Goal: Transaction & Acquisition: Purchase product/service

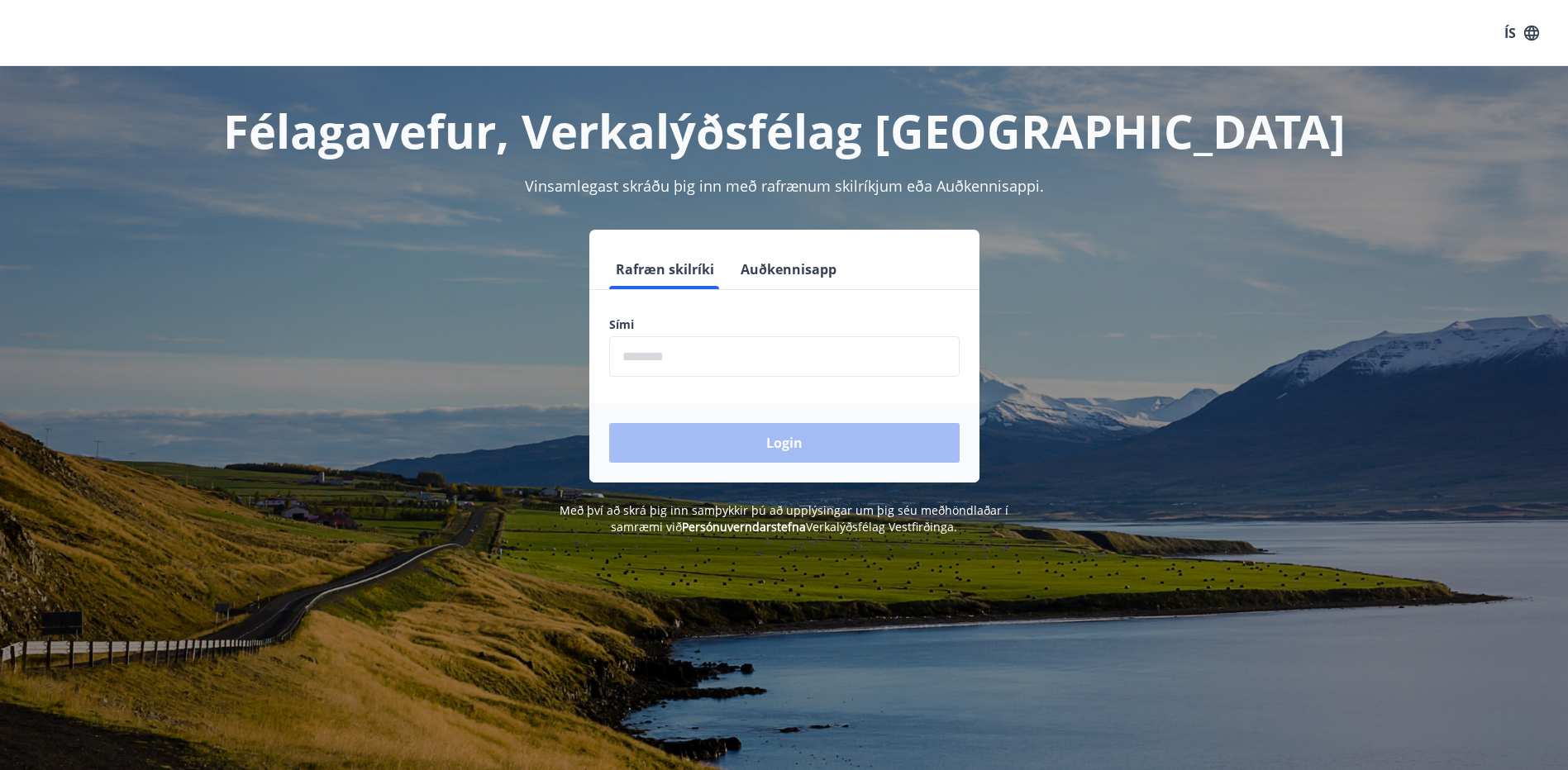
click at [706, 355] on input "phone" at bounding box center [784, 356] width 350 height 40
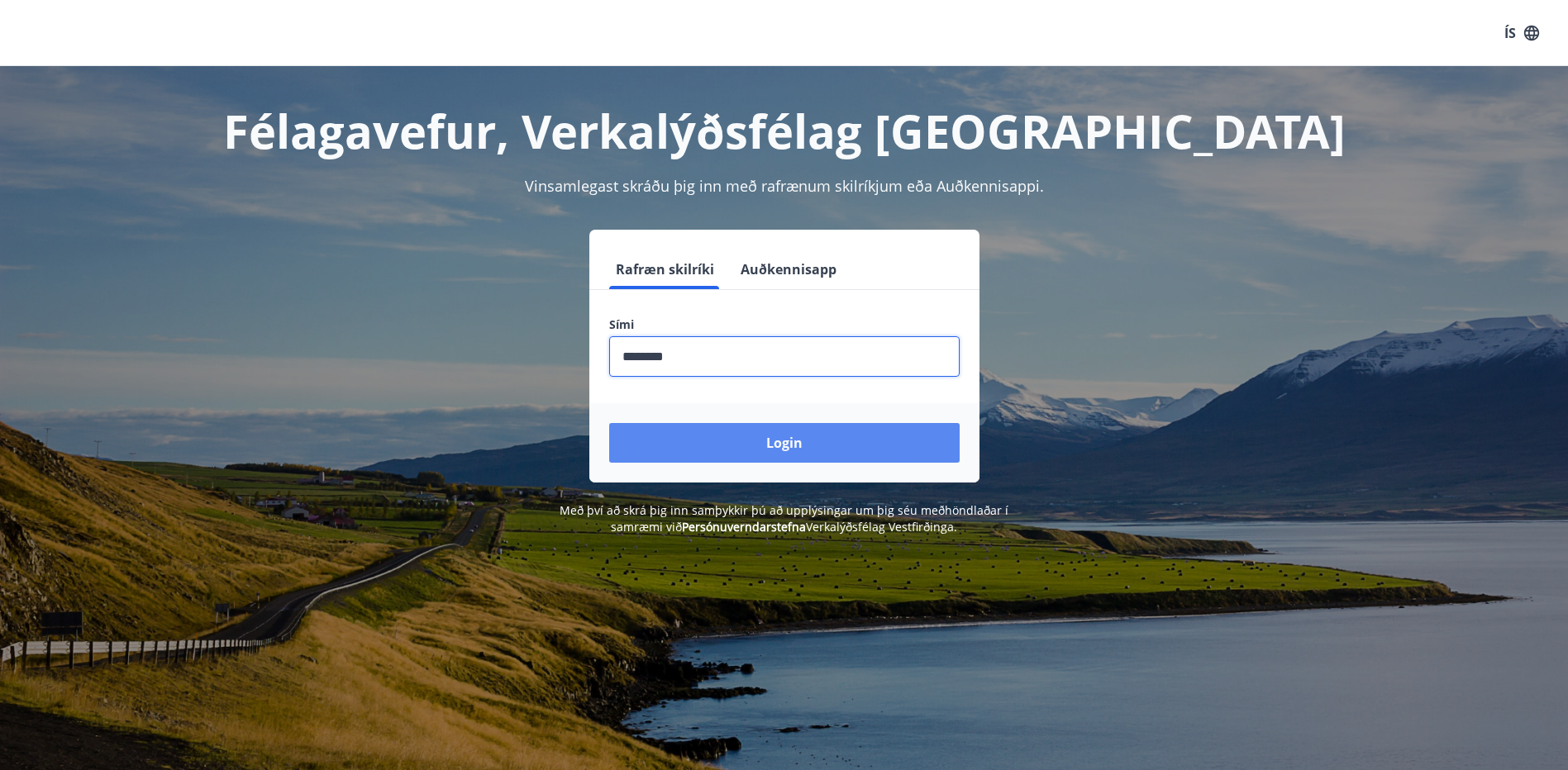
type input "********"
click at [771, 444] on button "Login" at bounding box center [784, 443] width 350 height 40
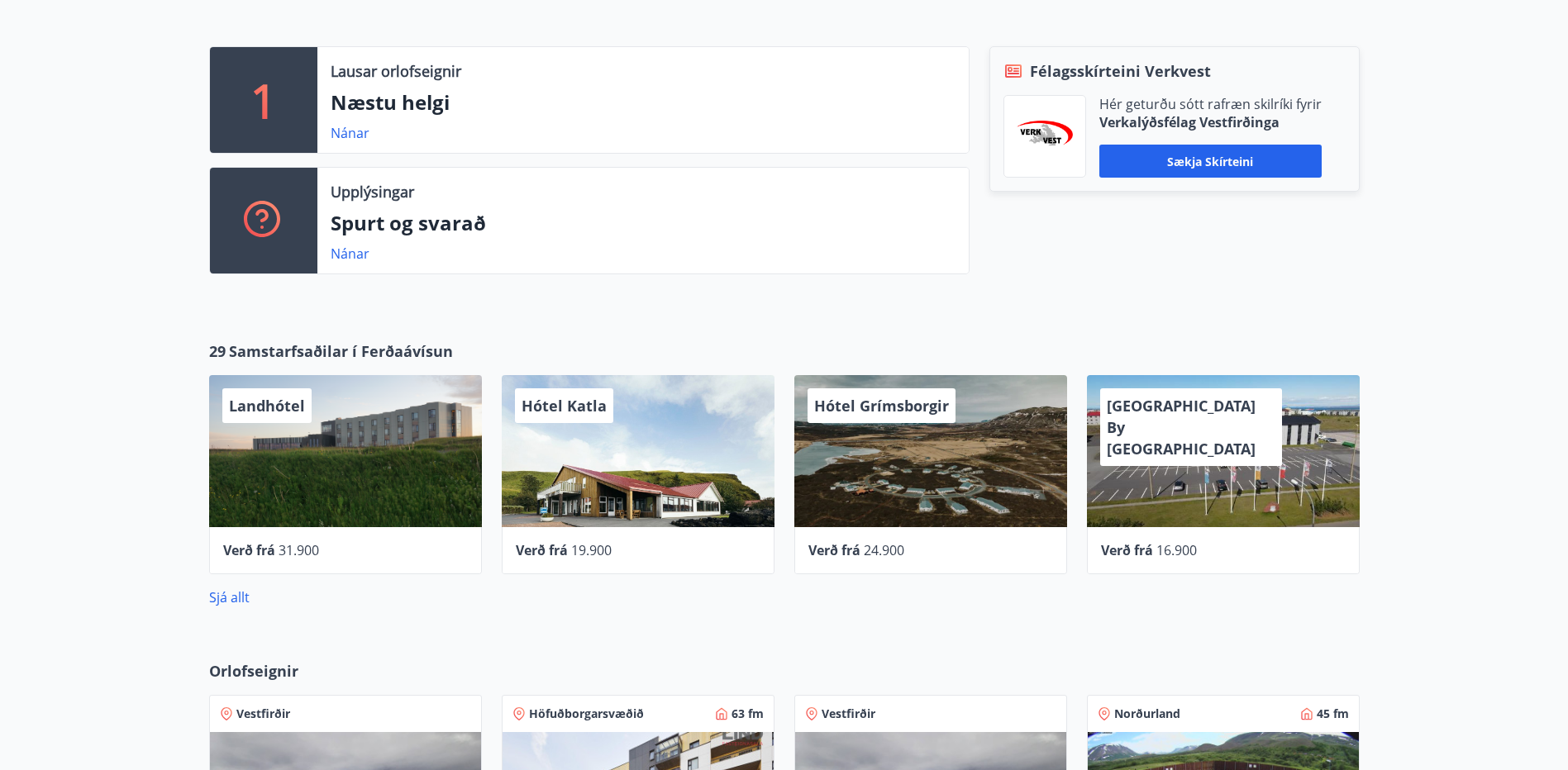
scroll to position [485, 0]
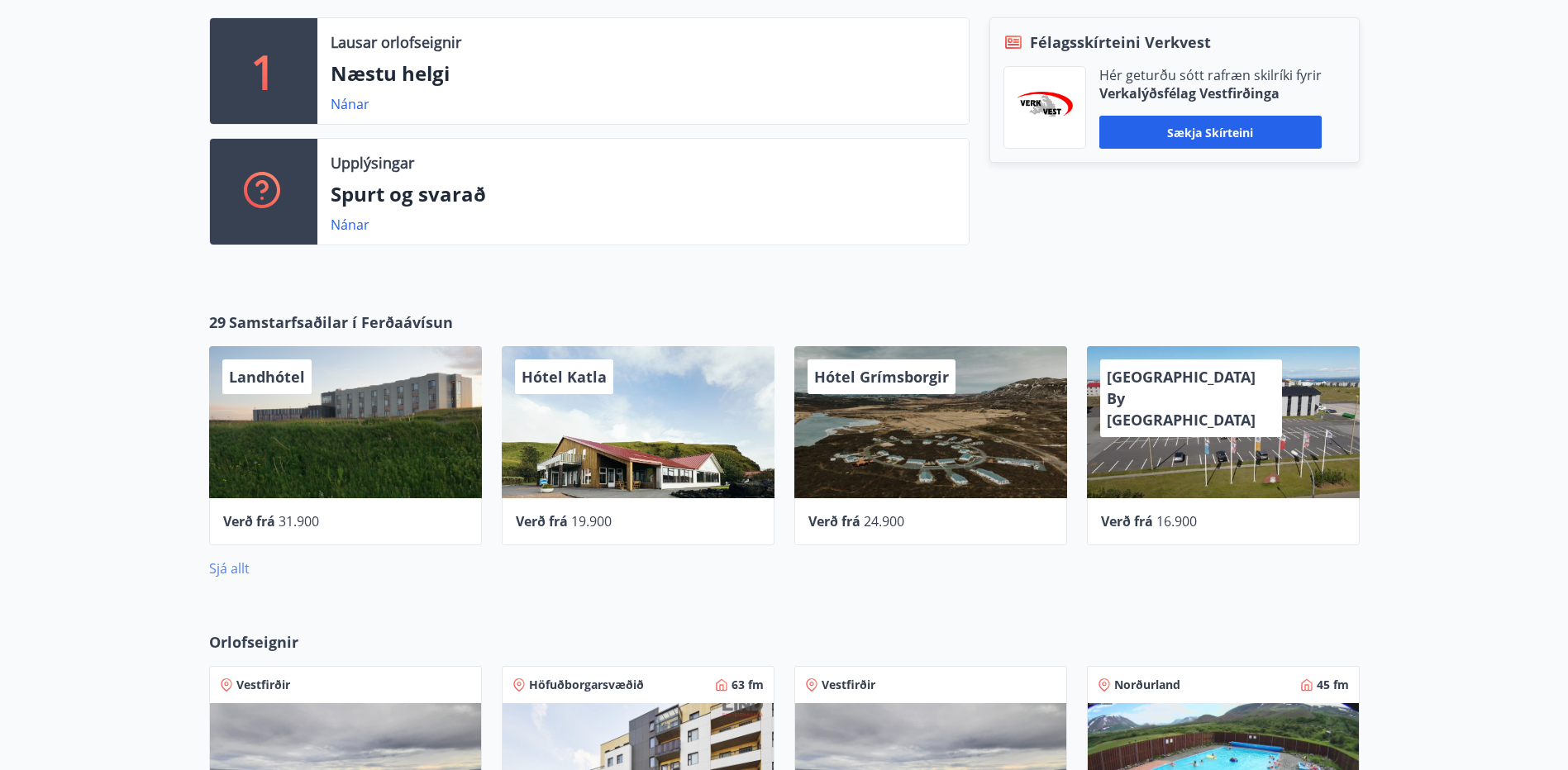
click at [228, 565] on link "Sjá allt" at bounding box center [229, 568] width 40 height 18
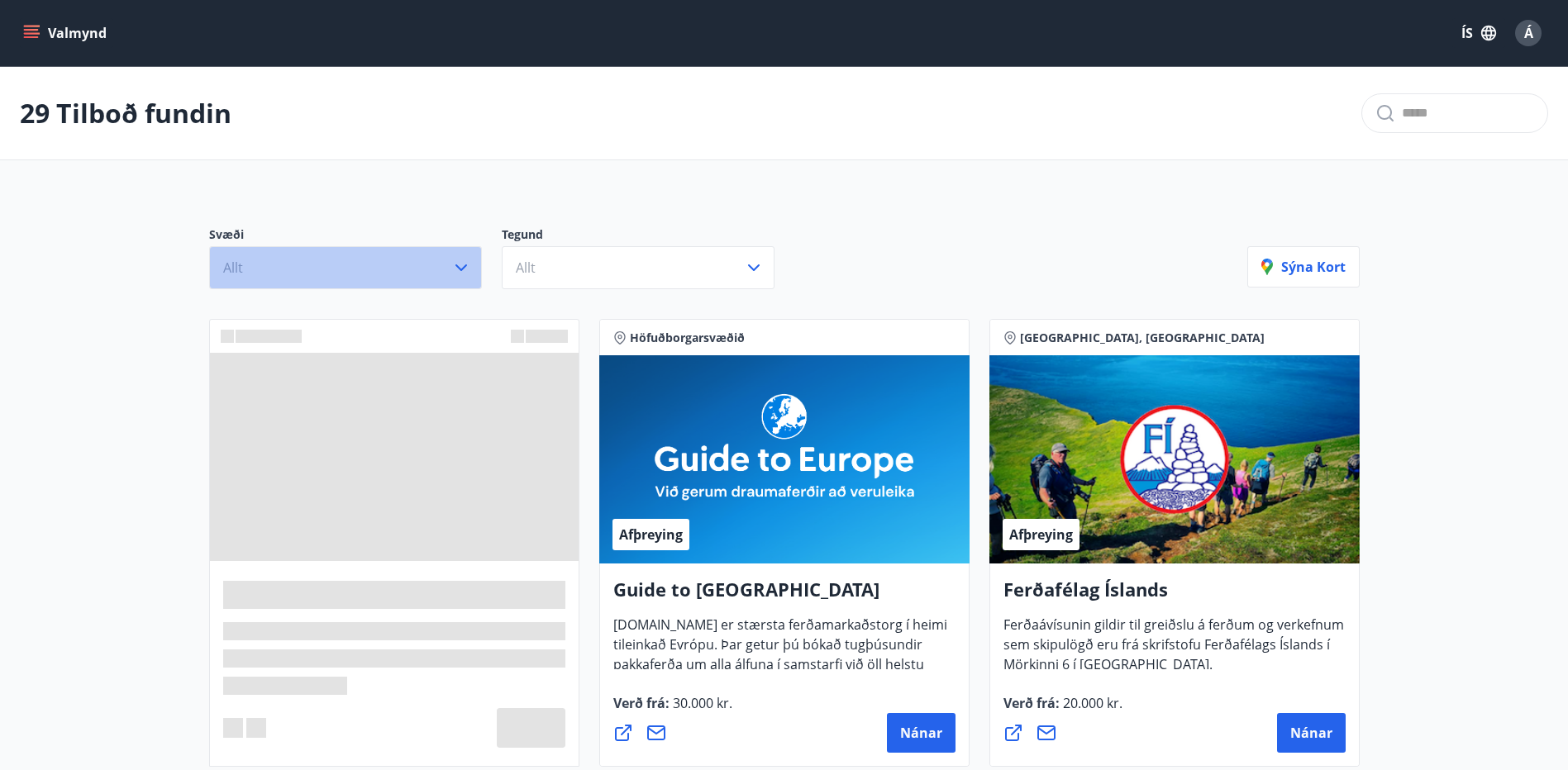
click at [454, 262] on icon "button" at bounding box center [461, 268] width 20 height 20
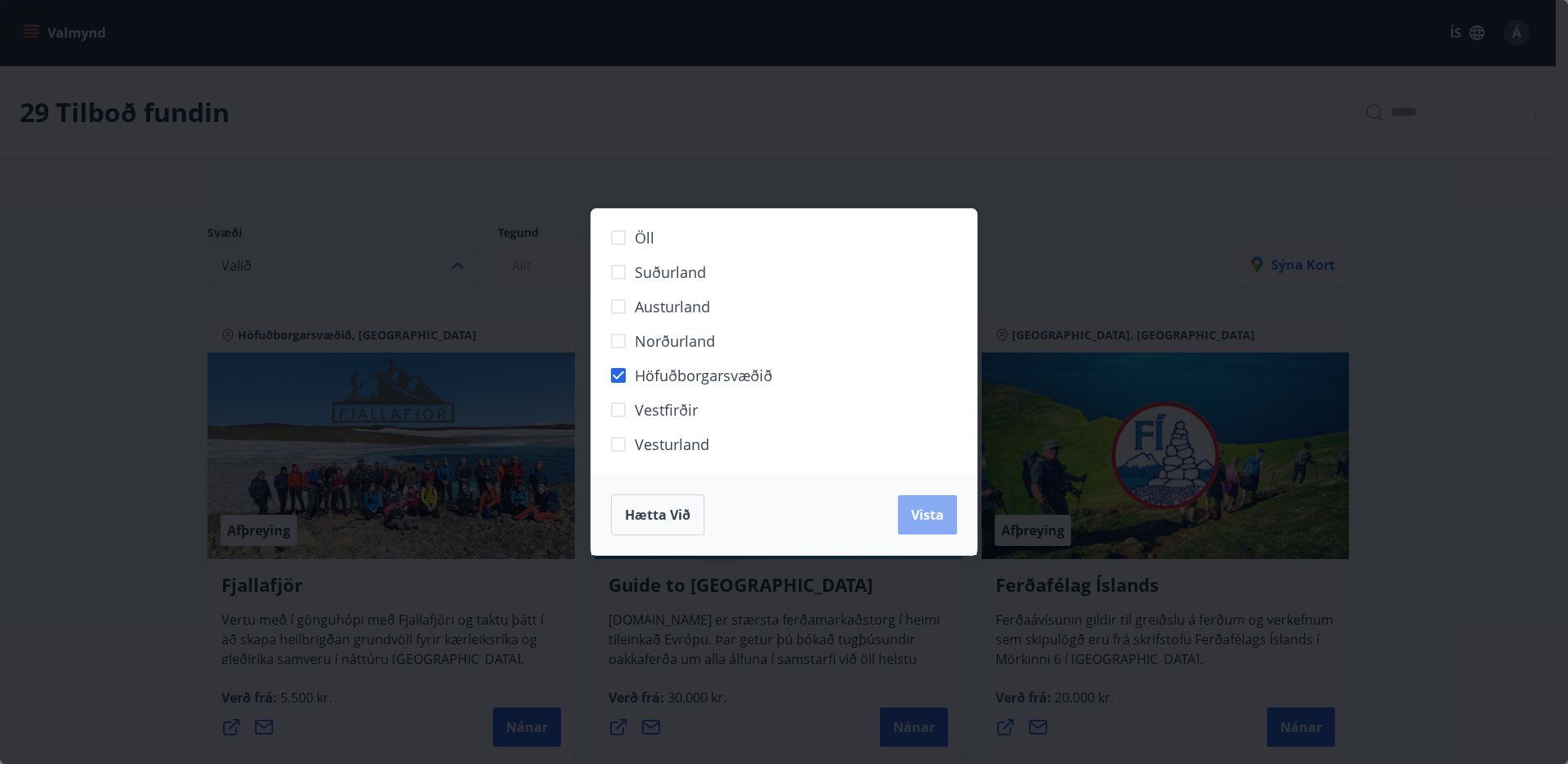
click at [945, 511] on button "Vista" at bounding box center [928, 515] width 59 height 39
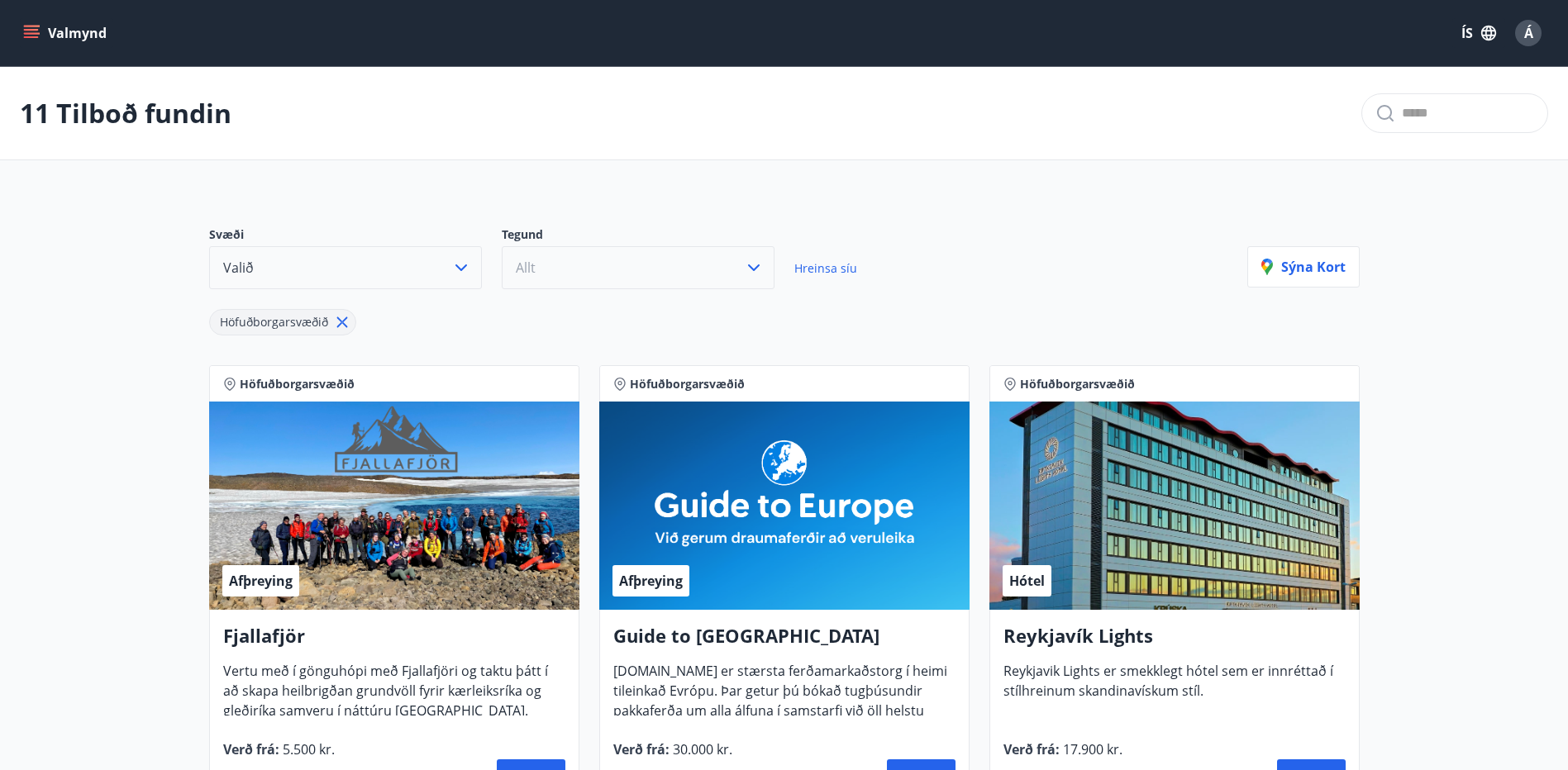
click at [752, 270] on icon "button" at bounding box center [753, 268] width 11 height 7
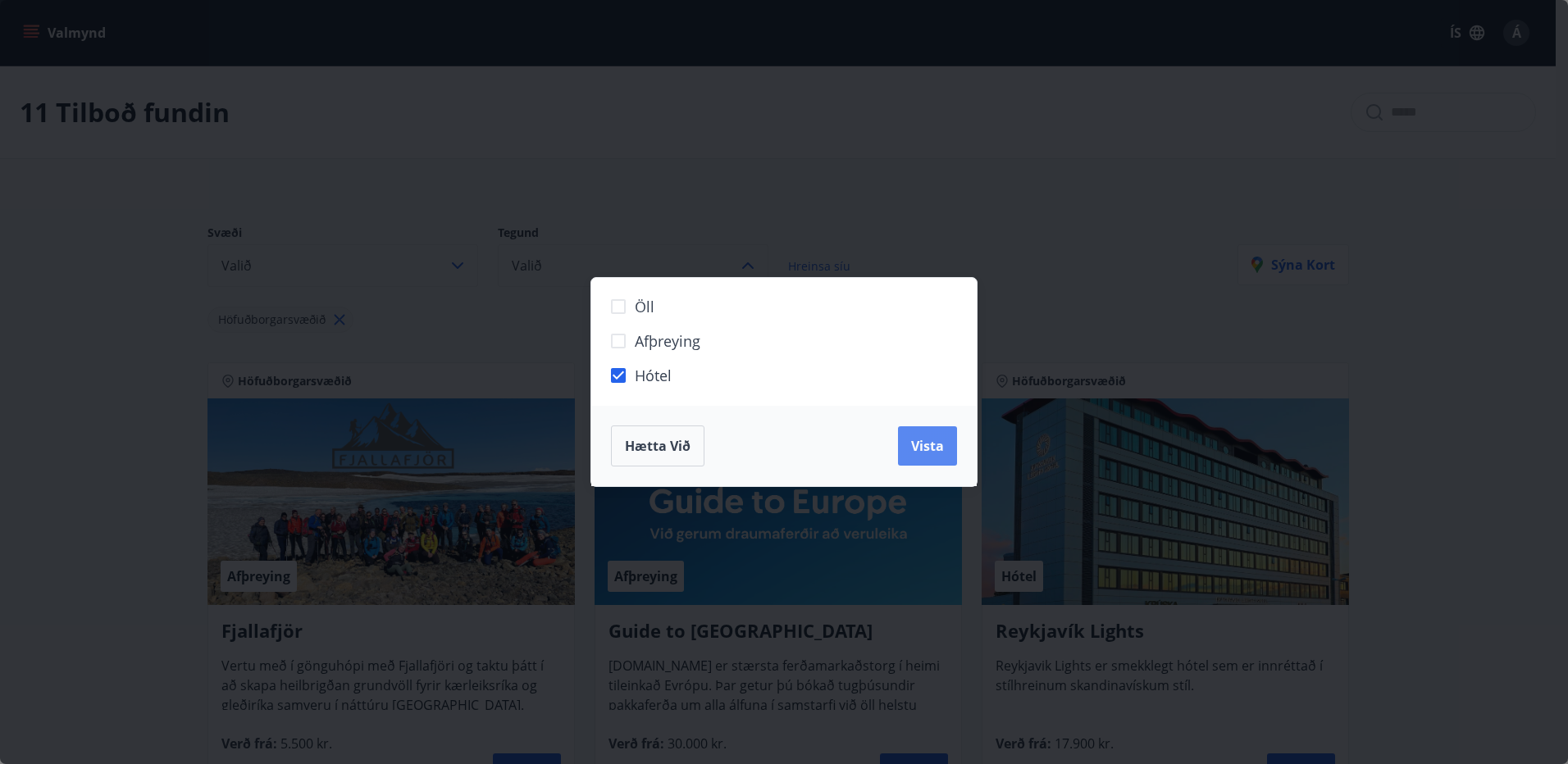
drag, startPoint x: 927, startPoint y: 445, endPoint x: 950, endPoint y: 457, distance: 25.9
click at [928, 446] on span "Vista" at bounding box center [928, 446] width 33 height 18
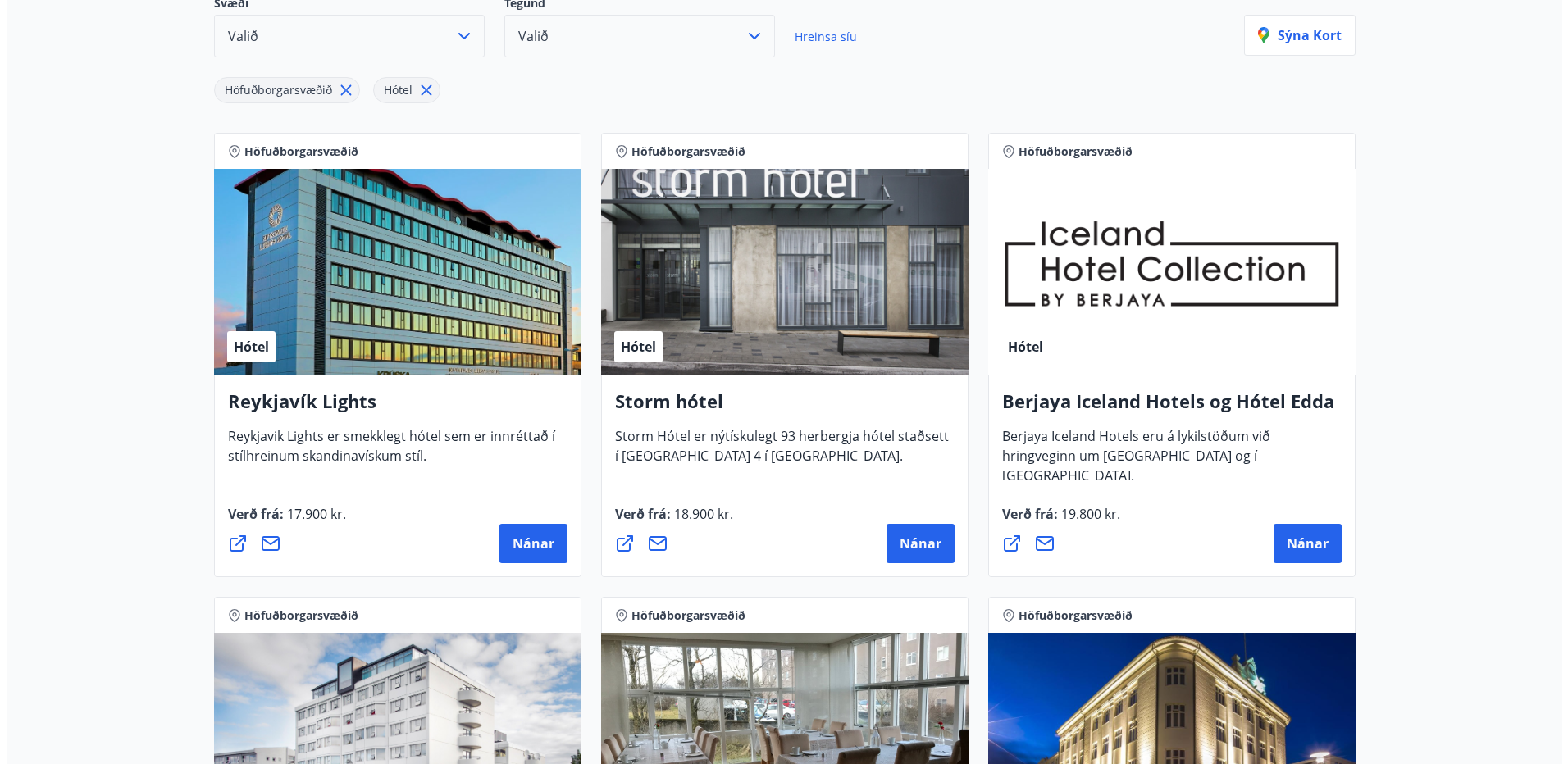
scroll to position [246, 0]
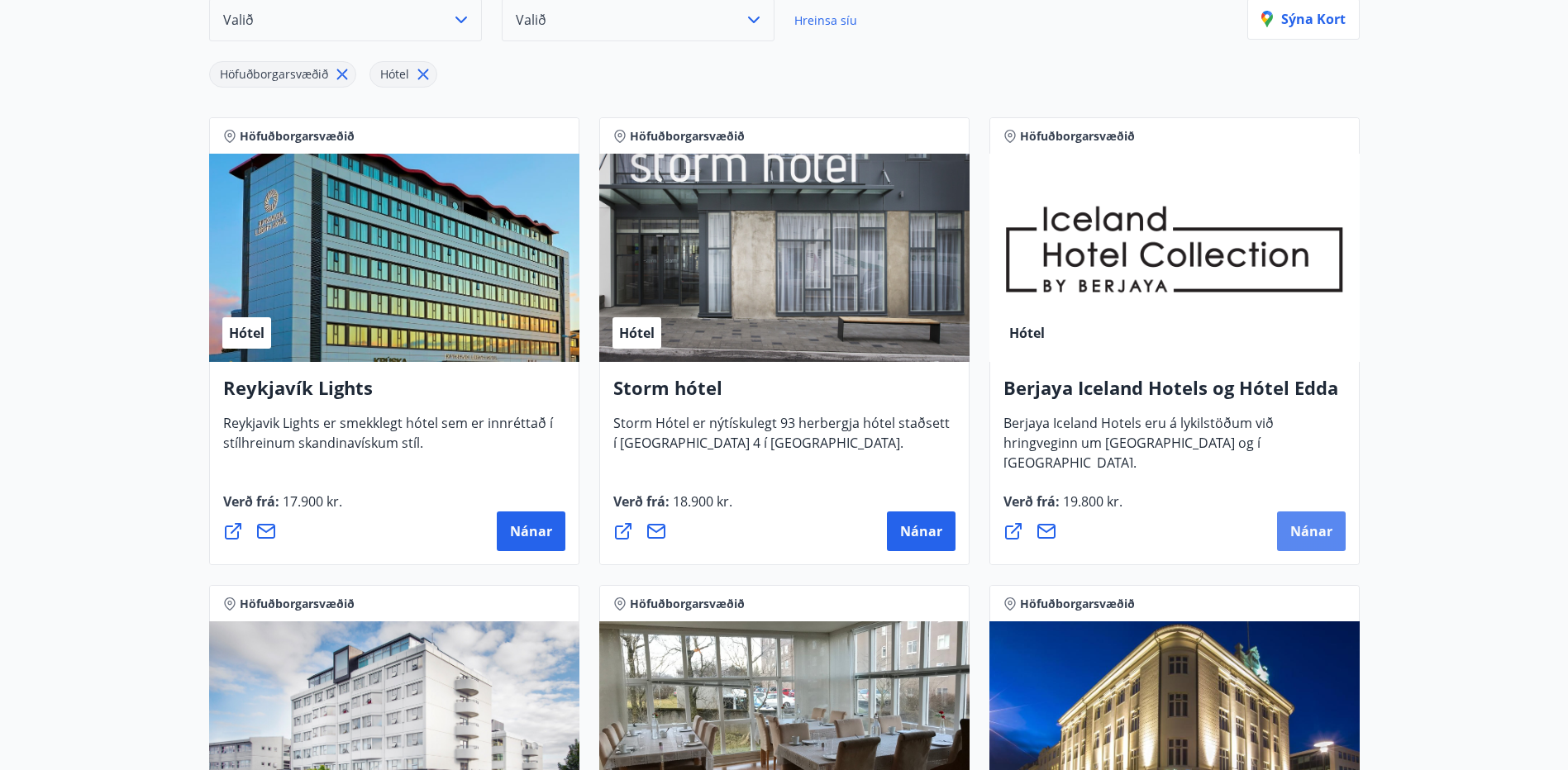
click at [1290, 531] on span "Nánar" at bounding box center [1311, 531] width 42 height 18
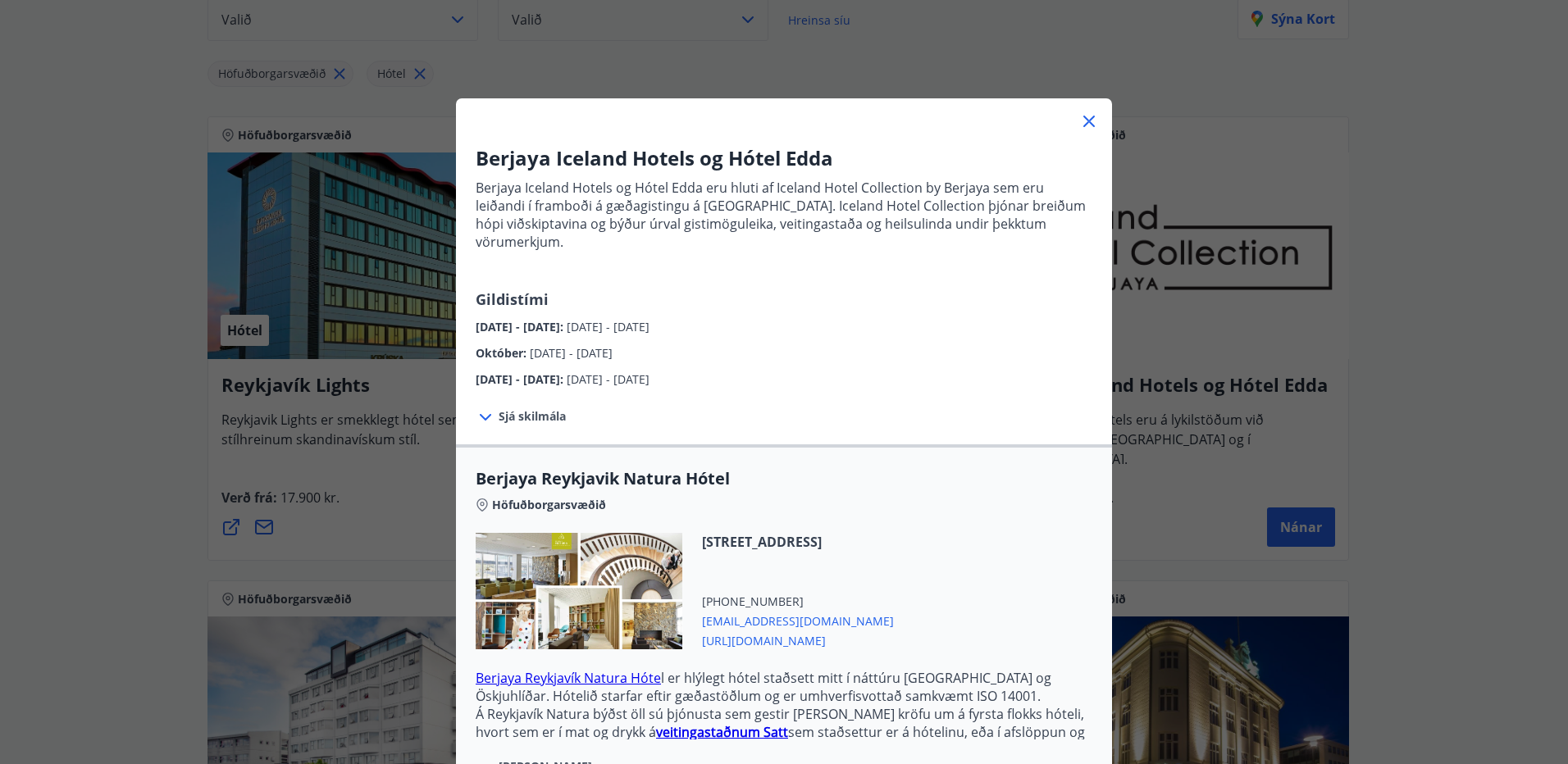
click at [476, 408] on icon at bounding box center [485, 417] width 20 height 20
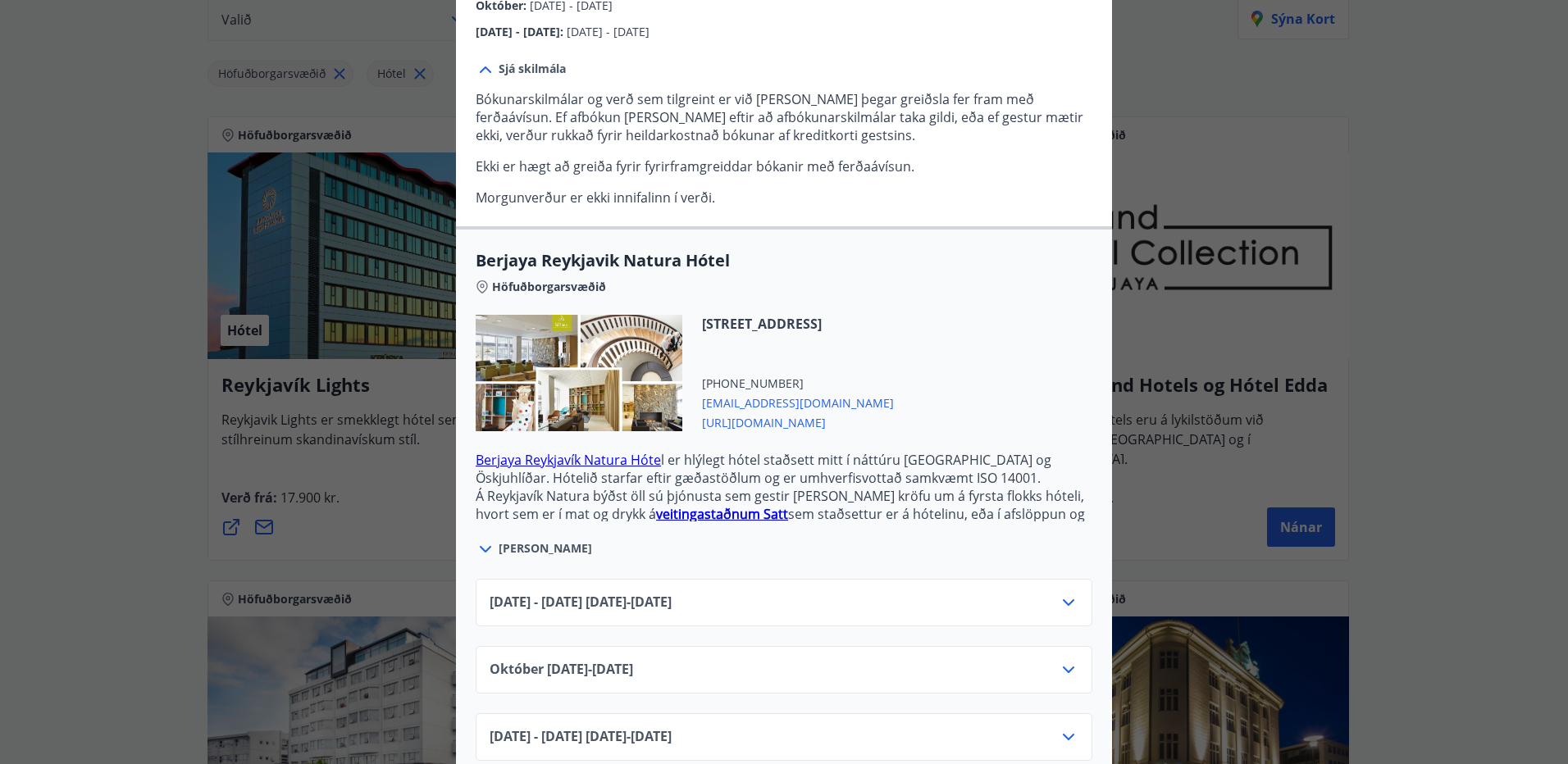
scroll to position [358, 0]
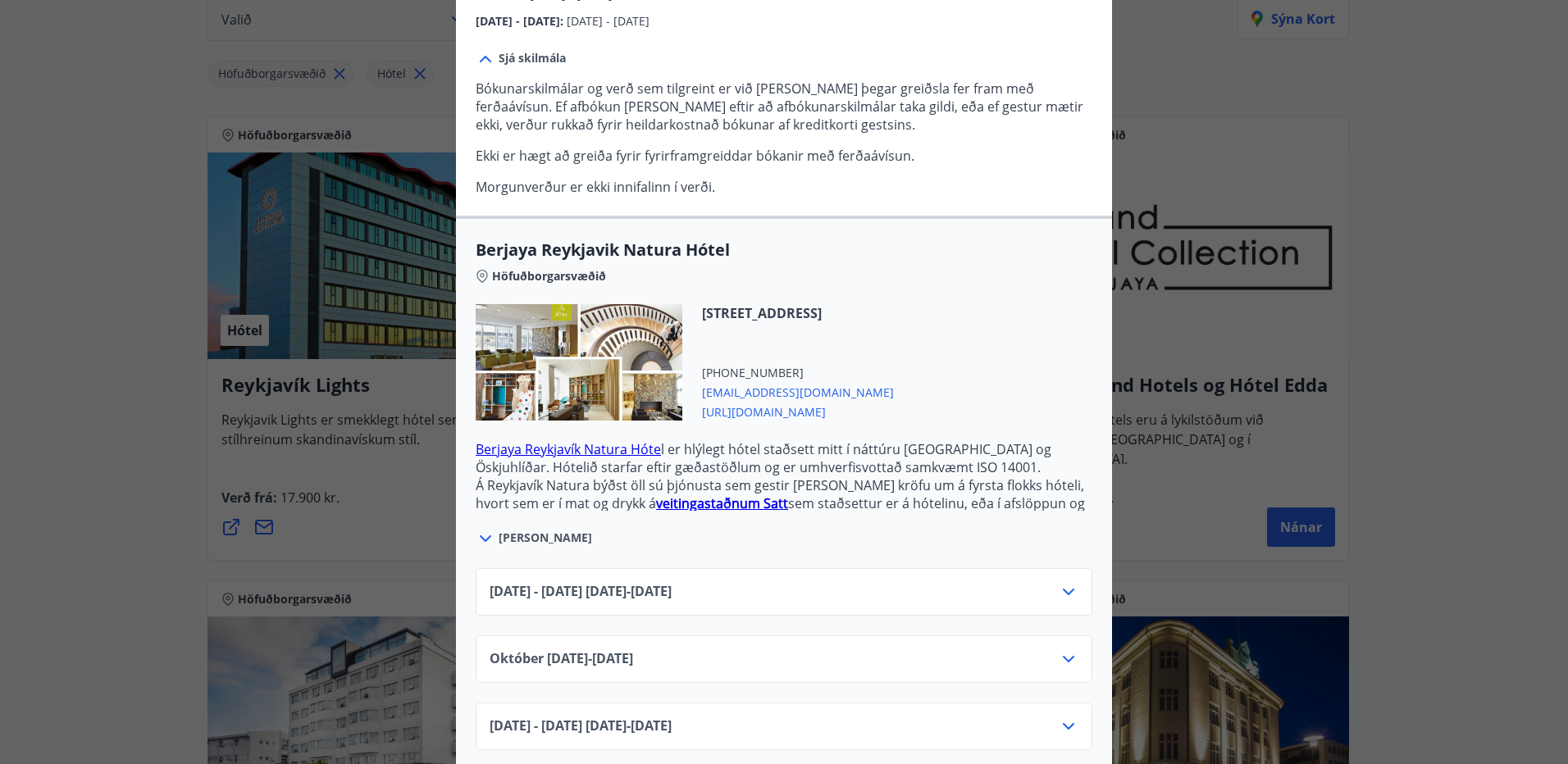
click at [1061, 650] on icon at bounding box center [1068, 659] width 20 height 20
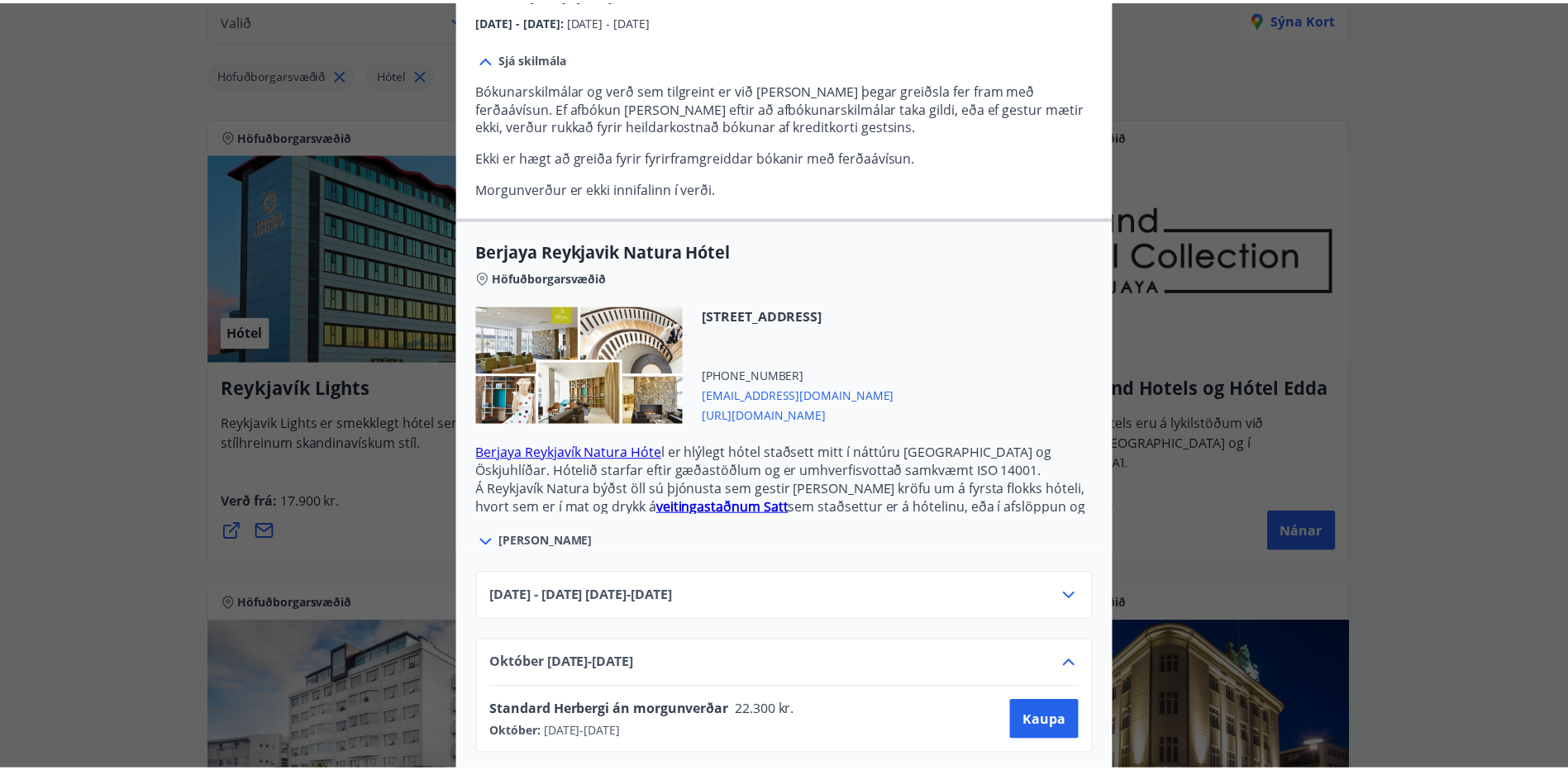
scroll to position [428, 0]
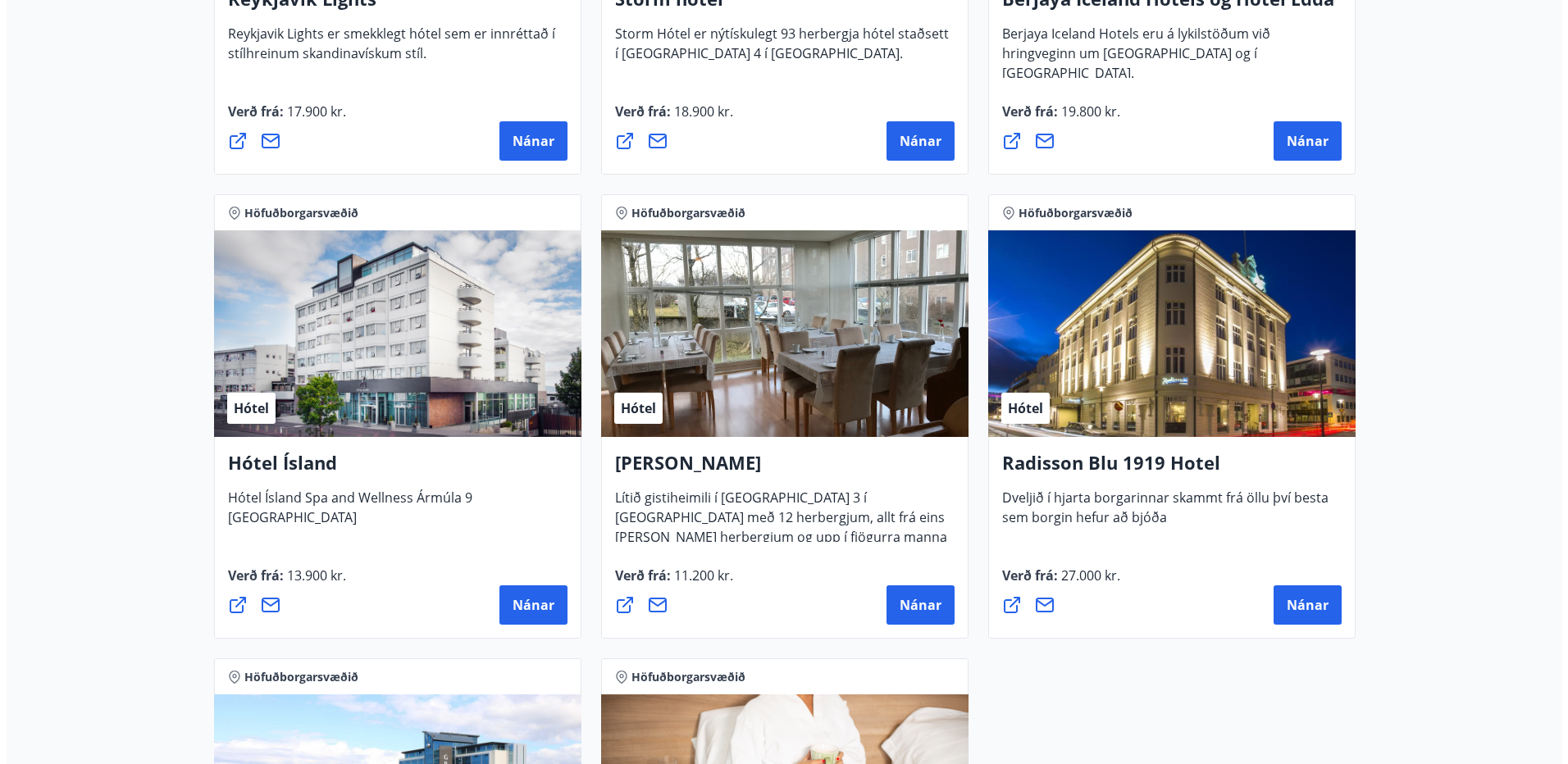
scroll to position [656, 0]
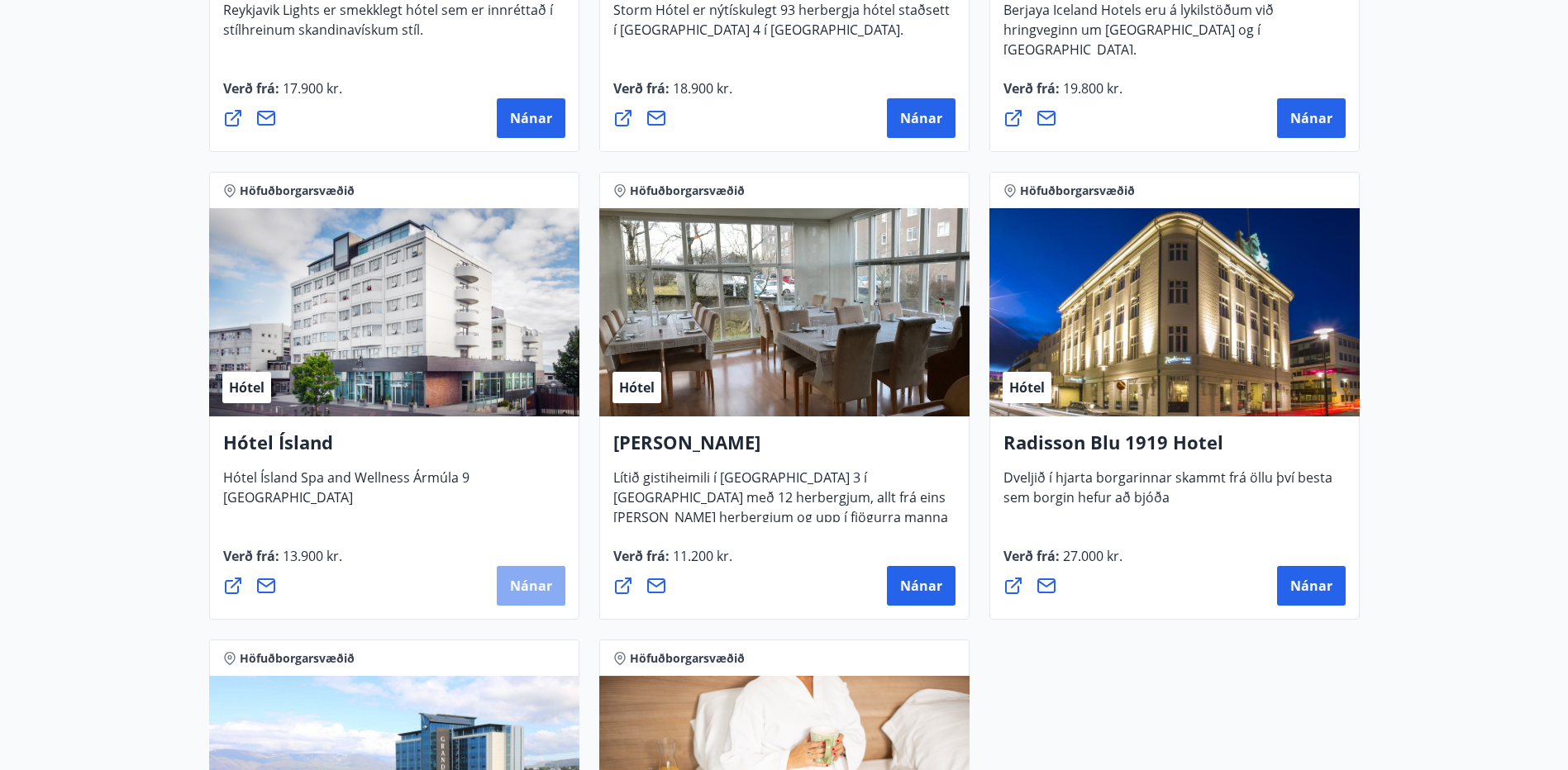
click at [508, 588] on button "Nánar" at bounding box center [531, 586] width 68 height 40
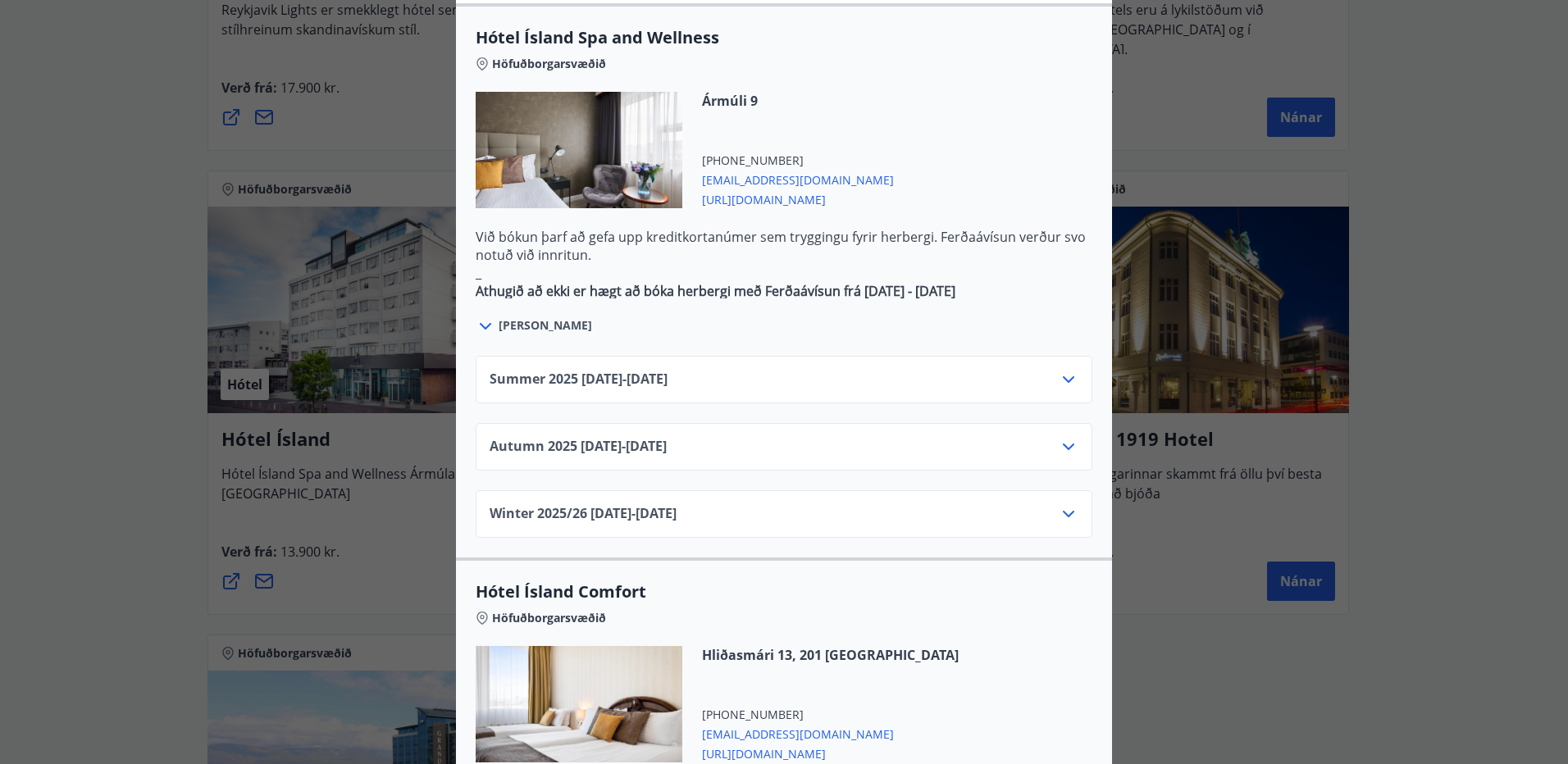
scroll to position [984, 0]
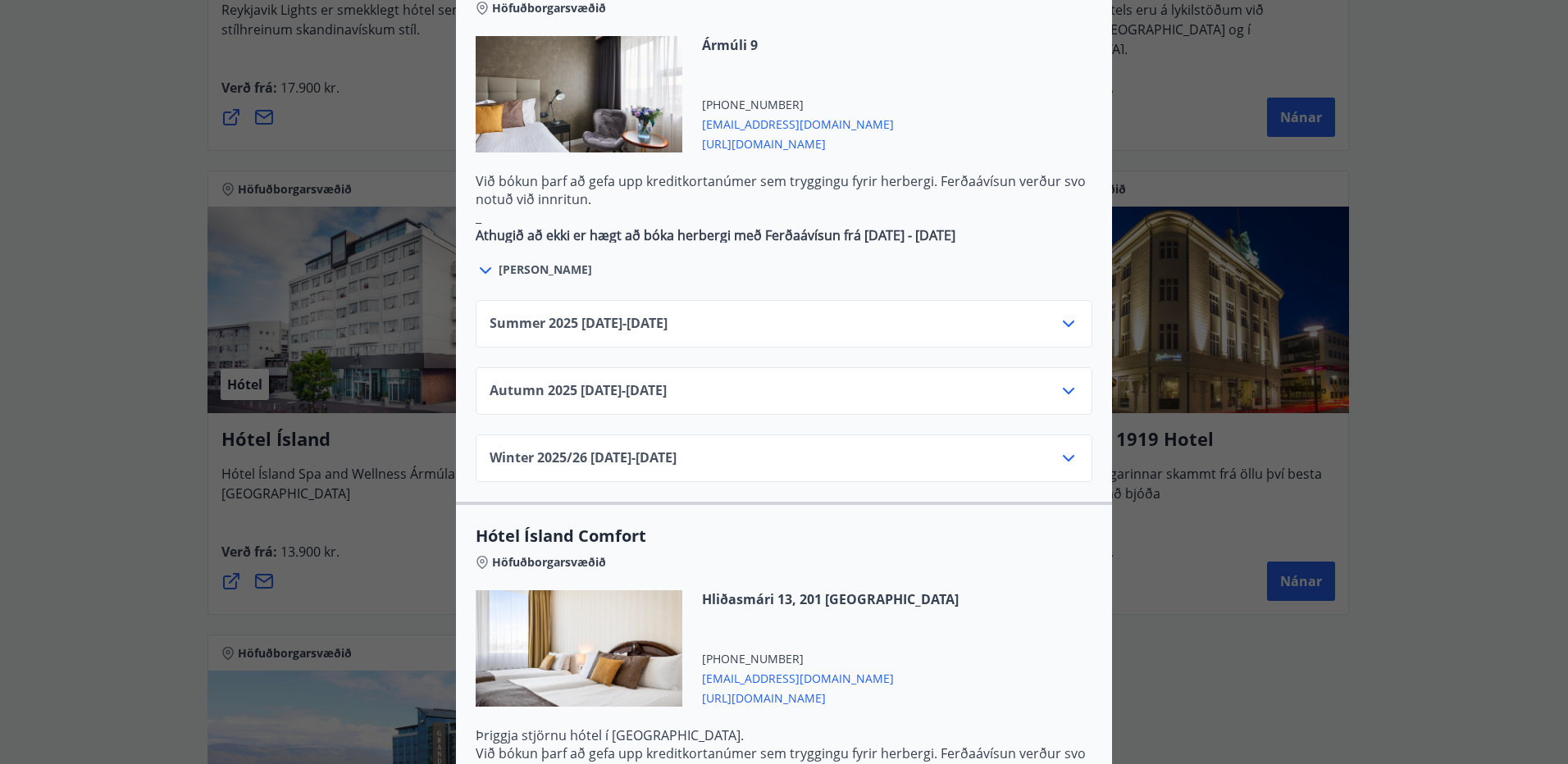
click at [1064, 382] on icon at bounding box center [1068, 391] width 20 height 20
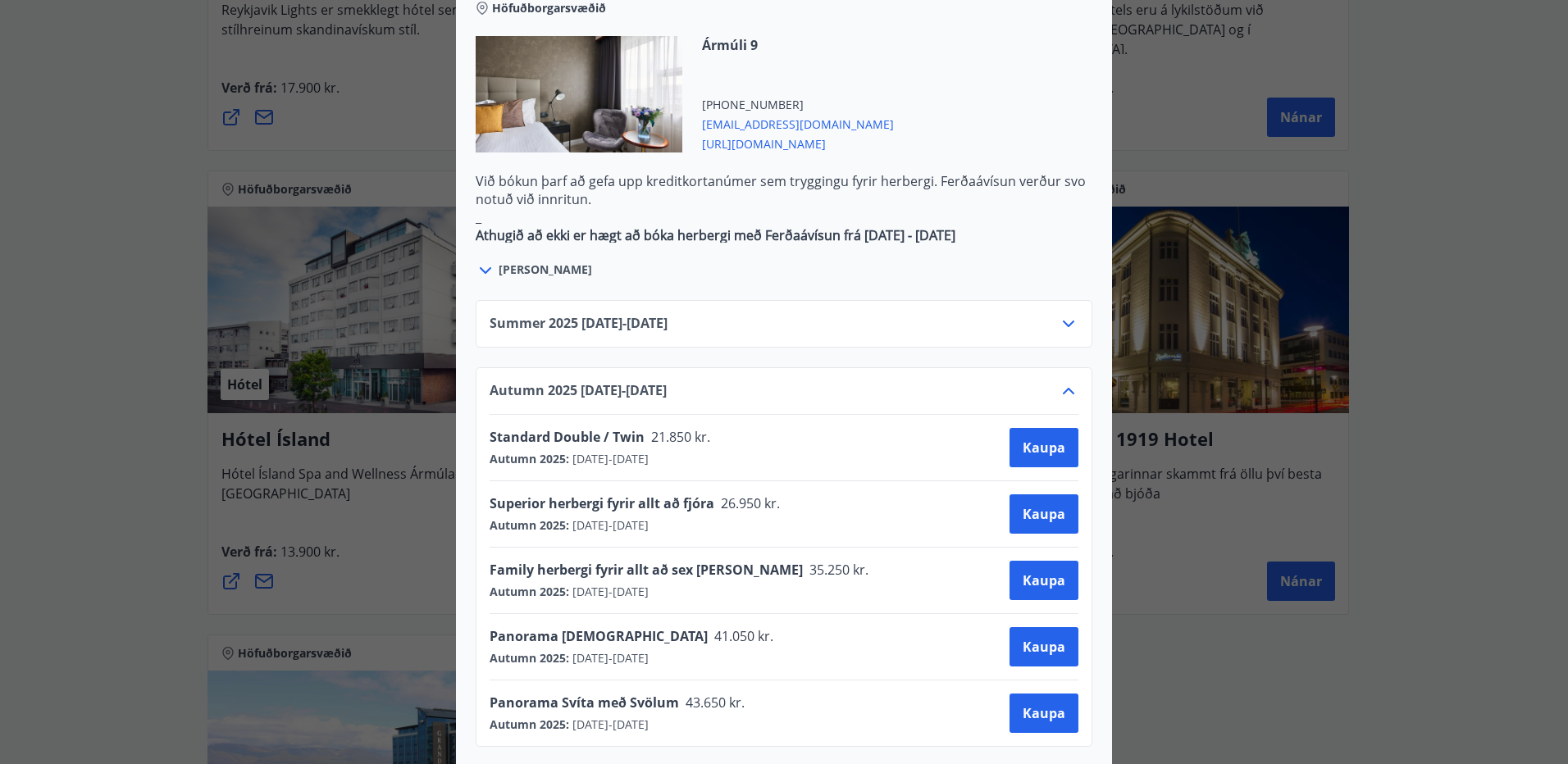
click at [1181, 69] on div "Hótel Ísland Sendu skilaboð til að panta herbergi reception@hotelisland.is Athu…" at bounding box center [784, 382] width 1568 height 764
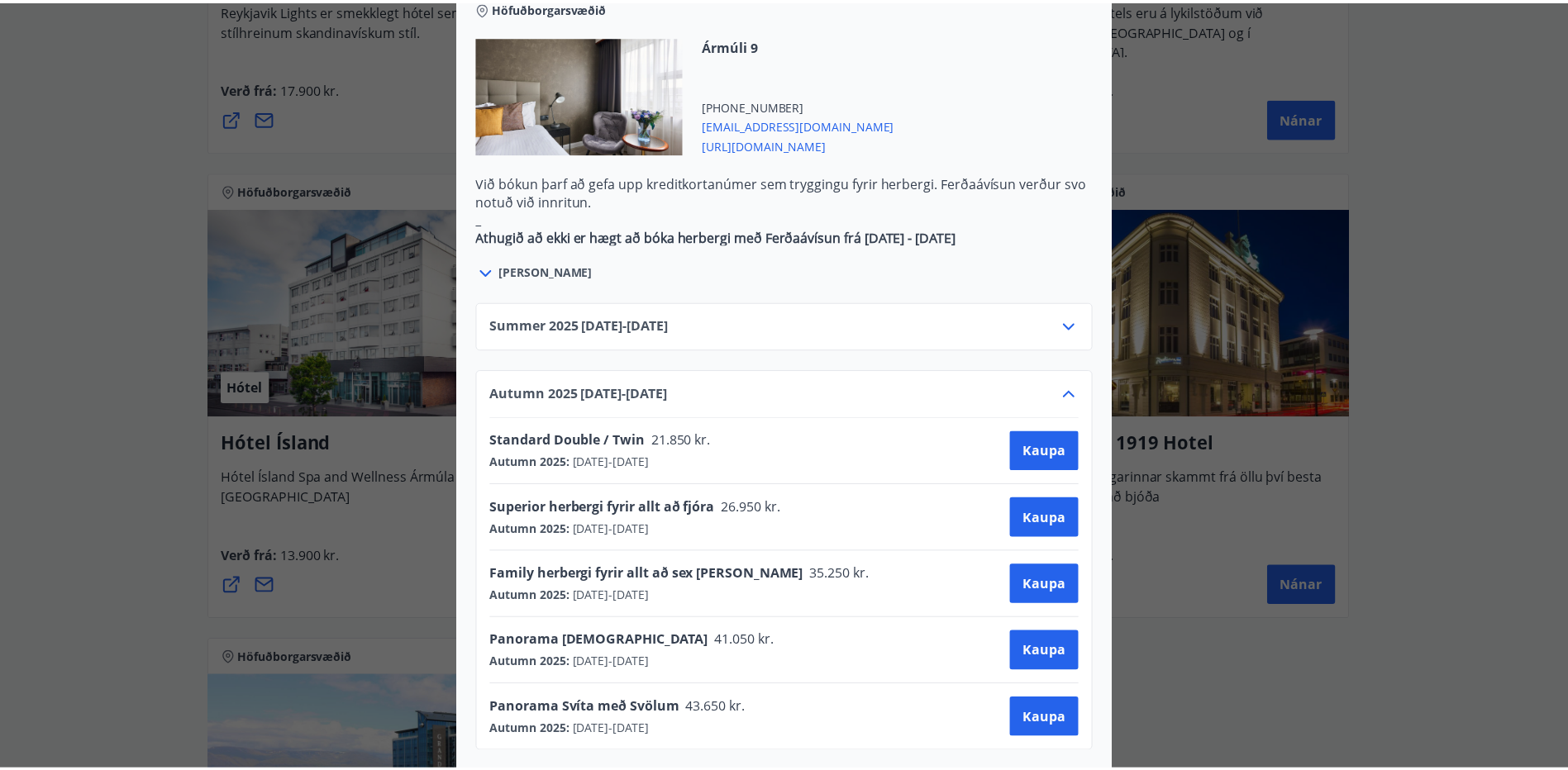
scroll to position [0, 0]
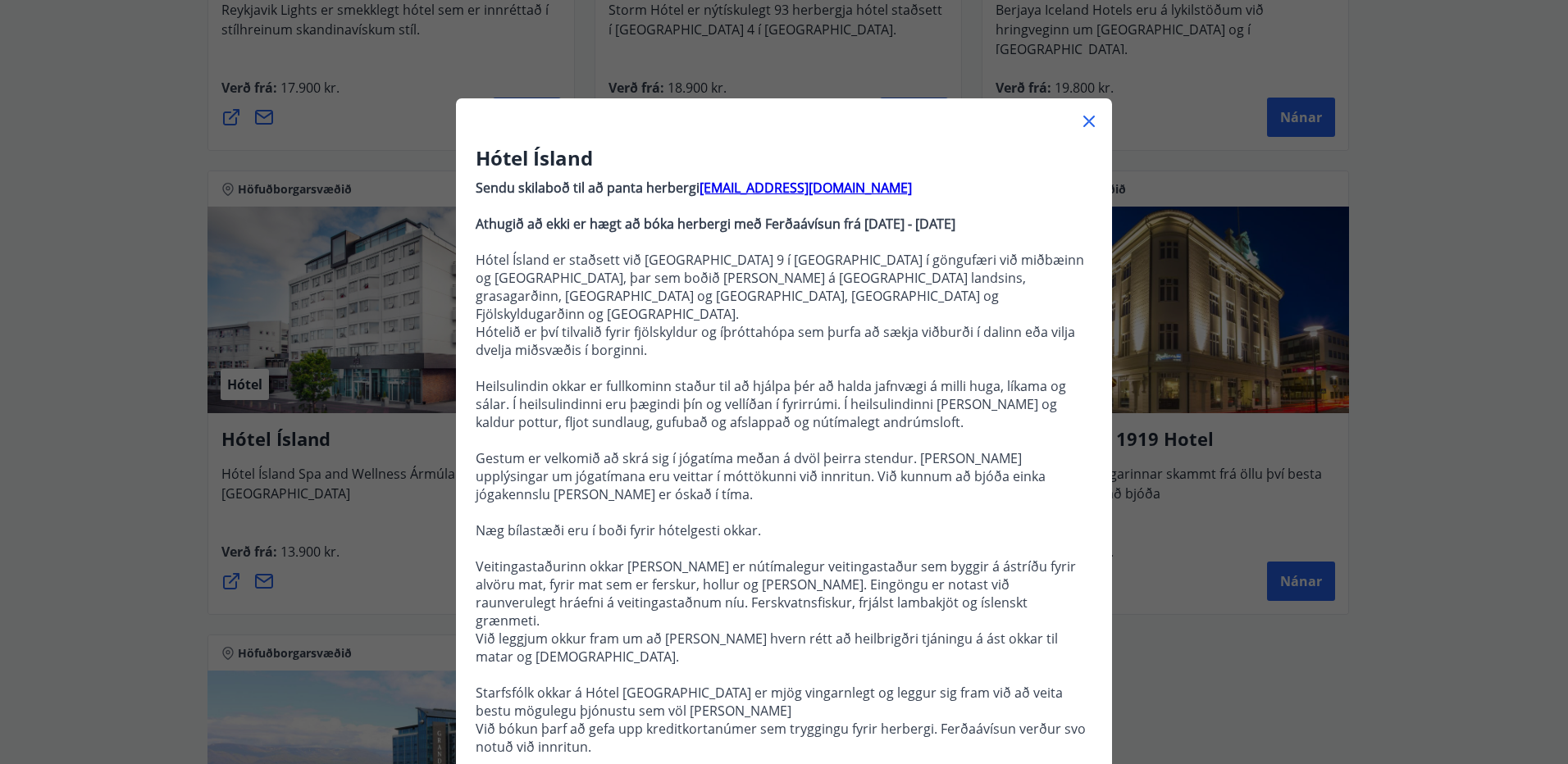
click at [1079, 118] on icon at bounding box center [1089, 121] width 20 height 20
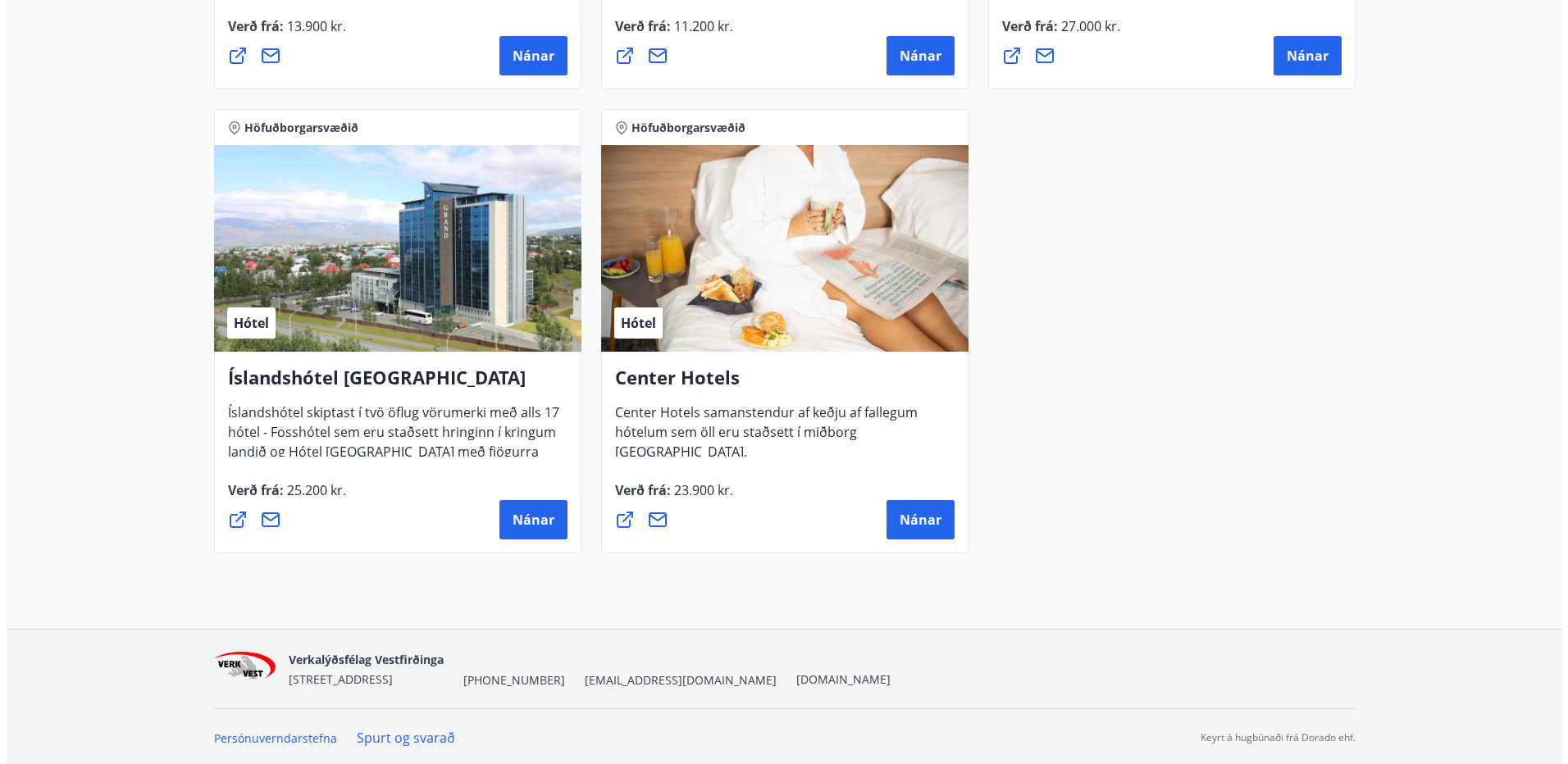
scroll to position [1184, 0]
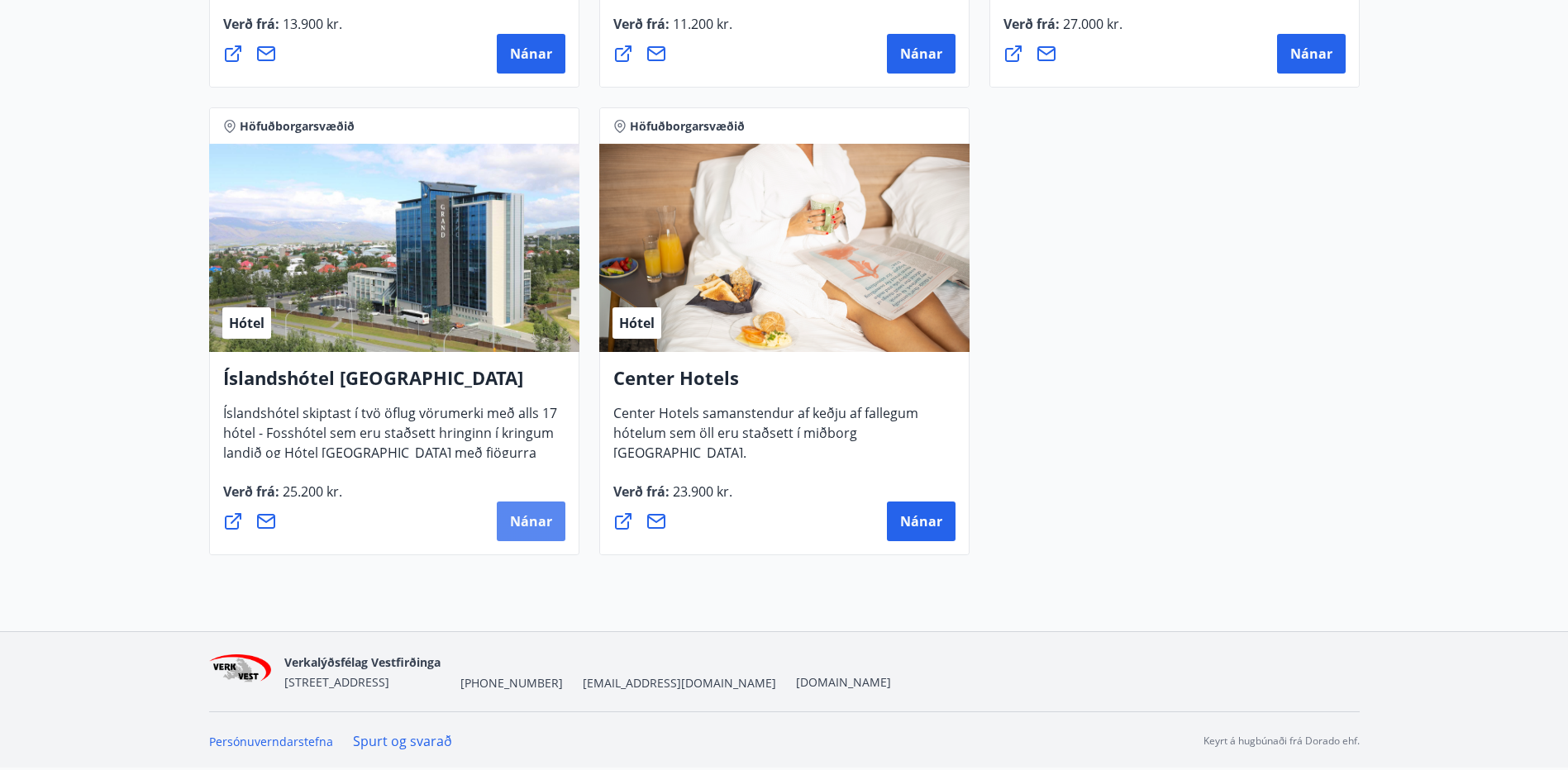
click at [536, 527] on span "Nánar" at bounding box center [531, 522] width 42 height 18
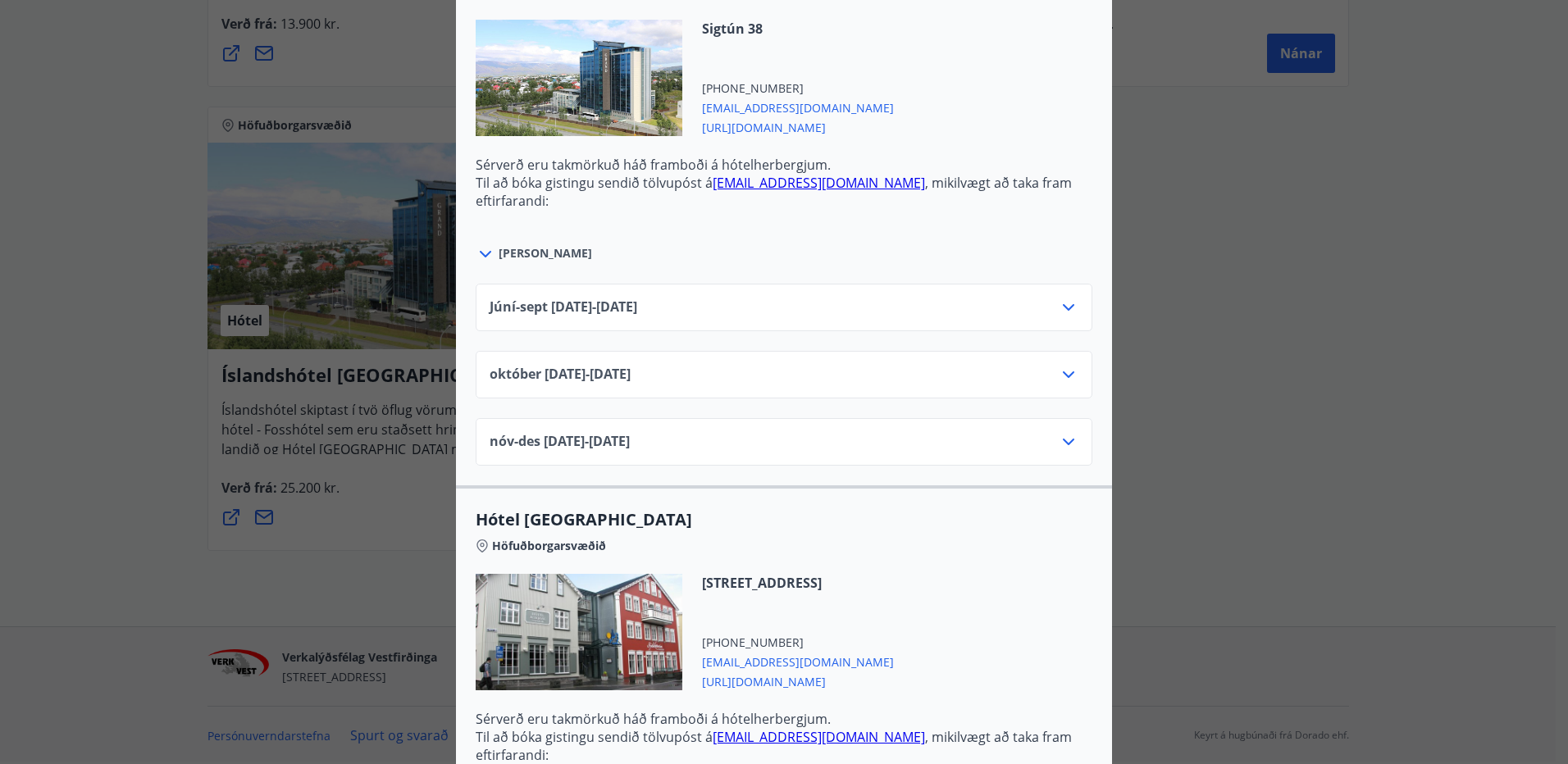
scroll to position [656, 0]
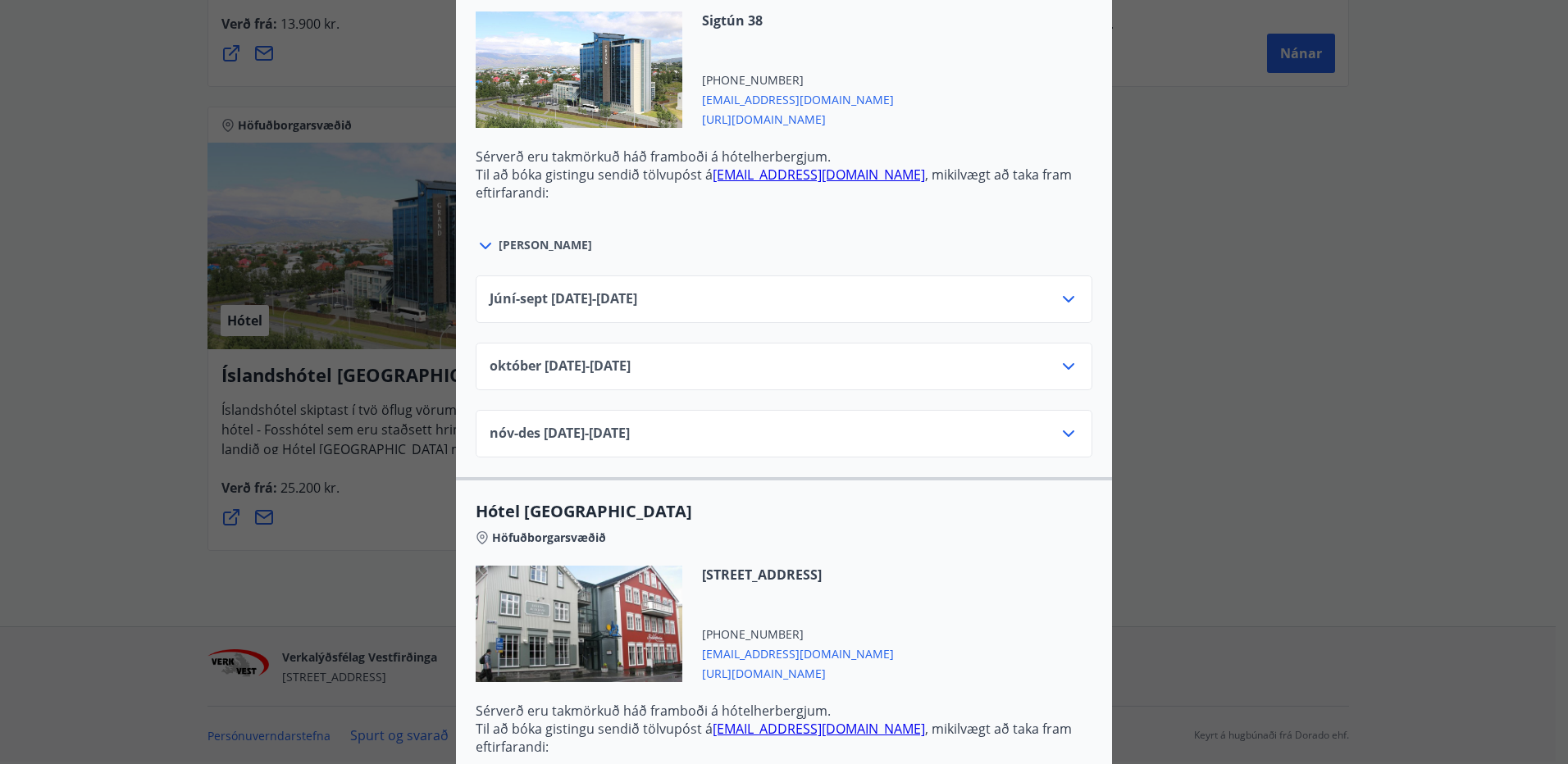
click at [1065, 364] on icon at bounding box center [1068, 366] width 20 height 20
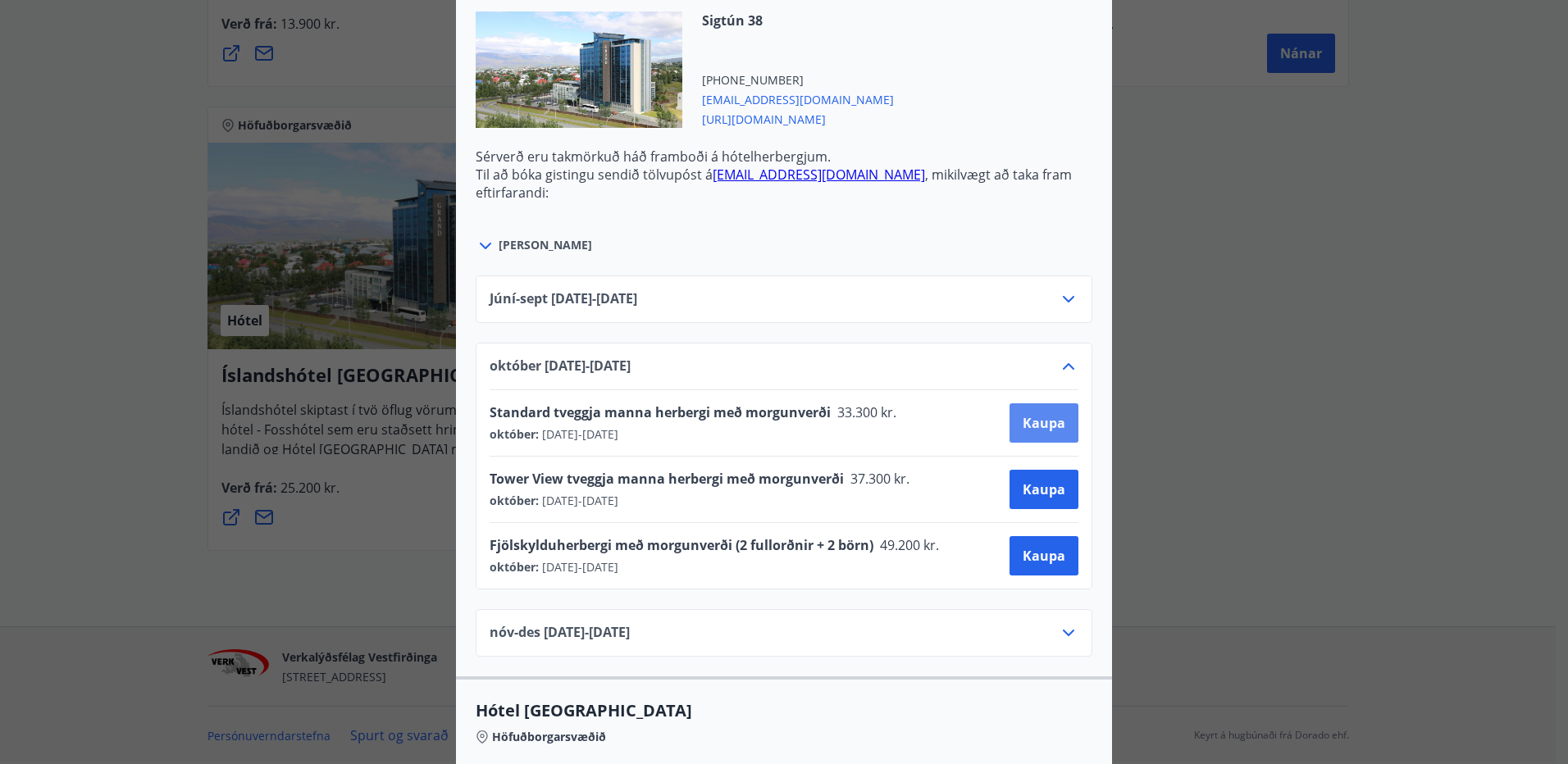
click at [1058, 412] on button "Kaupa" at bounding box center [1044, 423] width 69 height 39
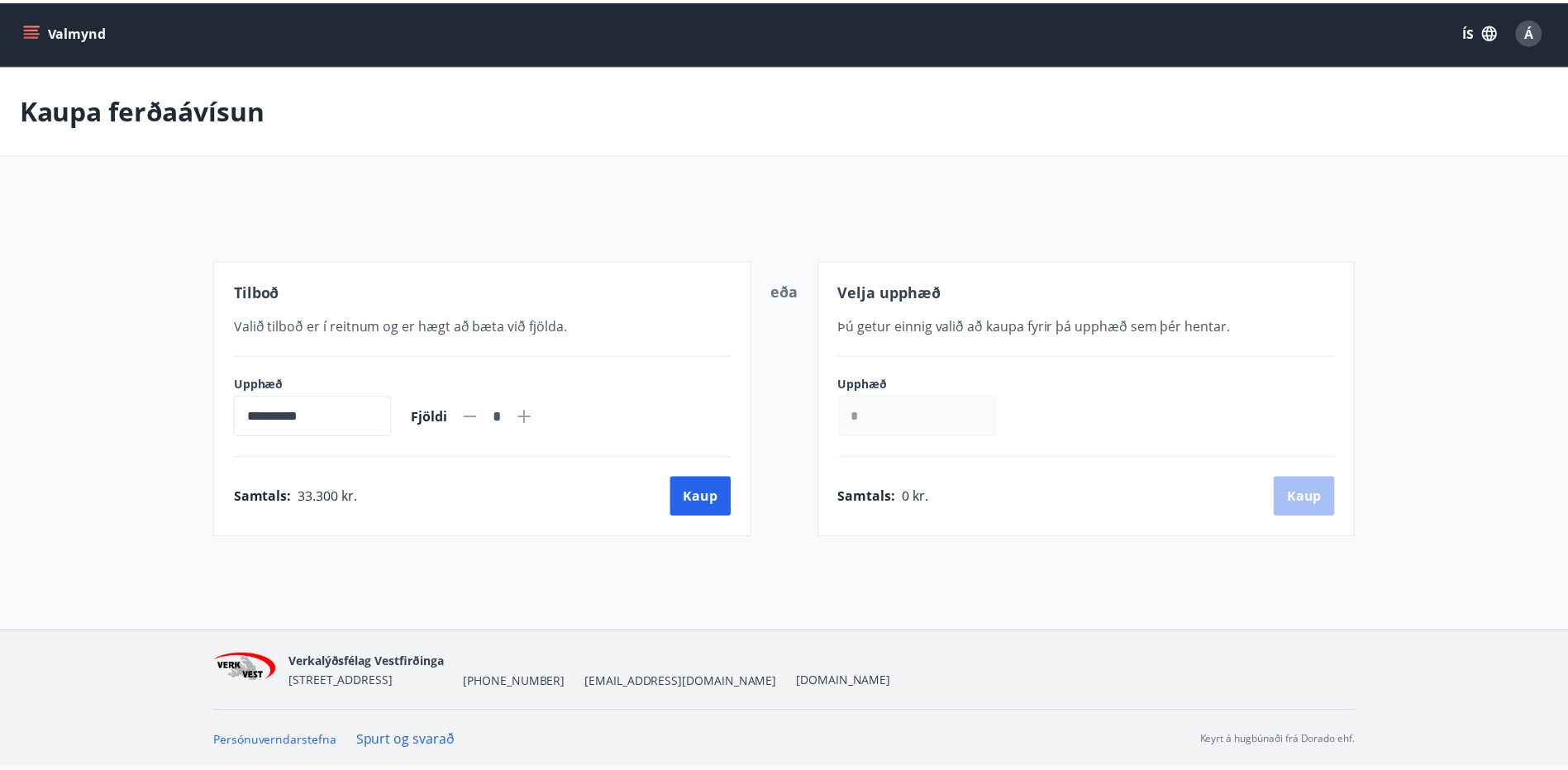
scroll to position [3, 0]
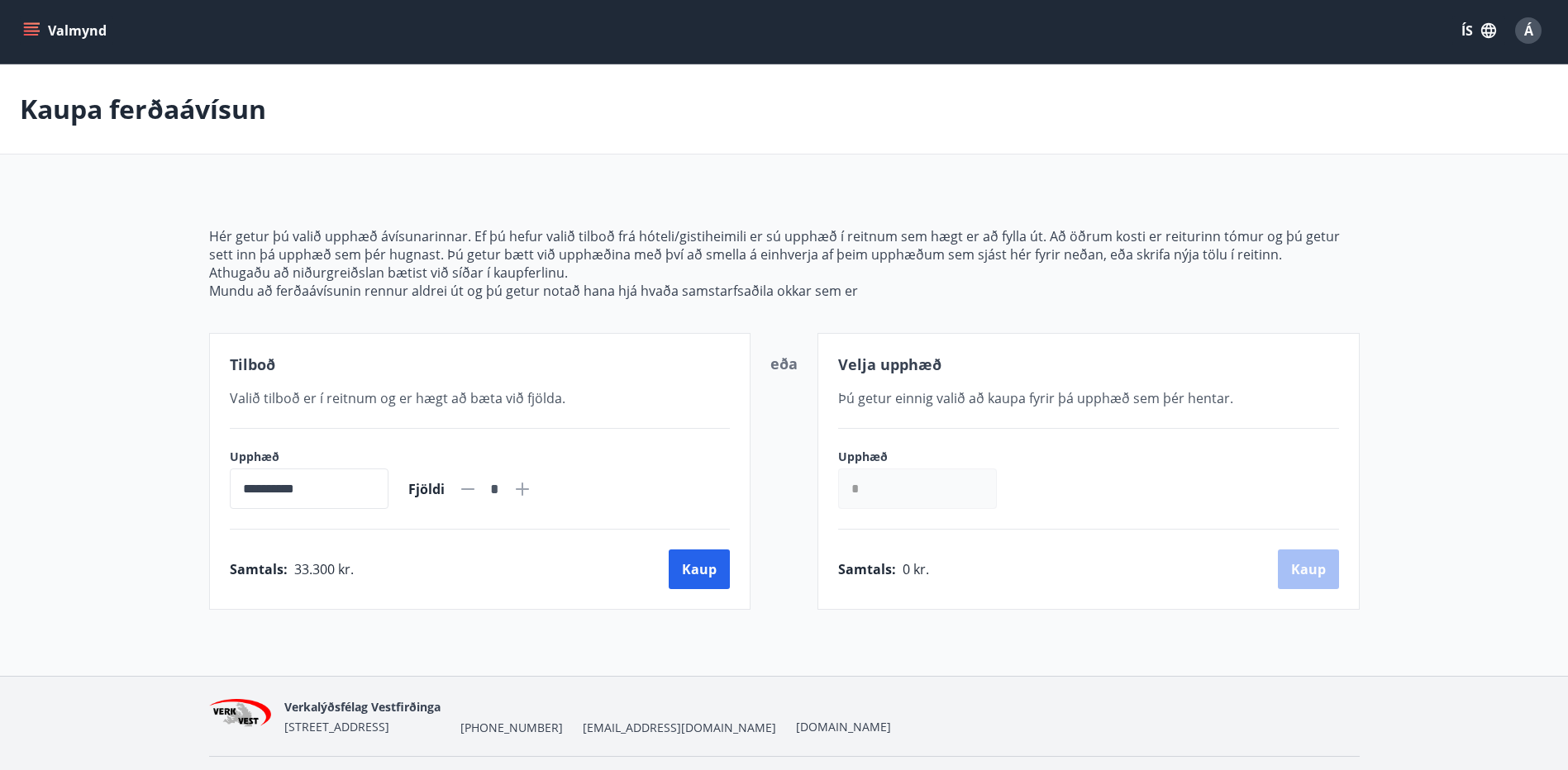
click at [532, 490] on icon at bounding box center [522, 489] width 20 height 20
type input "*"
click at [687, 572] on button "Kaup" at bounding box center [700, 569] width 61 height 40
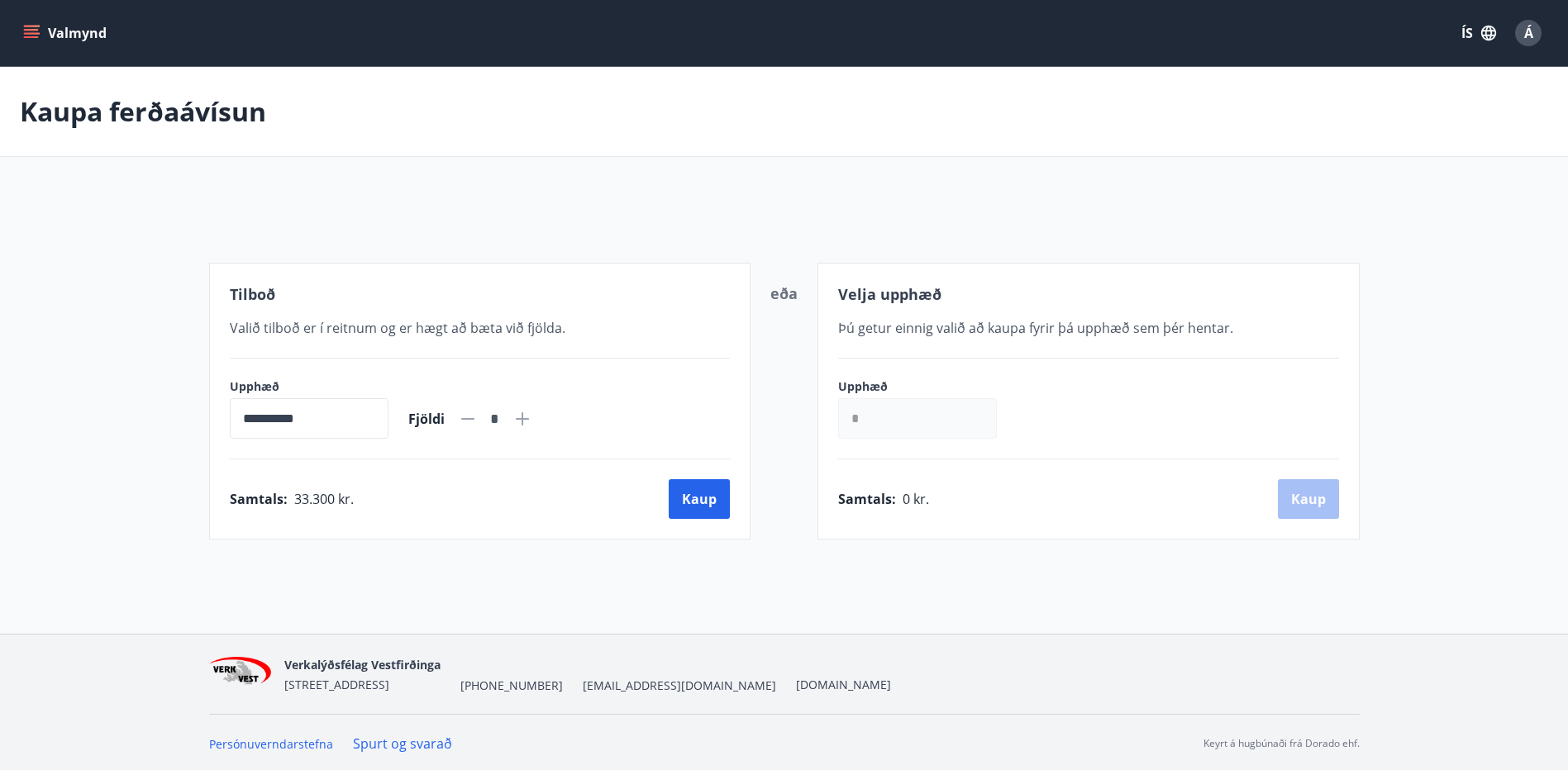
scroll to position [3, 0]
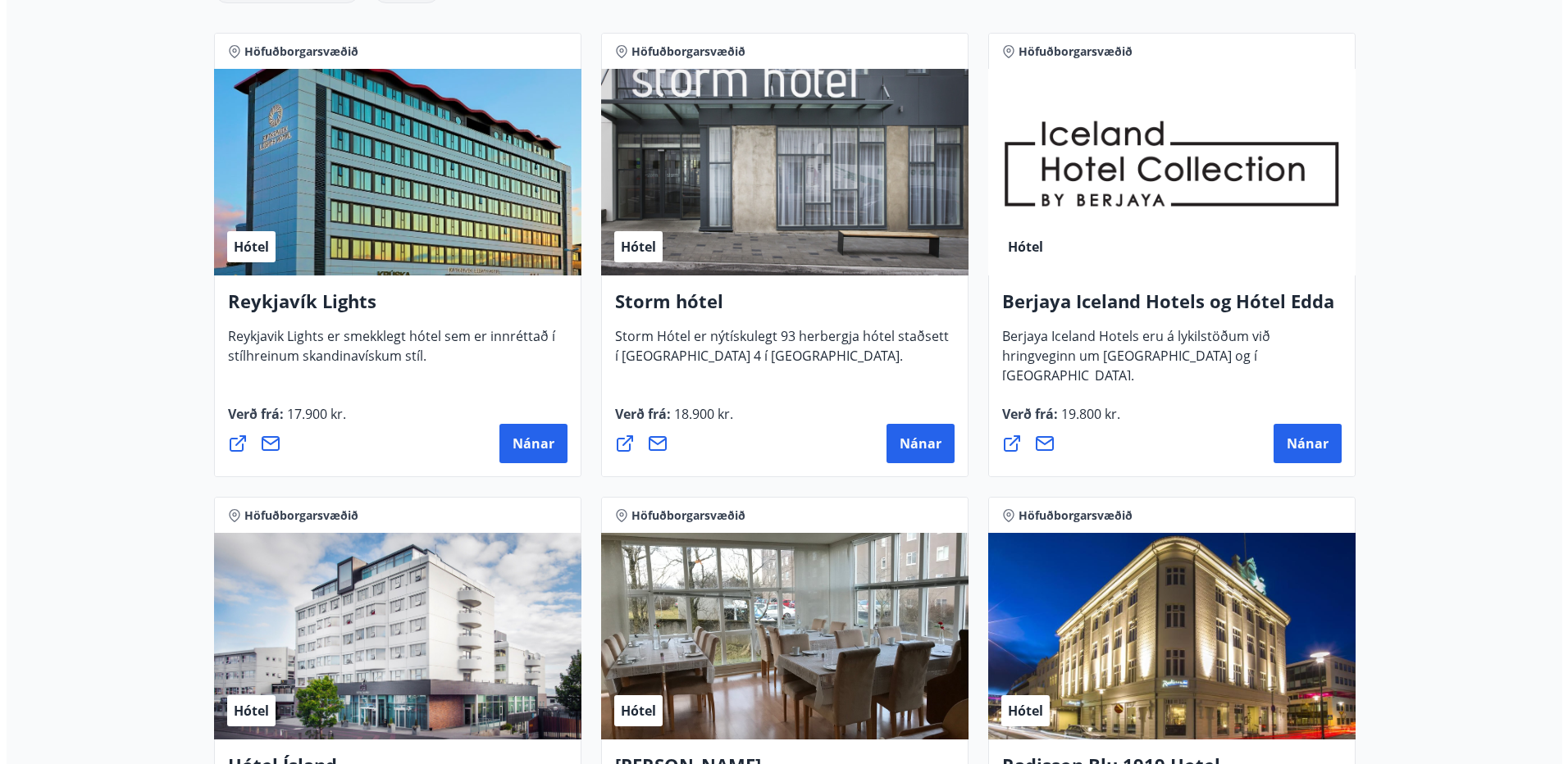
scroll to position [330, 0]
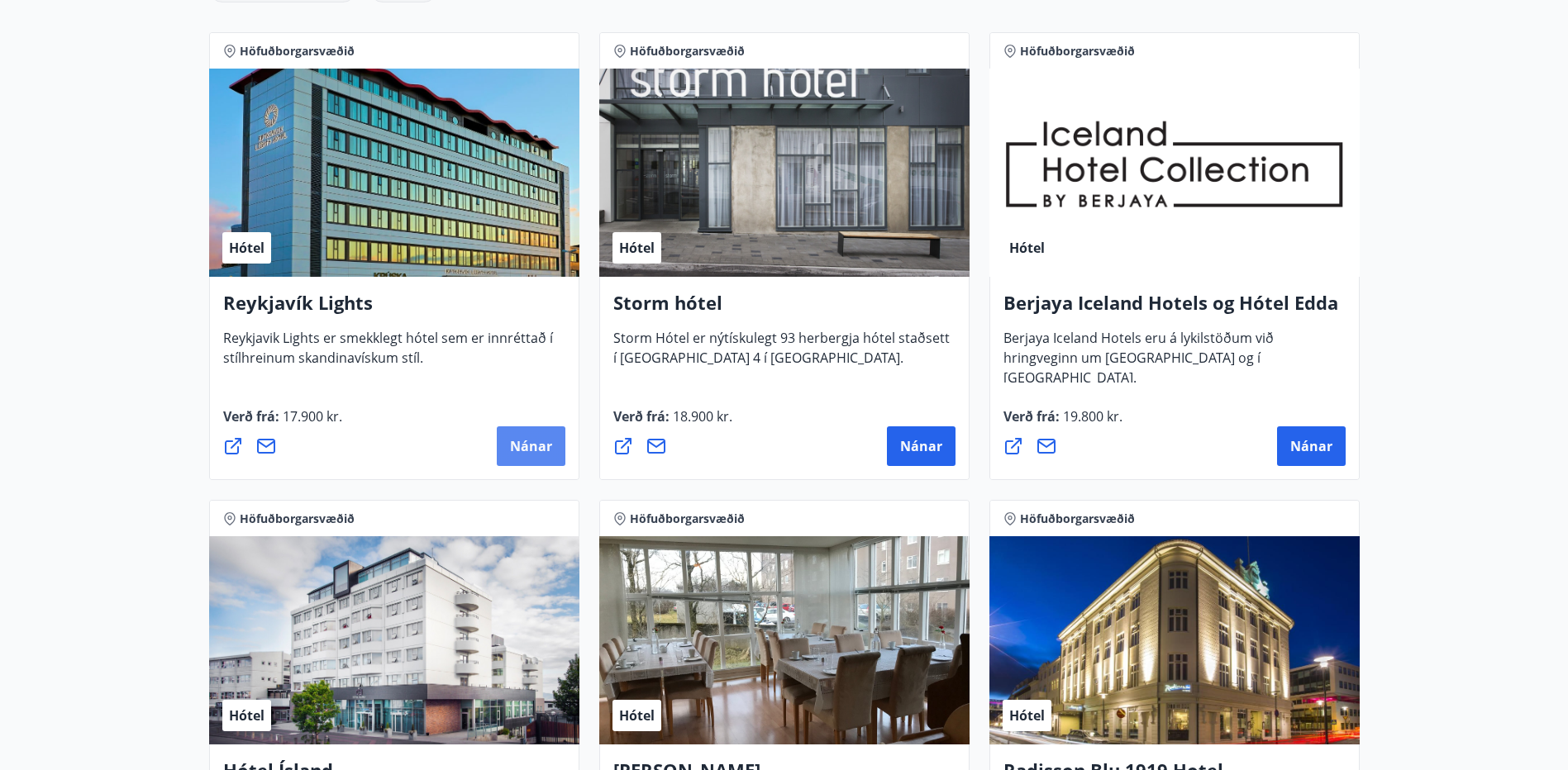
click at [539, 461] on button "Nánar" at bounding box center [531, 446] width 68 height 40
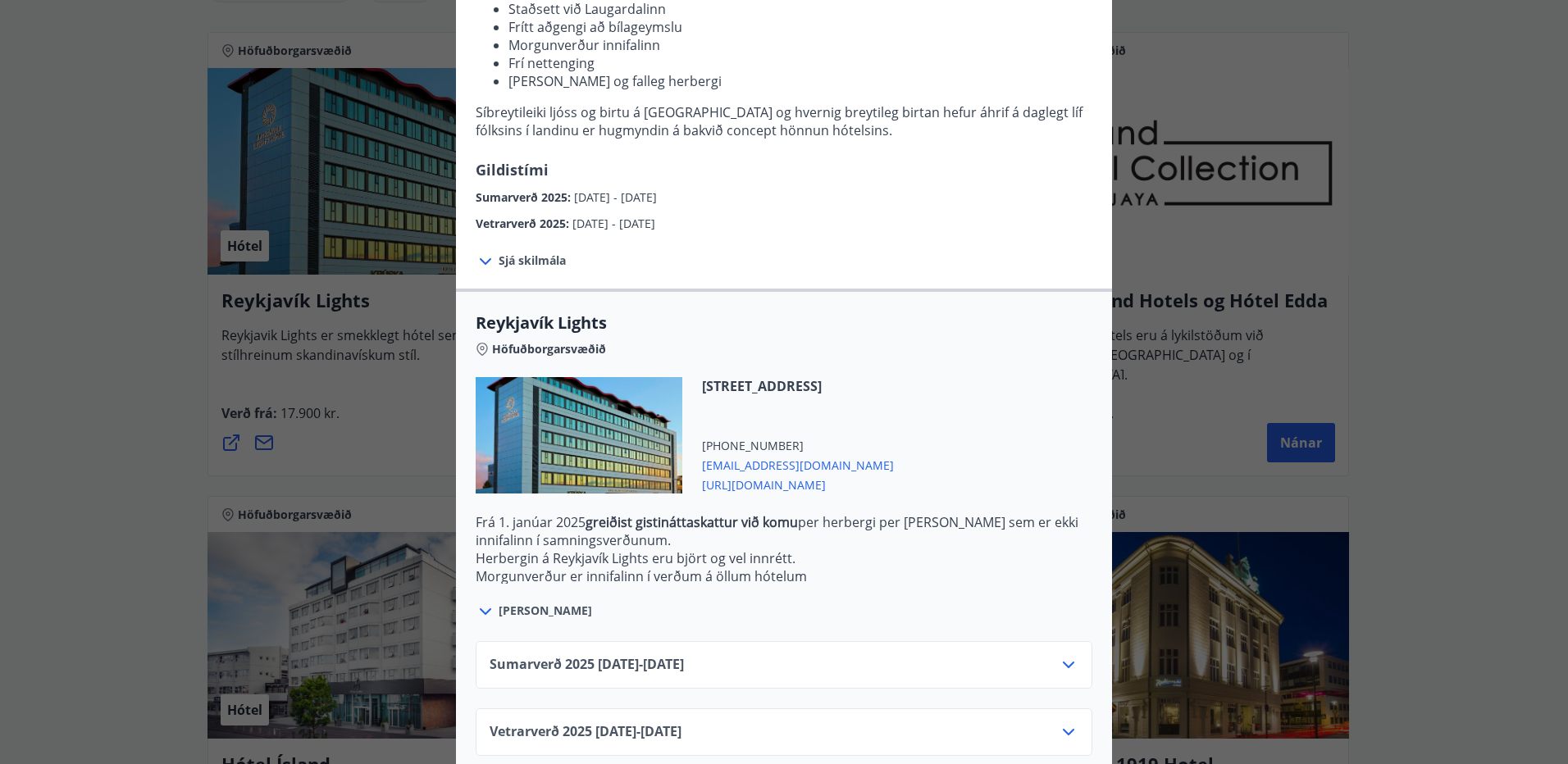
scroll to position [270, 0]
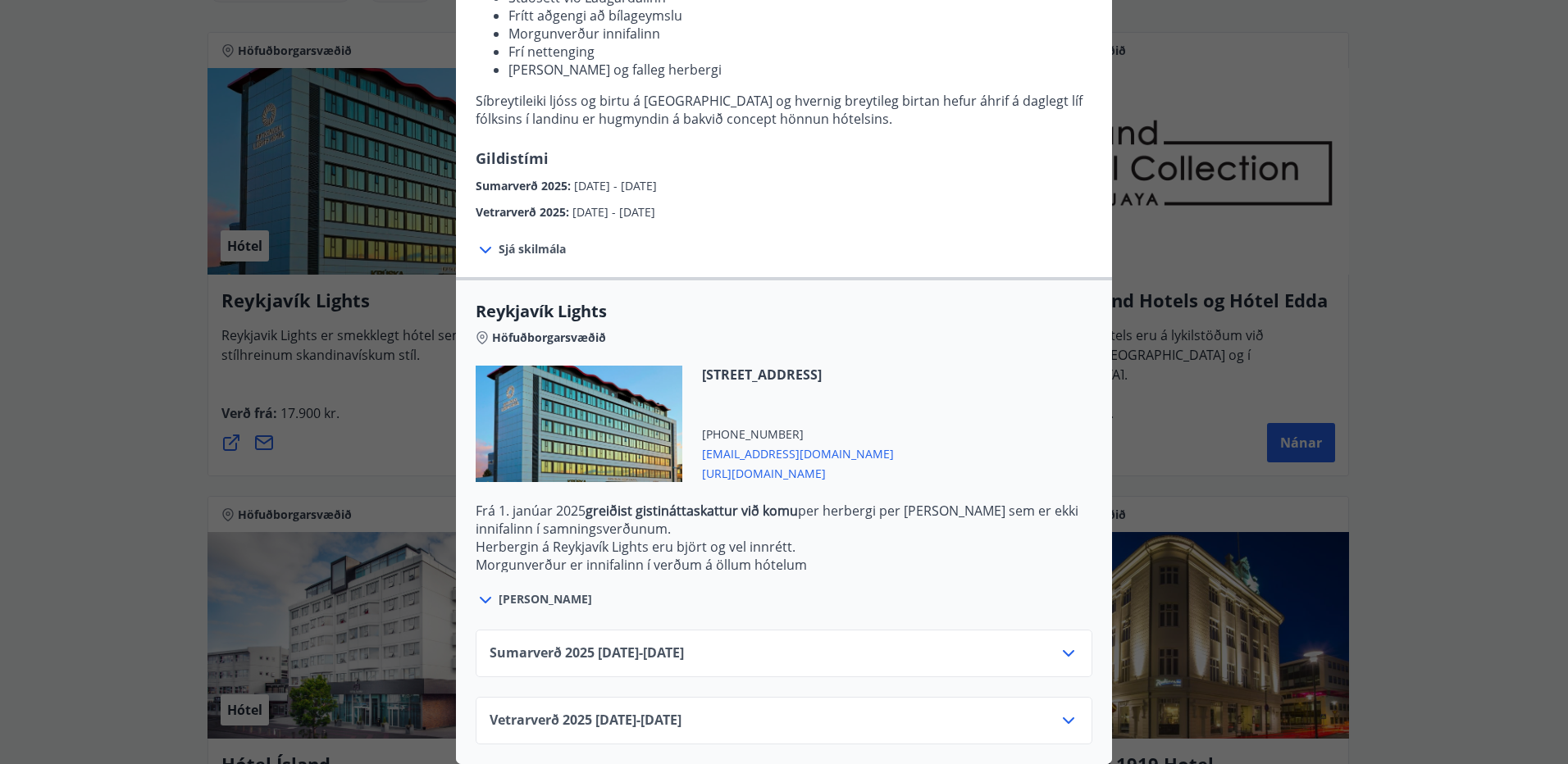
click at [1063, 718] on icon at bounding box center [1068, 721] width 11 height 7
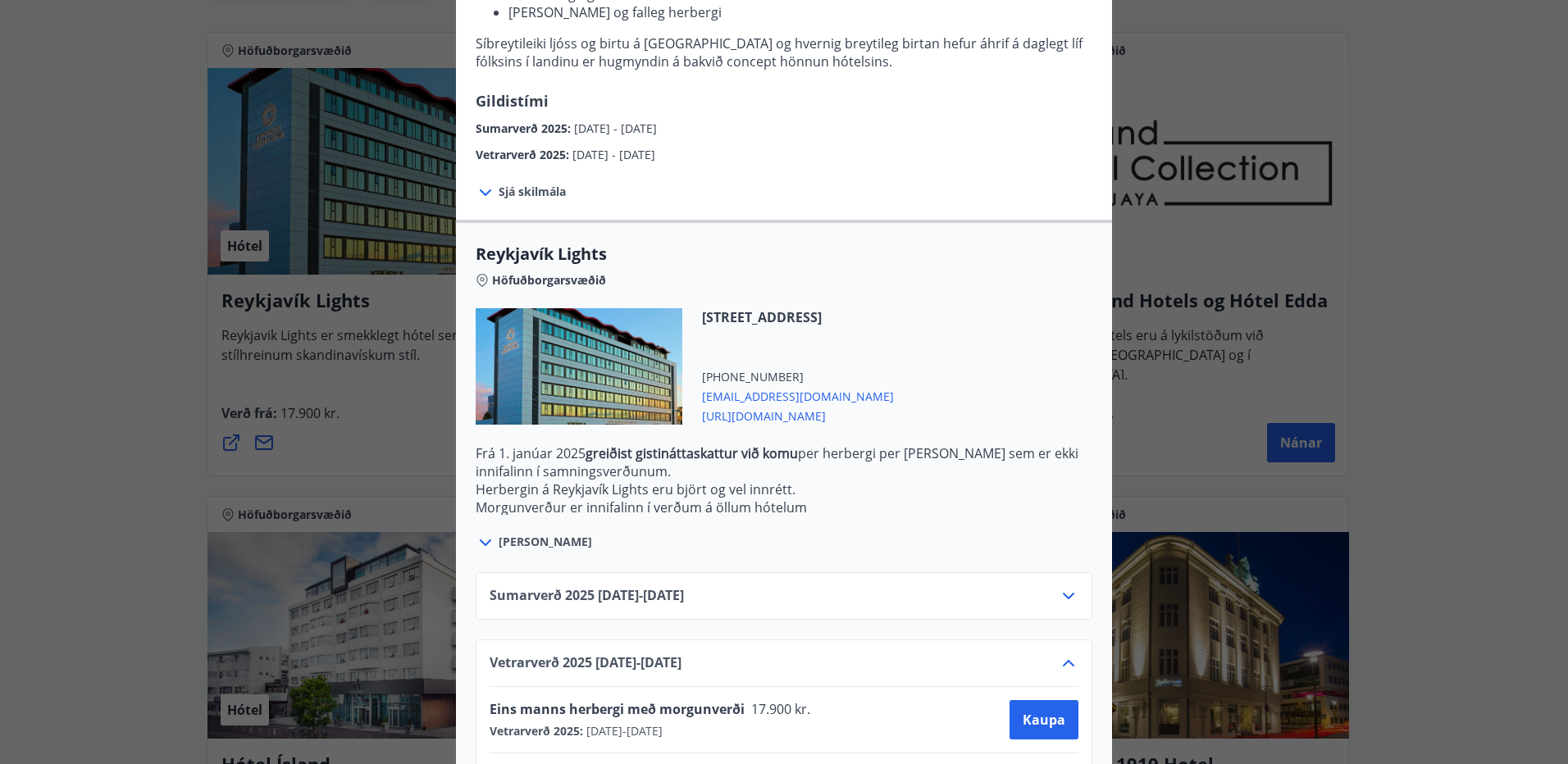
scroll to position [402, 0]
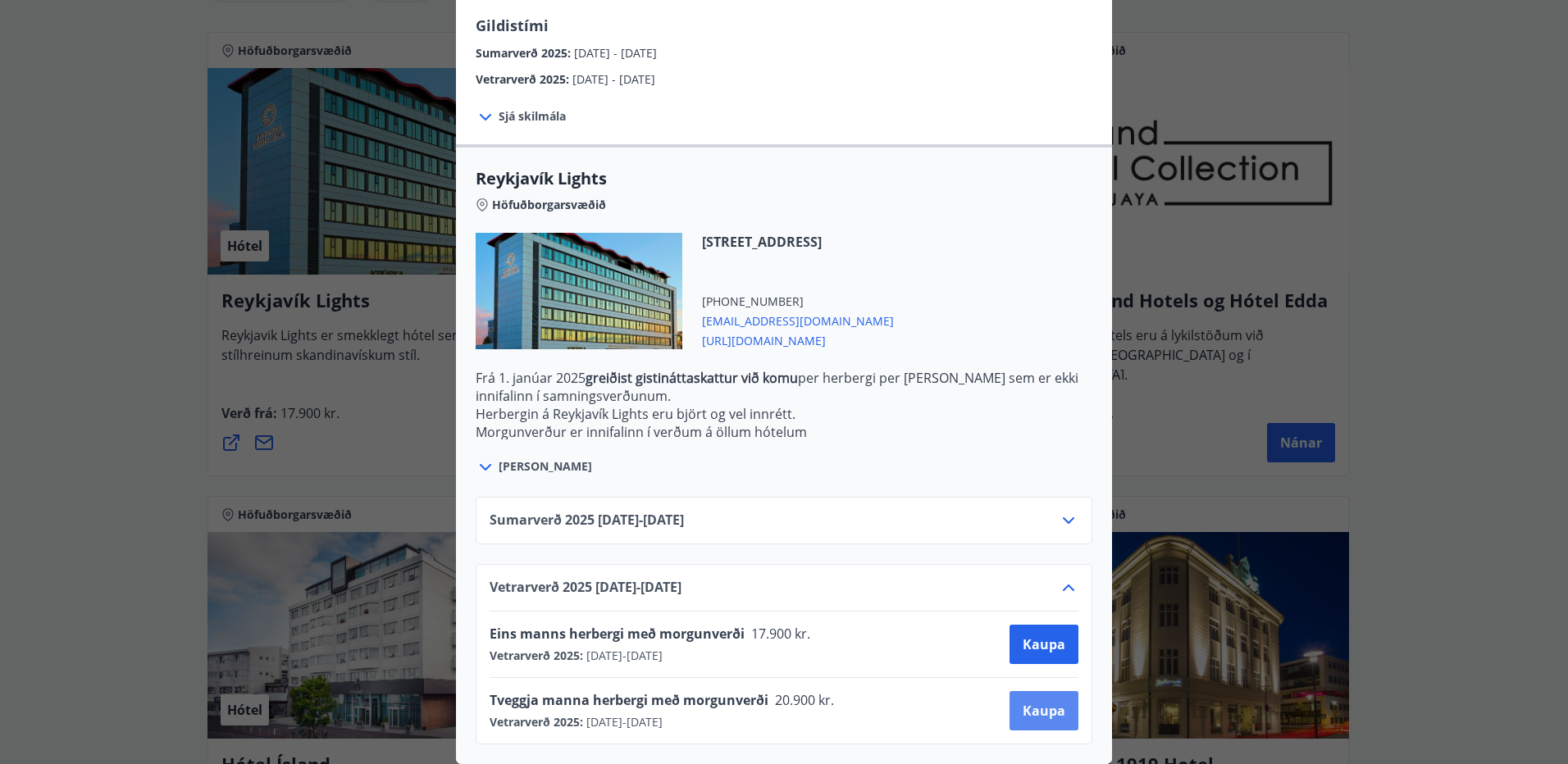
click at [1047, 702] on span "Kaupa" at bounding box center [1044, 711] width 43 height 18
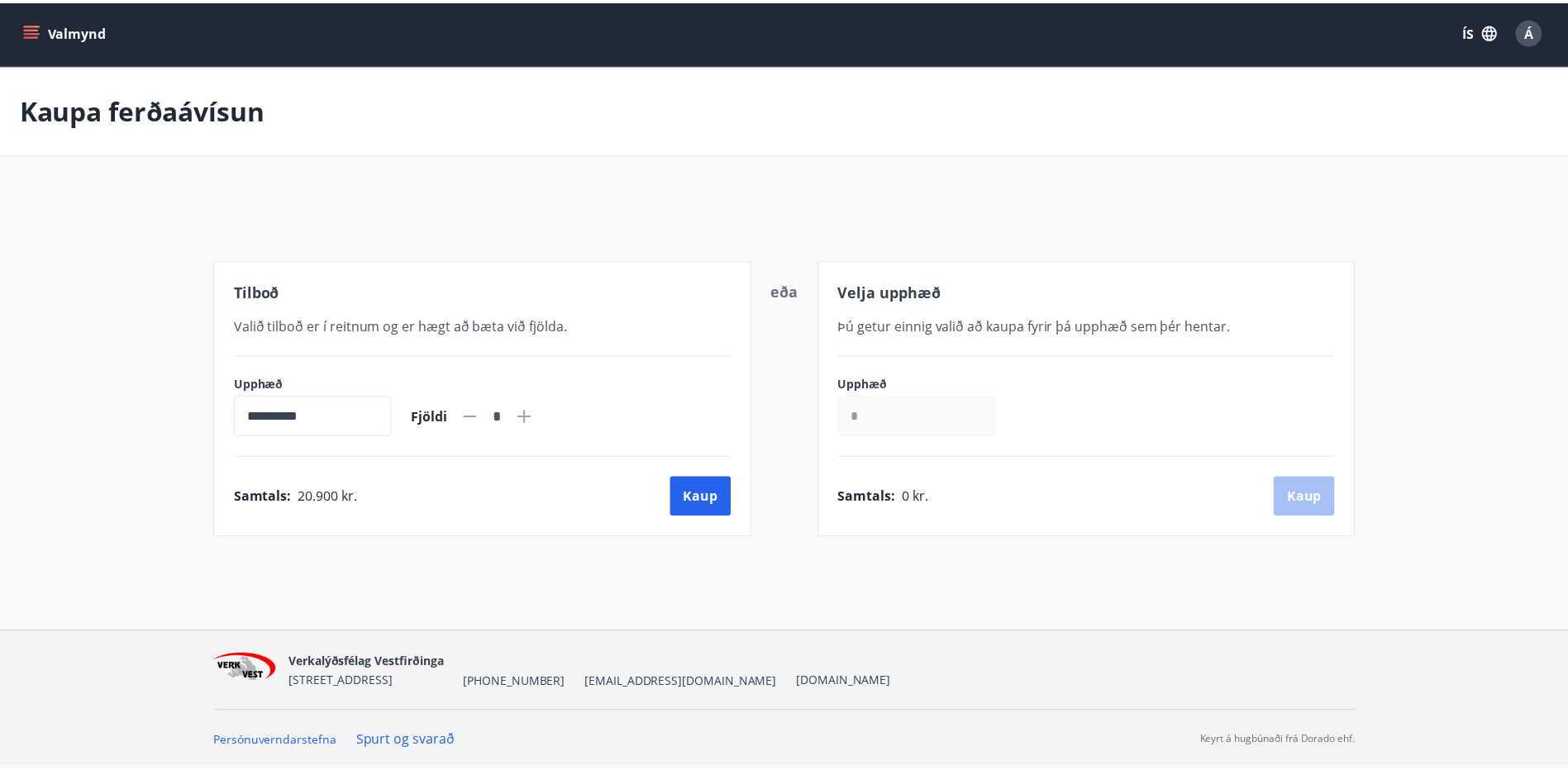
scroll to position [3, 0]
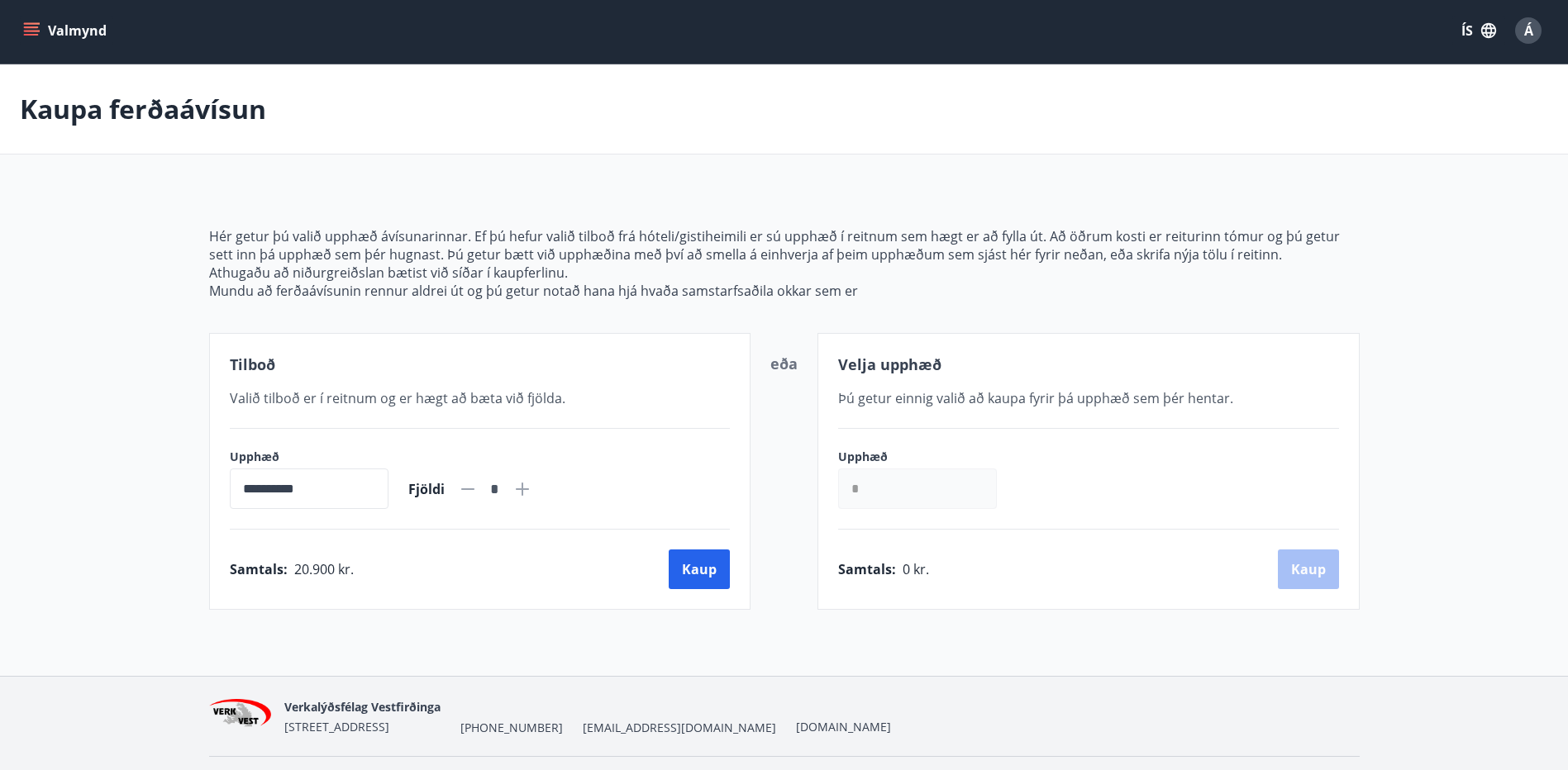
click at [532, 493] on icon at bounding box center [522, 489] width 20 height 20
type input "*"
click at [711, 585] on button "Kaup" at bounding box center [700, 569] width 61 height 40
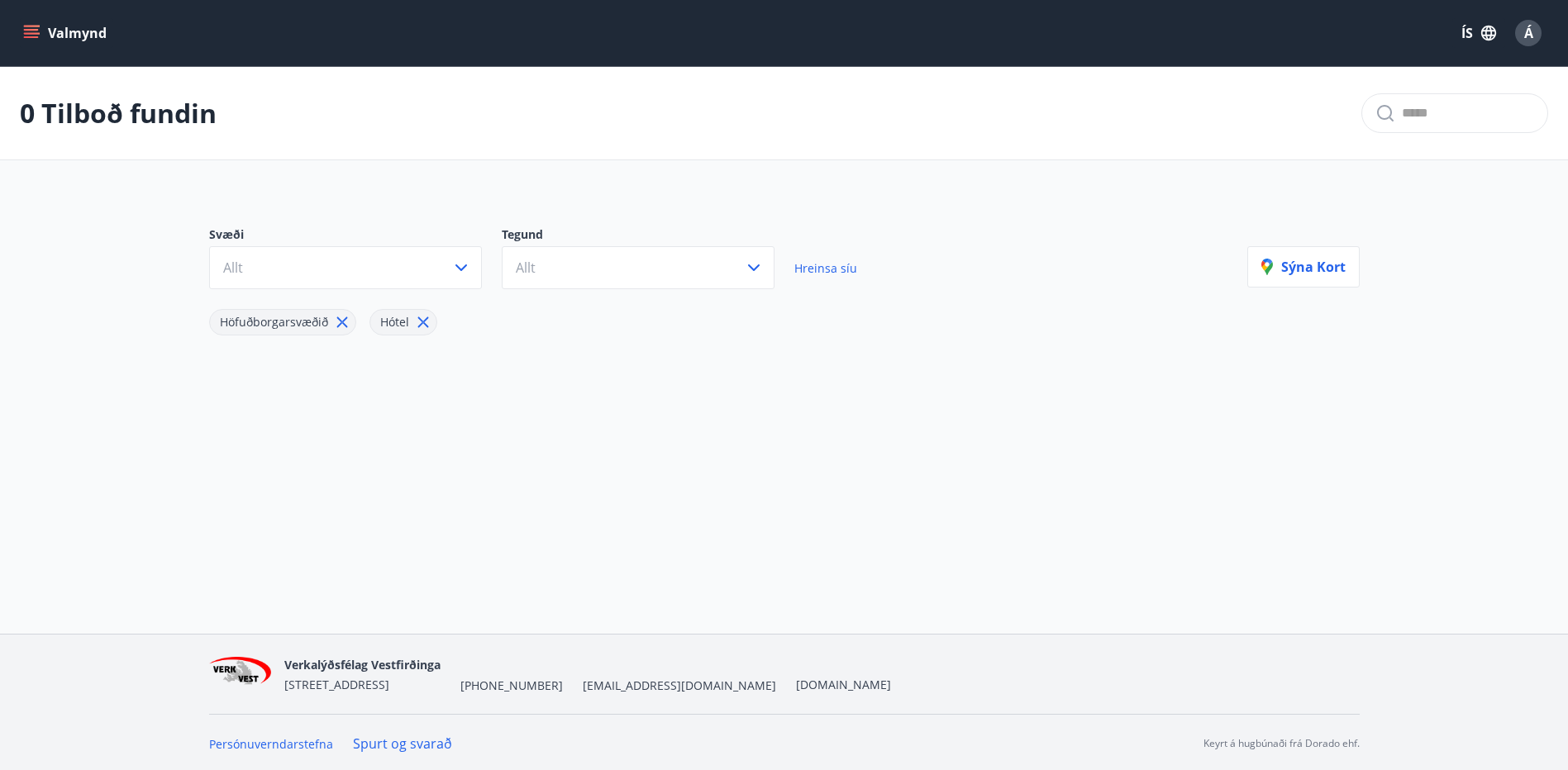
scroll to position [3, 0]
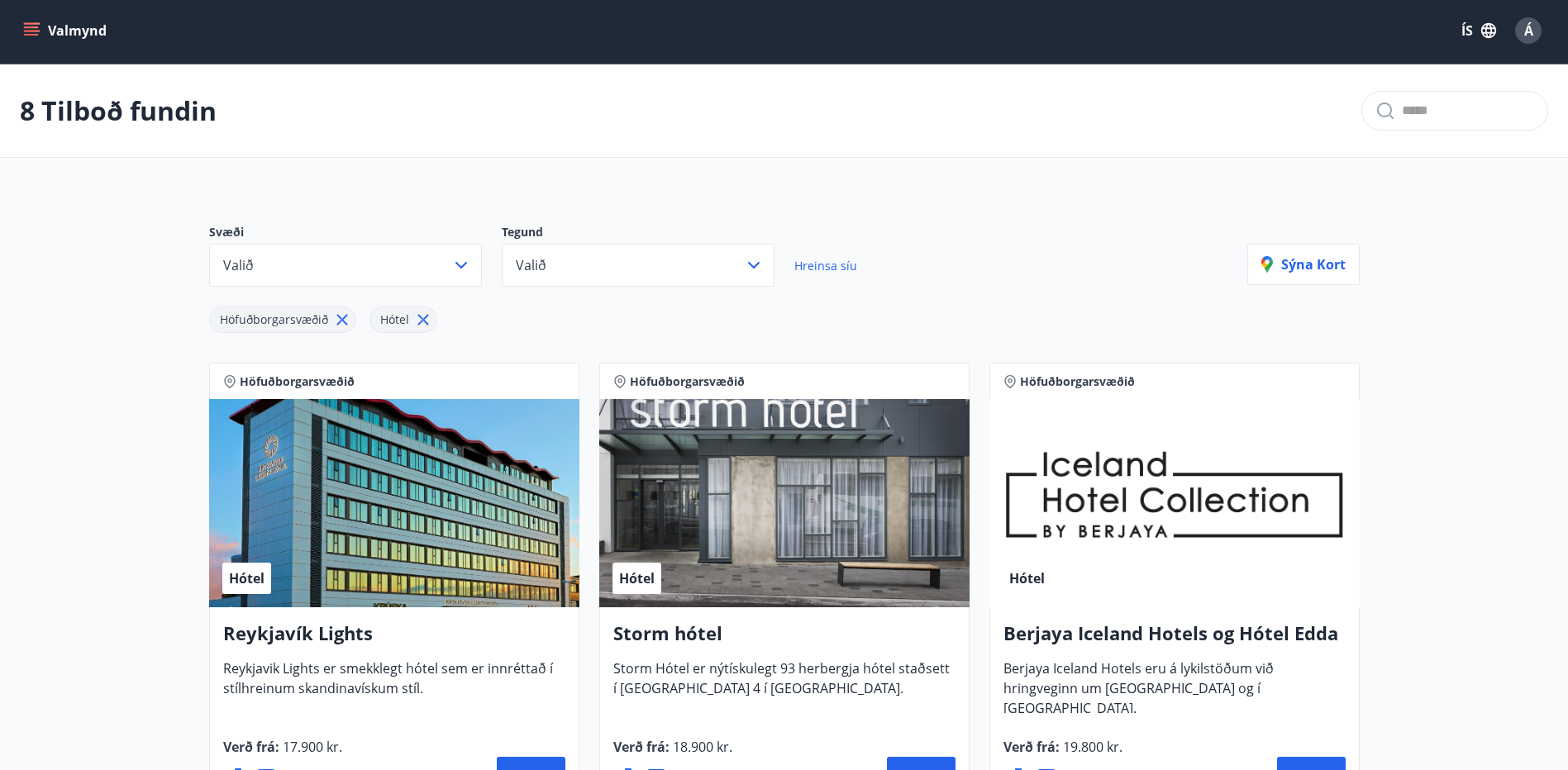
click at [34, 36] on icon "menu" at bounding box center [31, 30] width 17 height 17
click at [1054, 280] on div "Svæði Valið Tegund Valið Hreinsa síu" at bounding box center [728, 255] width 1038 height 63
click at [1526, 32] on span "Á" at bounding box center [1528, 30] width 9 height 18
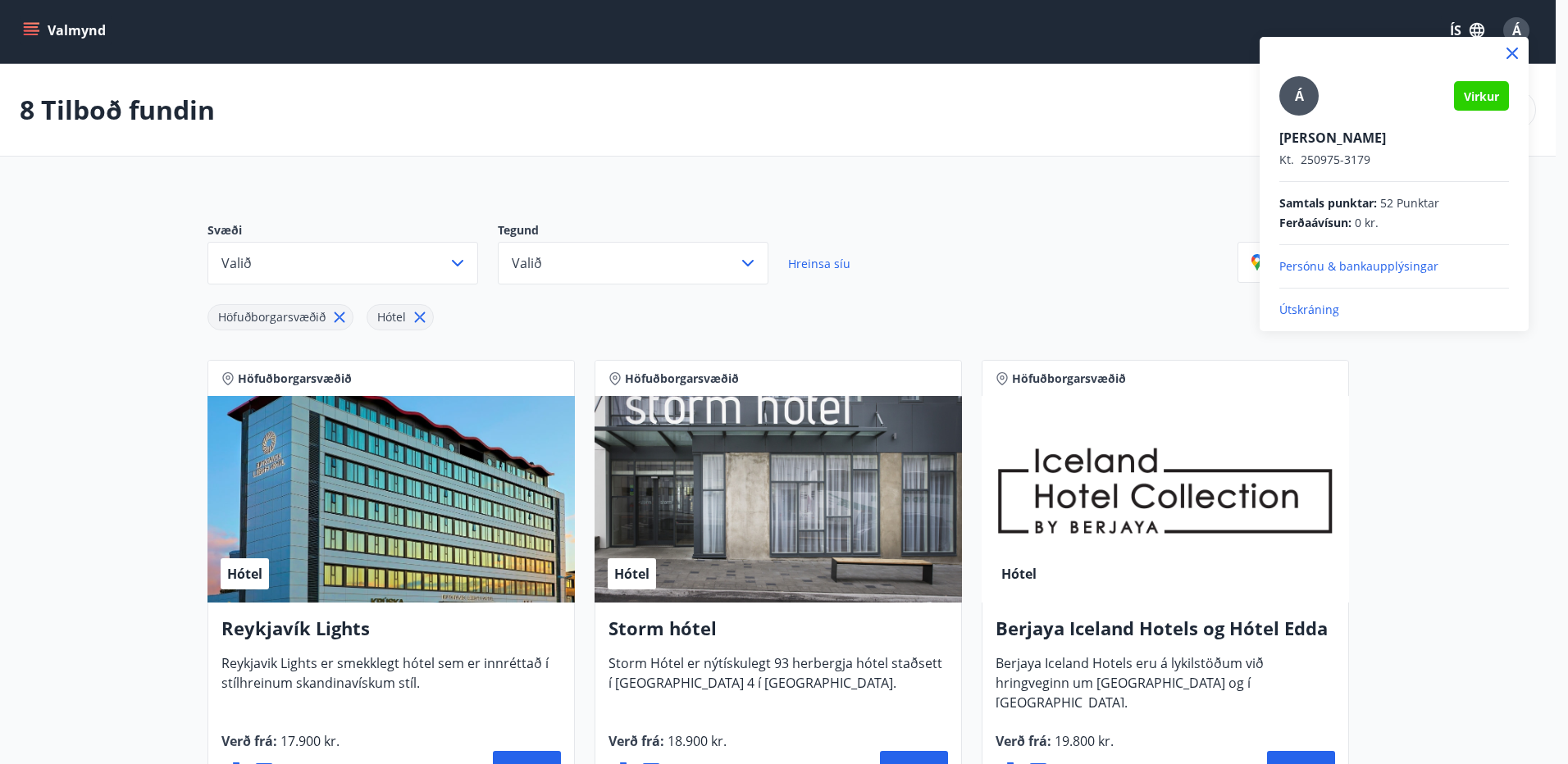
click at [920, 254] on div at bounding box center [784, 382] width 1568 height 764
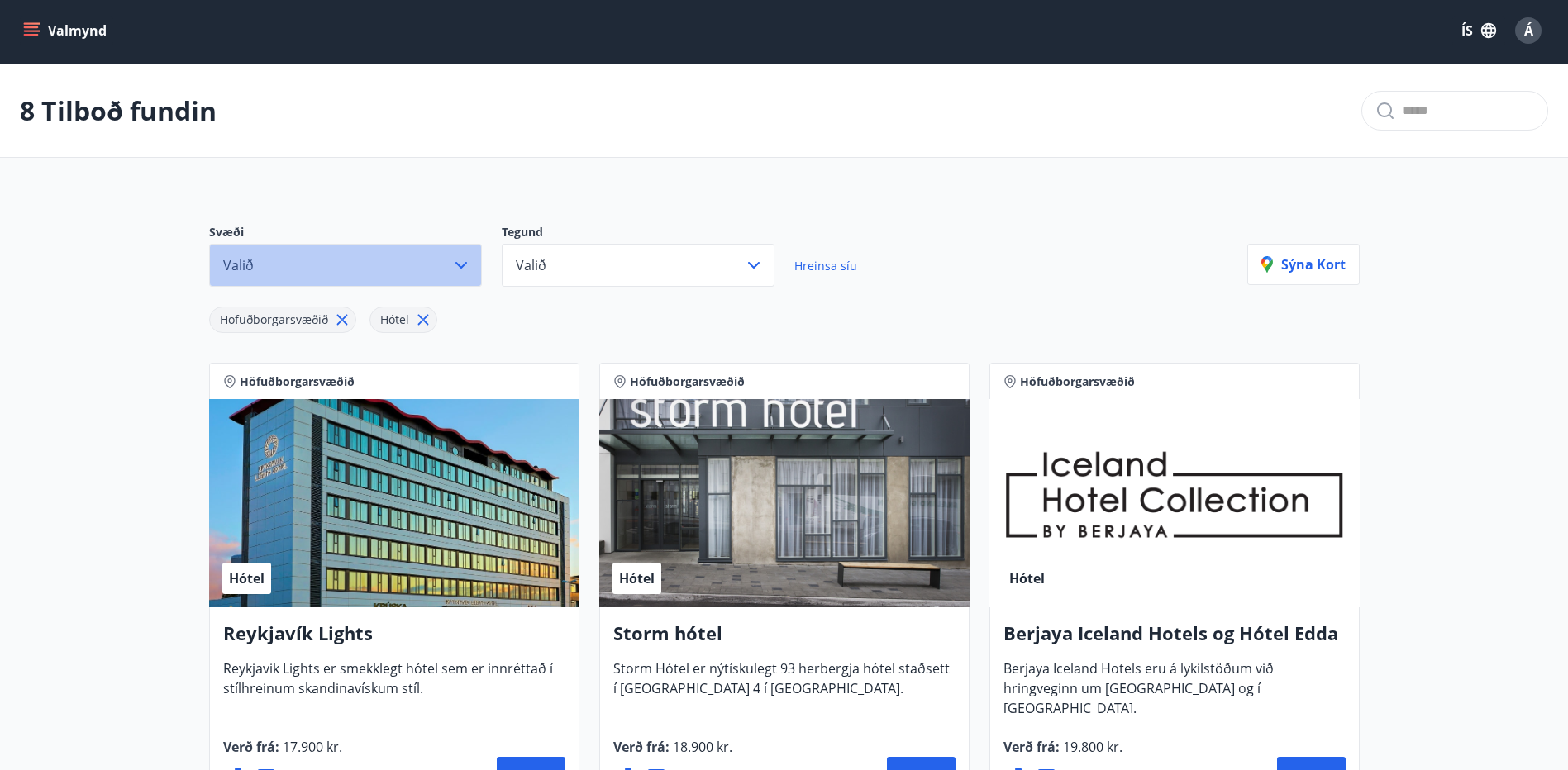
click at [437, 262] on button "Valið" at bounding box center [345, 265] width 273 height 43
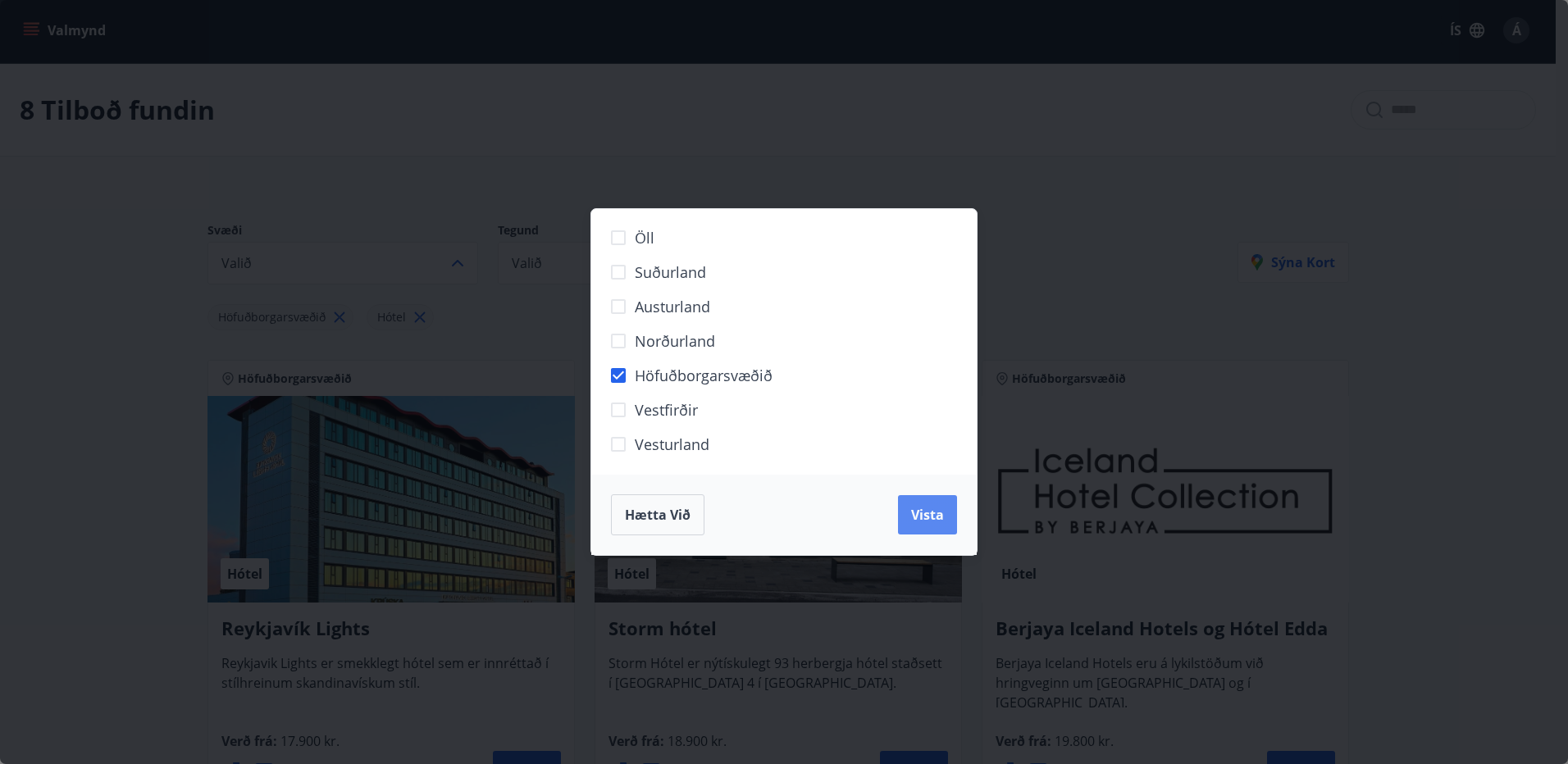
click at [936, 511] on span "Vista" at bounding box center [928, 515] width 33 height 18
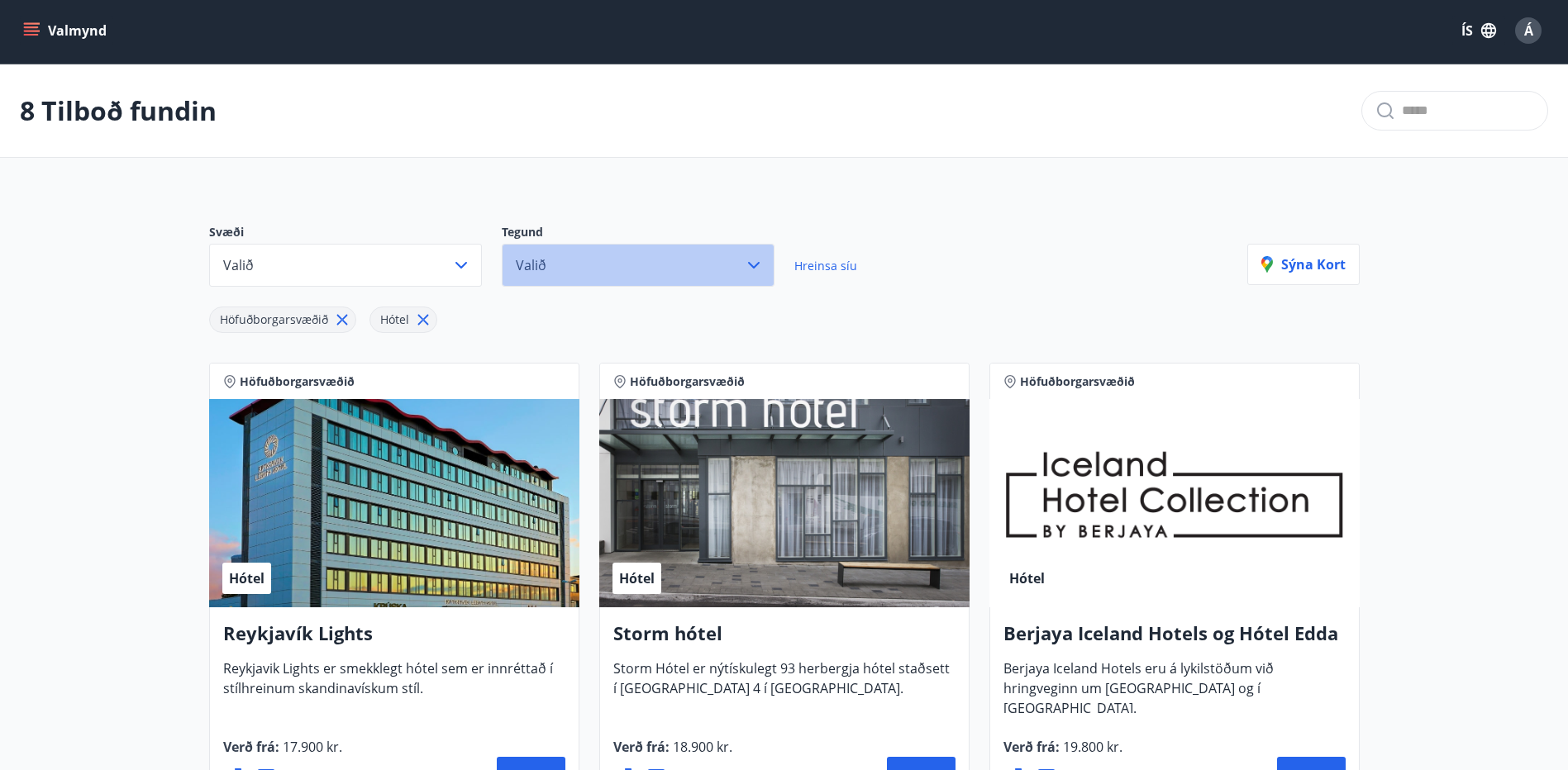
click at [608, 272] on button "Valið" at bounding box center [637, 265] width 273 height 43
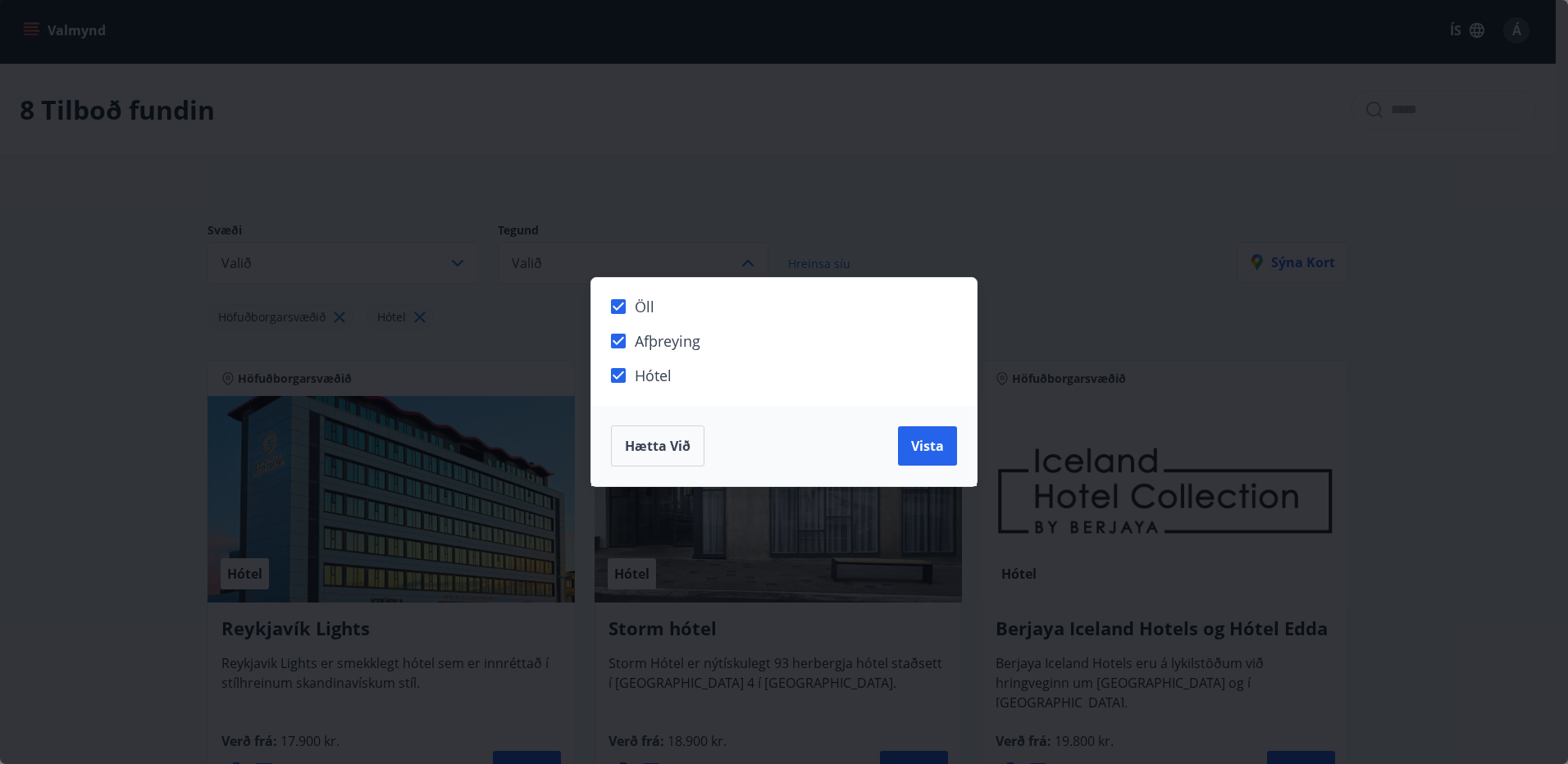
click at [957, 450] on div "Hætta við Vista" at bounding box center [784, 446] width 385 height 80
click at [920, 452] on span "Vista" at bounding box center [928, 446] width 33 height 18
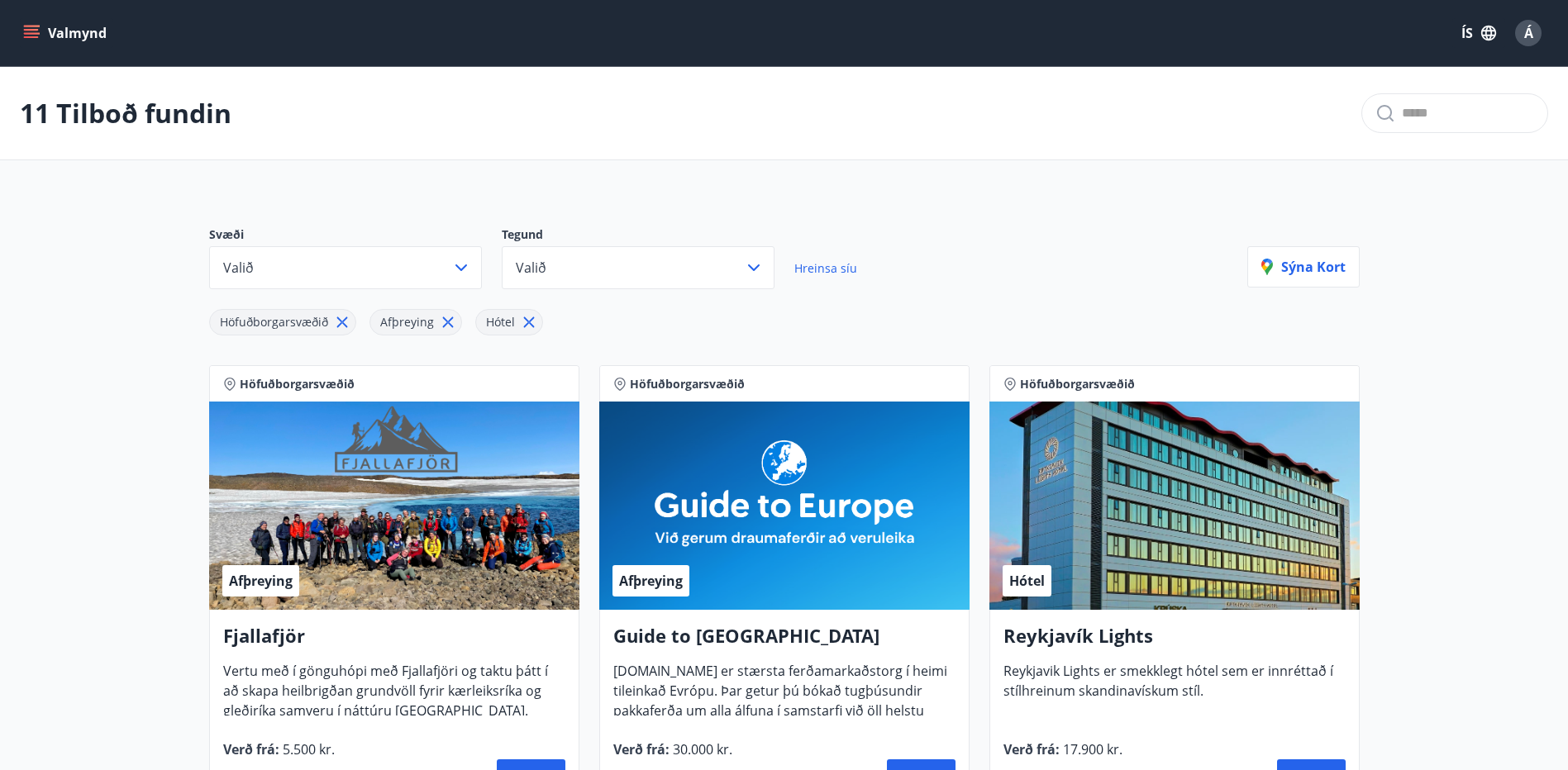
click at [46, 32] on button "Valmynd" at bounding box center [67, 33] width 93 height 30
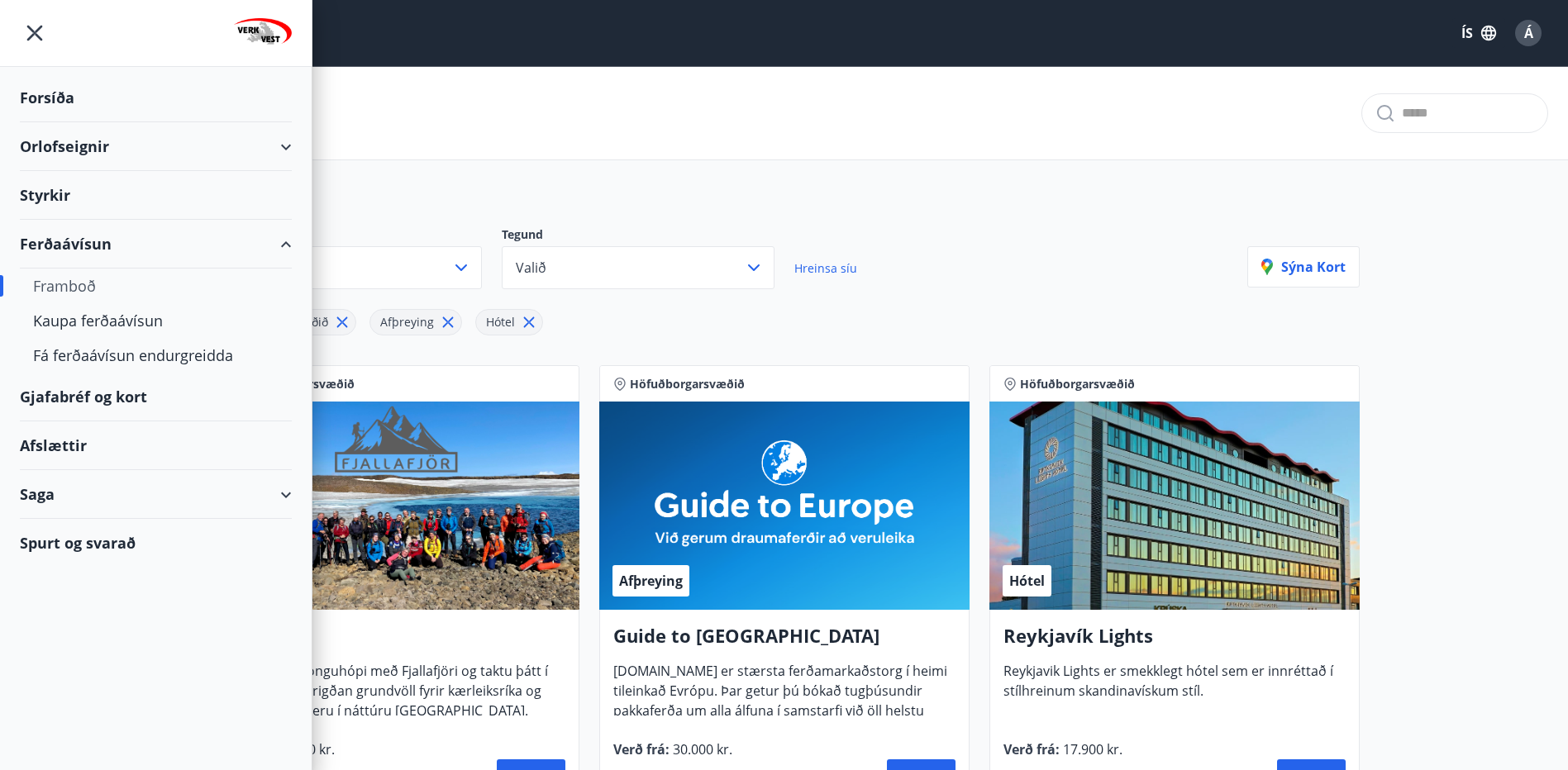
click at [111, 140] on div "Orlofseignir" at bounding box center [156, 147] width 272 height 49
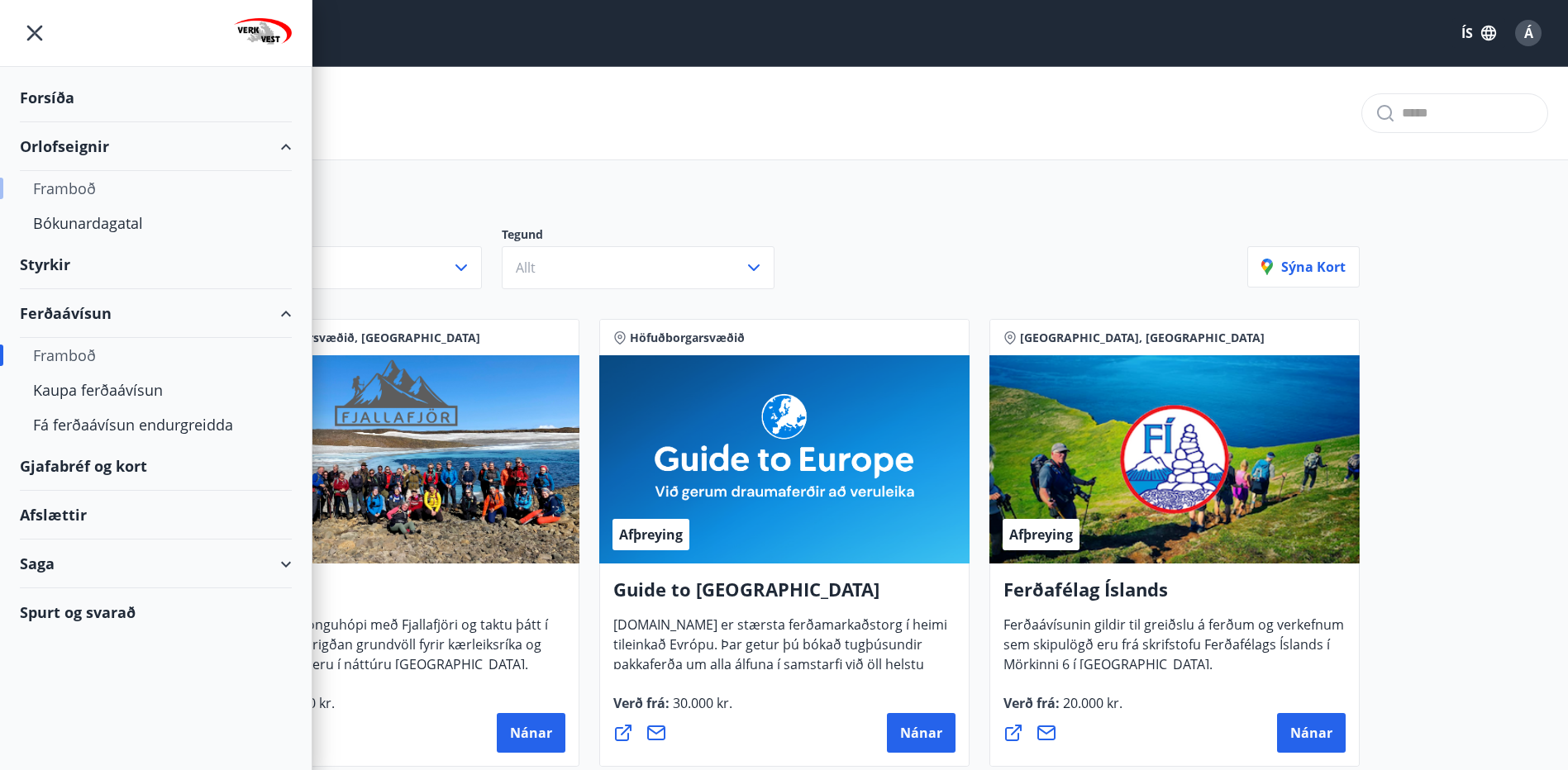
click at [83, 191] on div "Framboð" at bounding box center [156, 189] width 246 height 35
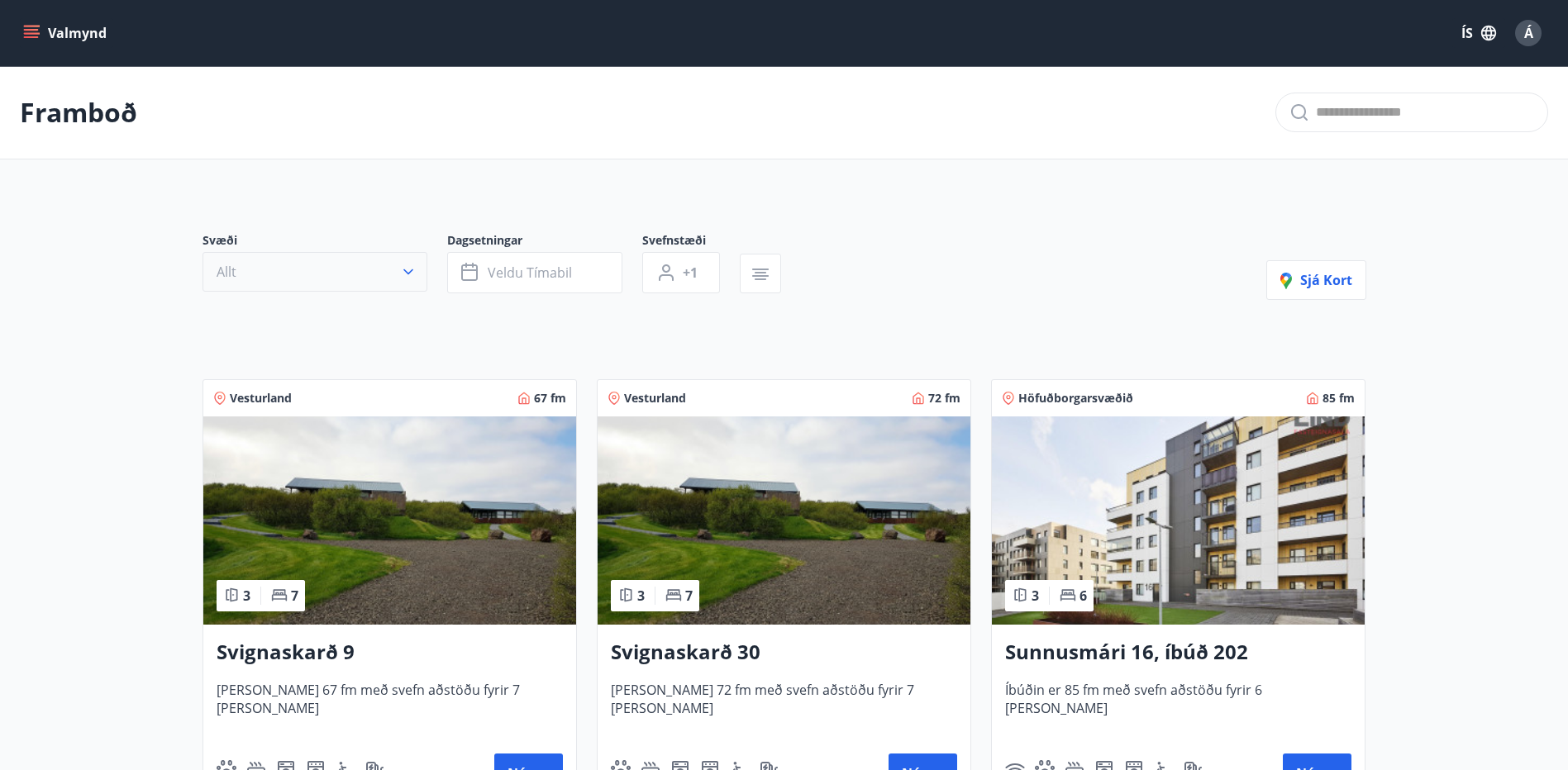
click at [378, 278] on button "Allt" at bounding box center [315, 271] width 225 height 40
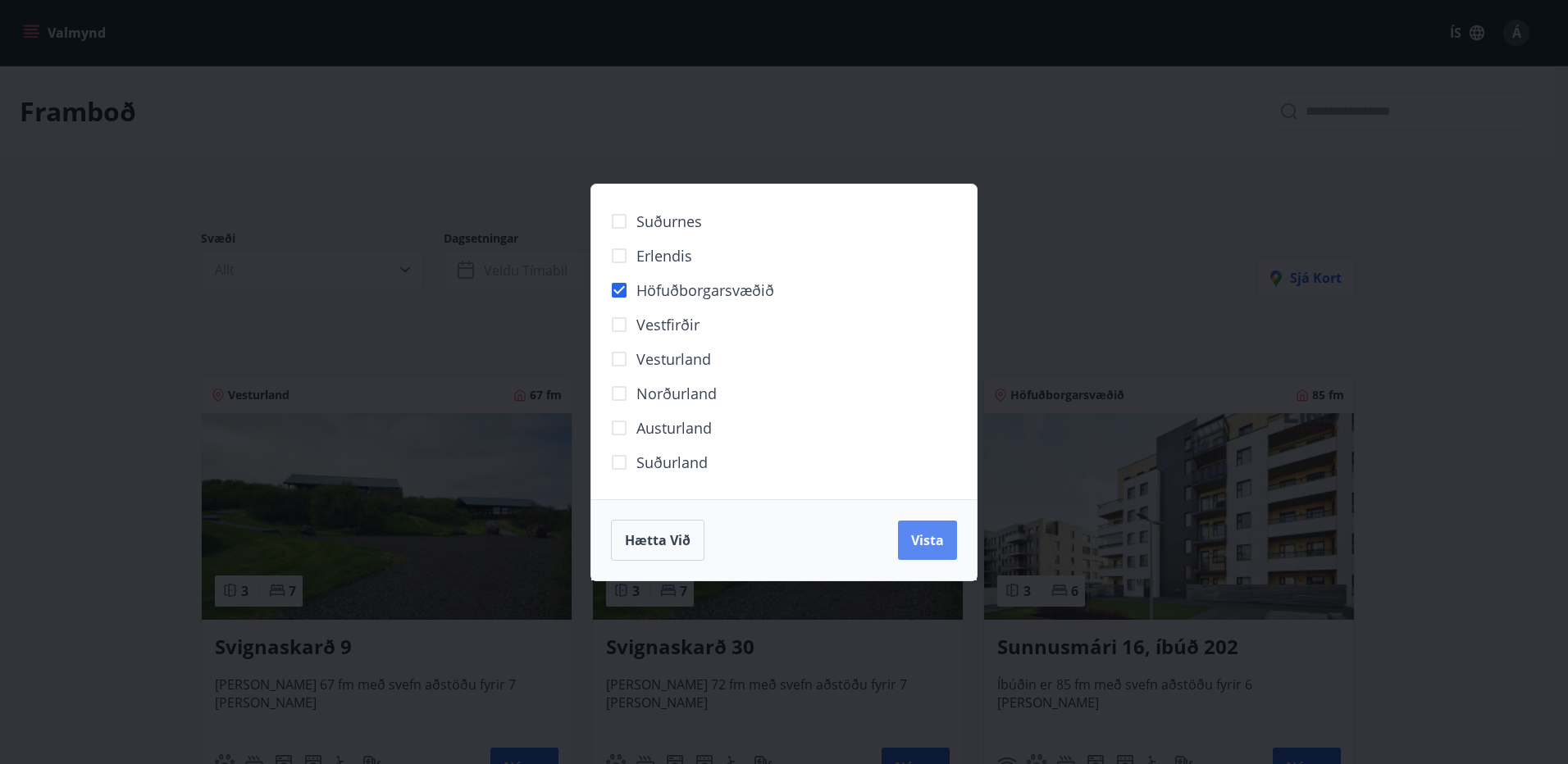
click at [951, 546] on button "Vista" at bounding box center [928, 540] width 59 height 39
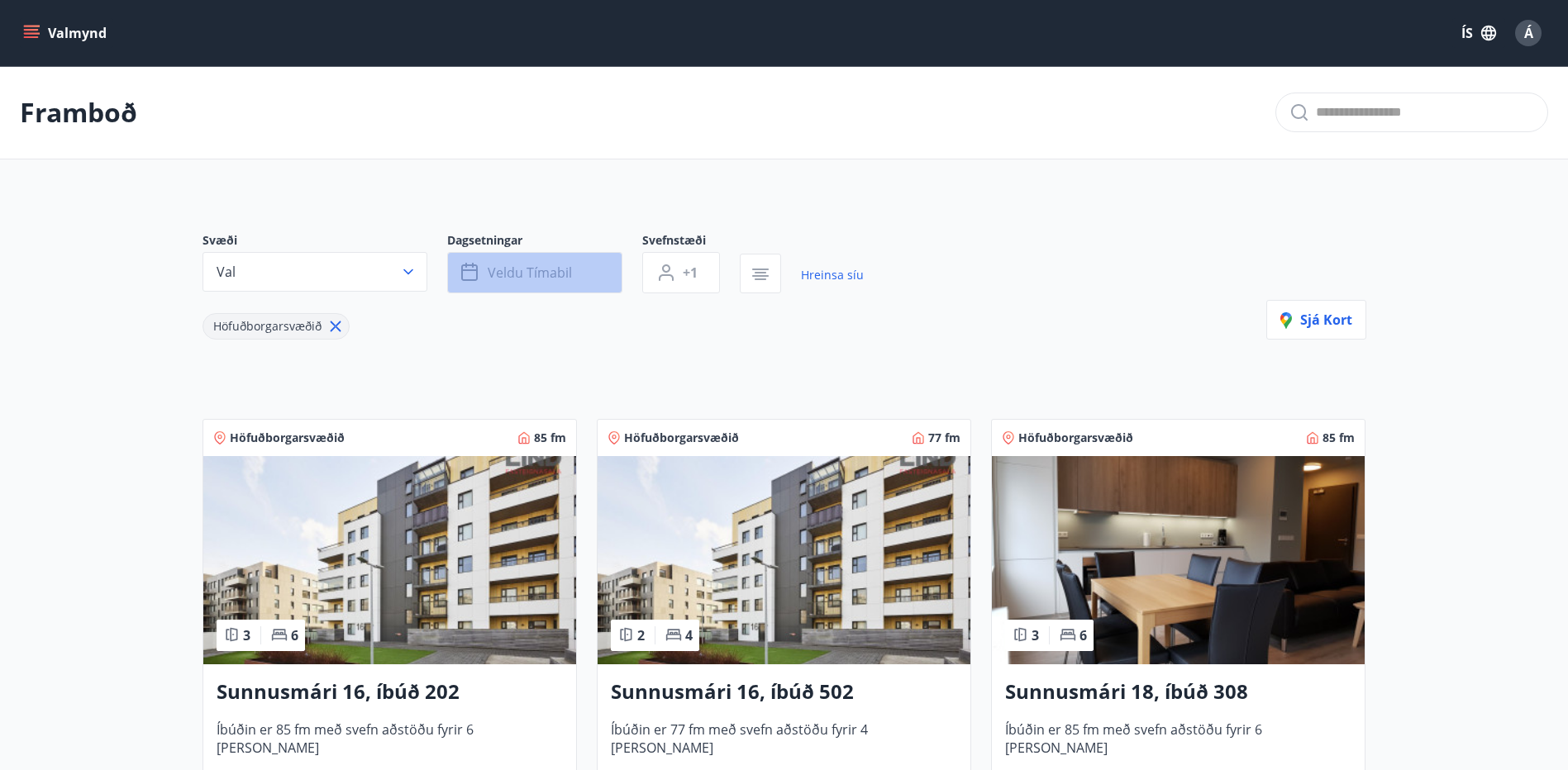
click at [537, 263] on button "Veldu tímabil" at bounding box center [535, 272] width 176 height 41
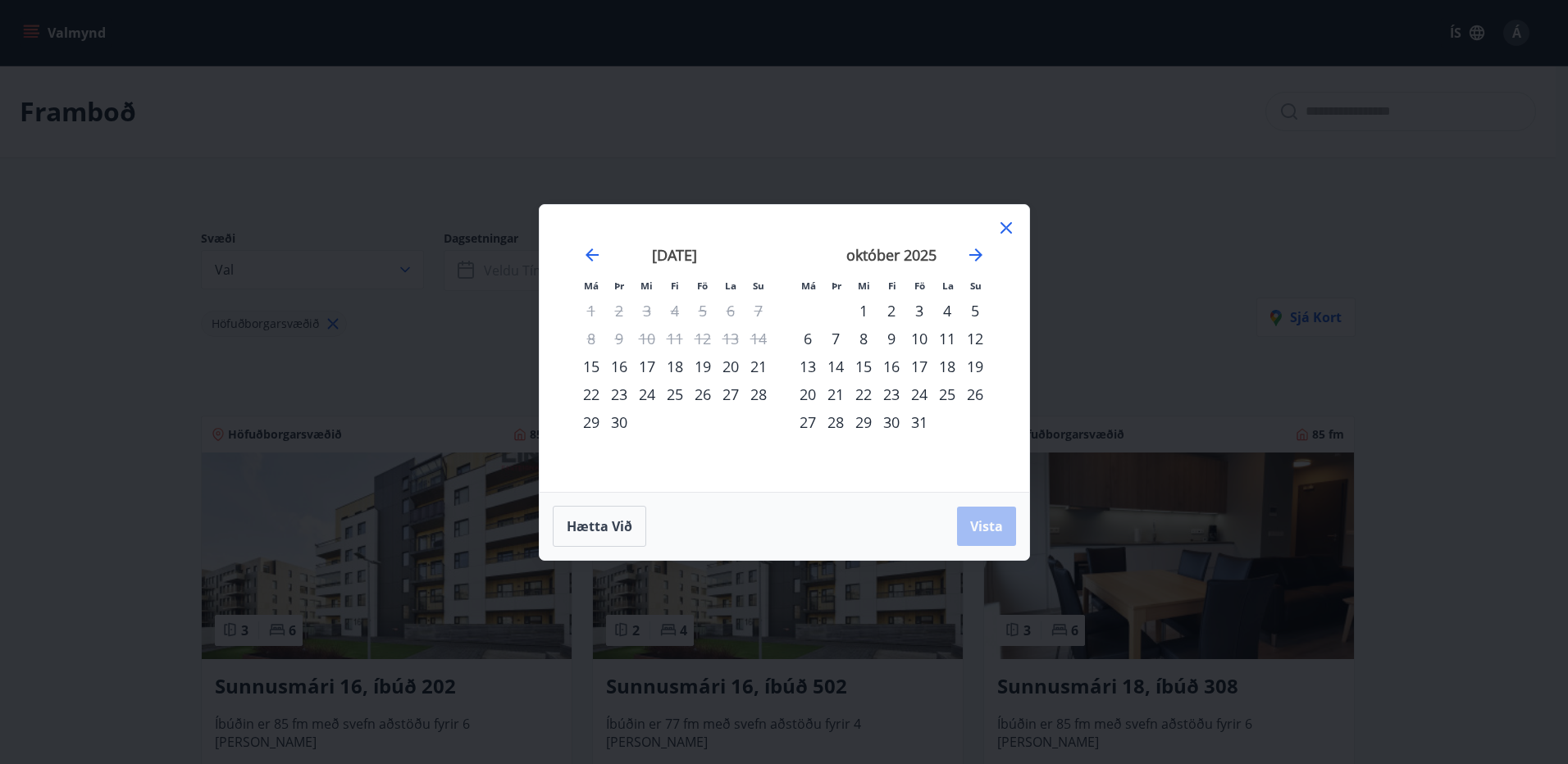
click at [915, 370] on div "17" at bounding box center [919, 367] width 28 height 28
click at [801, 396] on div "20" at bounding box center [808, 395] width 28 height 28
click at [974, 524] on span "Vista" at bounding box center [987, 526] width 33 height 18
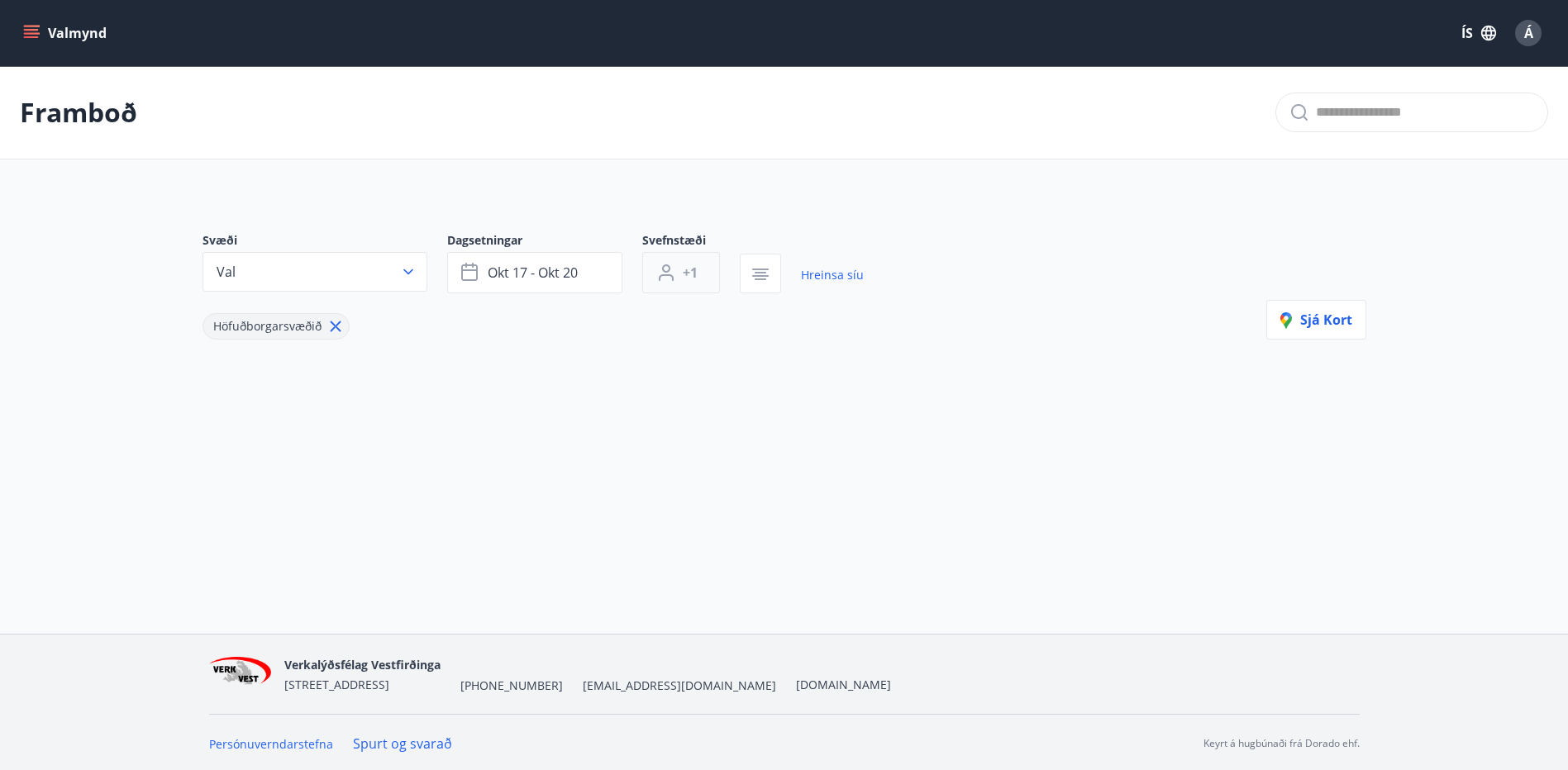
click at [696, 280] on span "+1" at bounding box center [690, 272] width 15 height 18
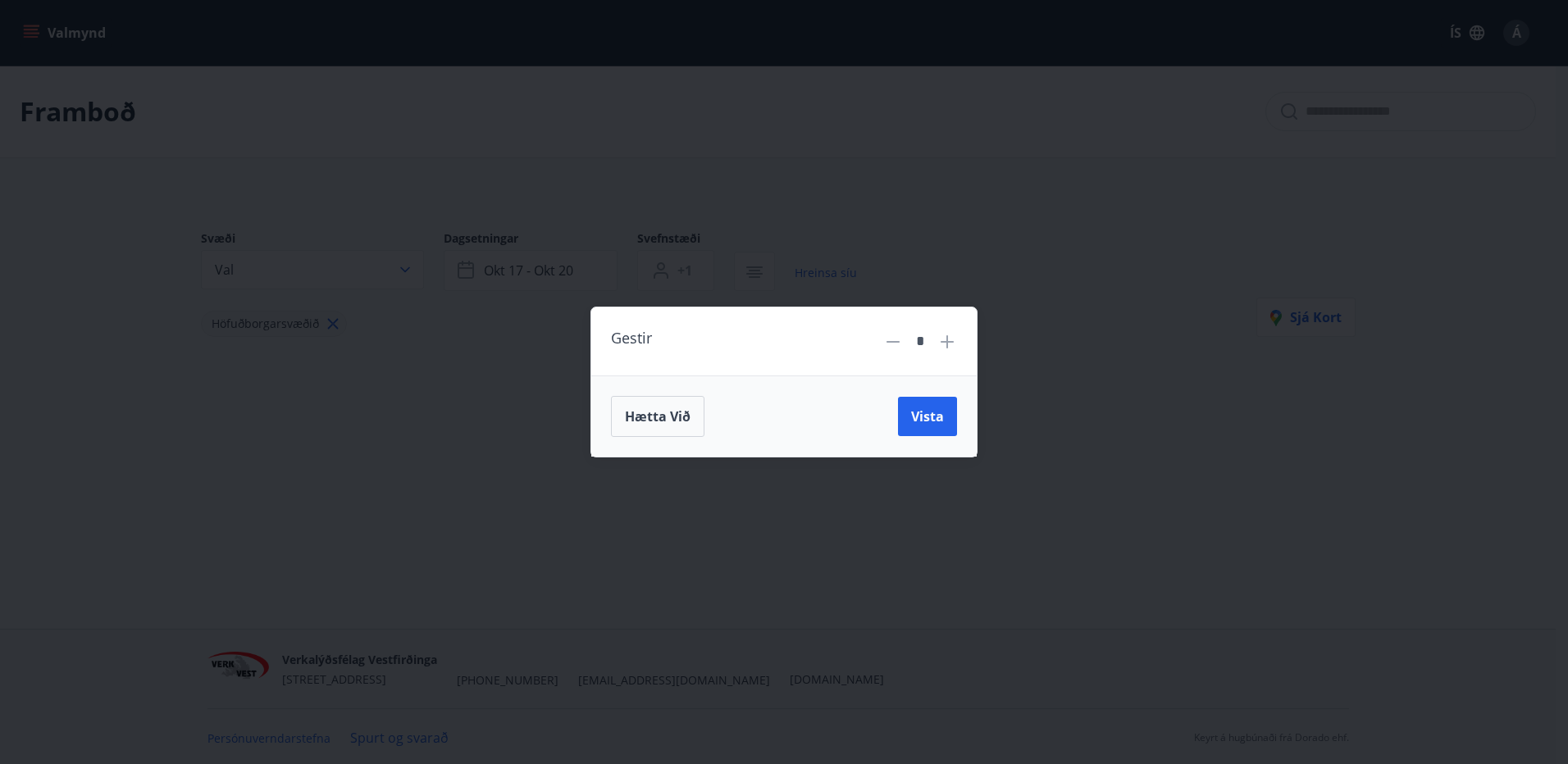
click at [957, 344] on div "Gestir *" at bounding box center [784, 341] width 385 height 68
click at [950, 342] on icon at bounding box center [947, 341] width 20 height 20
type input "*"
click at [940, 416] on span "Vista" at bounding box center [928, 416] width 33 height 18
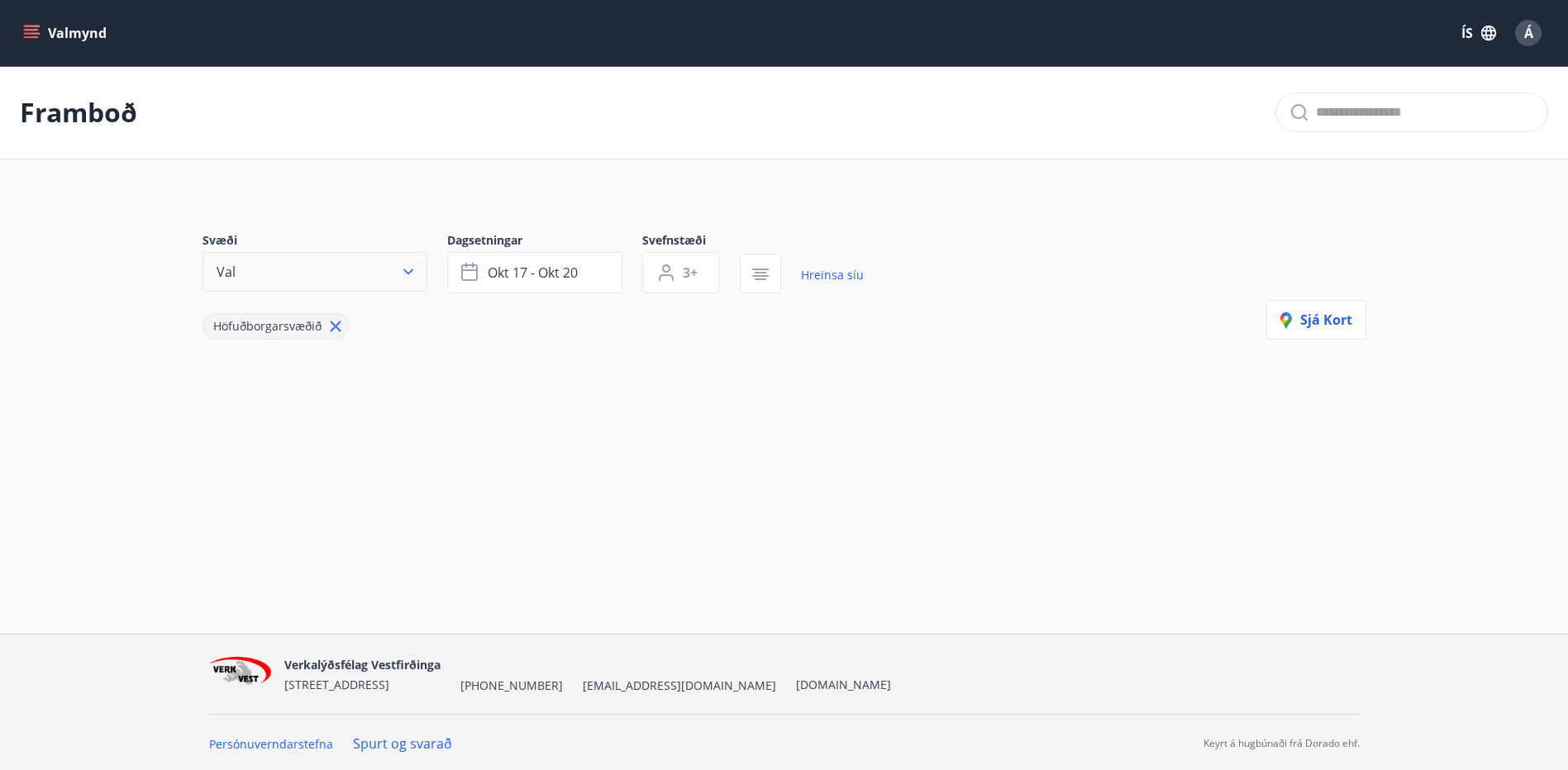
click at [376, 269] on button "Val" at bounding box center [315, 271] width 225 height 40
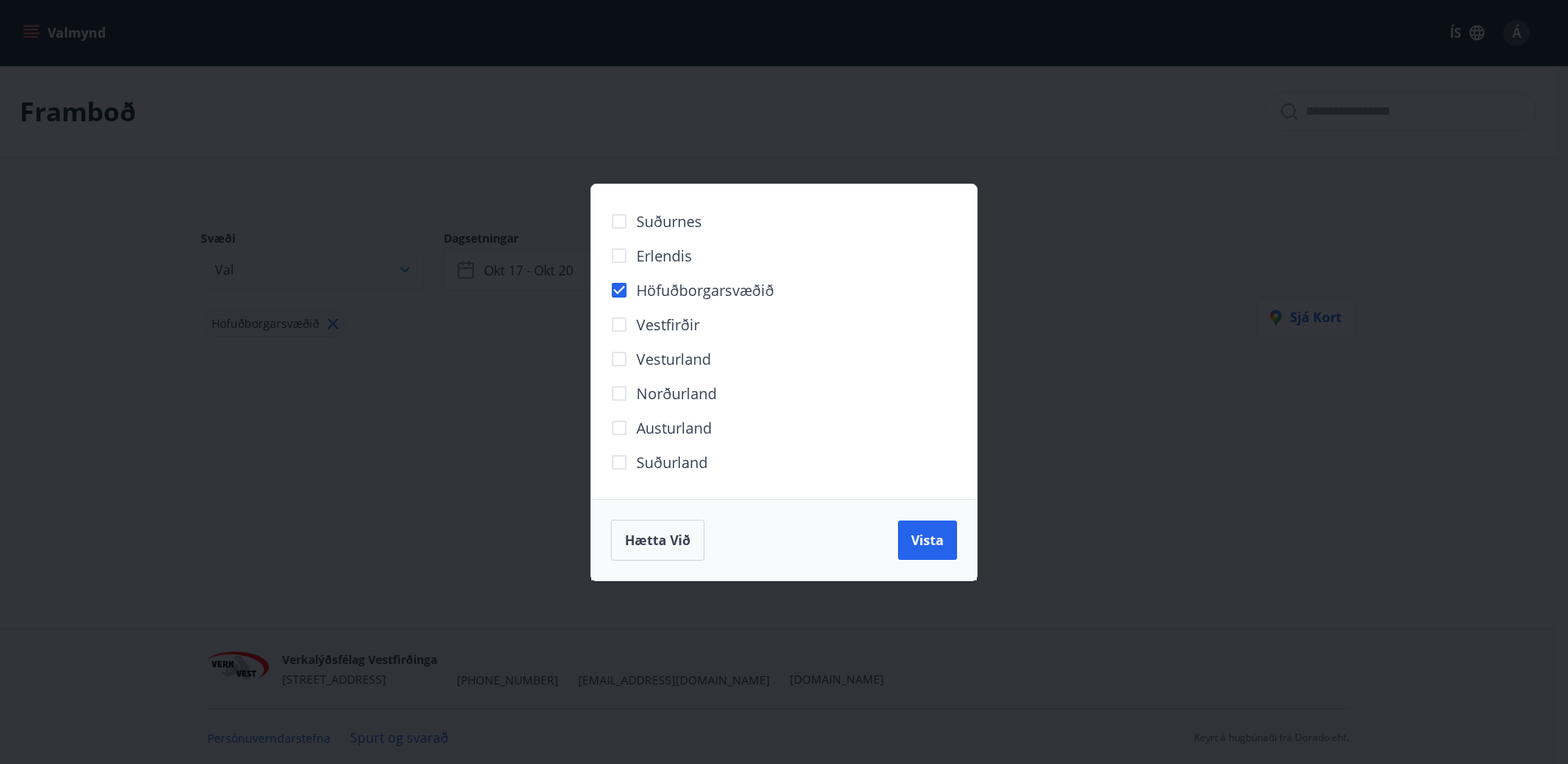
click at [373, 267] on div "Suðurnes Erlendis Höfuðborgarsvæðið Vestfirðir Vesturland Norðurland Austurland…" at bounding box center [784, 382] width 1568 height 764
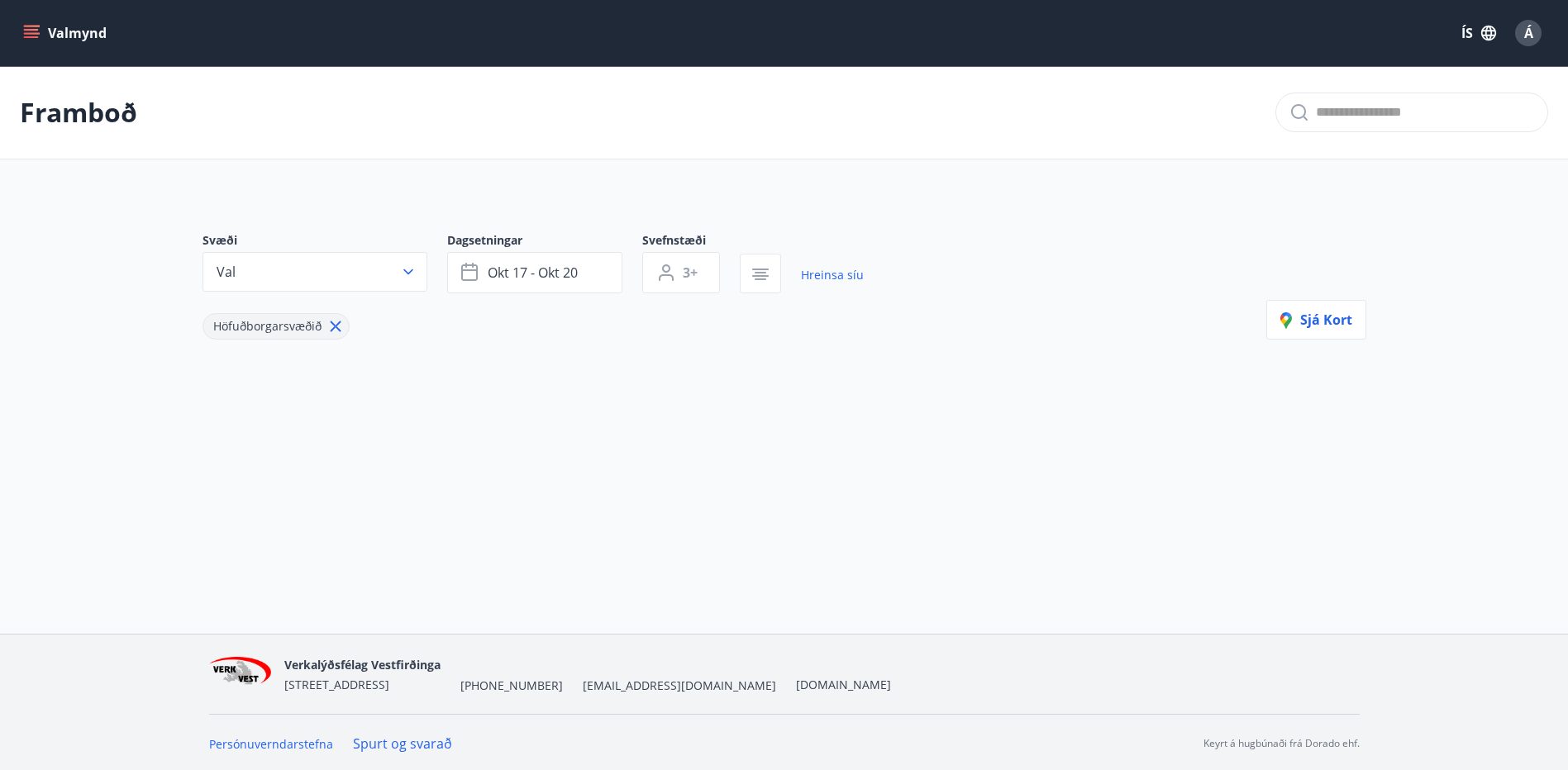
click at [13, 42] on div "Valmynd ÍS Á" at bounding box center [784, 32] width 1568 height 66
click at [38, 31] on icon "menu" at bounding box center [31, 32] width 17 height 17
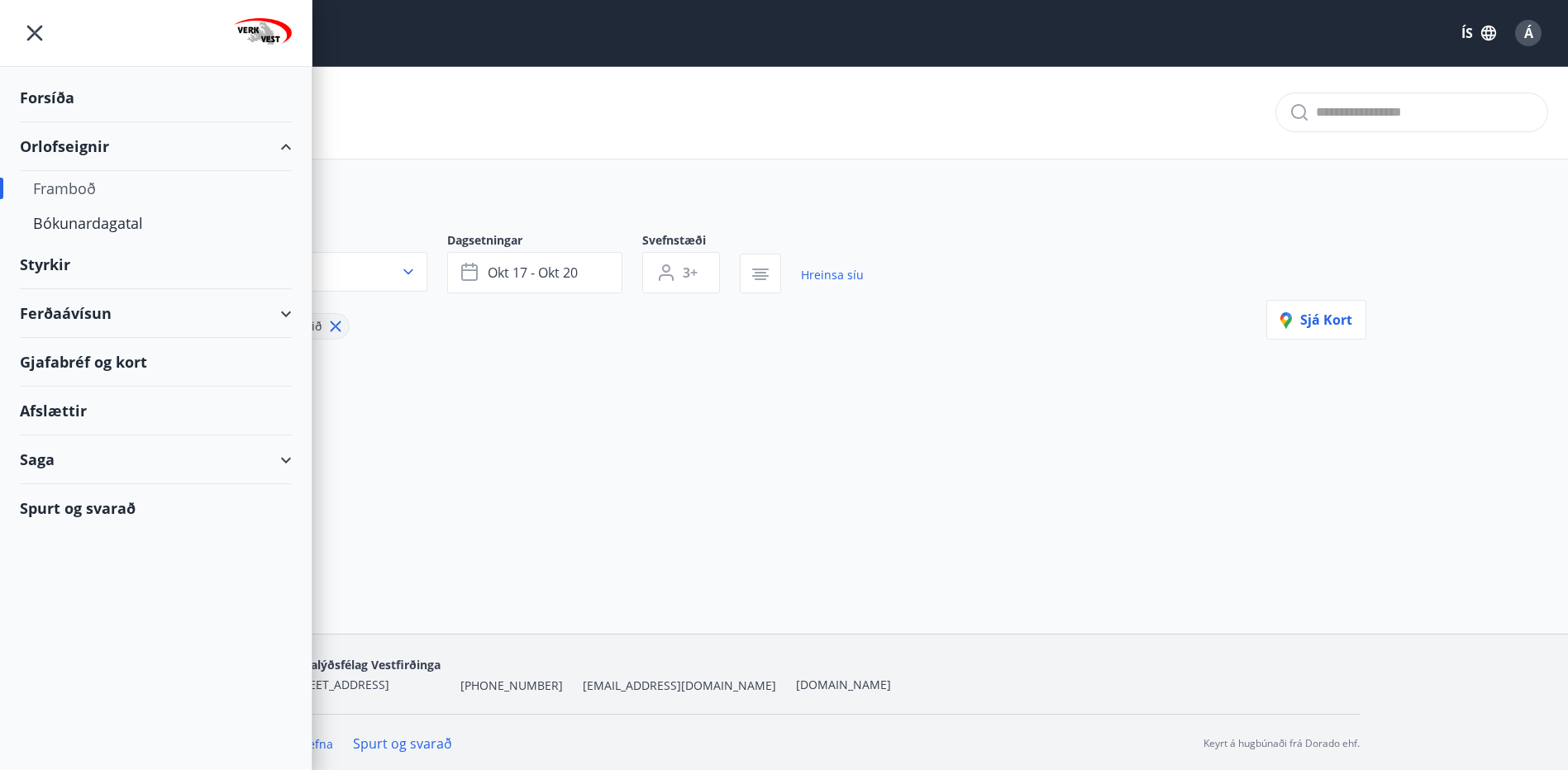
click at [36, 414] on div "Afslættir" at bounding box center [156, 412] width 272 height 49
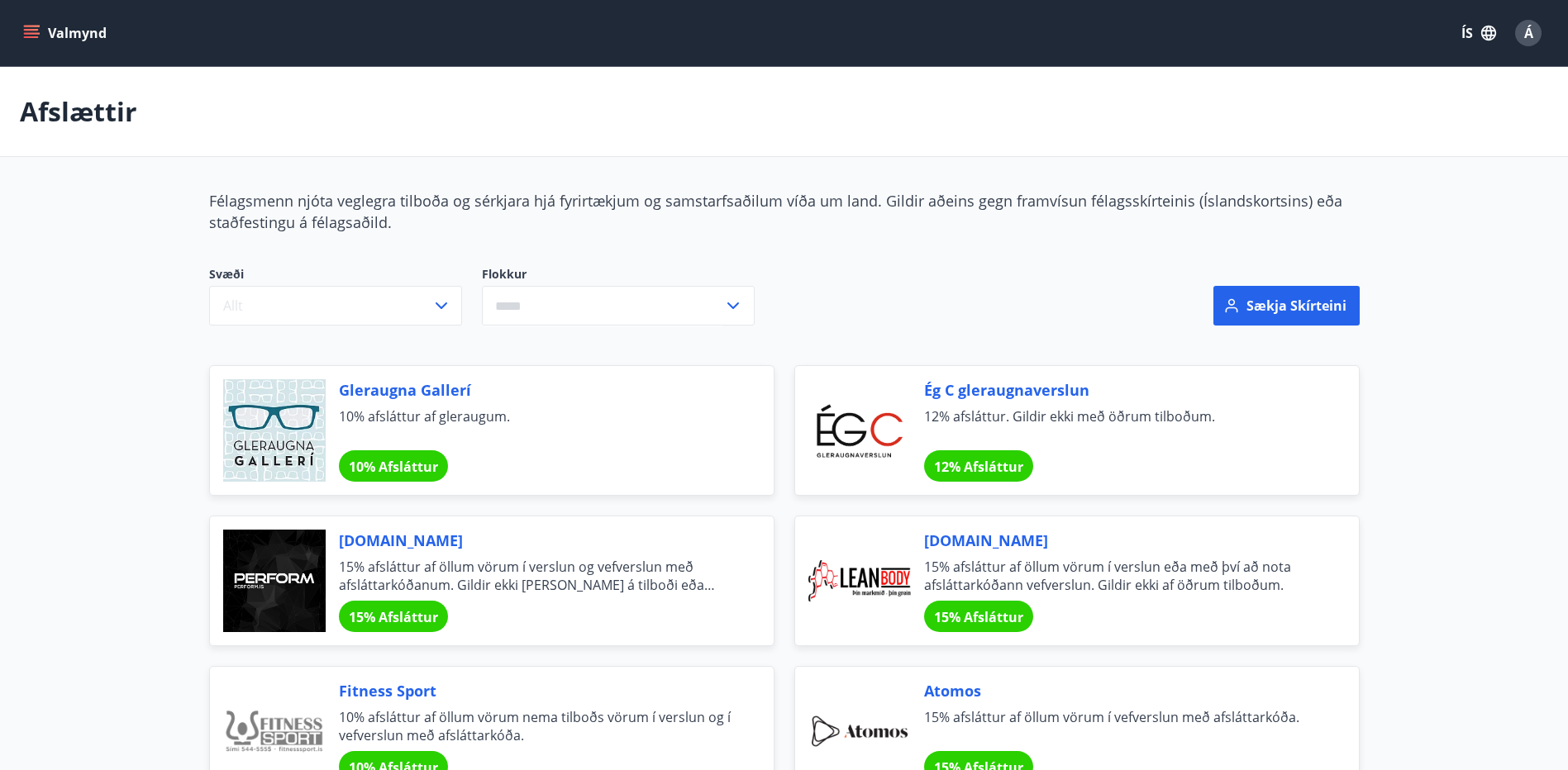
click at [31, 32] on icon "menu" at bounding box center [31, 32] width 17 height 17
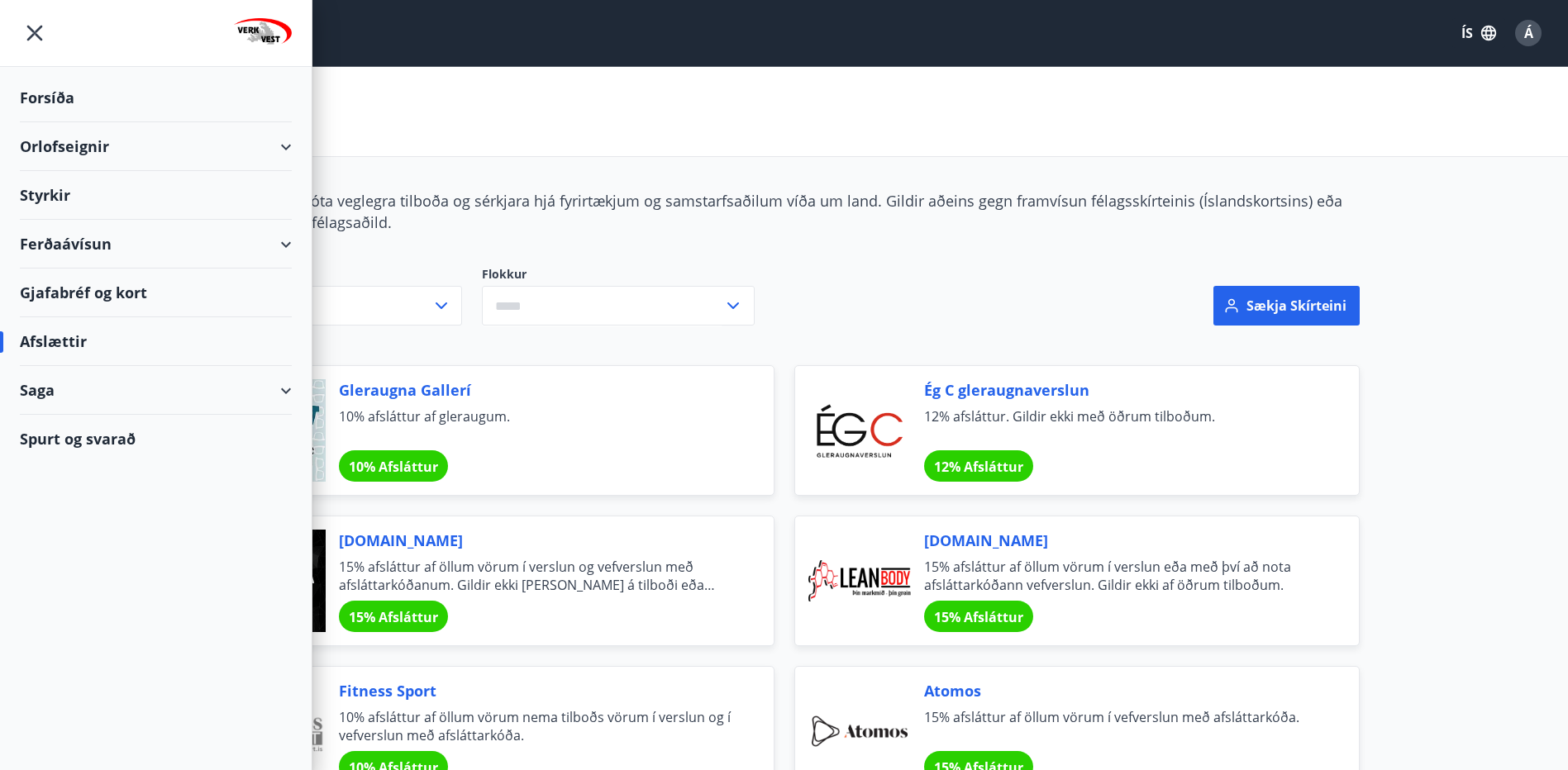
click at [43, 148] on div "Orlofseignir" at bounding box center [156, 147] width 272 height 49
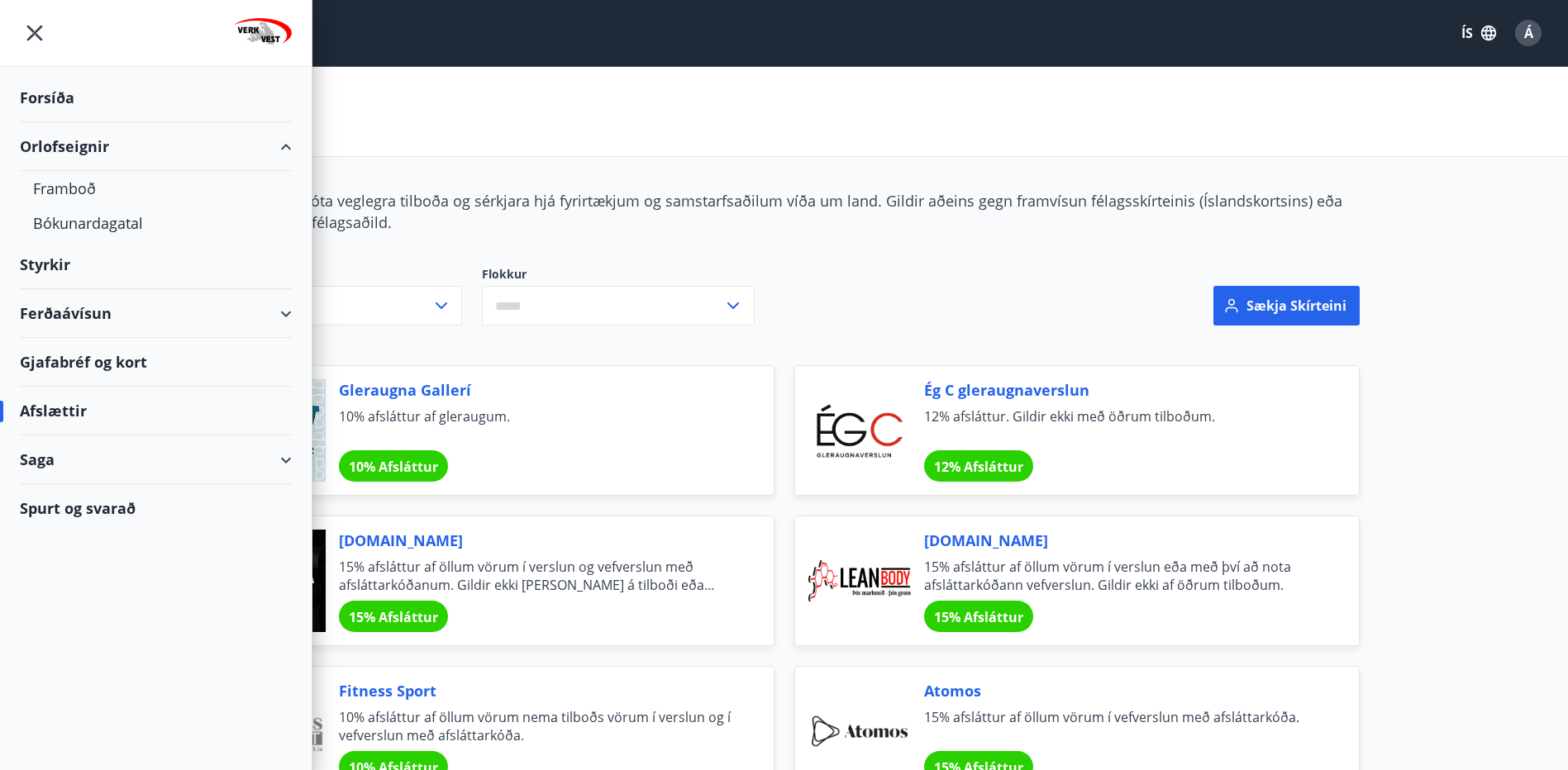
click at [43, 148] on div "Orlofseignir" at bounding box center [156, 147] width 272 height 49
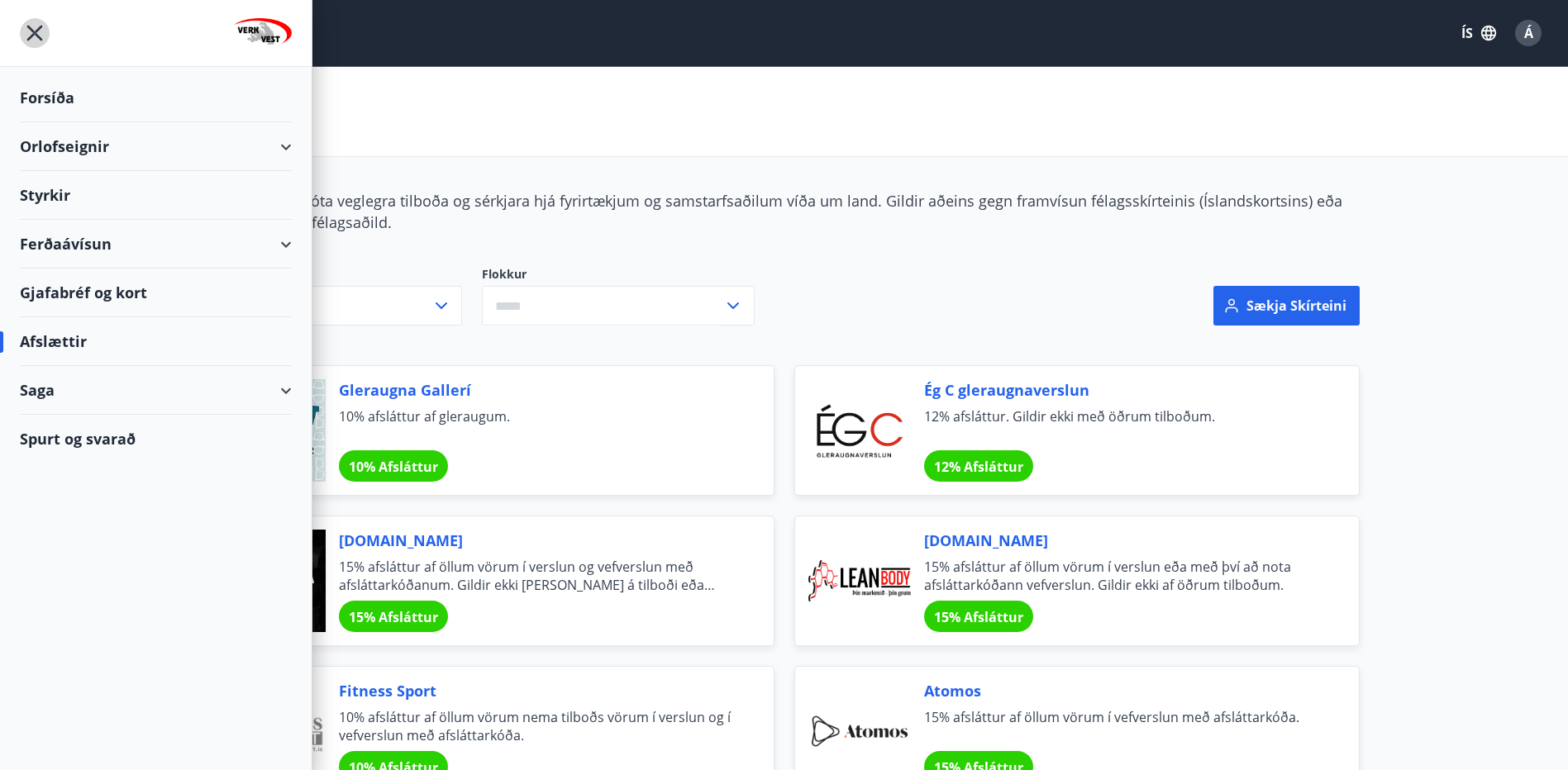
click at [41, 39] on icon "menu" at bounding box center [35, 33] width 16 height 16
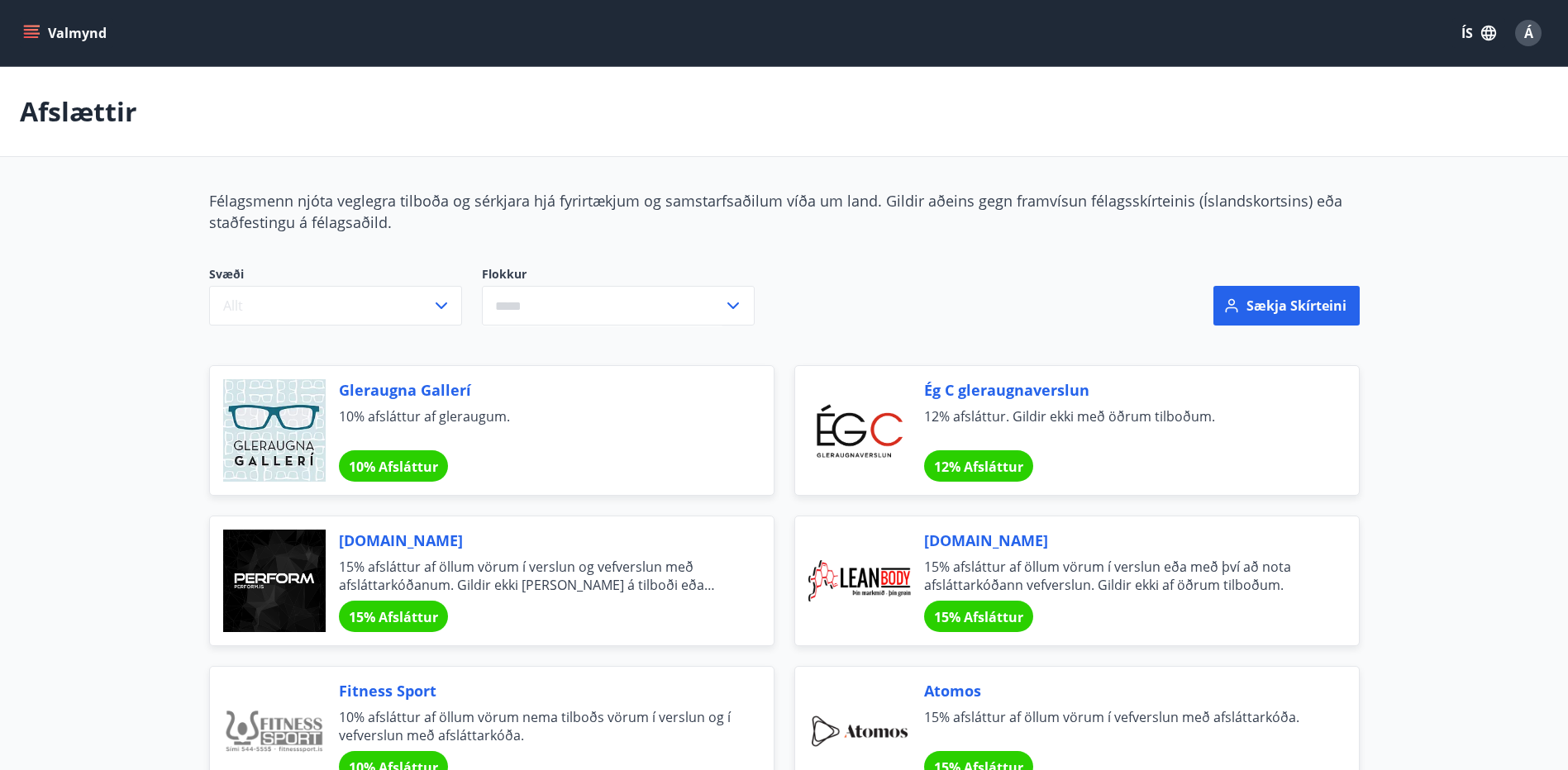
click at [59, 35] on button "Valmynd" at bounding box center [67, 33] width 93 height 30
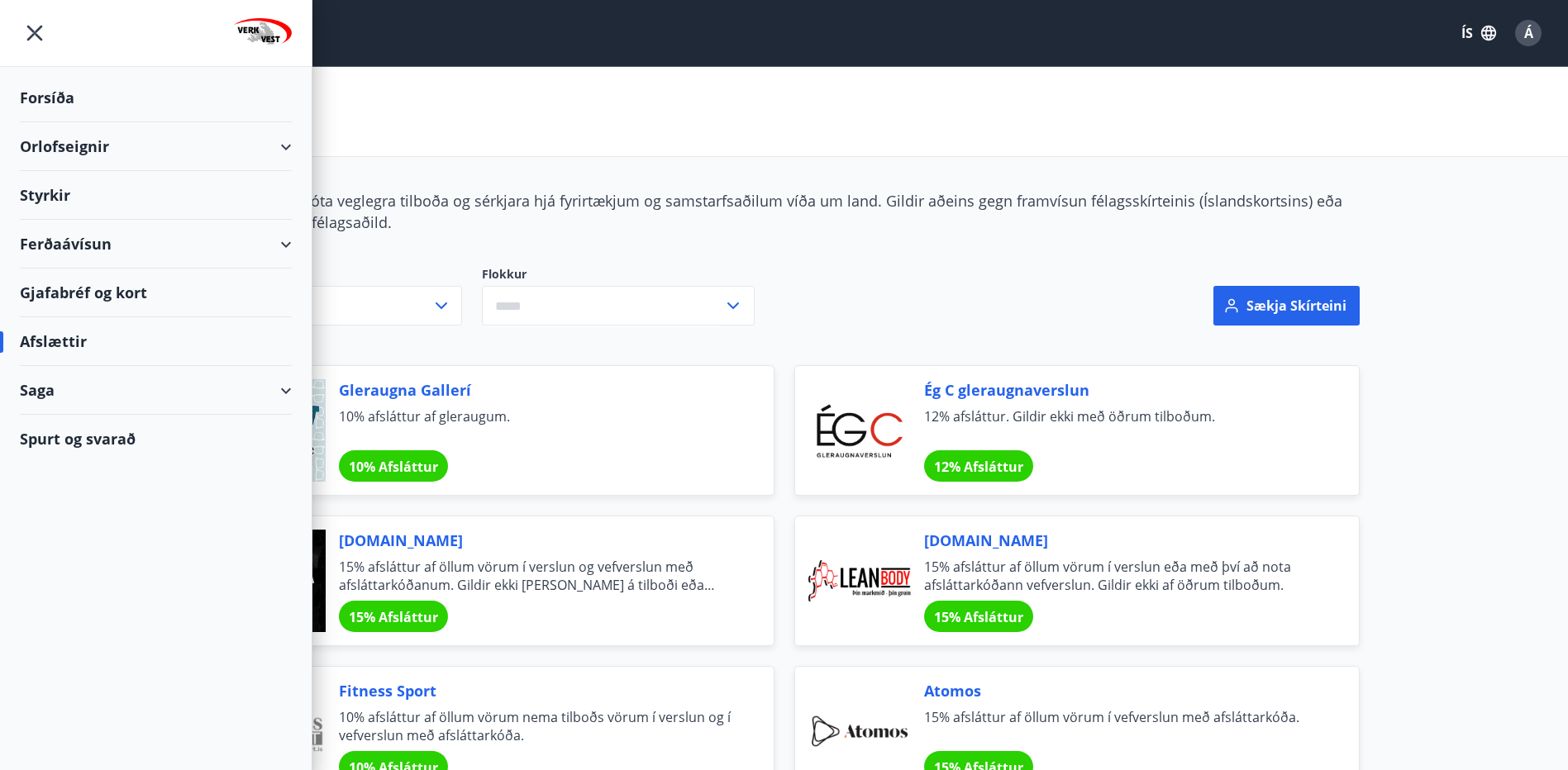
click at [139, 147] on div "Orlofseignir" at bounding box center [156, 147] width 272 height 49
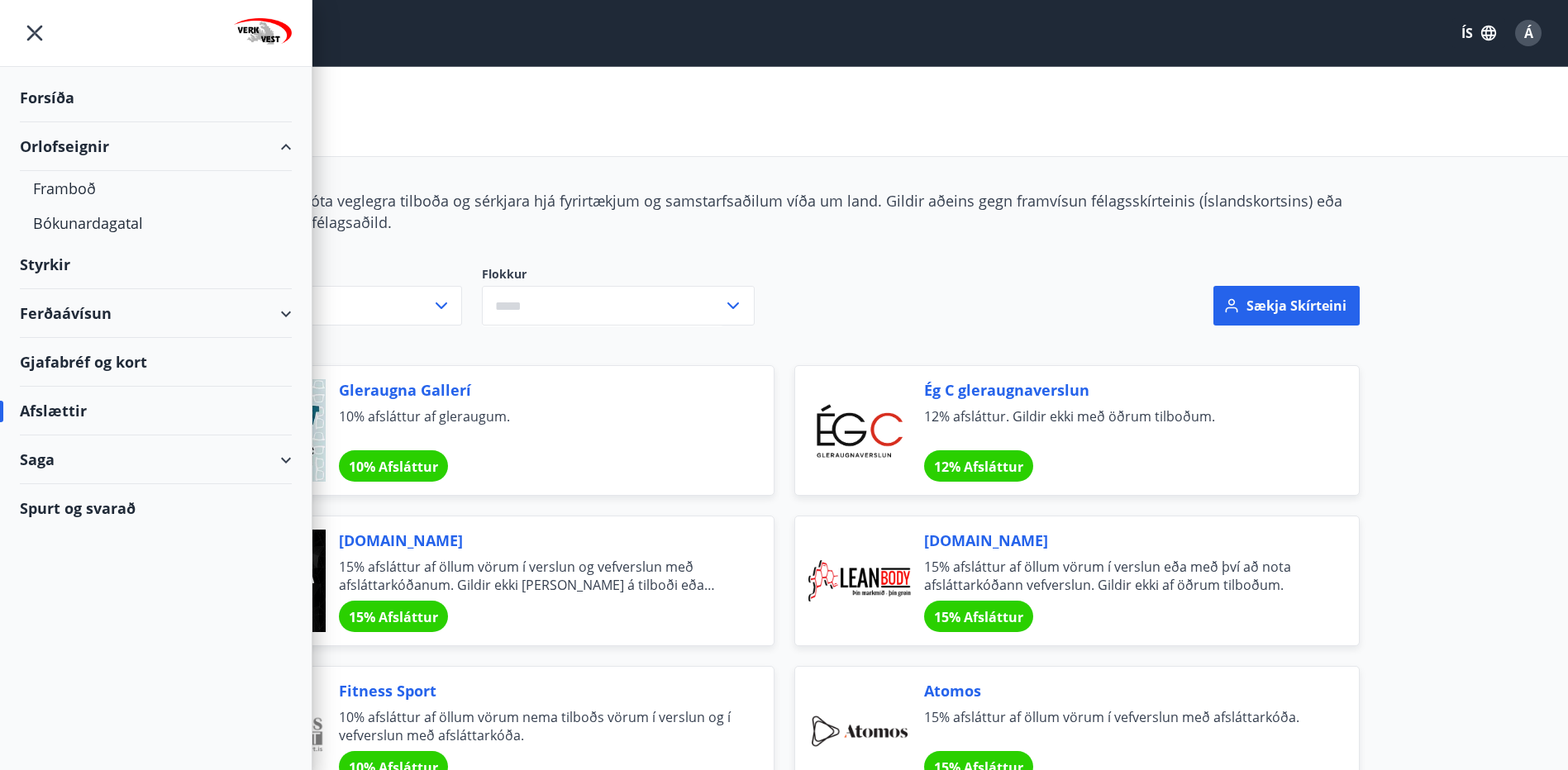
click at [139, 147] on div "Orlofseignir" at bounding box center [156, 147] width 272 height 49
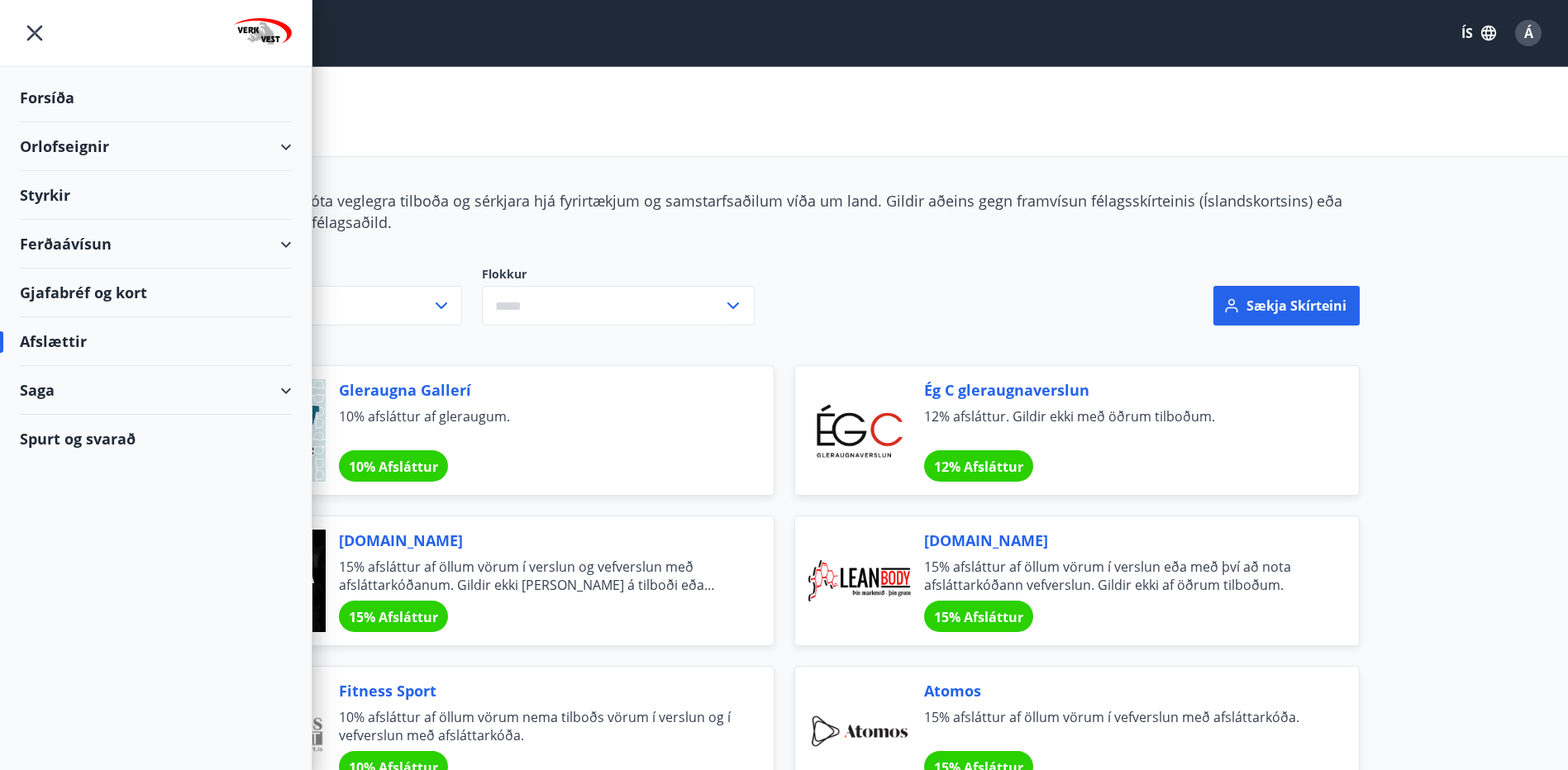
click at [105, 235] on div "Ferðaávísun" at bounding box center [156, 244] width 272 height 49
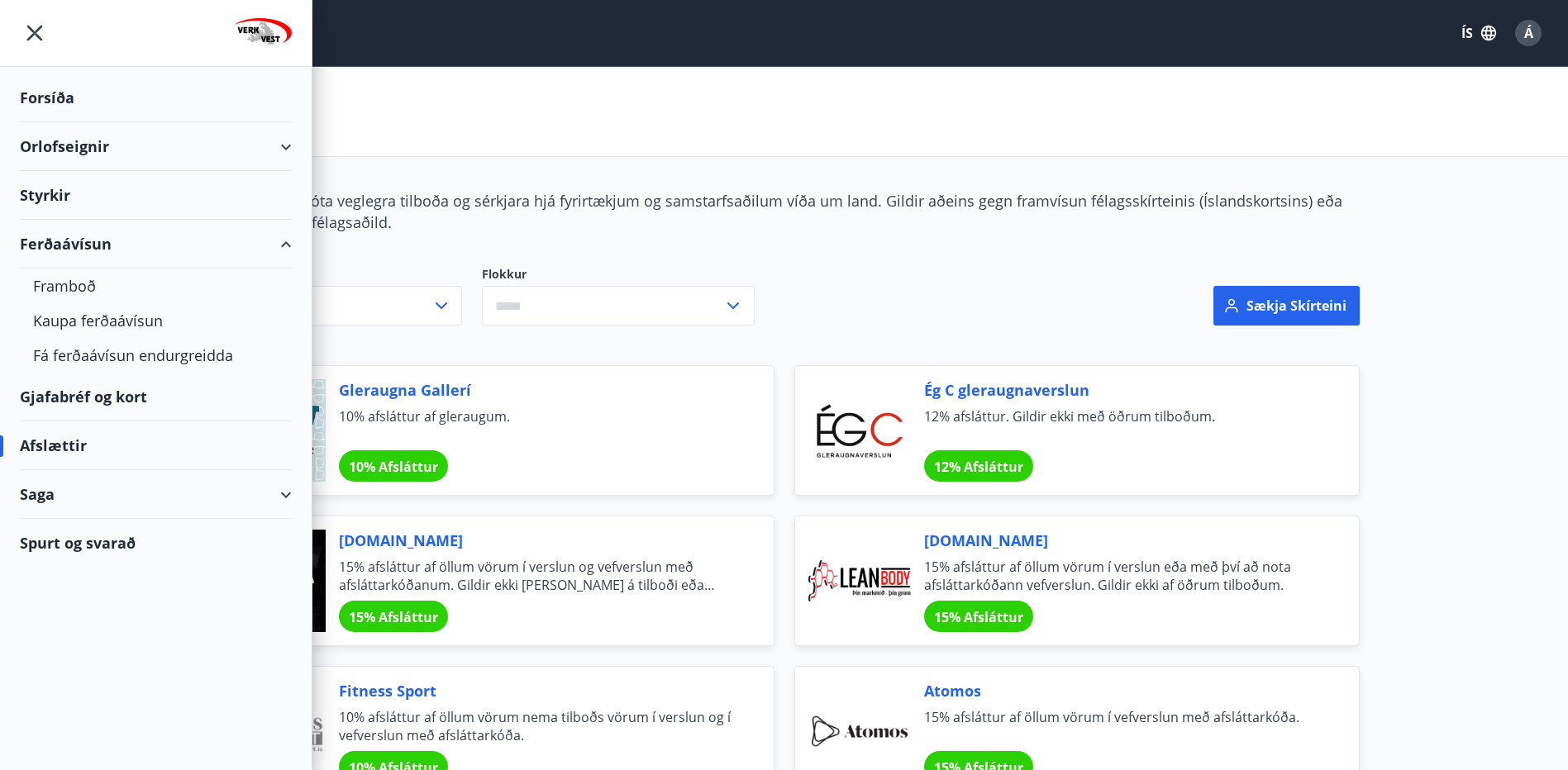
click at [105, 235] on div "Ferðaávísun" at bounding box center [156, 244] width 272 height 49
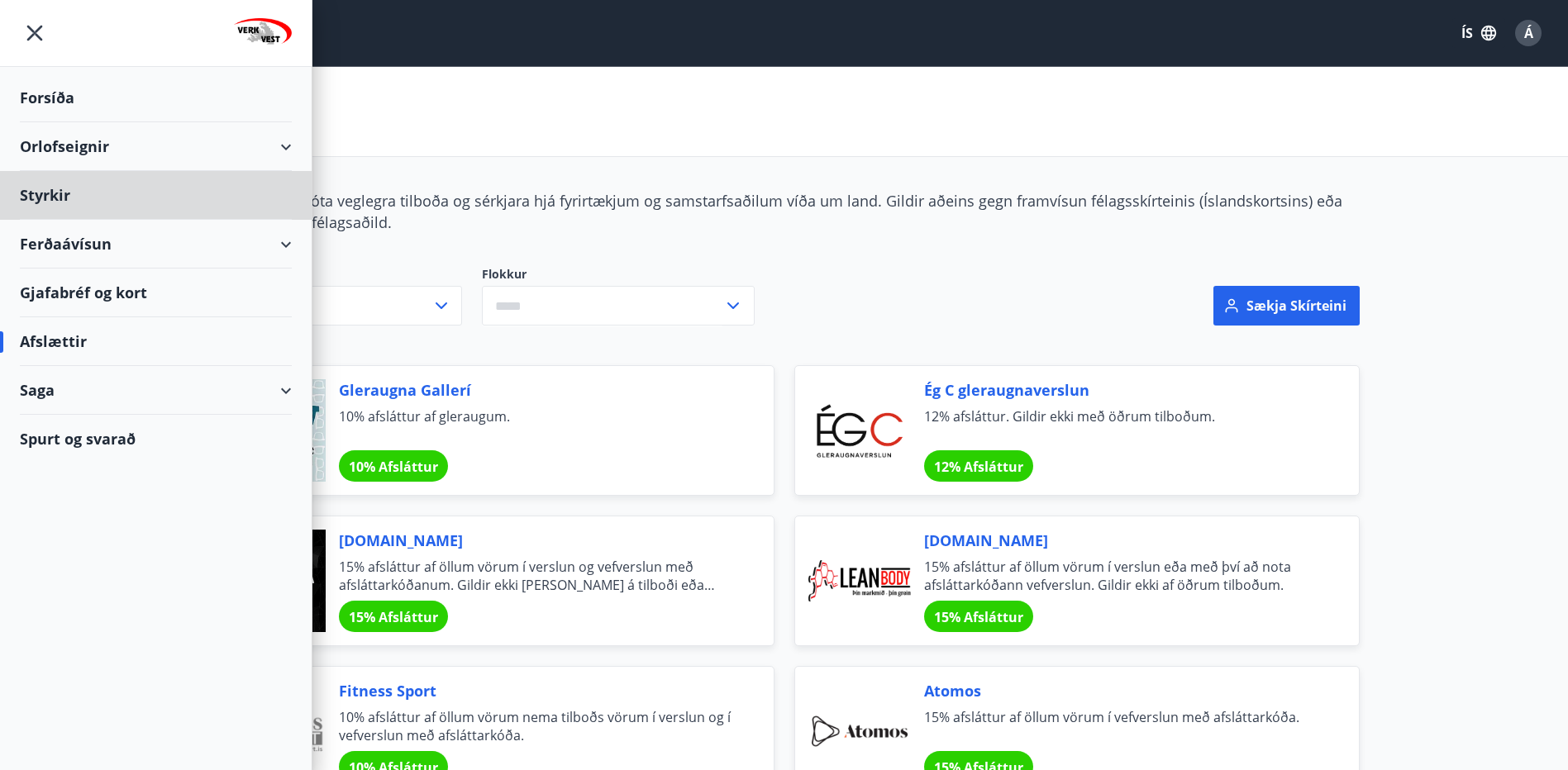
click at [48, 90] on div "Forsíða" at bounding box center [156, 98] width 272 height 49
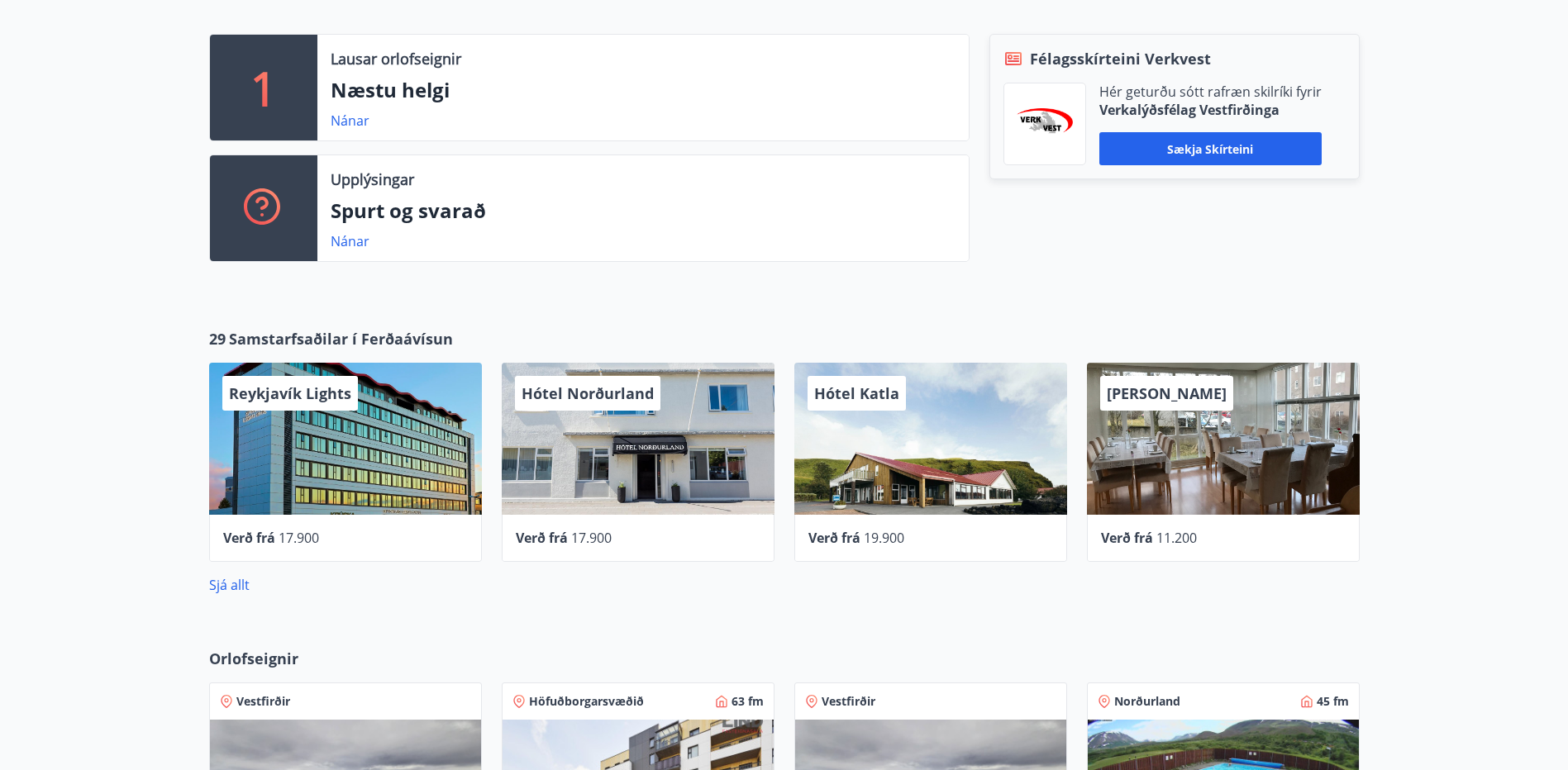
scroll to position [496, 0]
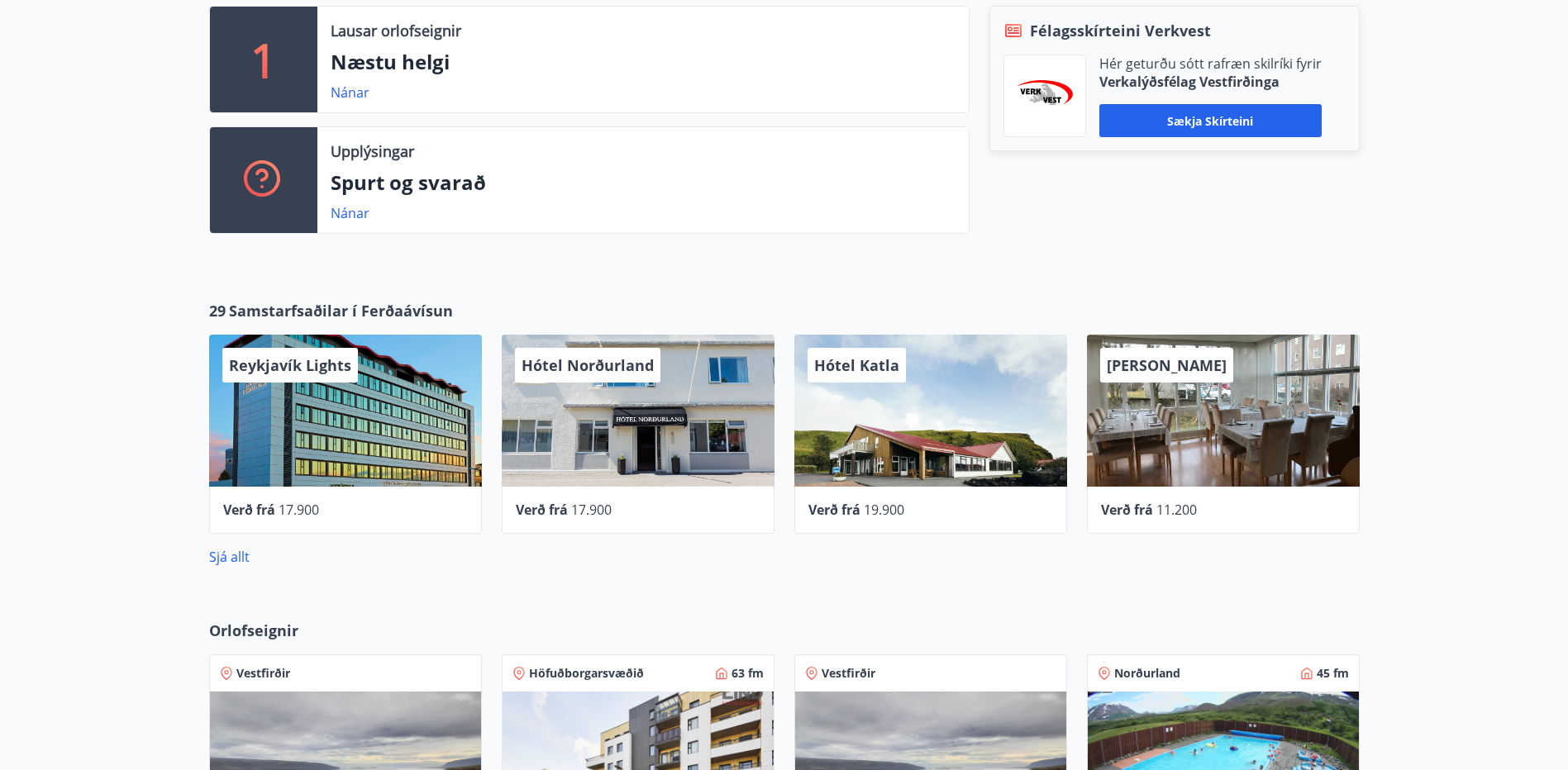
click at [231, 543] on div "Sjá allt" at bounding box center [784, 551] width 1150 height 33
click at [230, 551] on link "Sjá allt" at bounding box center [229, 557] width 40 height 18
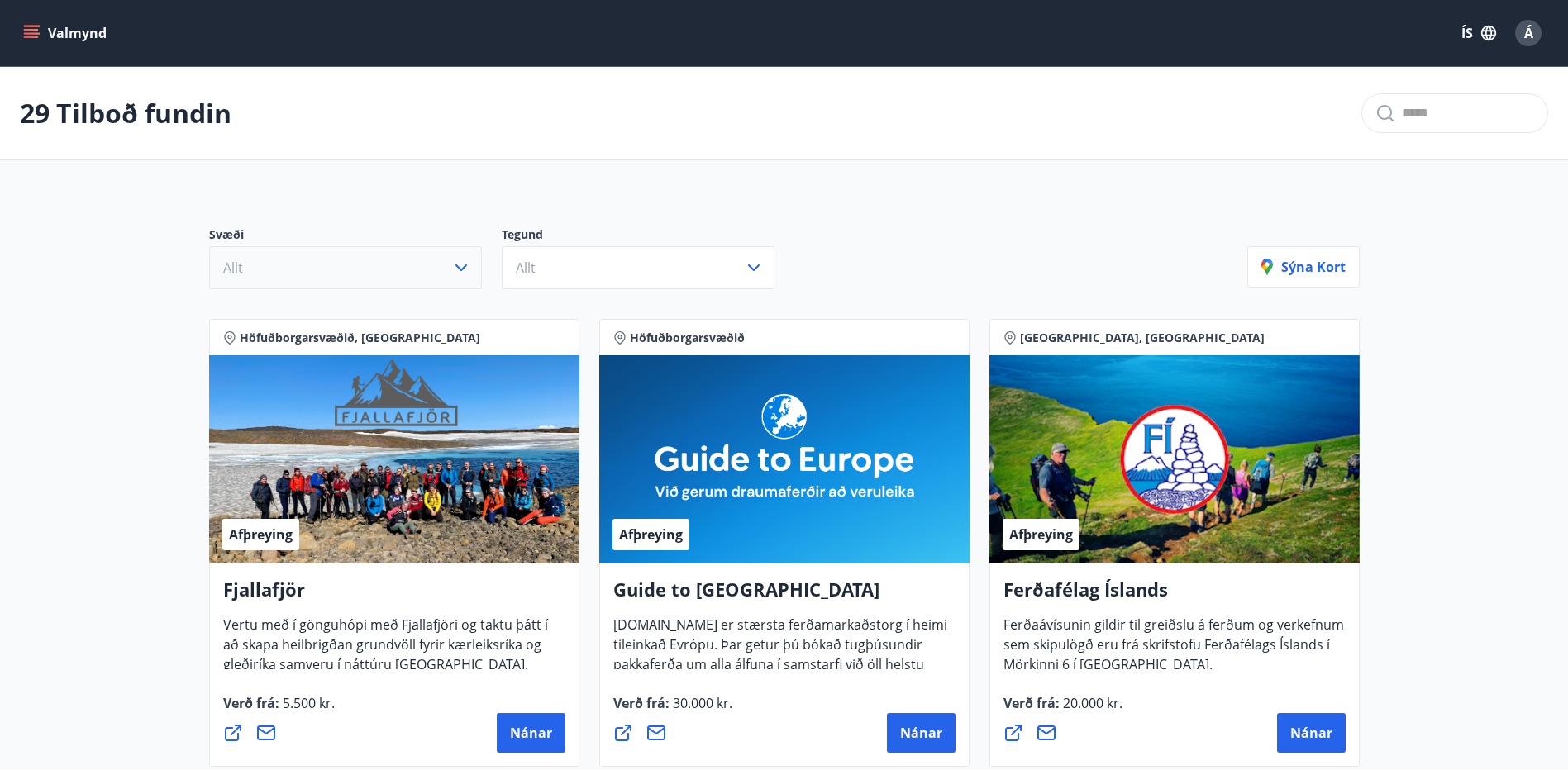
click at [414, 269] on button "Allt" at bounding box center [345, 268] width 273 height 43
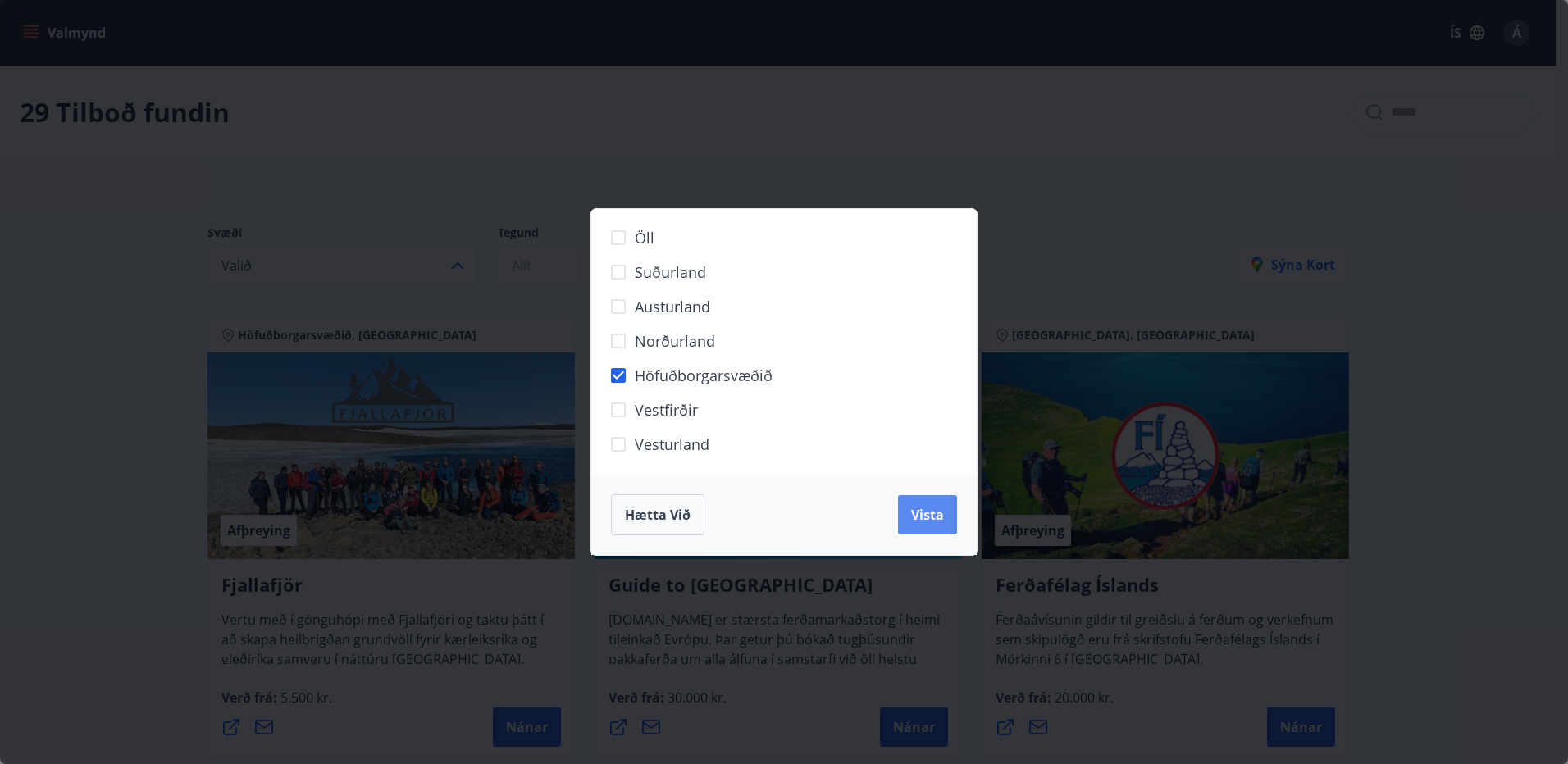
click at [924, 522] on span "Vista" at bounding box center [928, 515] width 33 height 18
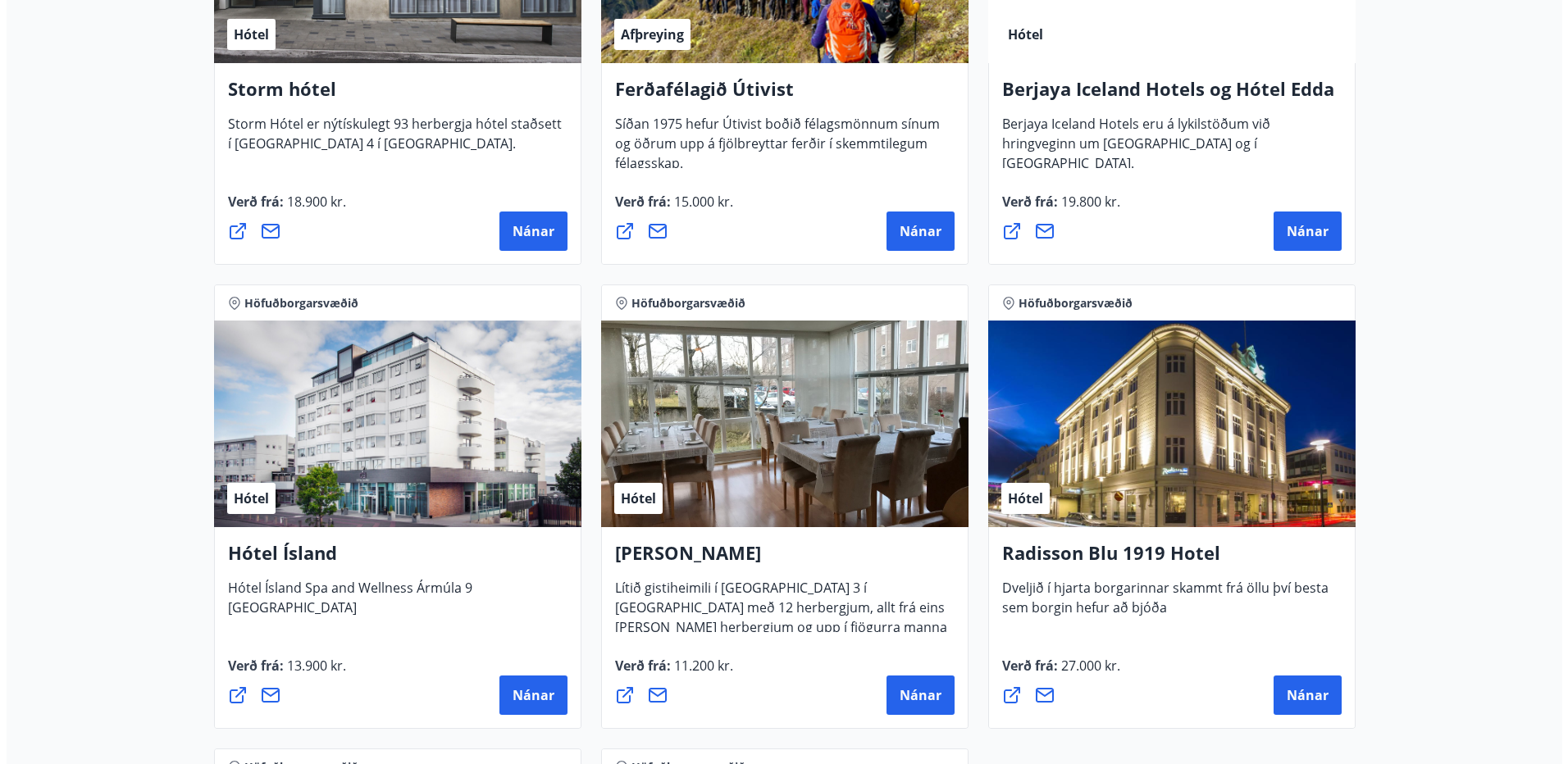
scroll to position [1066, 0]
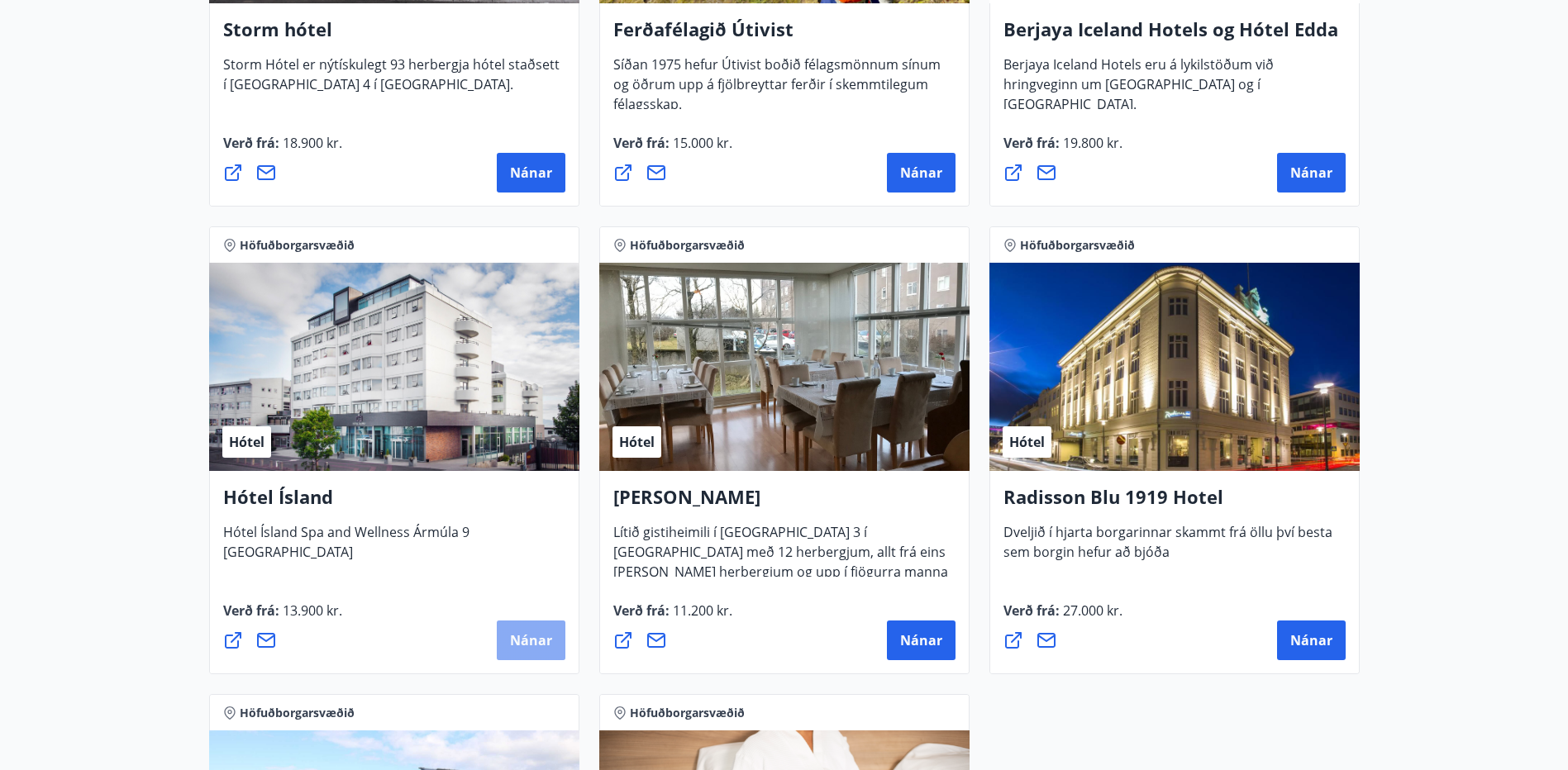
click at [535, 637] on span "Nánar" at bounding box center [531, 640] width 42 height 18
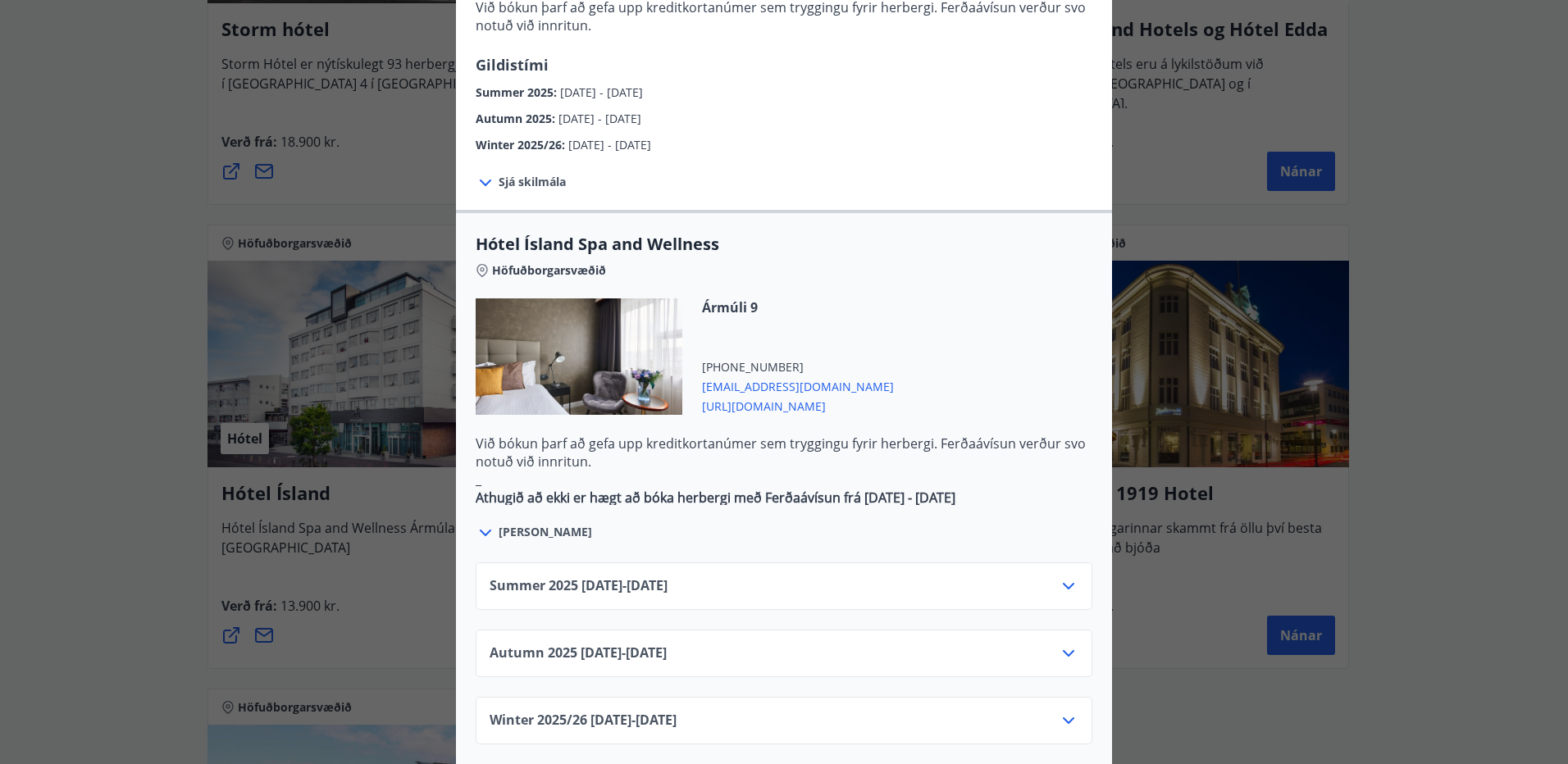
scroll to position [738, 0]
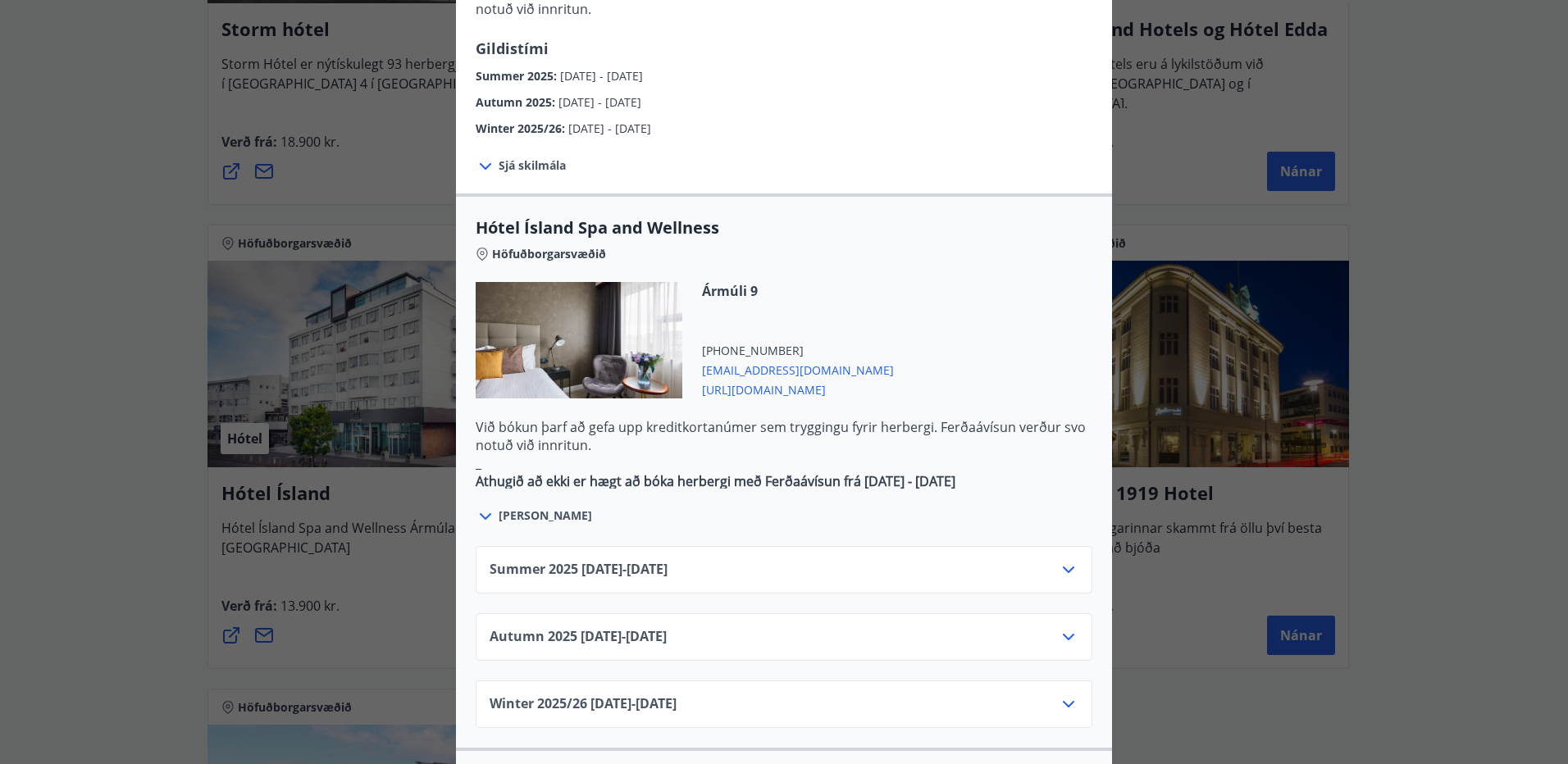
click at [1069, 627] on icon at bounding box center [1068, 637] width 20 height 20
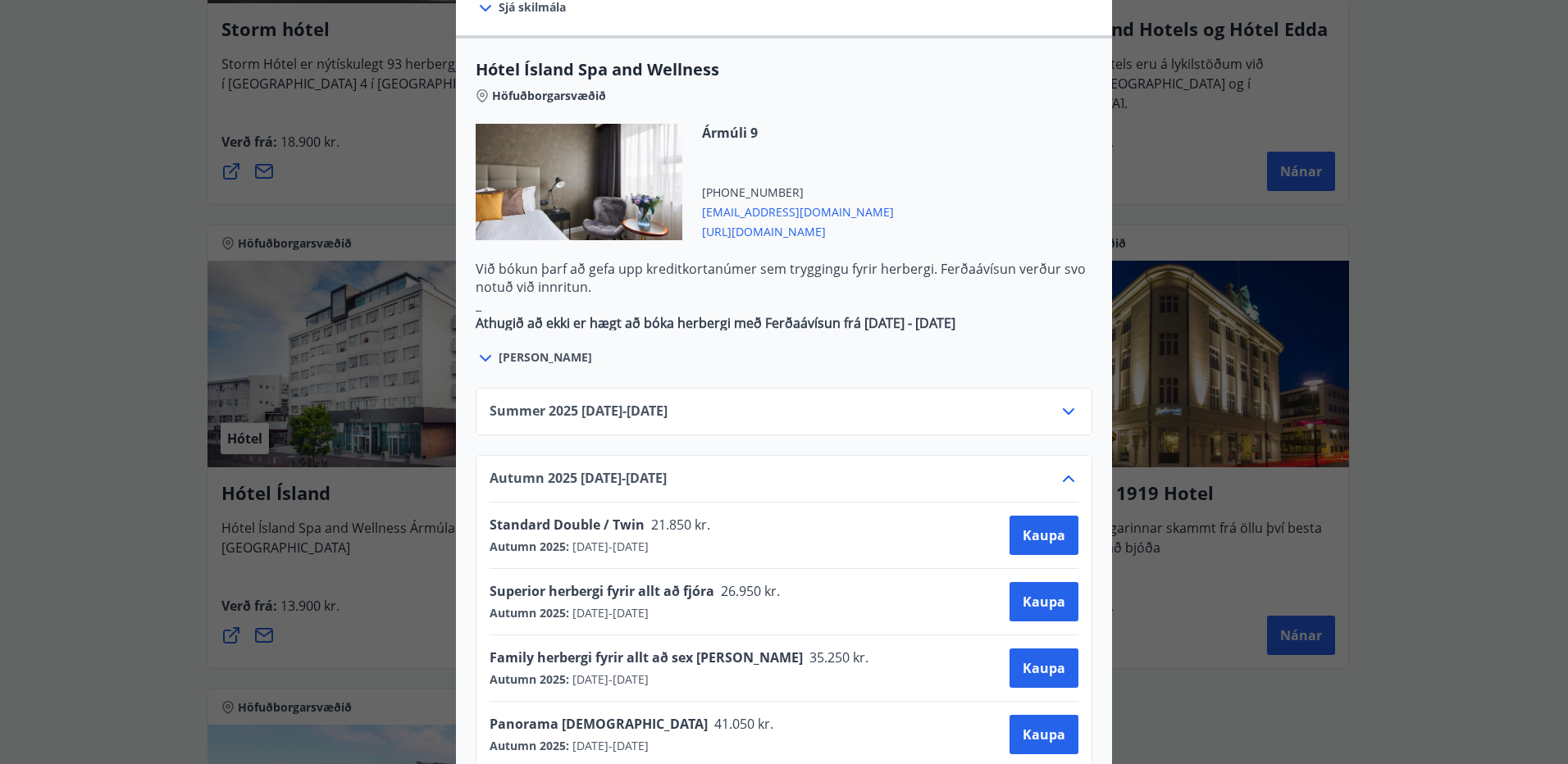
scroll to position [902, 0]
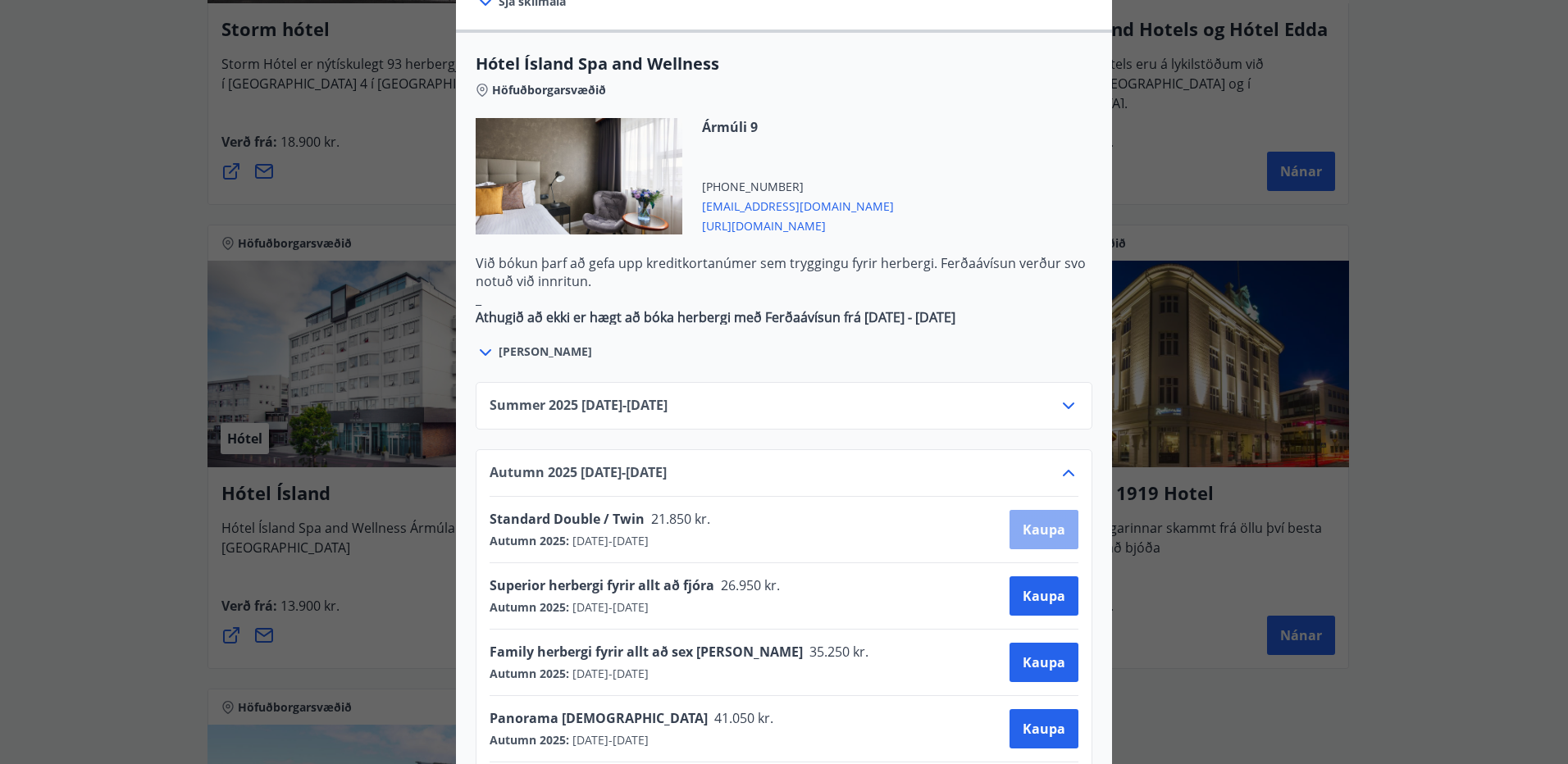
click at [1023, 521] on span "Kaupa" at bounding box center [1044, 530] width 43 height 18
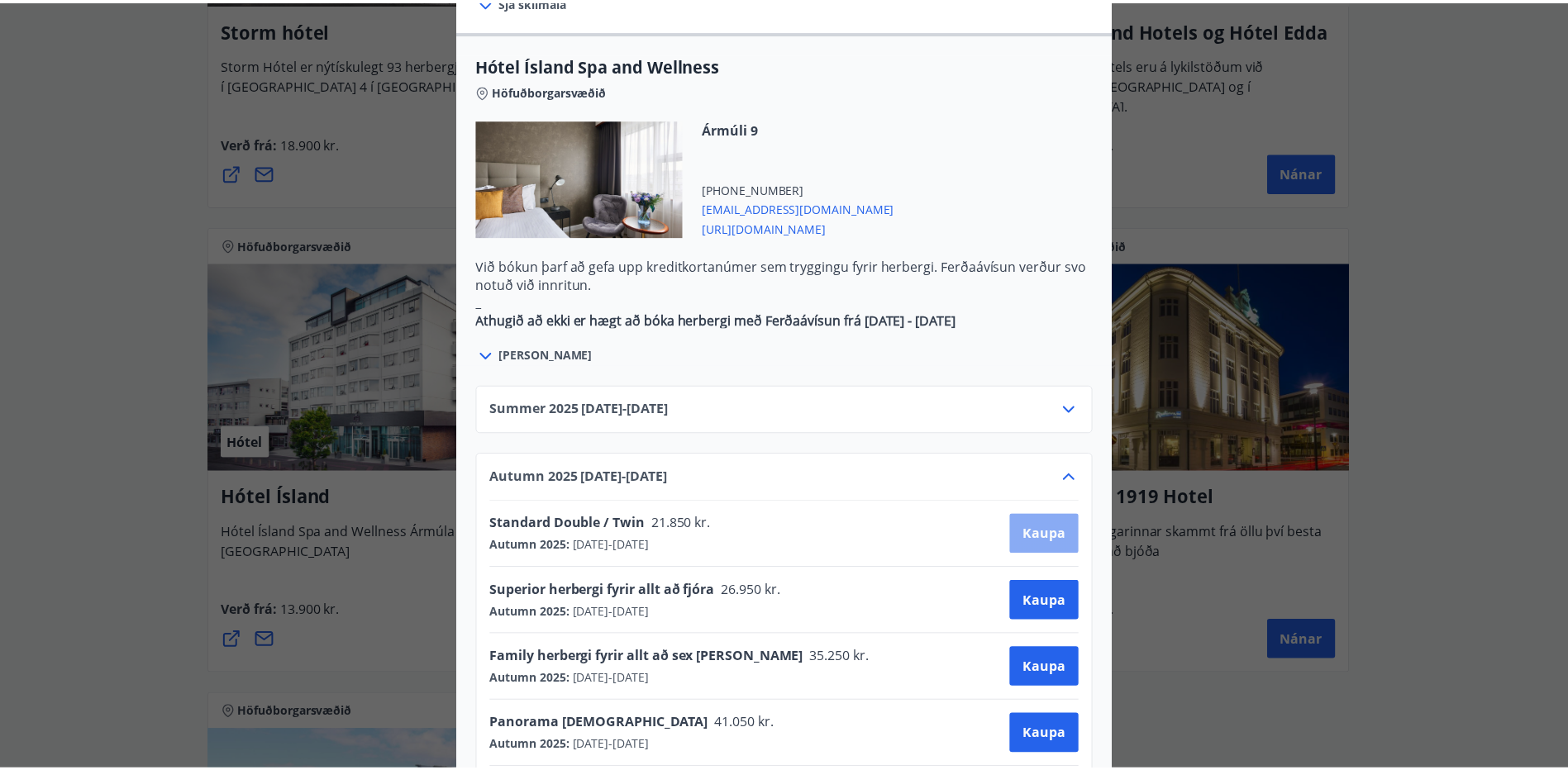
scroll to position [3, 0]
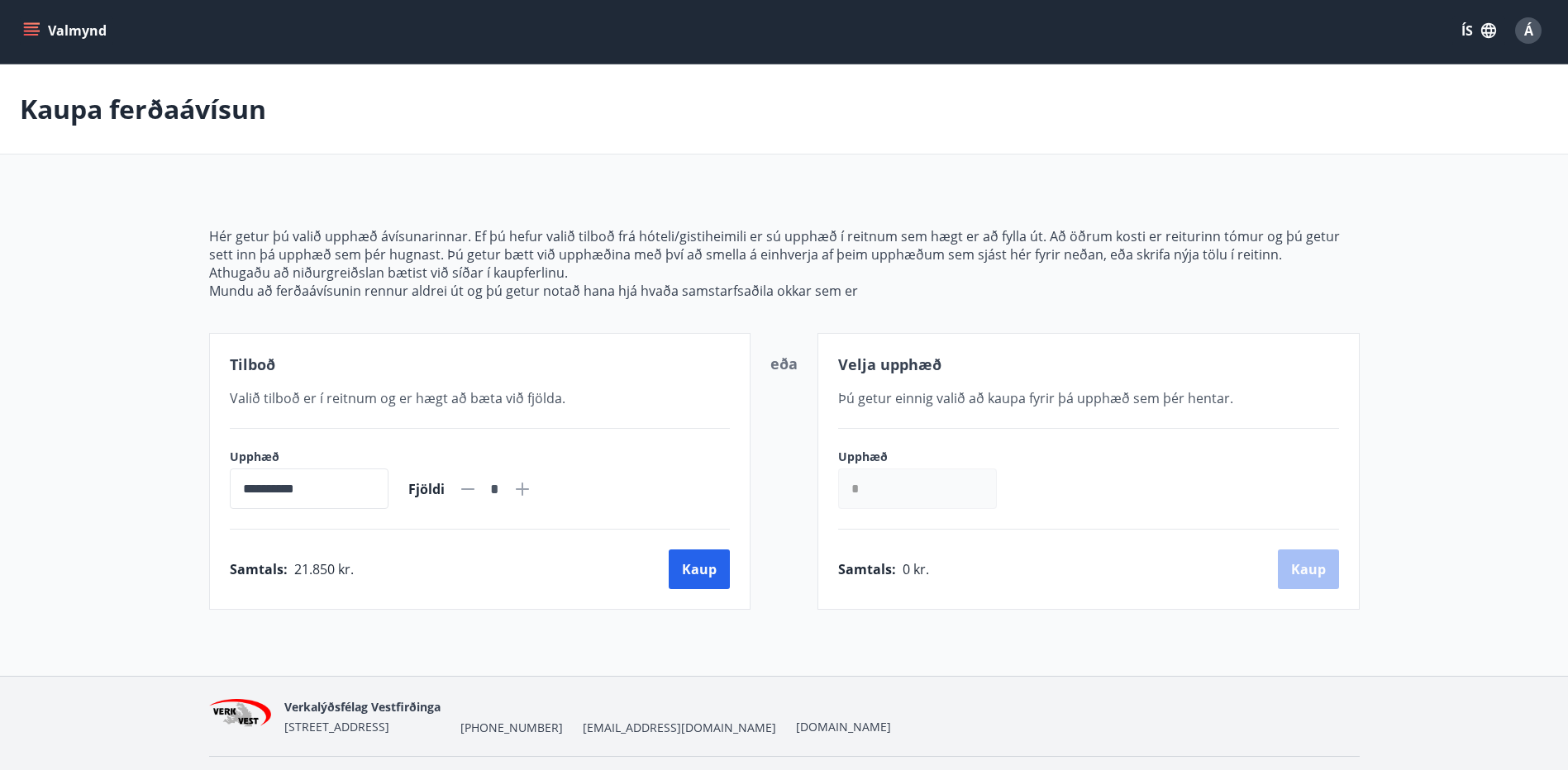
click at [523, 488] on icon at bounding box center [522, 489] width 2 height 2
type input "*"
click at [686, 570] on button "Kaup" at bounding box center [700, 569] width 61 height 40
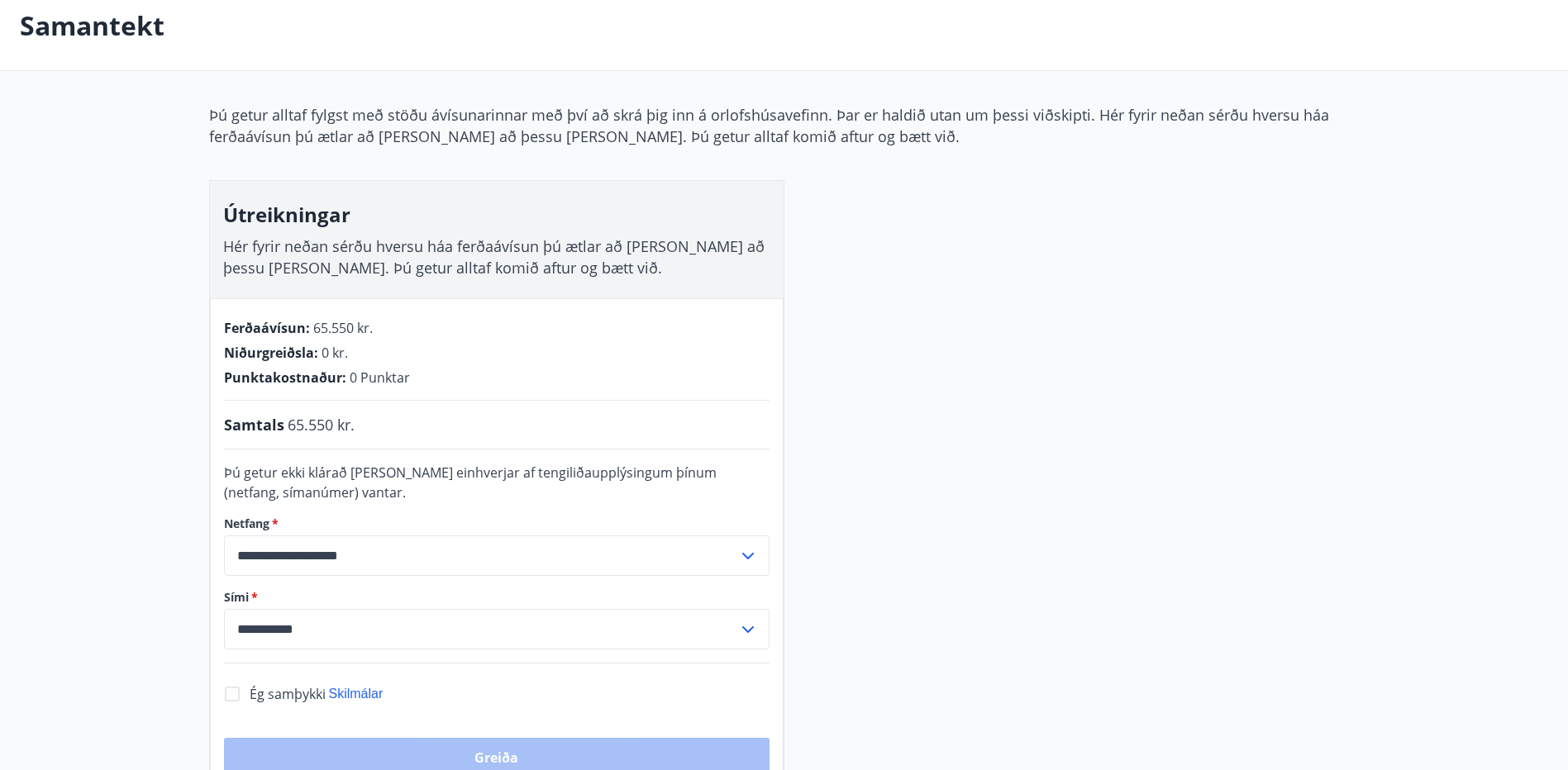
scroll to position [85, 0]
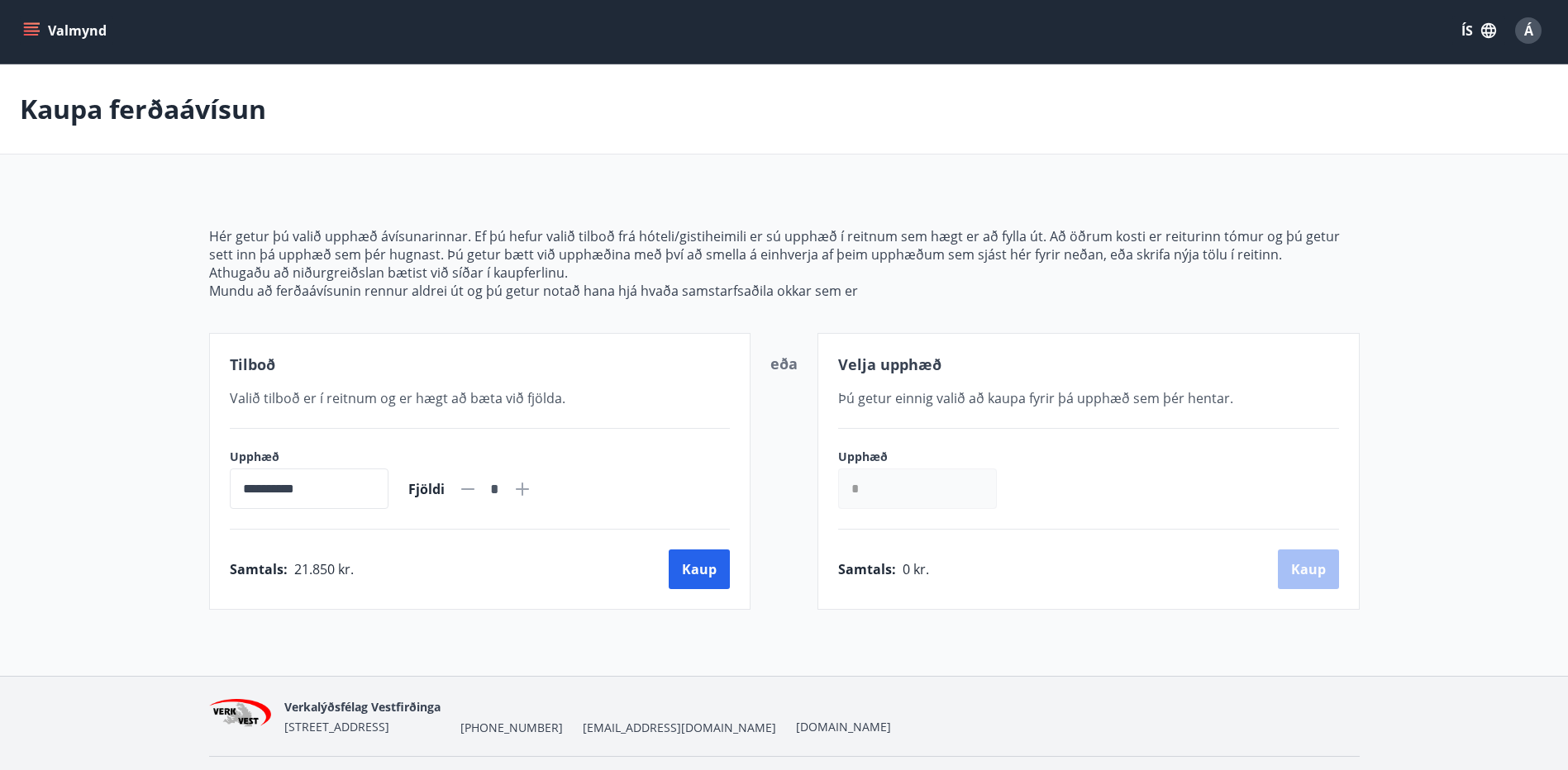
scroll to position [47, 0]
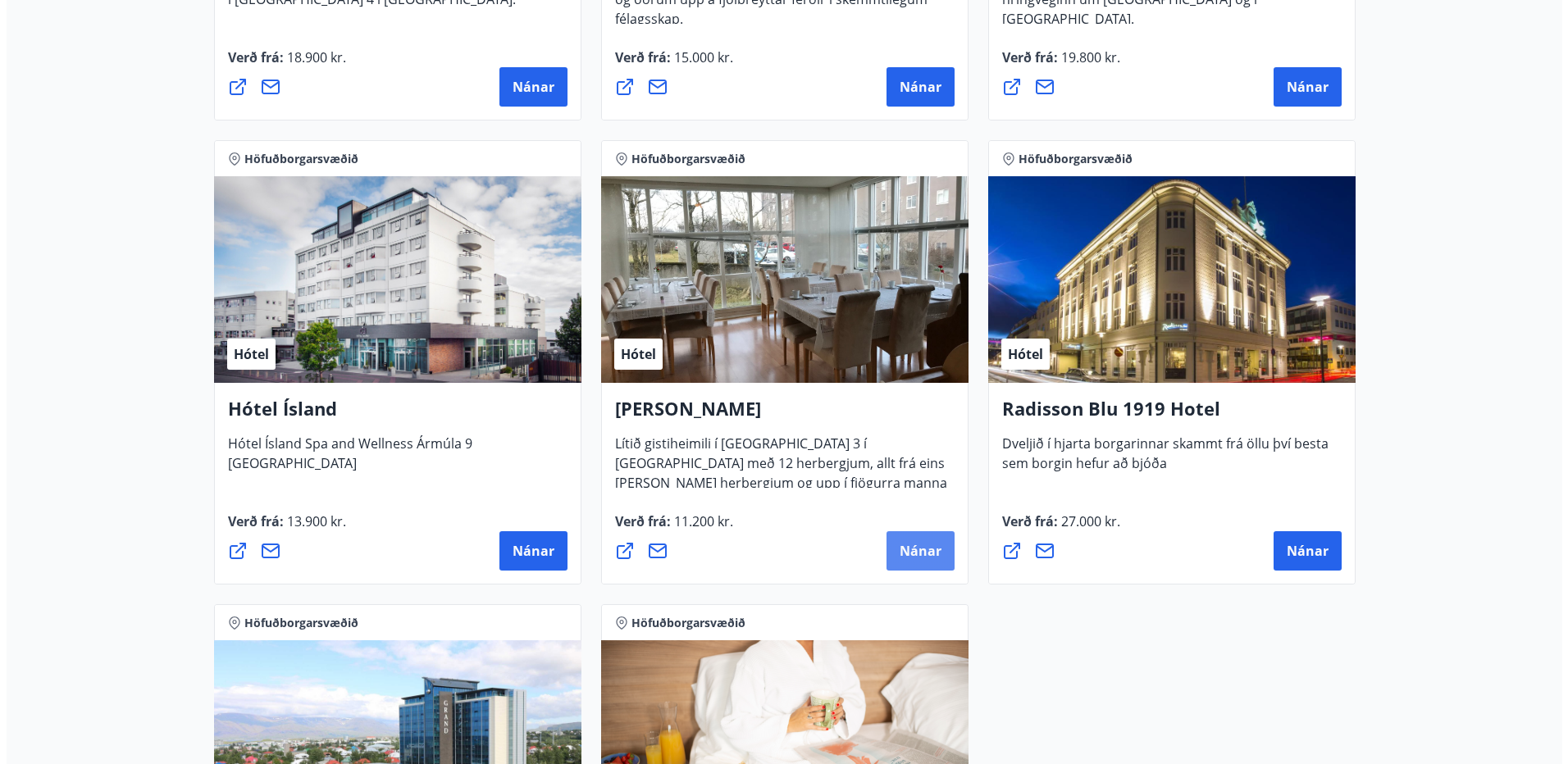
scroll to position [1478, 0]
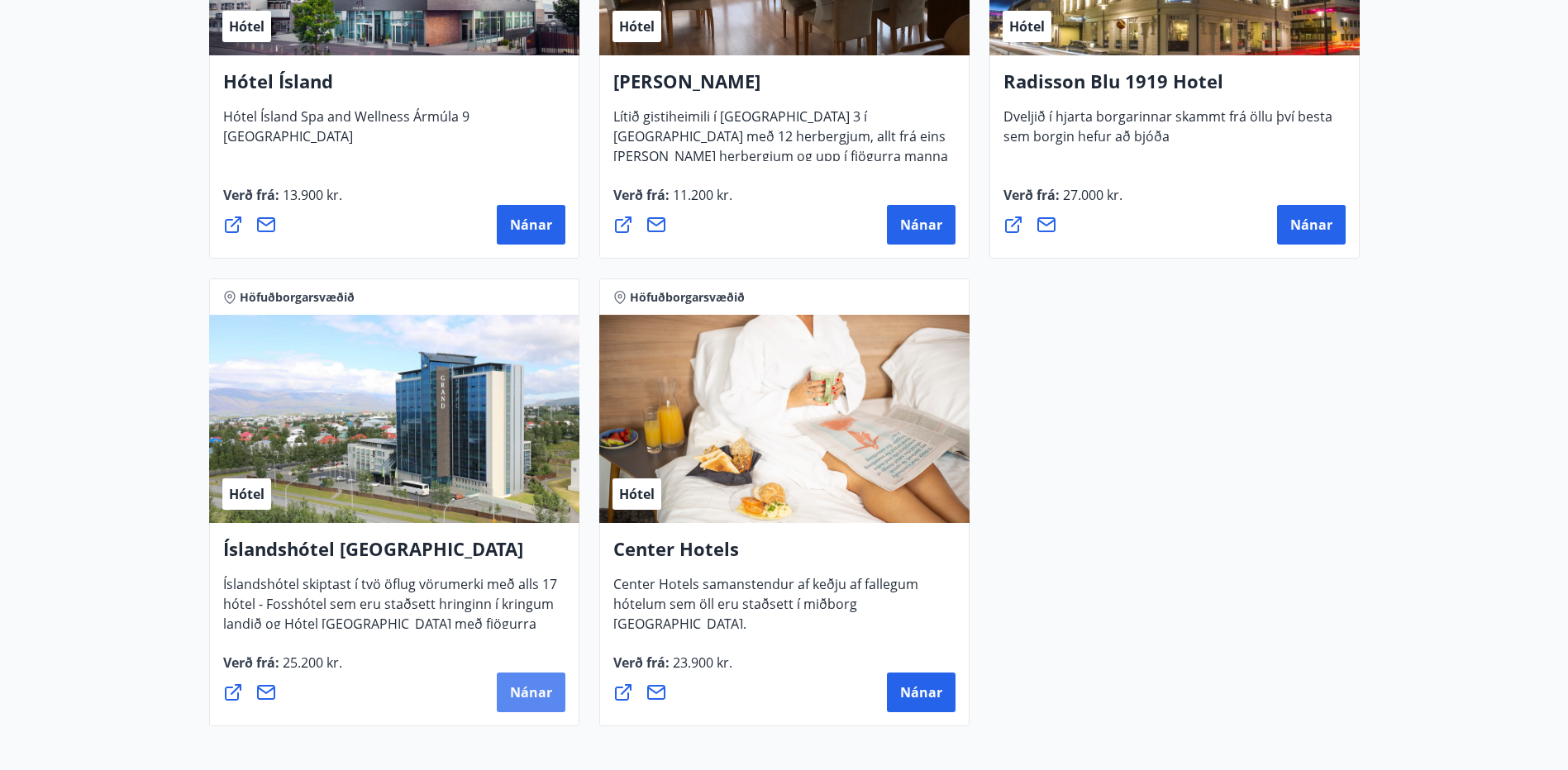
click at [525, 694] on span "Nánar" at bounding box center [531, 692] width 42 height 18
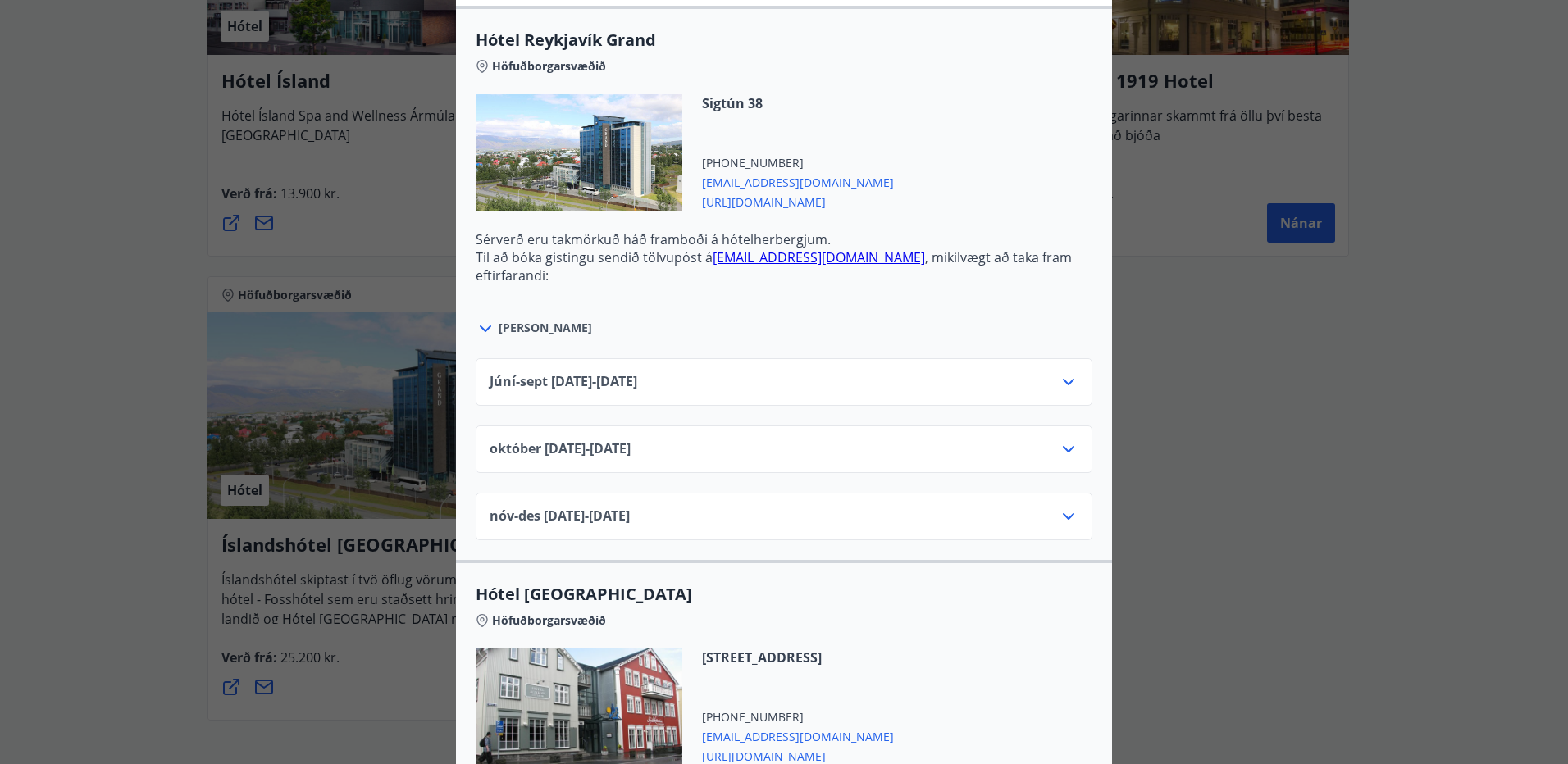
scroll to position [574, 0]
click at [537, 454] on span "október 01.10.25 - 31.10.25" at bounding box center [560, 449] width 141 height 20
click at [1035, 442] on div "október 01.10.25 - 31.10.25" at bounding box center [784, 456] width 589 height 33
click at [1051, 442] on div "október 01.10.25 - 31.10.25" at bounding box center [784, 456] width 589 height 33
click at [1065, 449] on icon at bounding box center [1068, 449] width 11 height 7
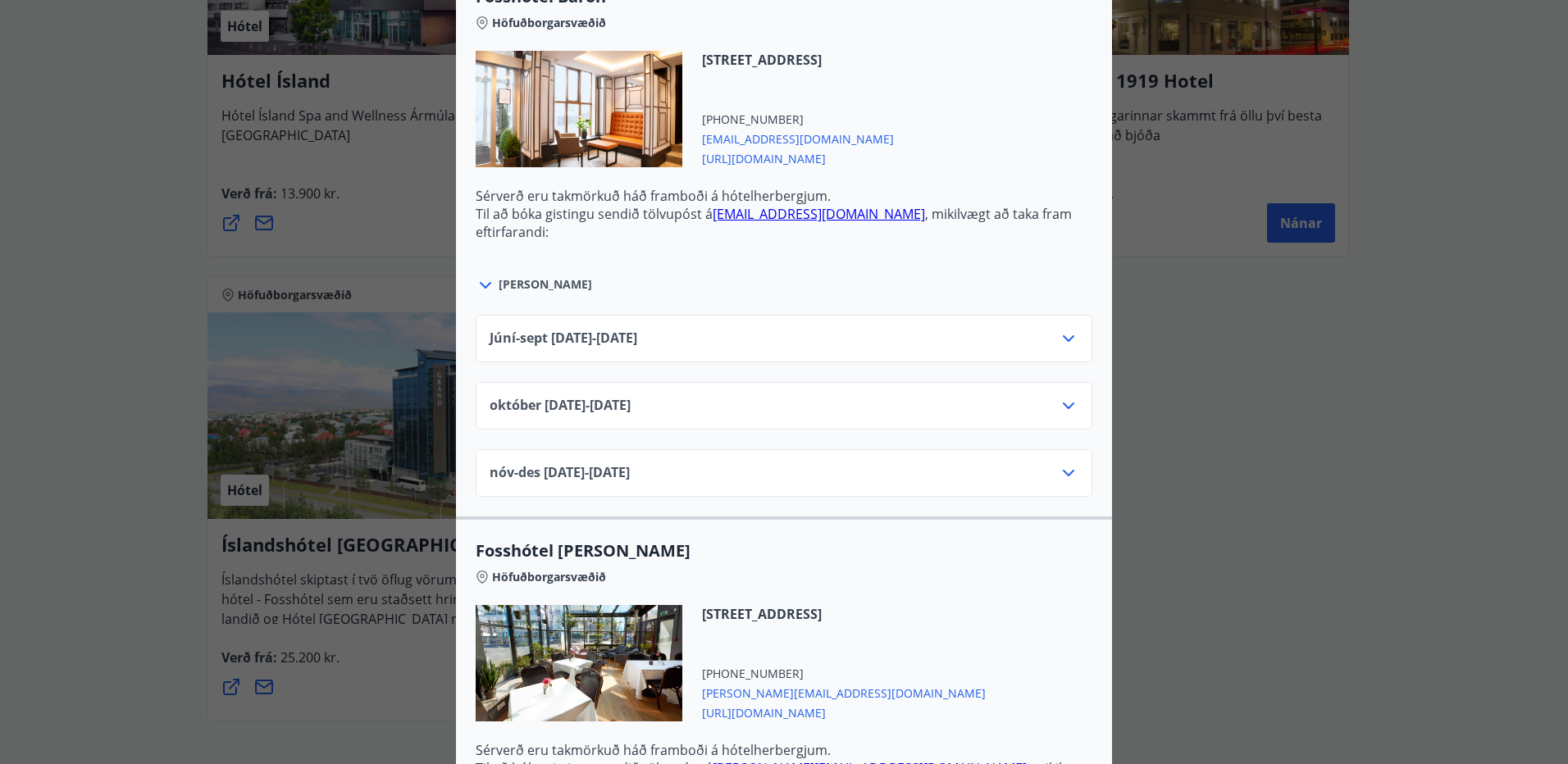
scroll to position [3034, 0]
click at [1064, 398] on icon at bounding box center [1068, 404] width 20 height 20
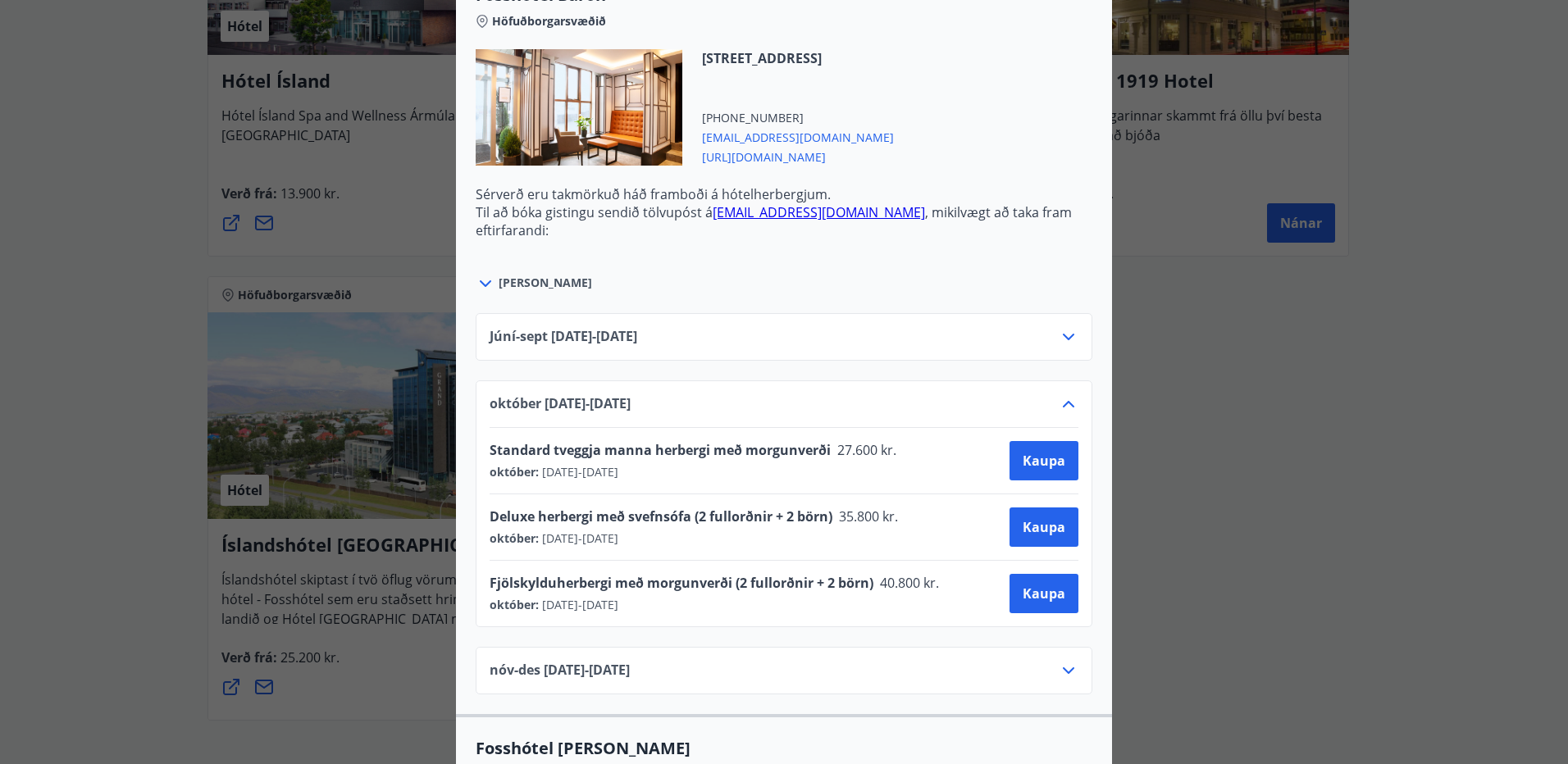
click at [1064, 398] on icon at bounding box center [1068, 404] width 20 height 20
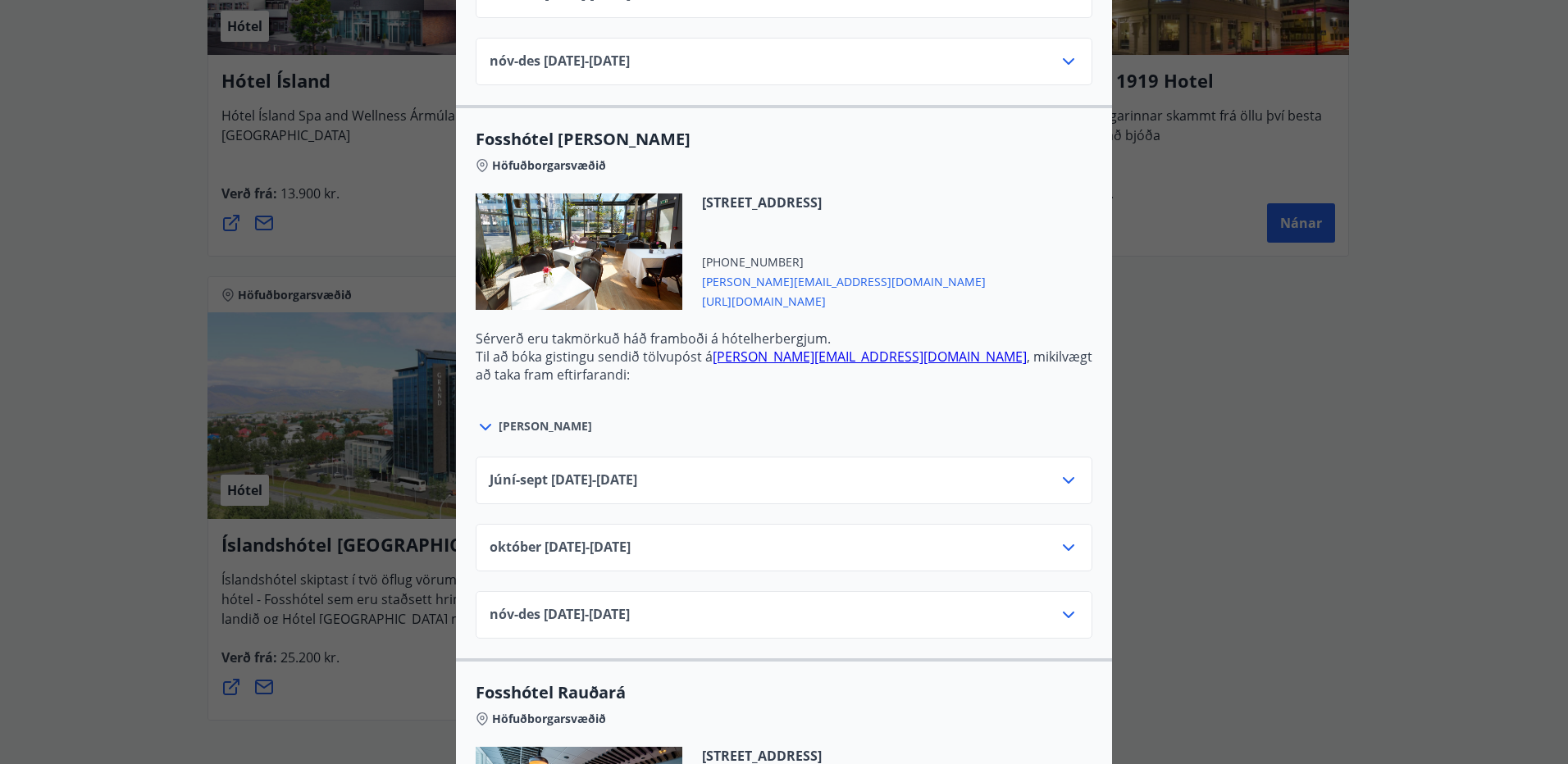
scroll to position [3526, 0]
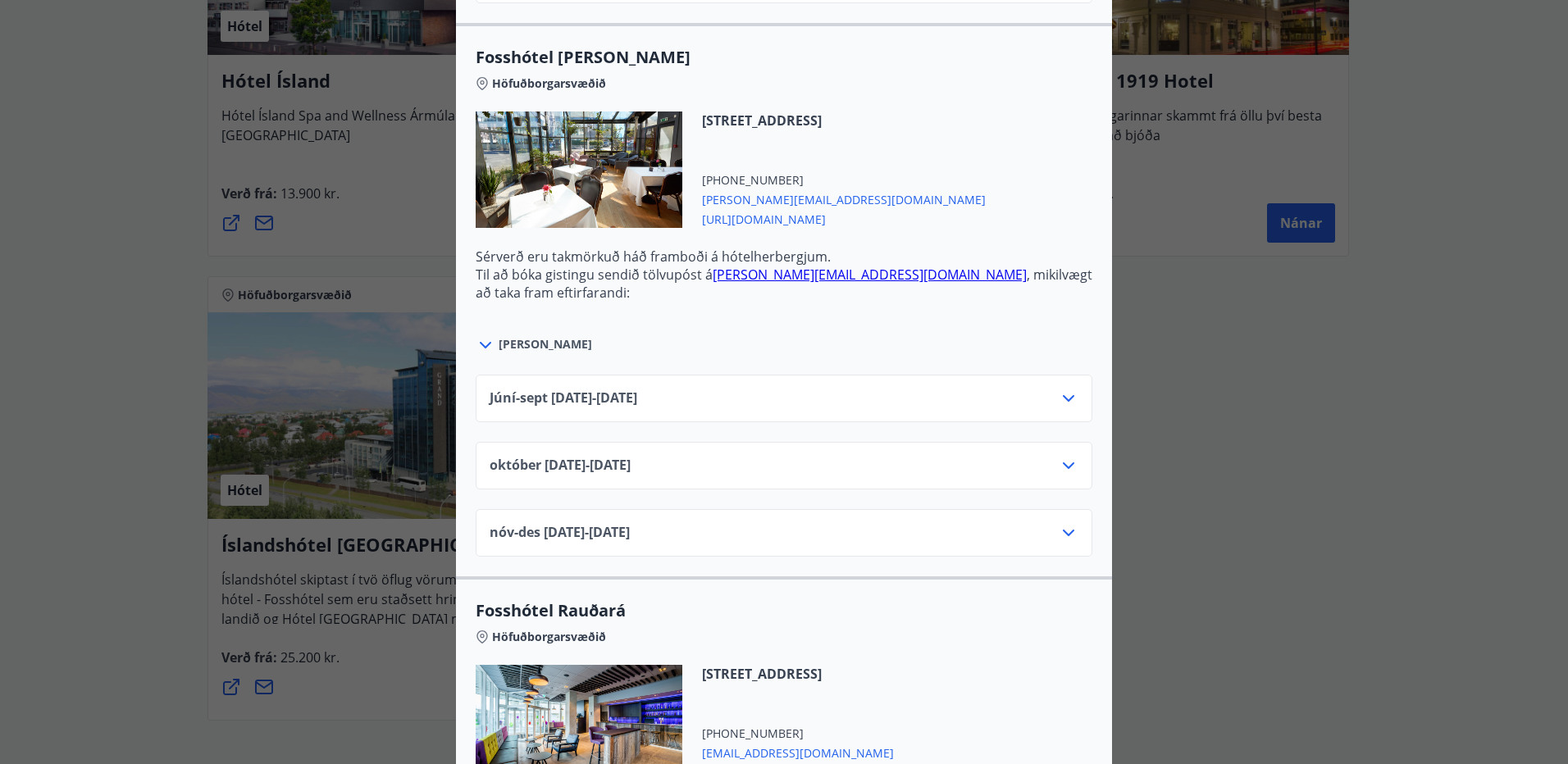
click at [1064, 463] on icon at bounding box center [1068, 465] width 20 height 20
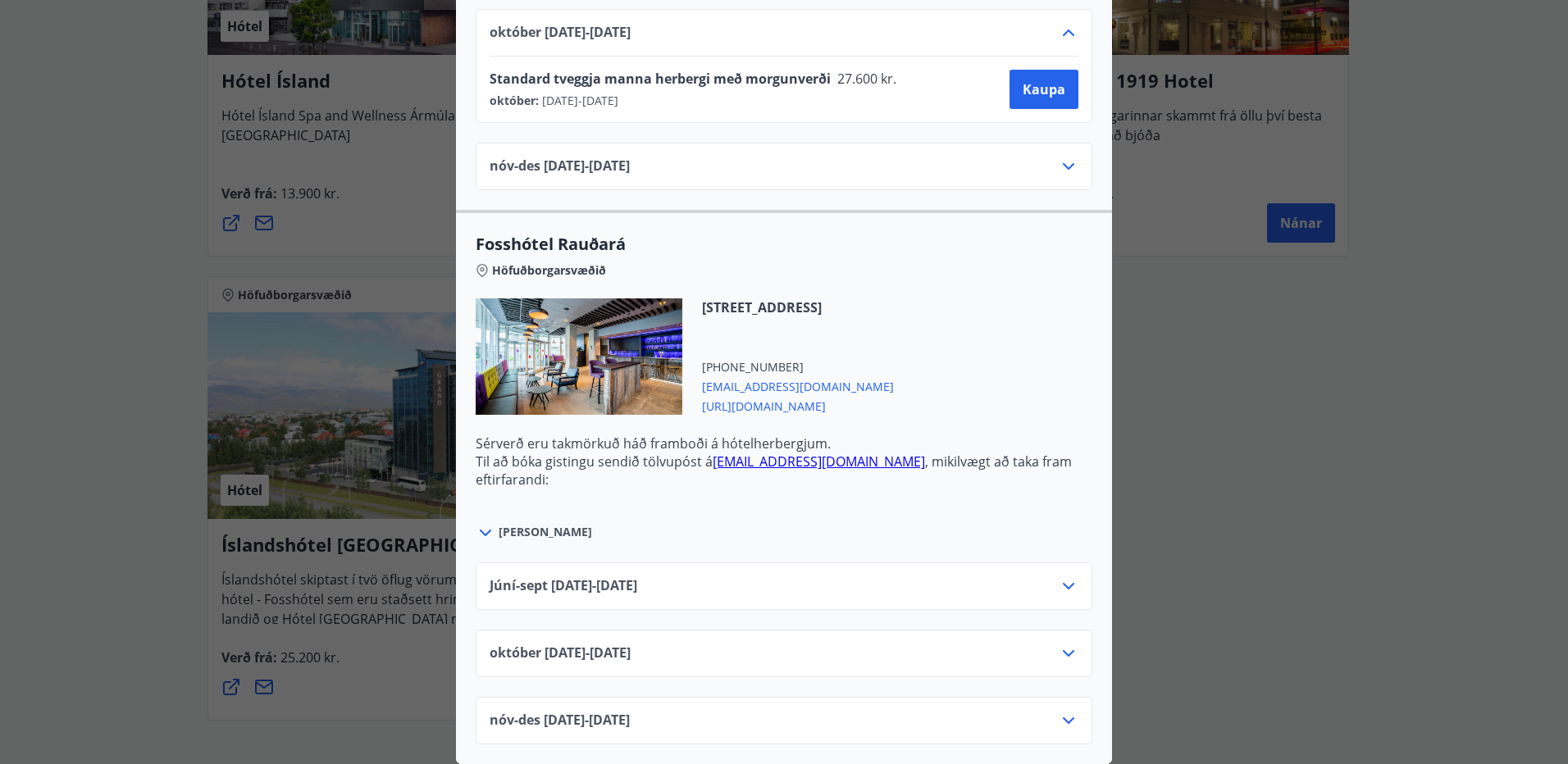
scroll to position [3972, 0]
click at [1064, 644] on icon at bounding box center [1068, 653] width 20 height 20
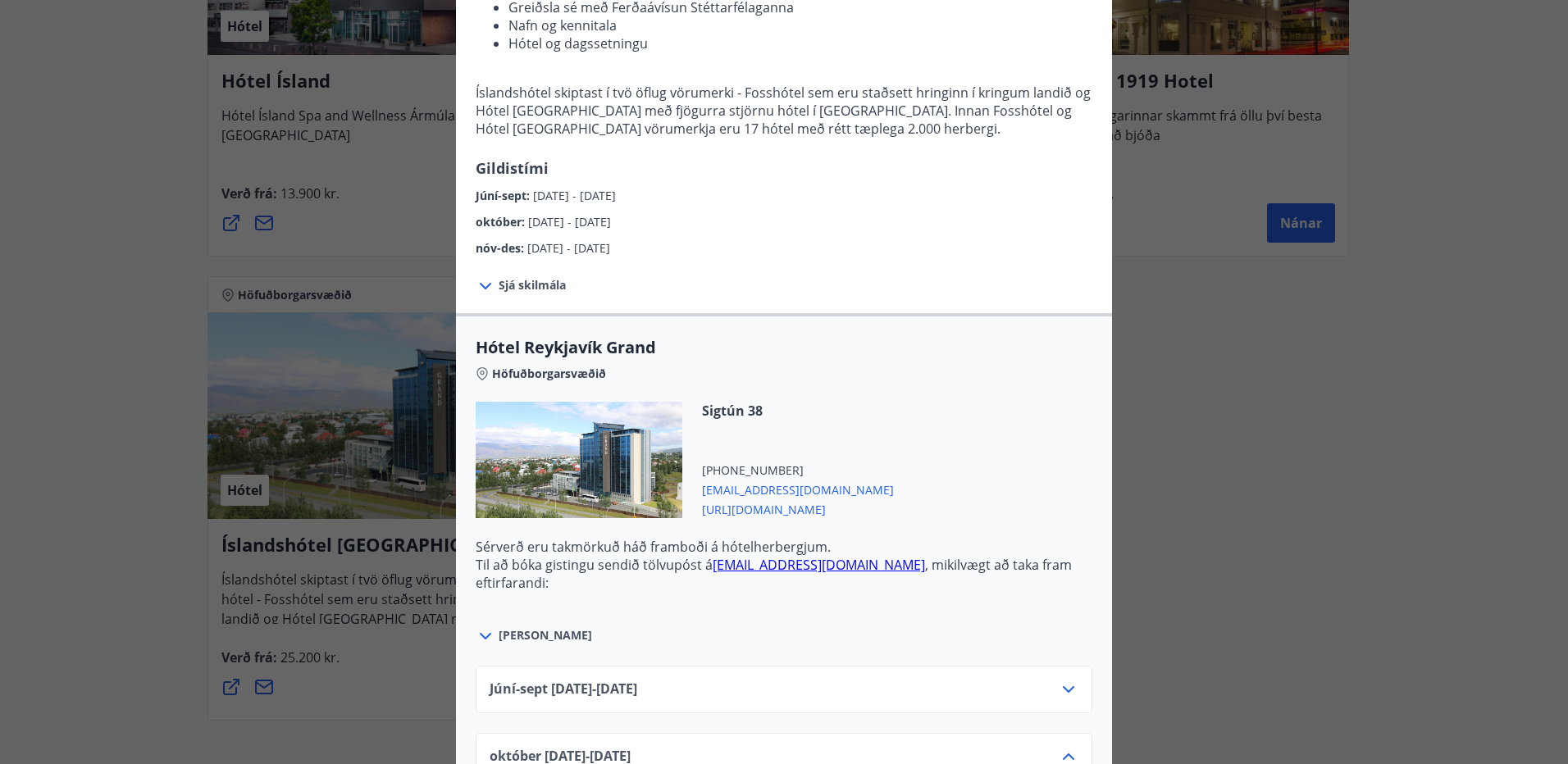
scroll to position [0, 0]
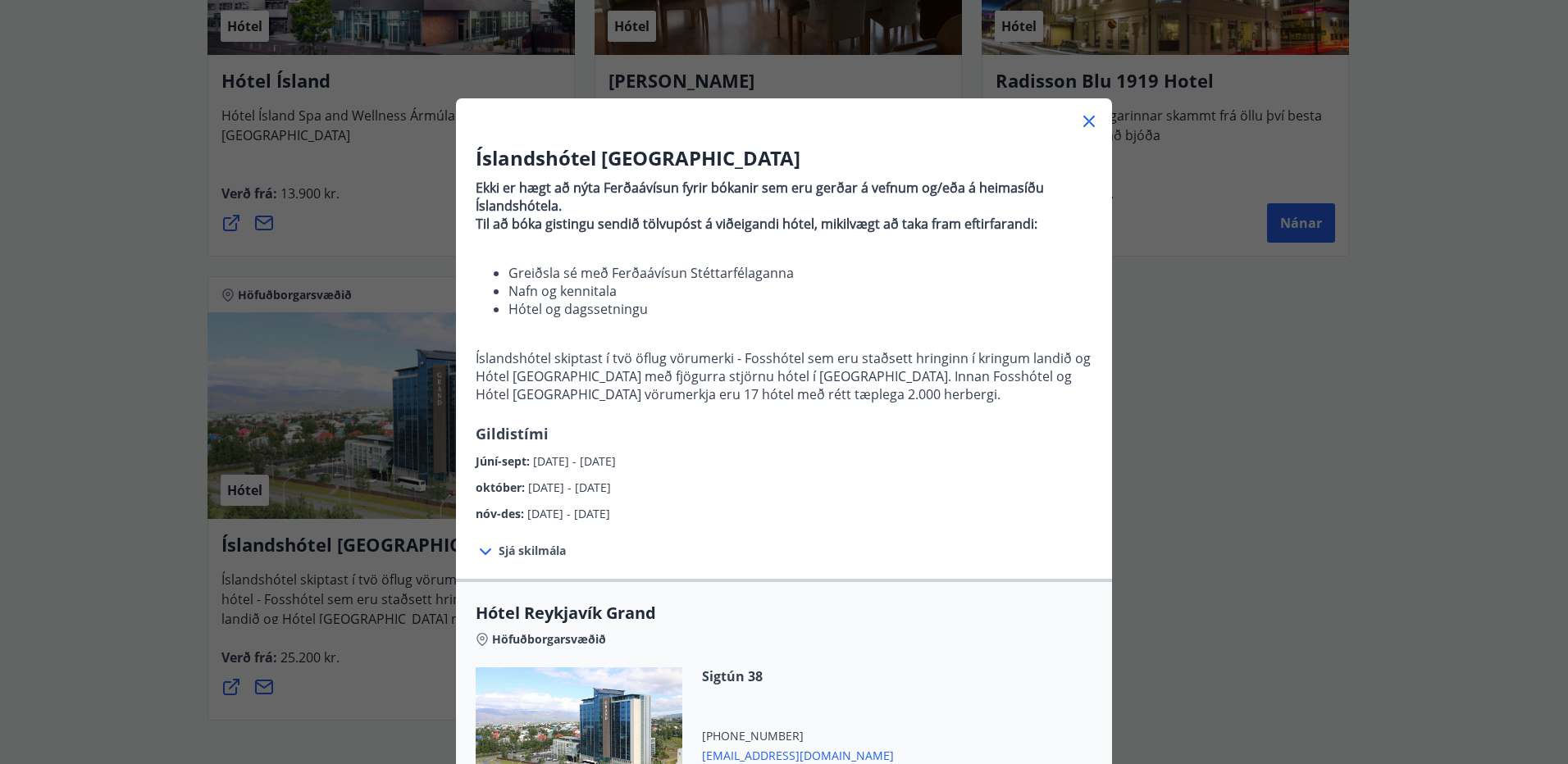
click at [1085, 120] on icon at bounding box center [1089, 121] width 20 height 20
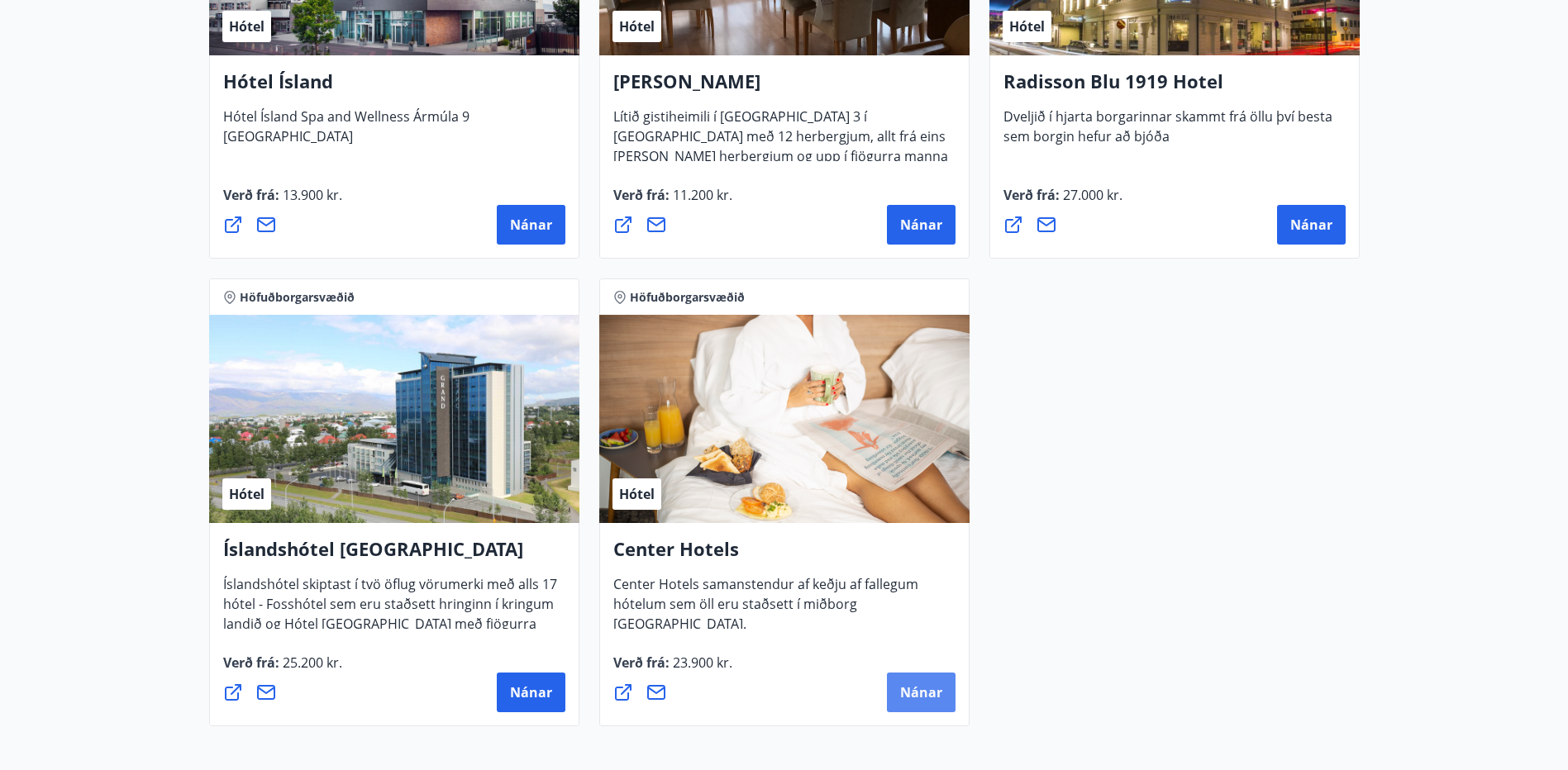
click at [925, 675] on button "Nánar" at bounding box center [921, 692] width 68 height 40
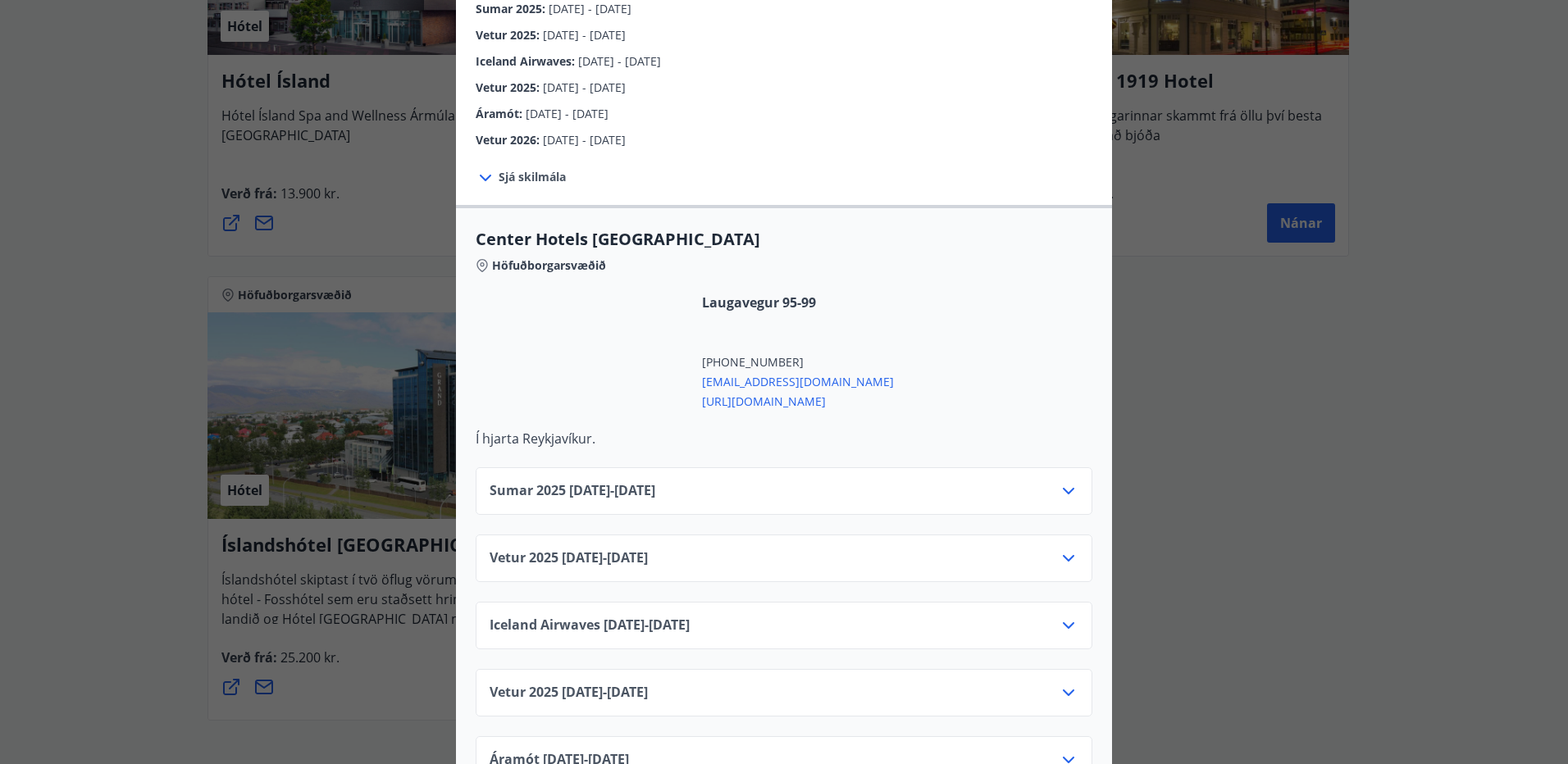
scroll to position [410, 0]
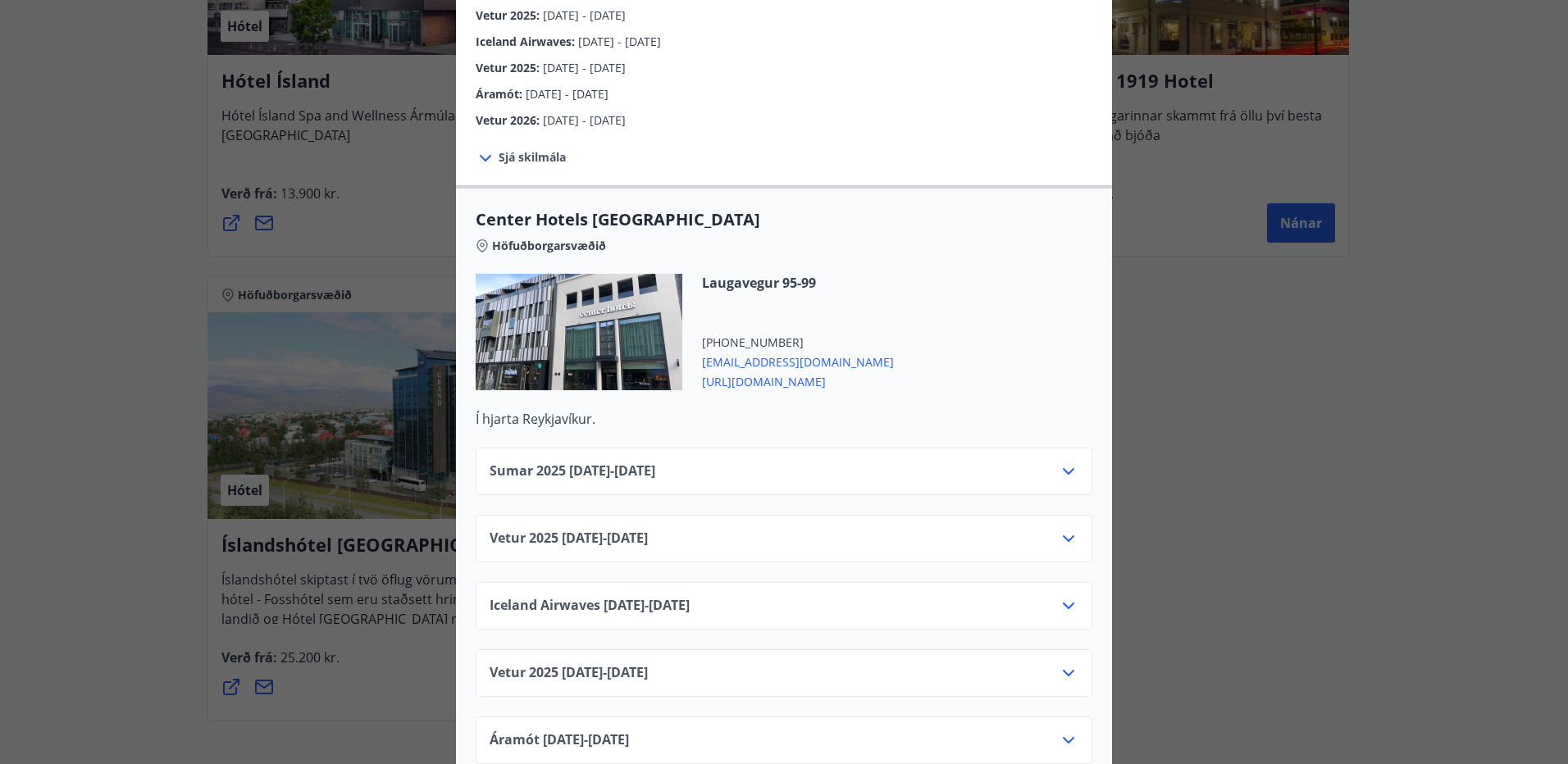
click at [1061, 529] on icon at bounding box center [1068, 538] width 20 height 20
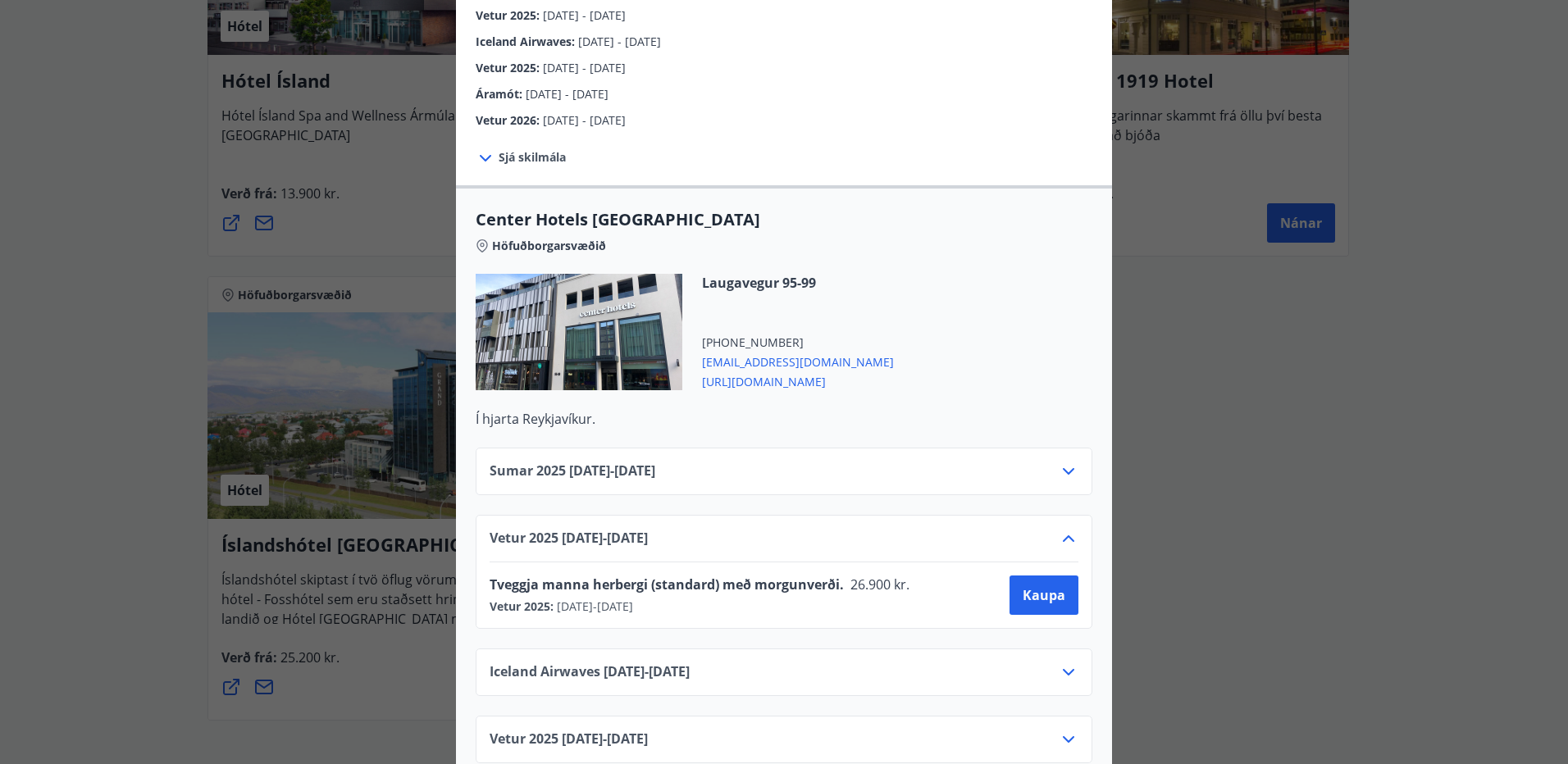
click at [1061, 529] on icon at bounding box center [1068, 538] width 20 height 20
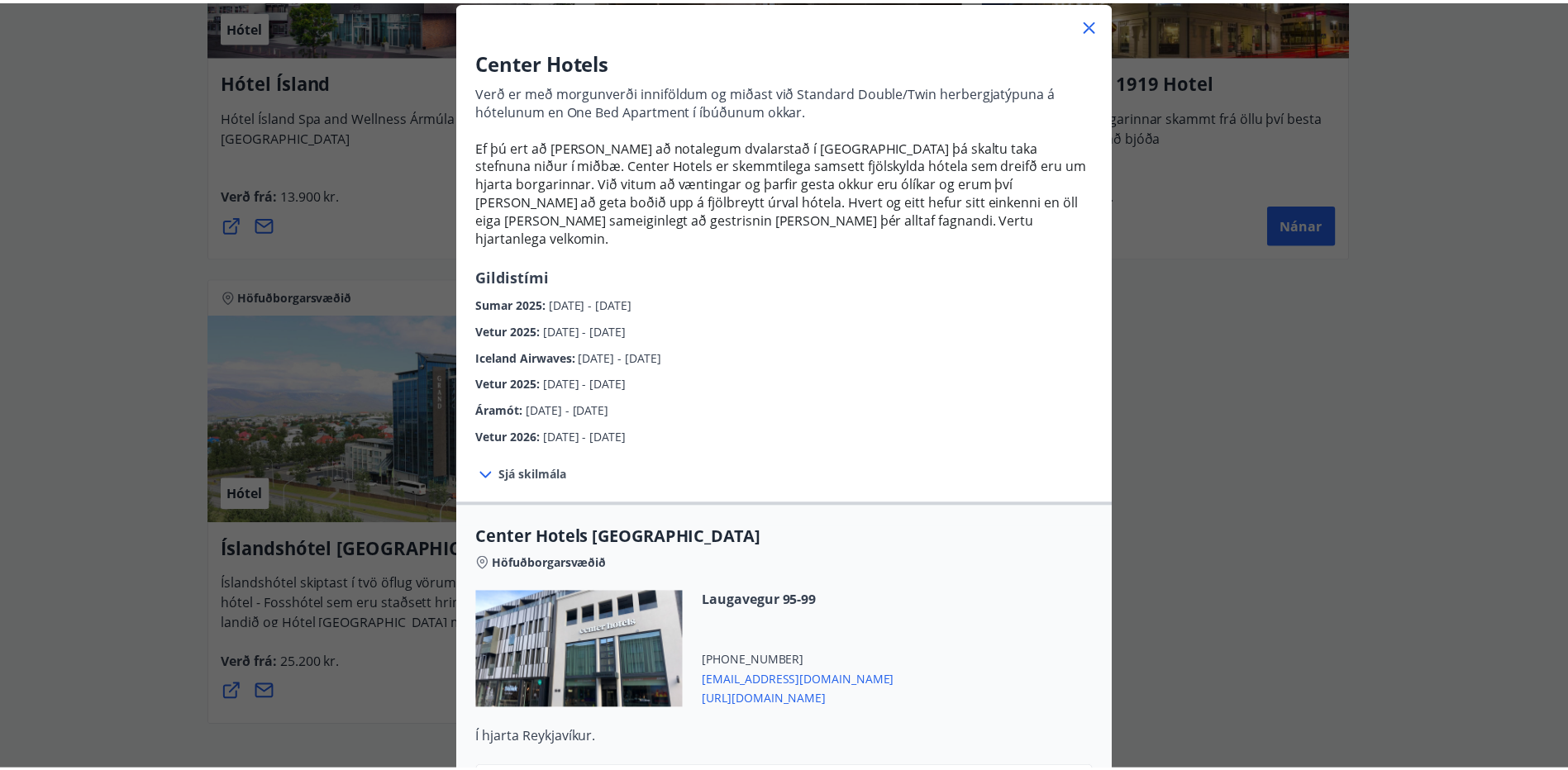
scroll to position [0, 0]
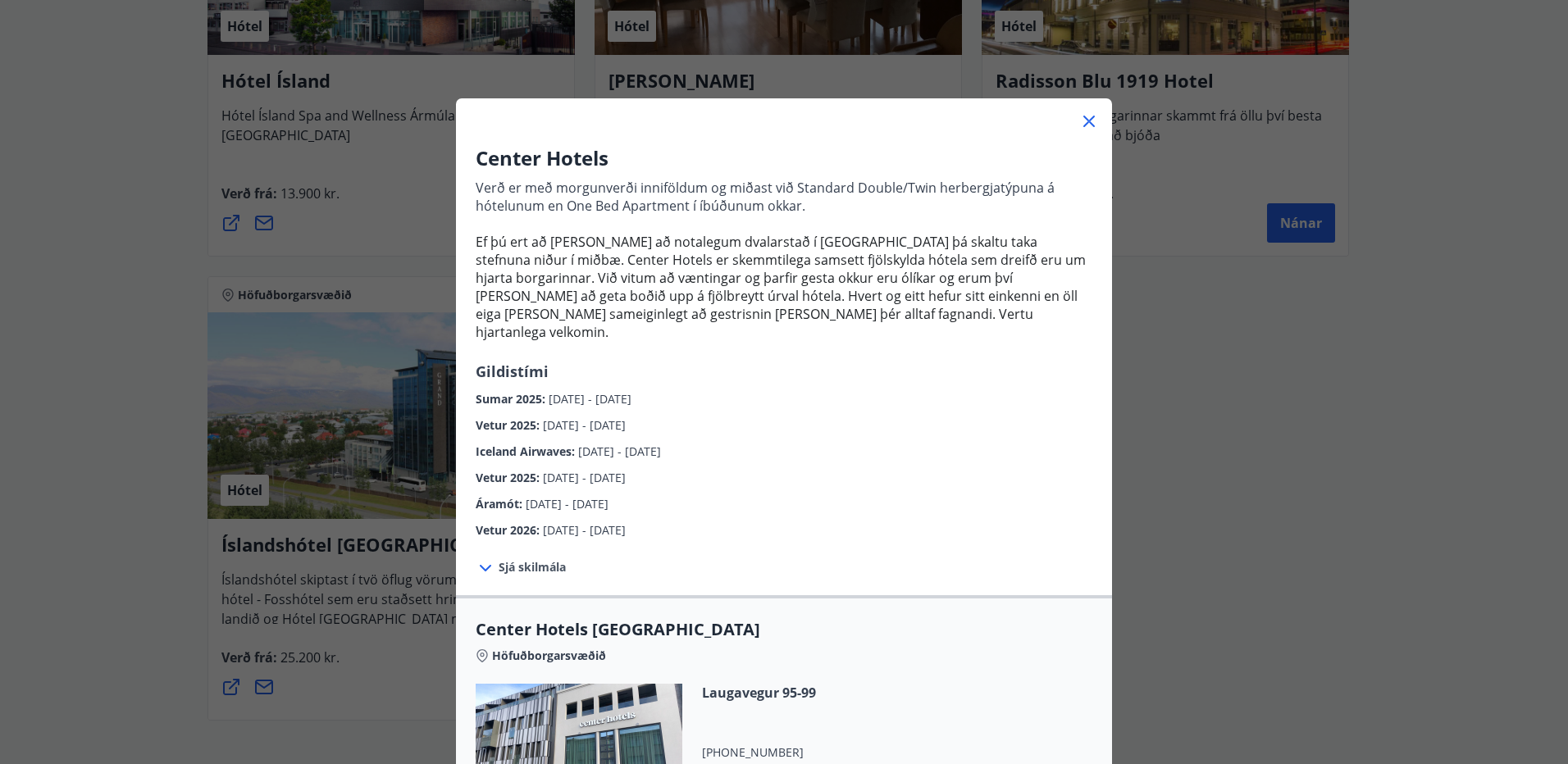
click at [1082, 117] on icon at bounding box center [1089, 121] width 20 height 20
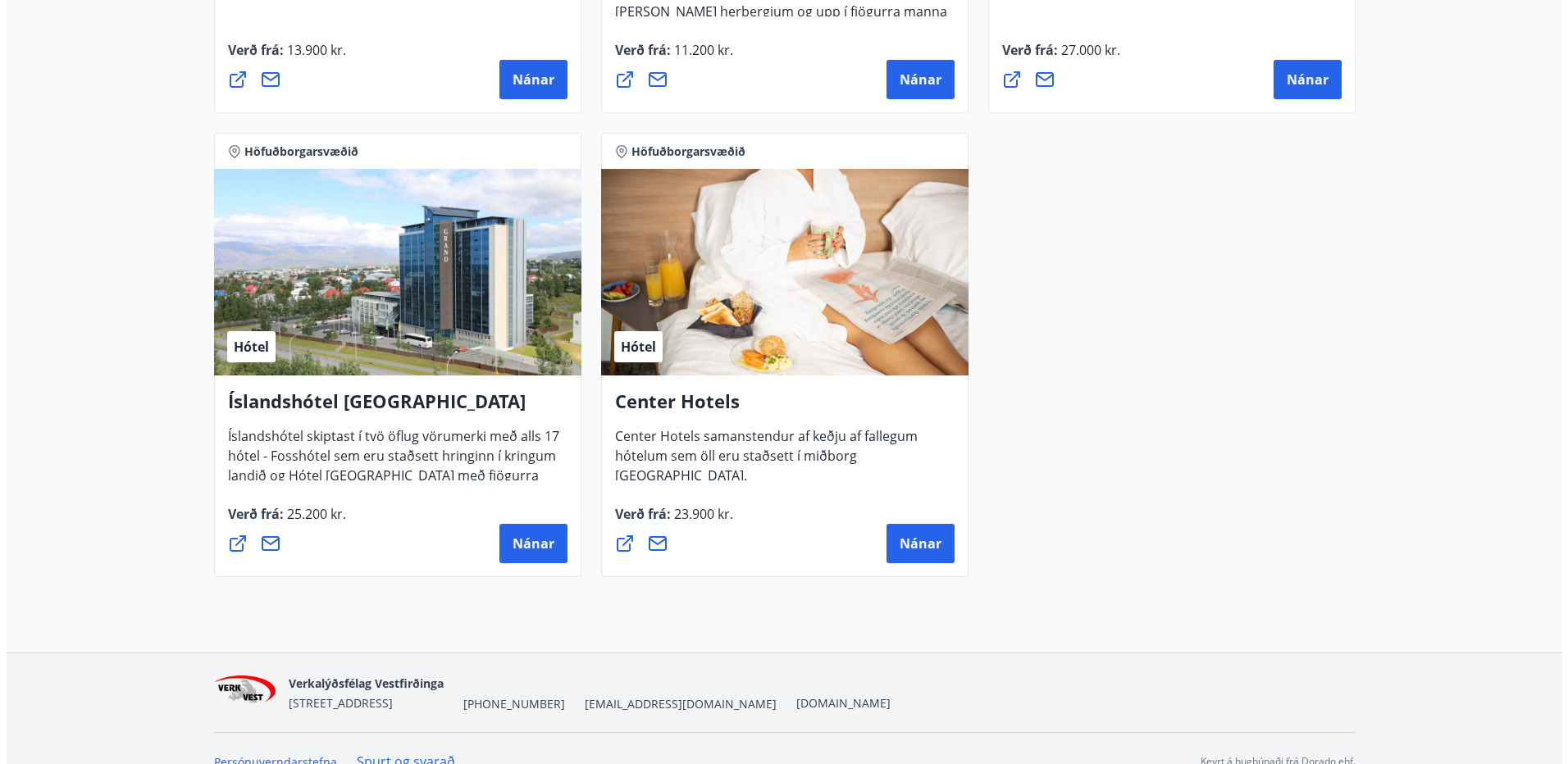
scroll to position [1648, 0]
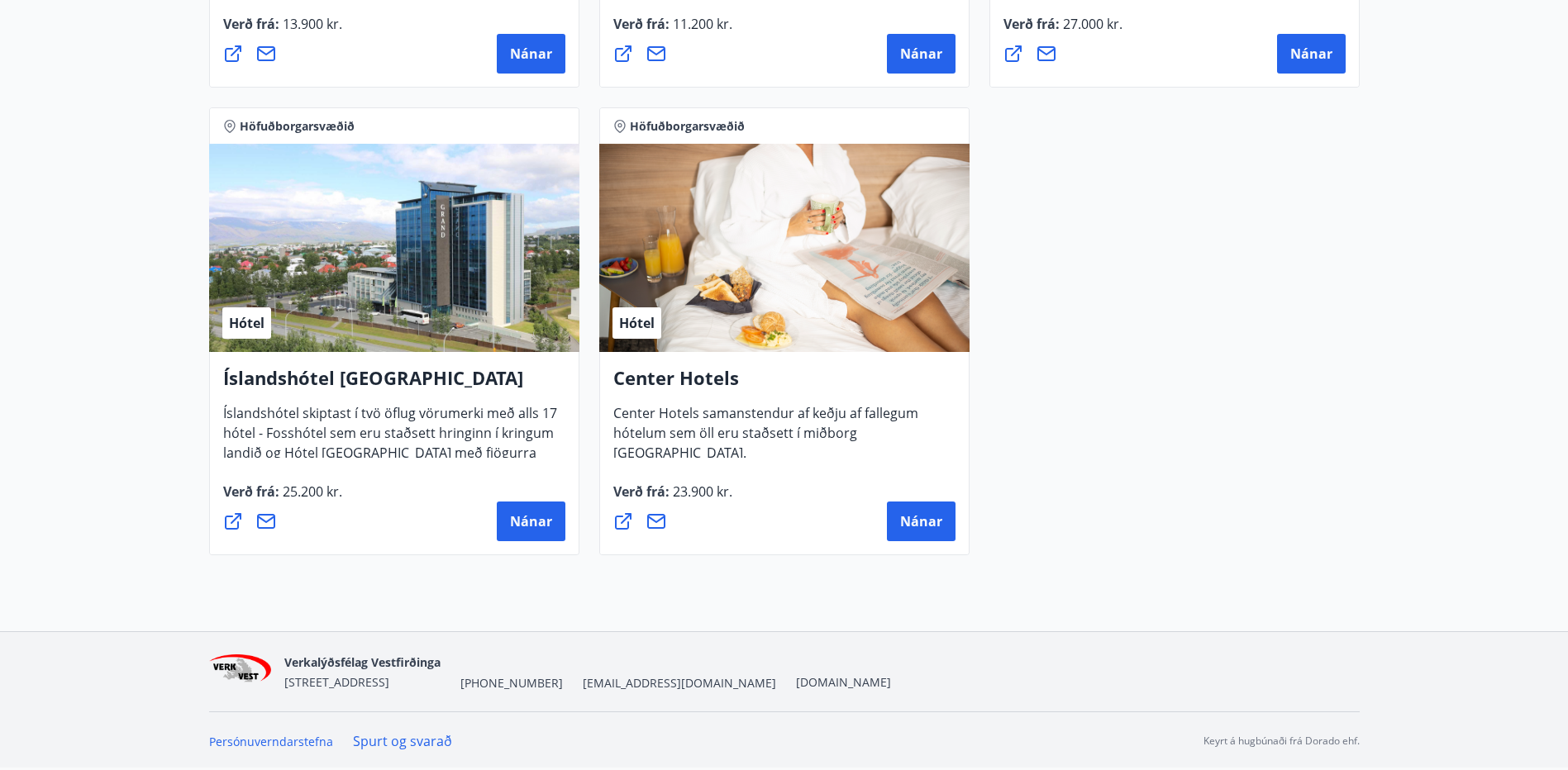
click at [404, 330] on div "Hótel" at bounding box center [394, 248] width 370 height 208
click at [445, 327] on div "Hótel" at bounding box center [394, 248] width 370 height 208
click at [546, 518] on span "Nánar" at bounding box center [531, 522] width 42 height 18
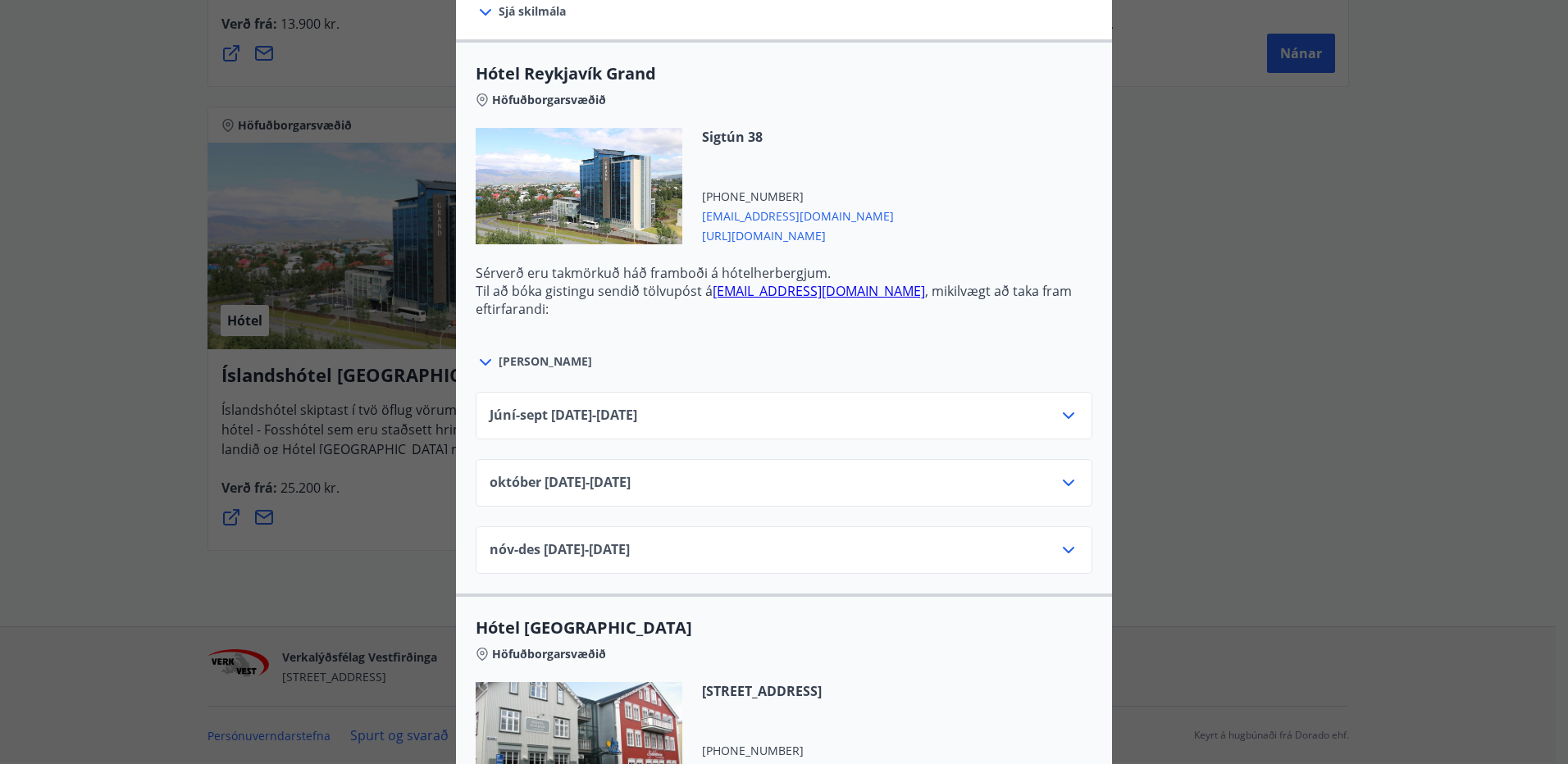
scroll to position [492, 0]
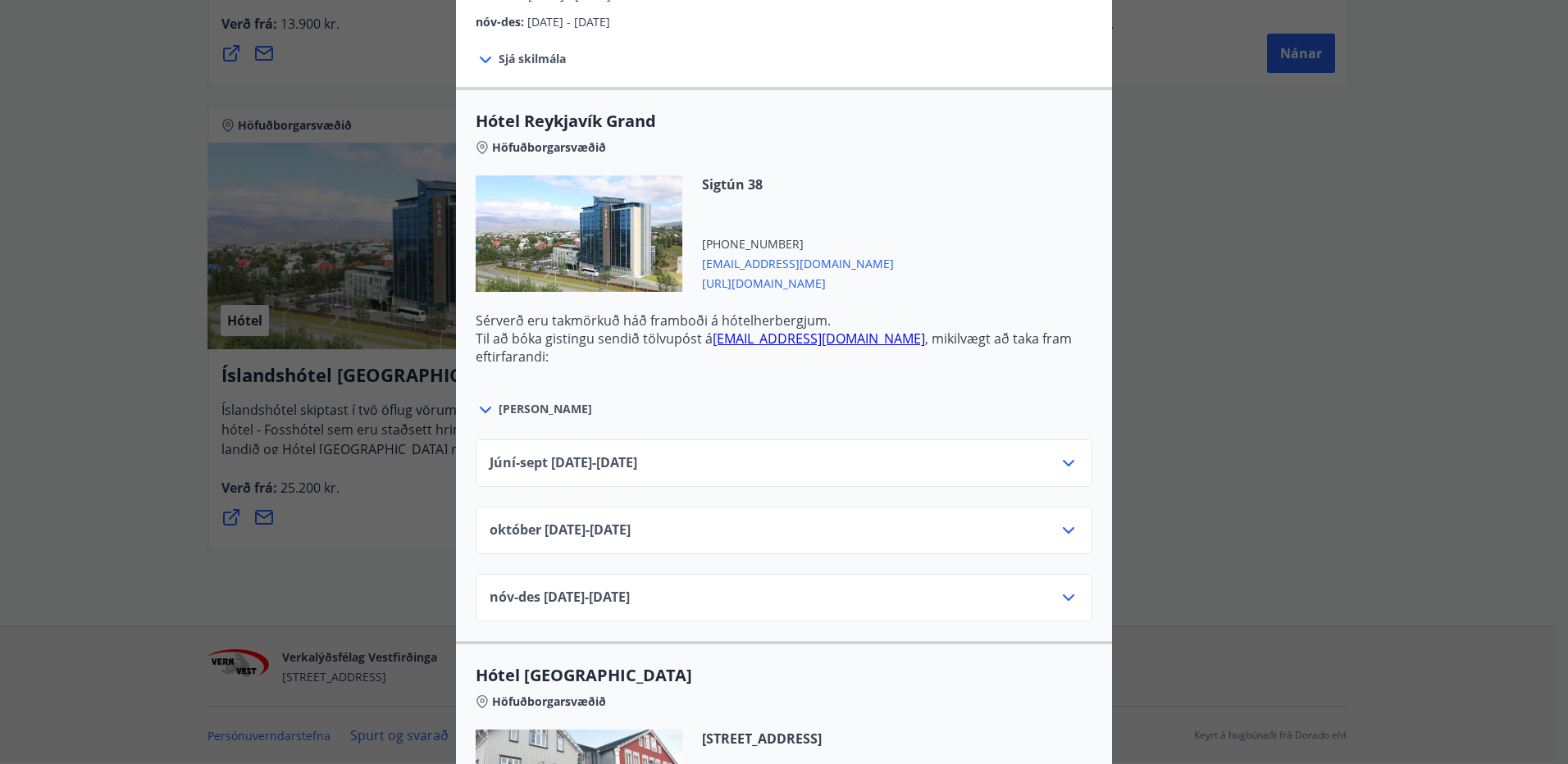
click at [1071, 531] on icon at bounding box center [1068, 531] width 20 height 20
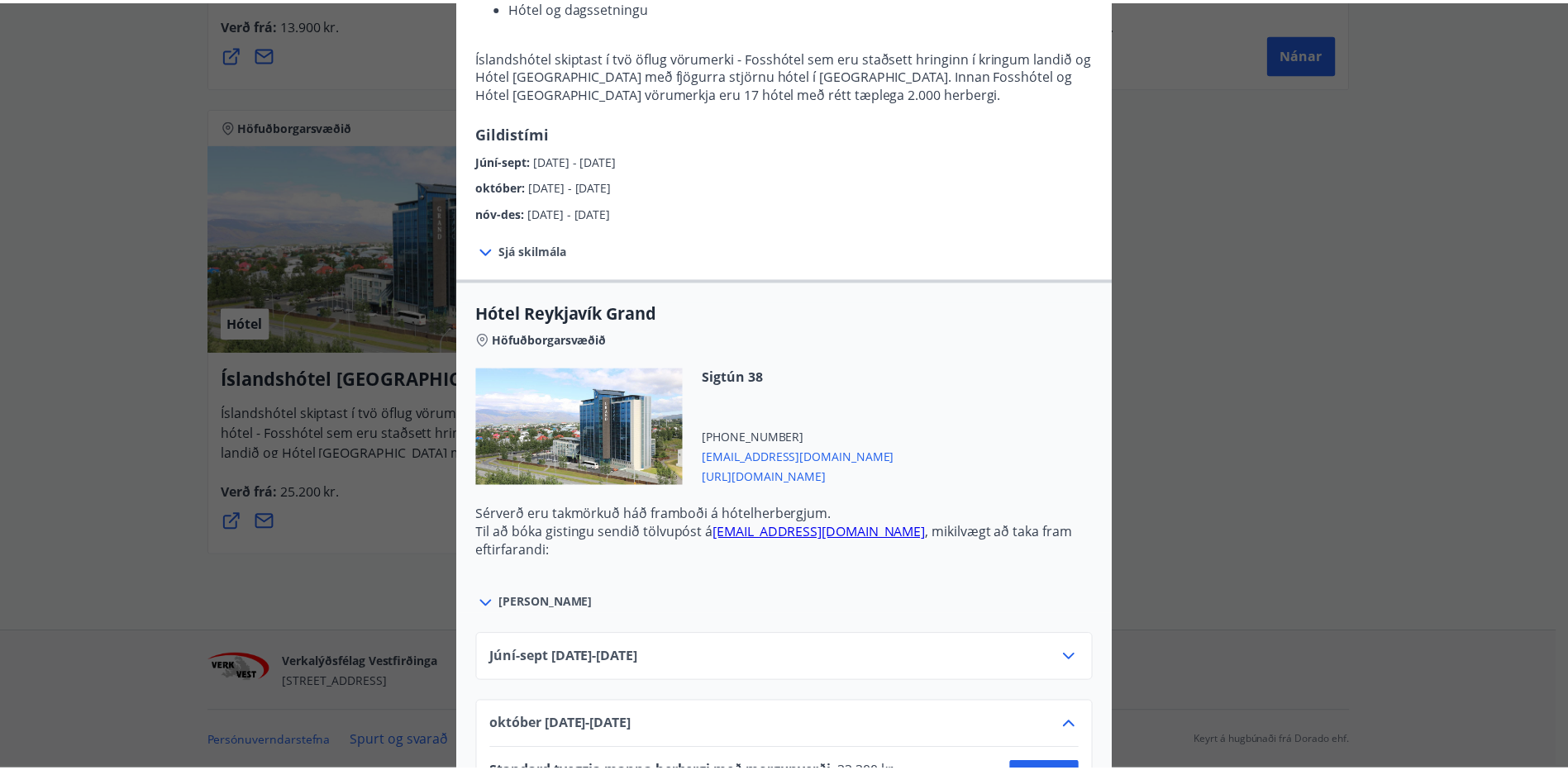
scroll to position [0, 0]
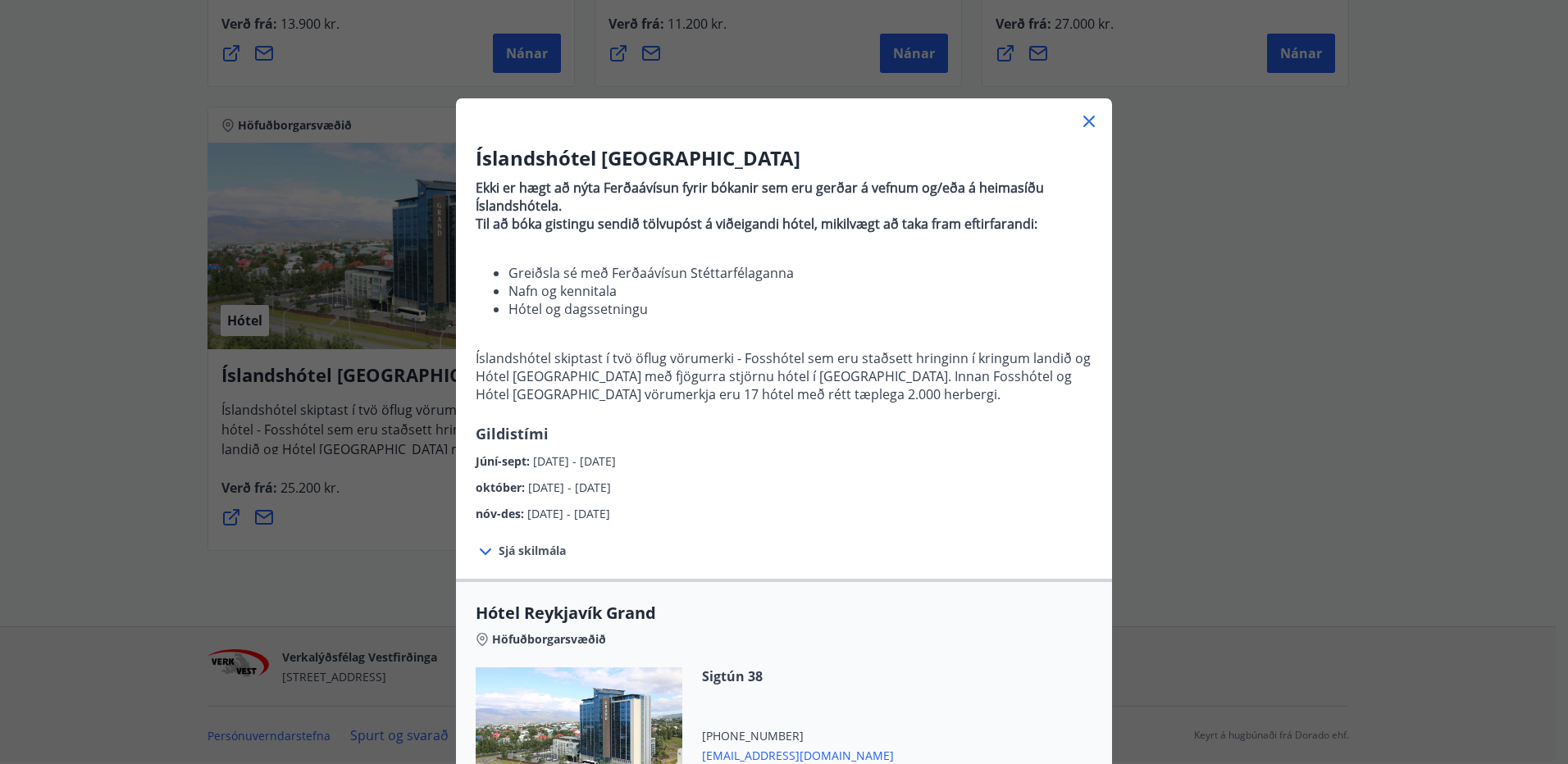
click at [1084, 126] on icon at bounding box center [1089, 121] width 20 height 20
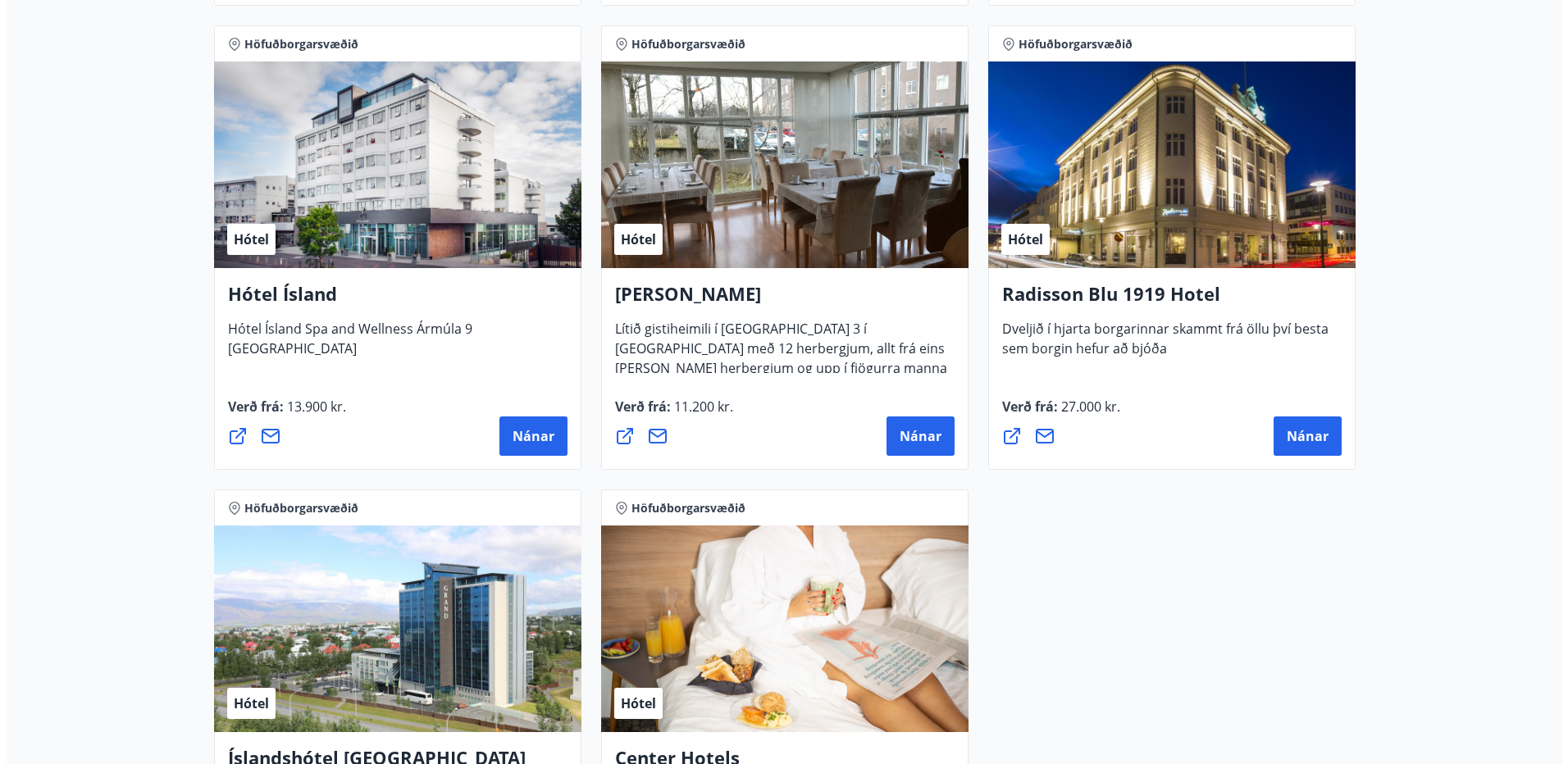
scroll to position [1238, 0]
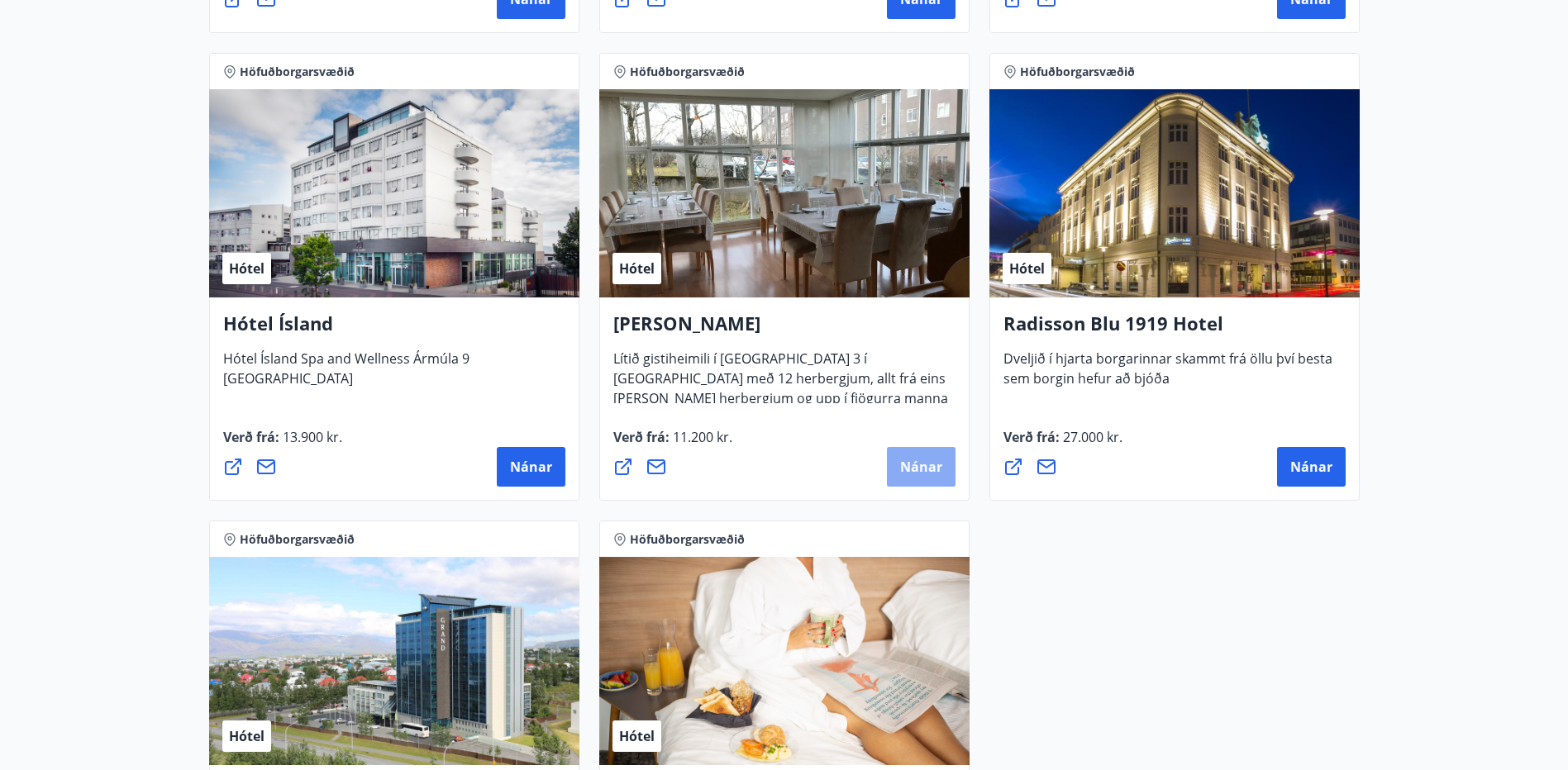
click at [901, 457] on span "Nánar" at bounding box center [921, 466] width 42 height 18
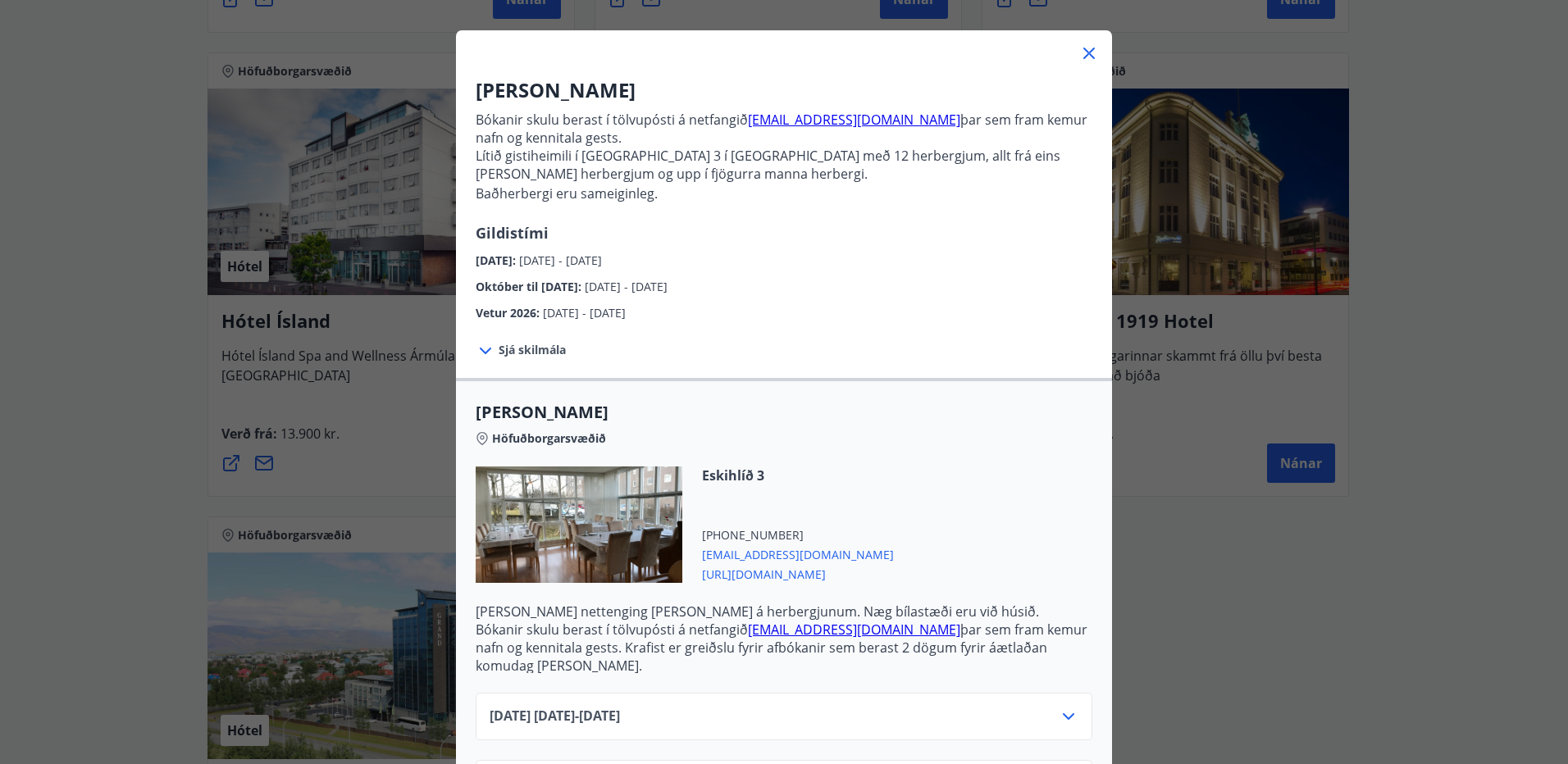
scroll to position [194, 0]
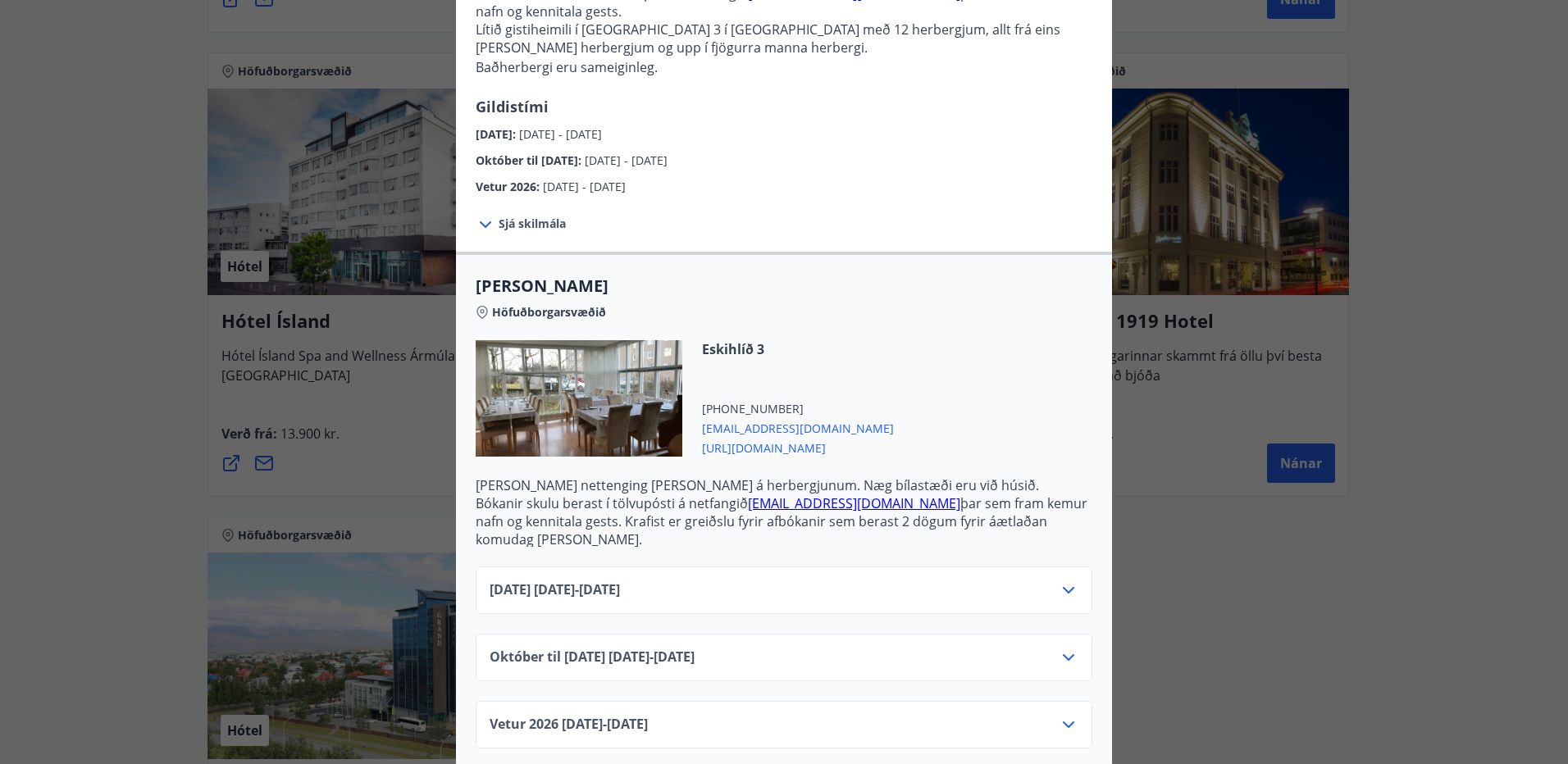
click at [1066, 648] on icon at bounding box center [1068, 658] width 20 height 20
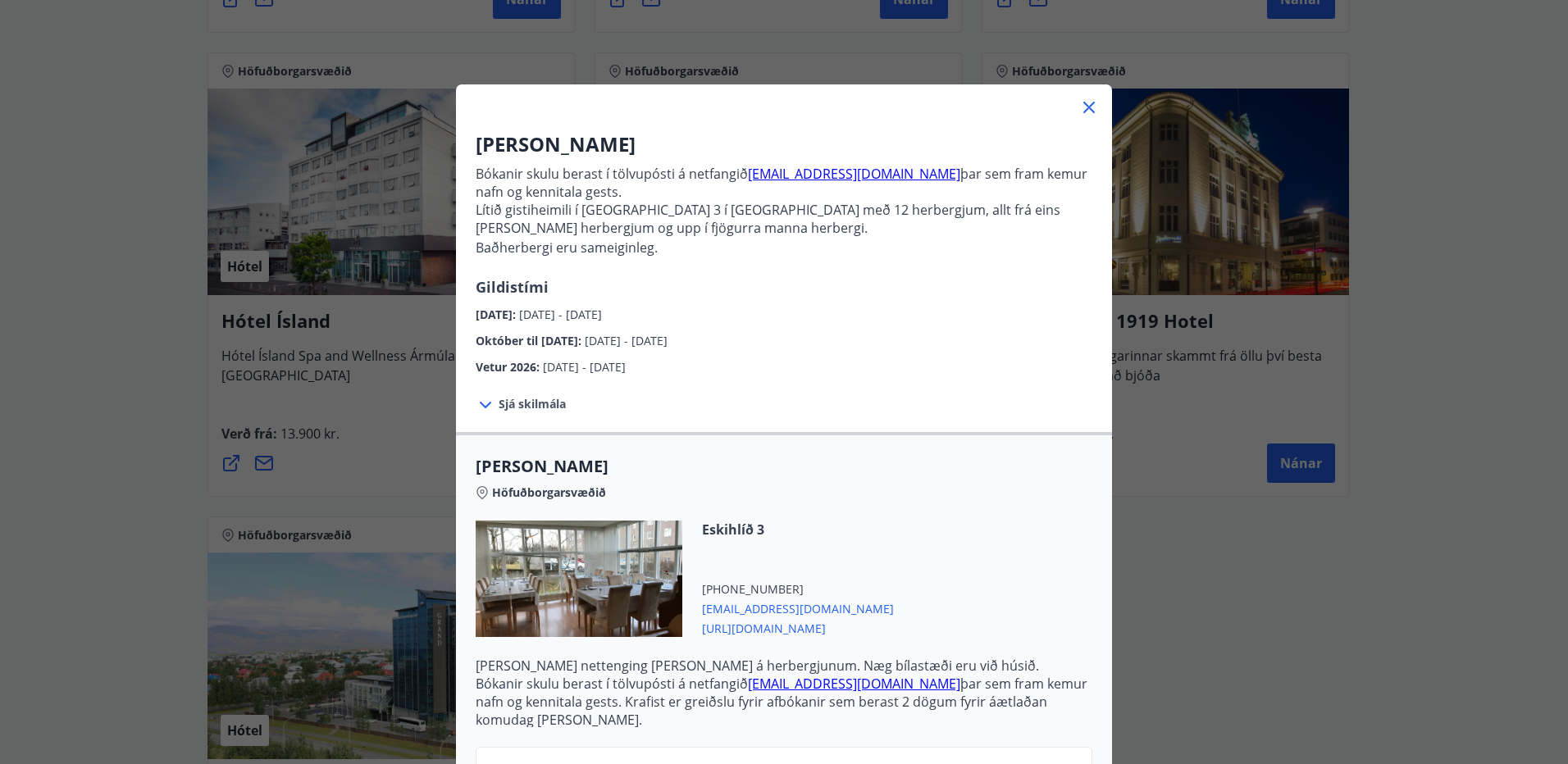
scroll to position [0, 0]
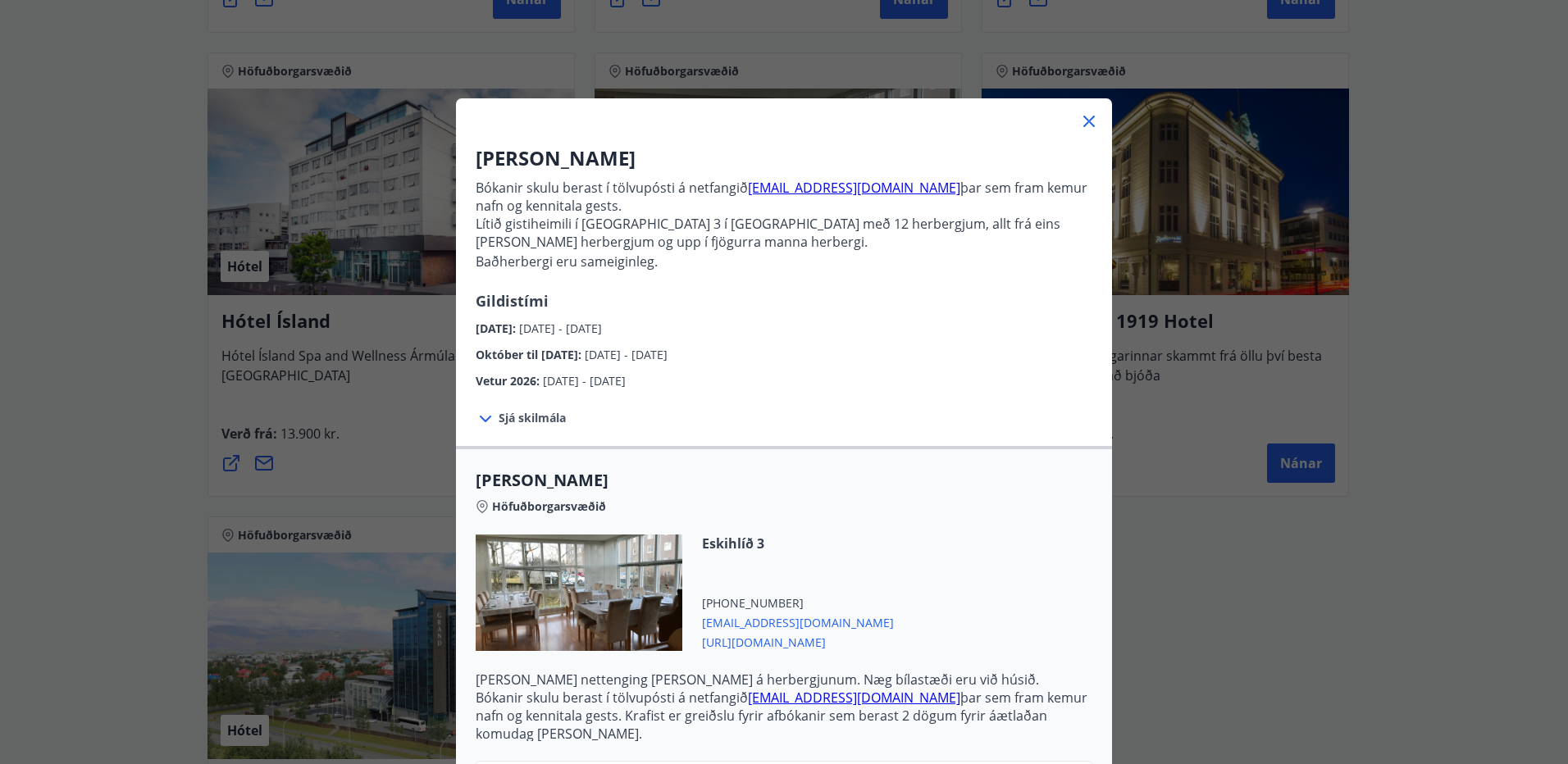
click at [1082, 131] on icon at bounding box center [1089, 121] width 20 height 20
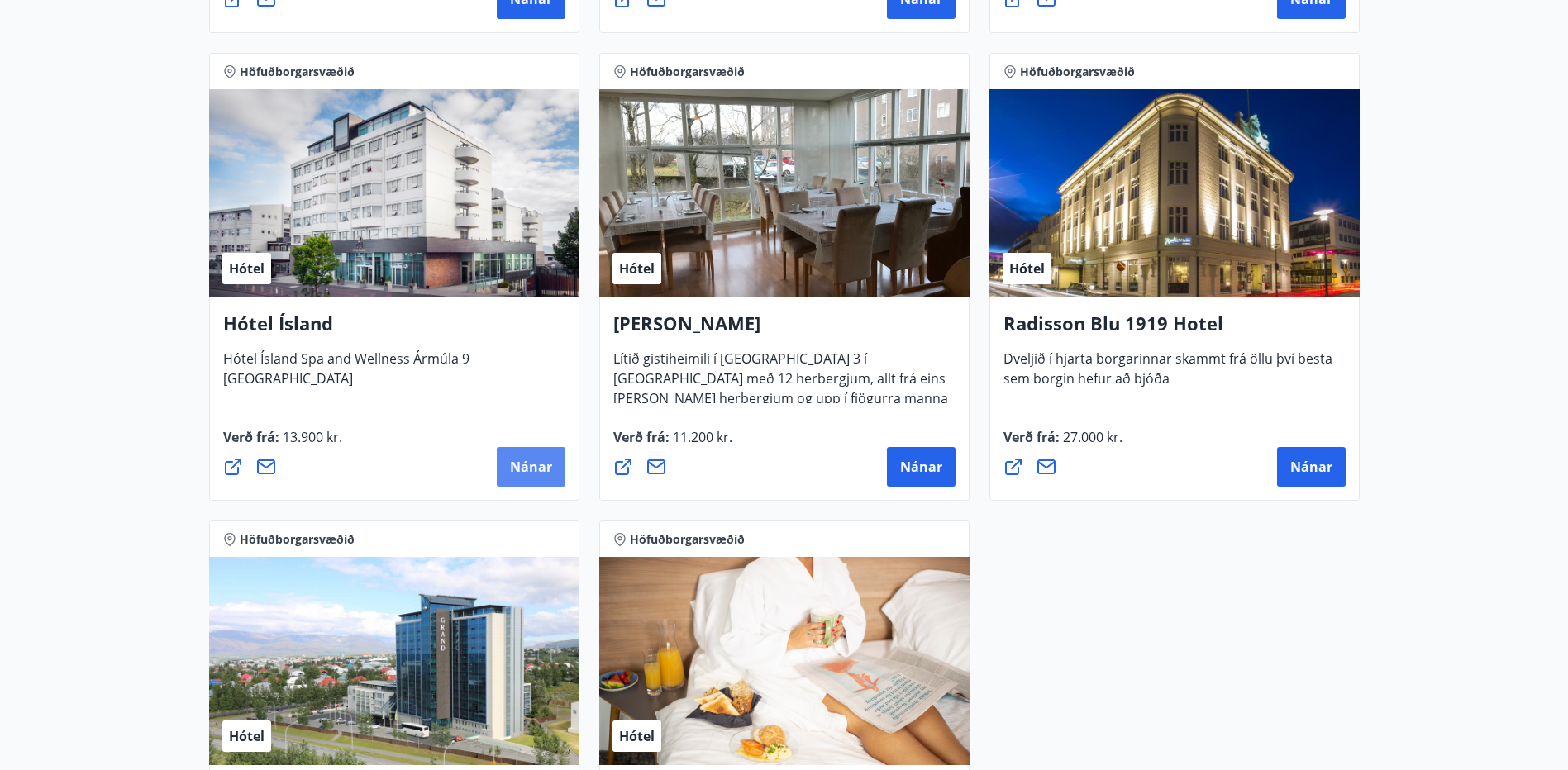
click at [558, 463] on button "Nánar" at bounding box center [531, 466] width 68 height 40
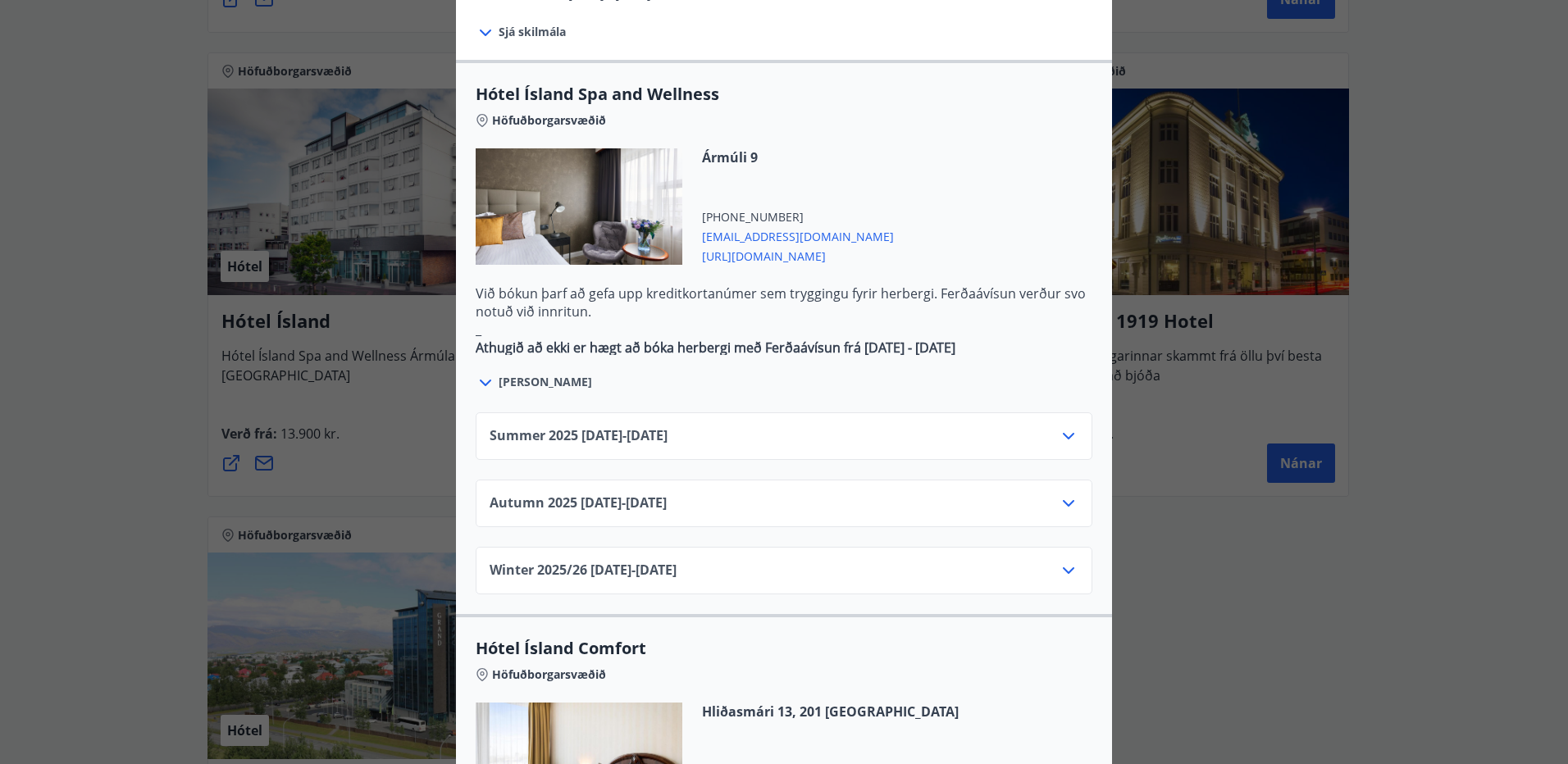
scroll to position [902, 0]
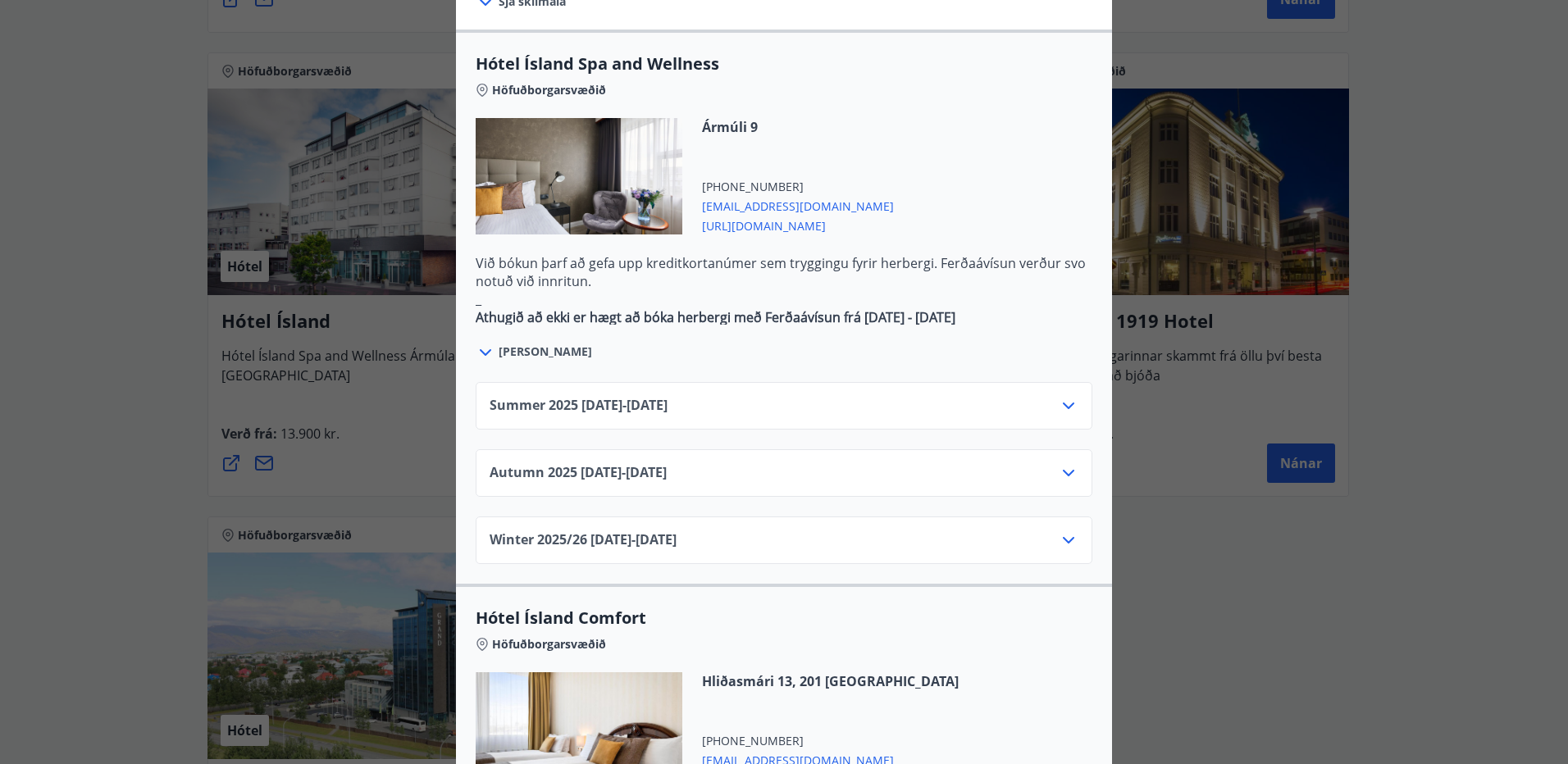
click at [1073, 450] on div "Autumn 2025 01.10.25 - 28.10.25" at bounding box center [784, 473] width 617 height 48
click at [1067, 470] on icon at bounding box center [1068, 473] width 11 height 7
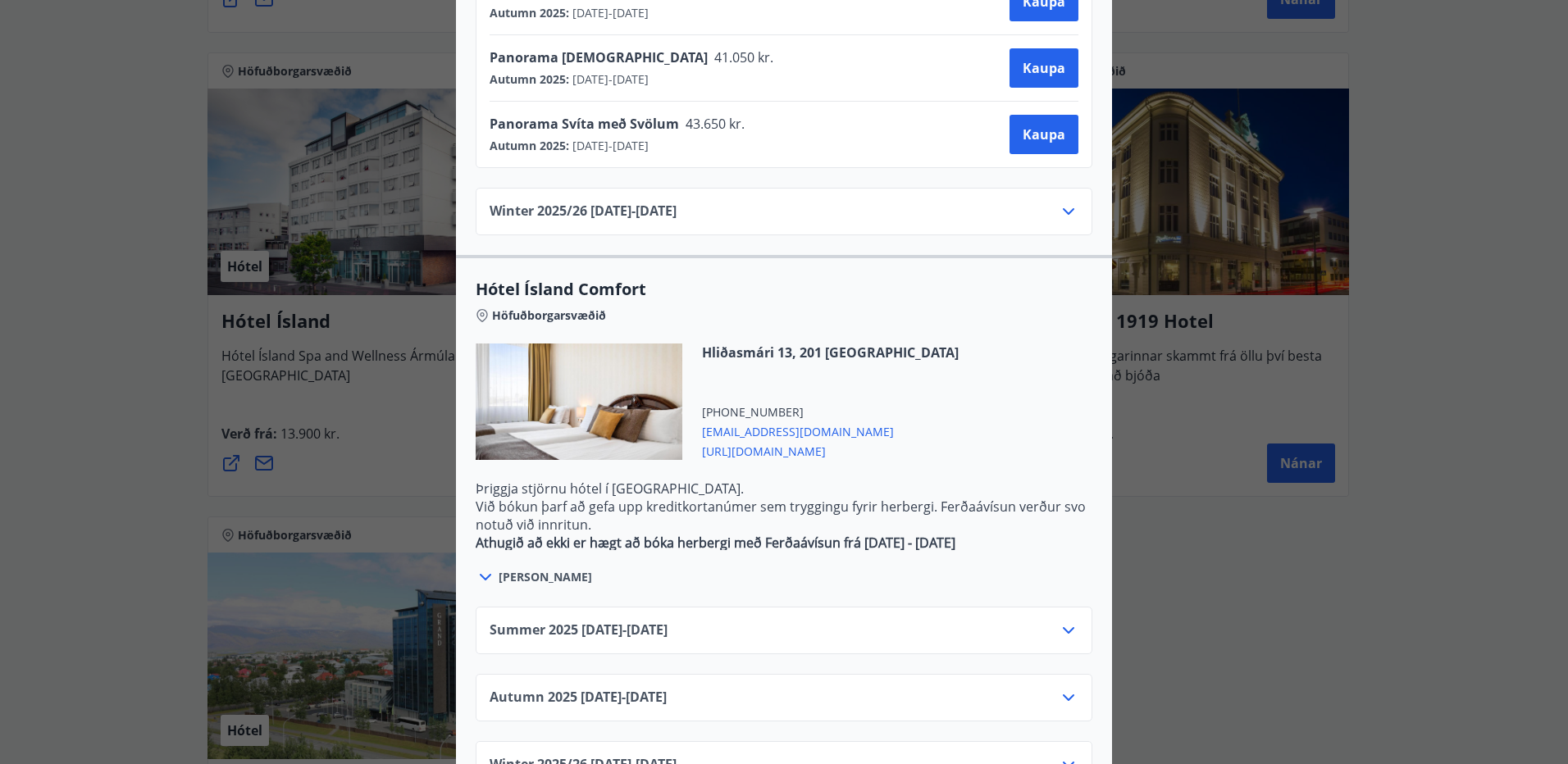
scroll to position [1565, 0]
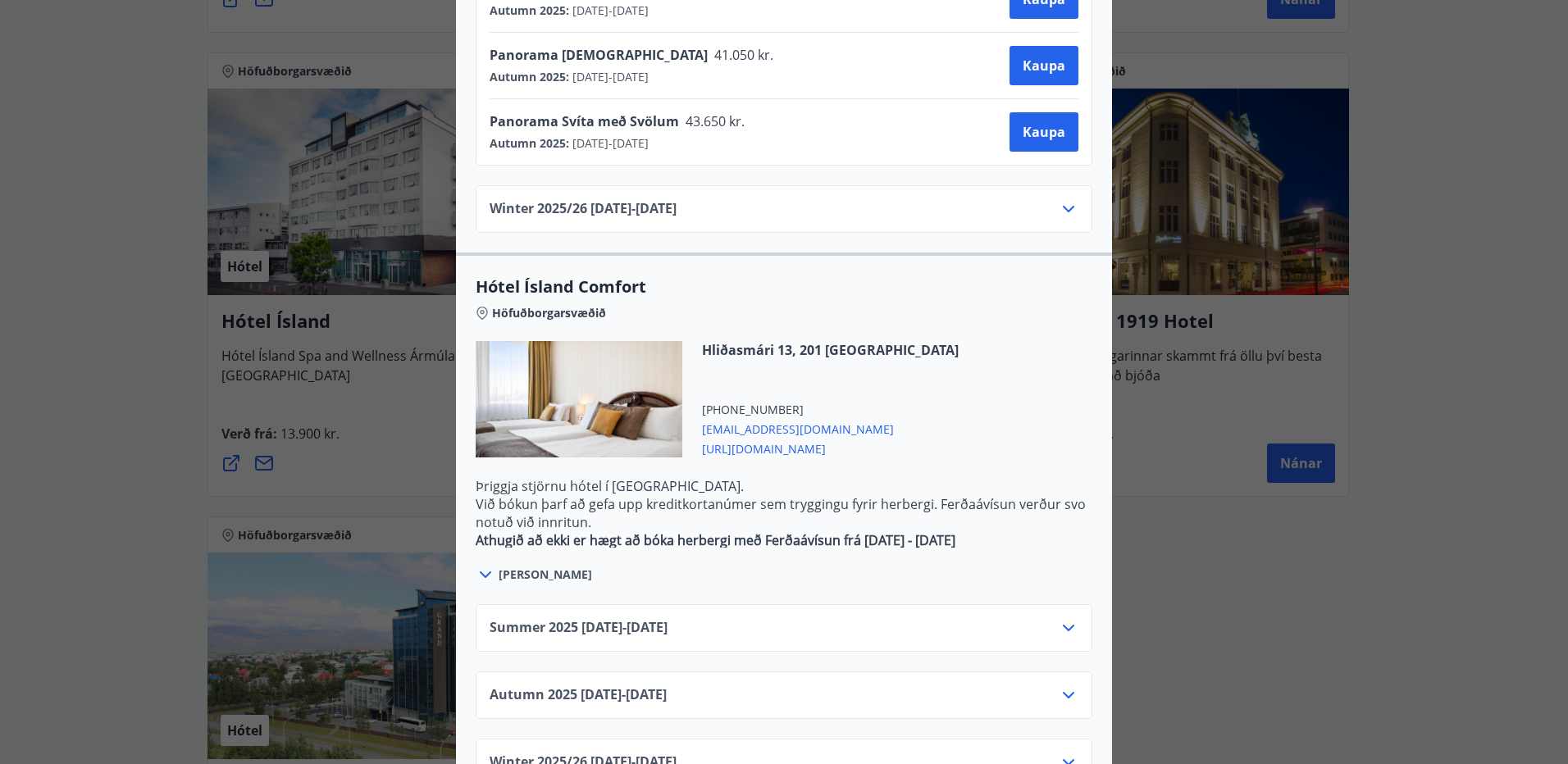
click at [1064, 692] on icon at bounding box center [1068, 695] width 11 height 7
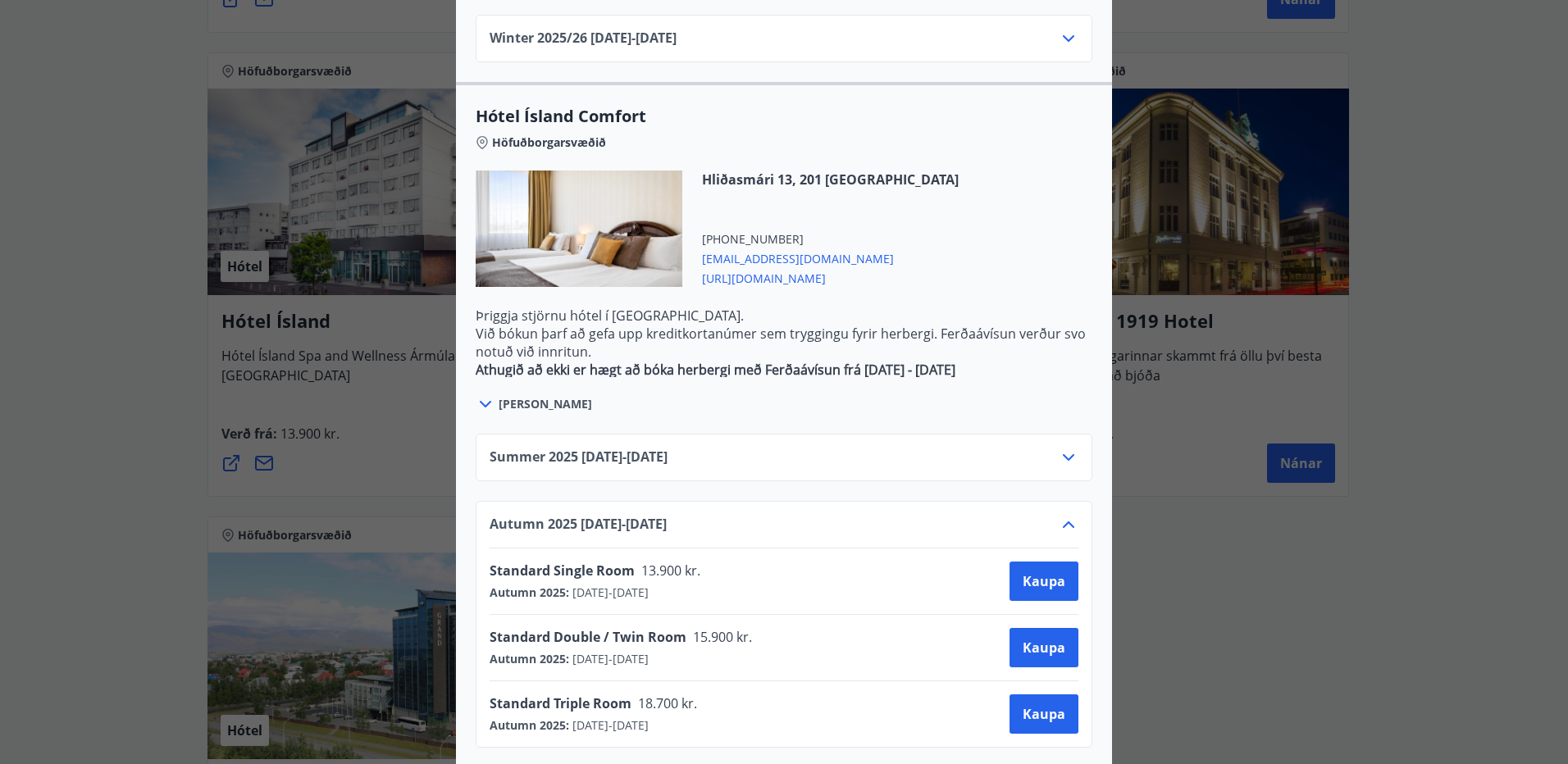
scroll to position [1765, 0]
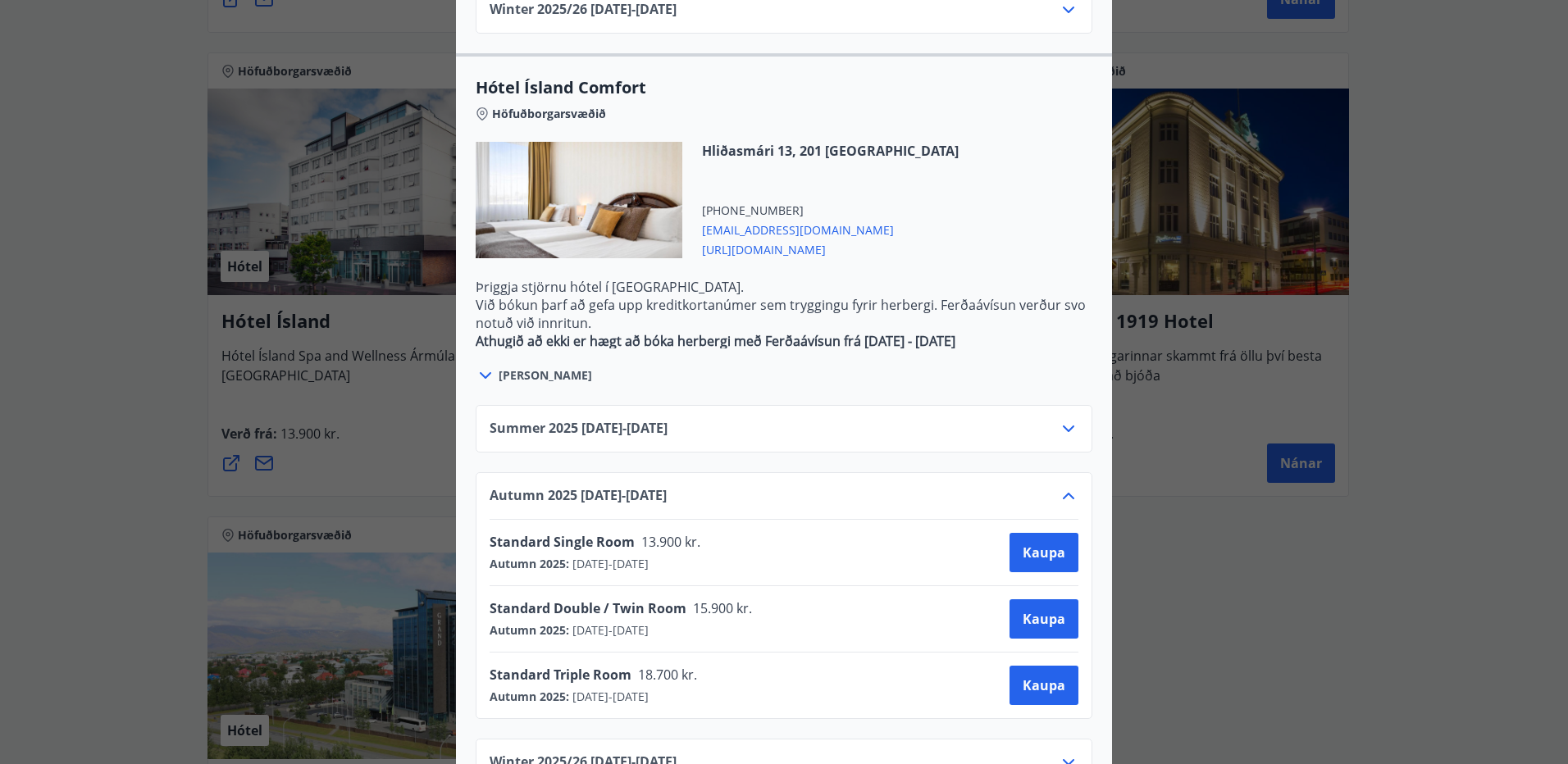
click at [649, 622] on span "01.10.2025 - 28.10.2025" at bounding box center [608, 630] width 79 height 17
click at [1023, 610] on span "Kaupa" at bounding box center [1044, 619] width 43 height 18
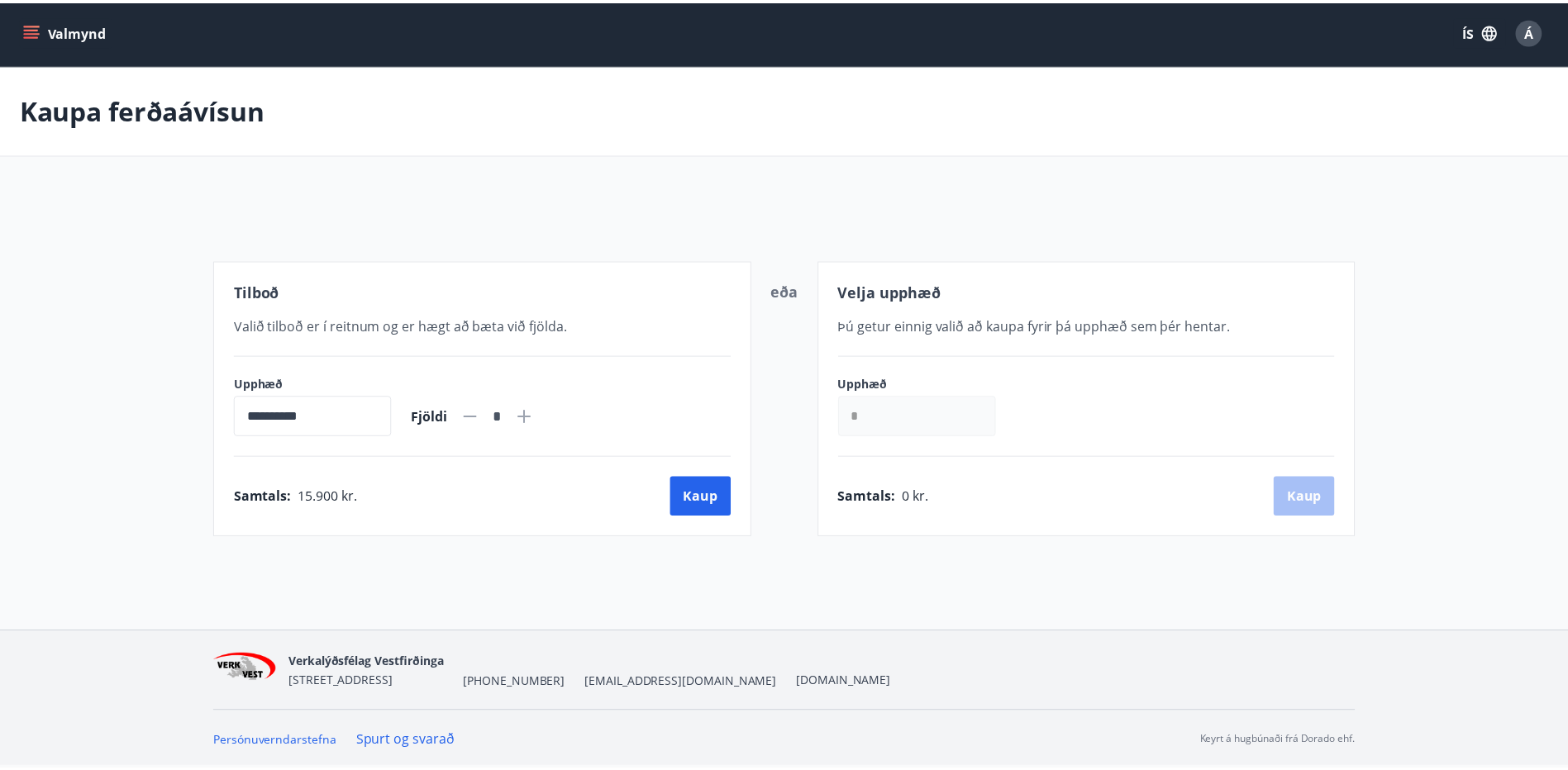
scroll to position [3, 0]
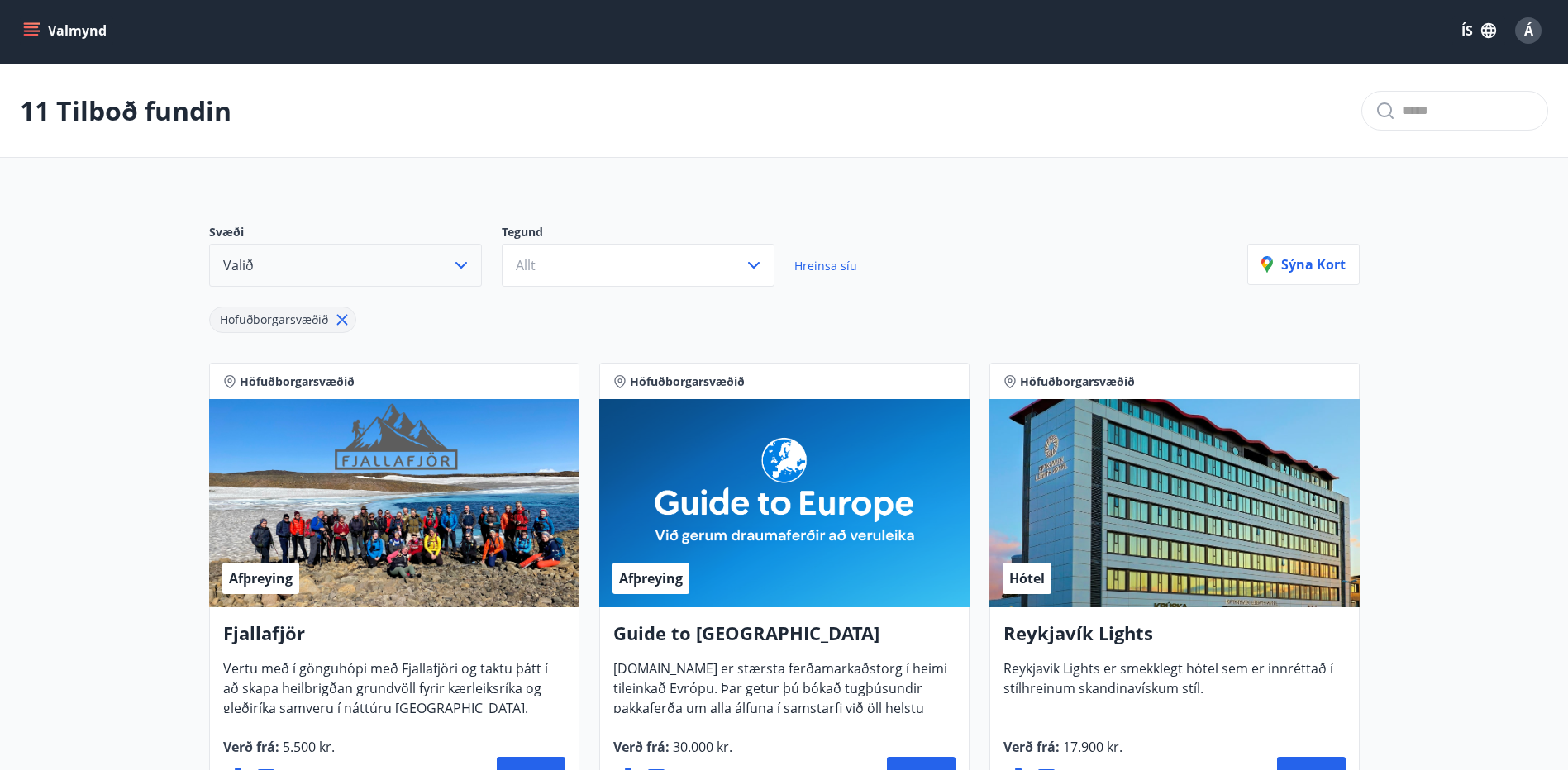
click at [436, 263] on button "Valið" at bounding box center [345, 265] width 273 height 43
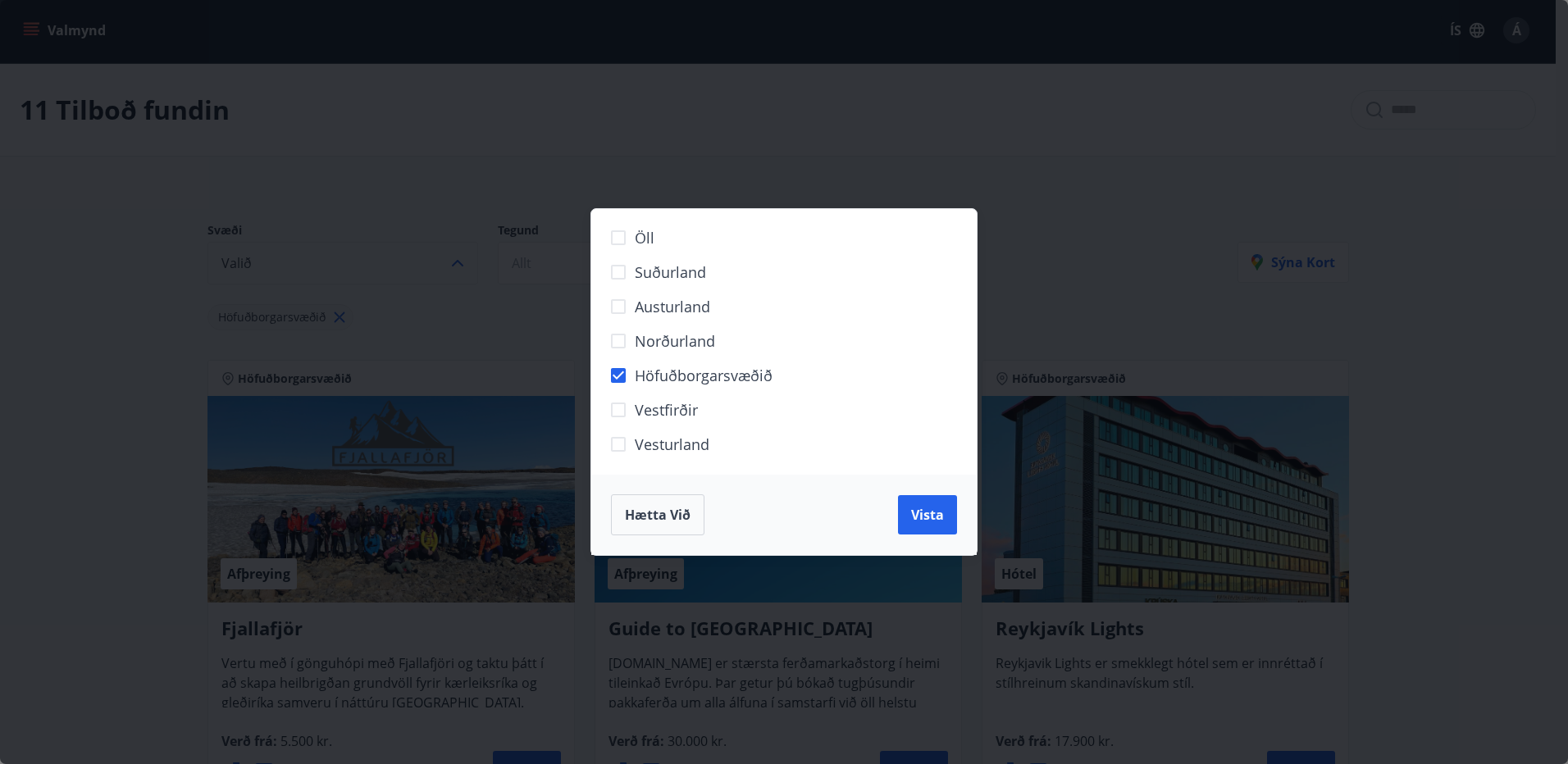
click at [433, 261] on div "Öll Suðurland Austurland Norðurland Höfuðborgarsvæðið Vestfirðir Vesturland Hæt…" at bounding box center [784, 382] width 1568 height 764
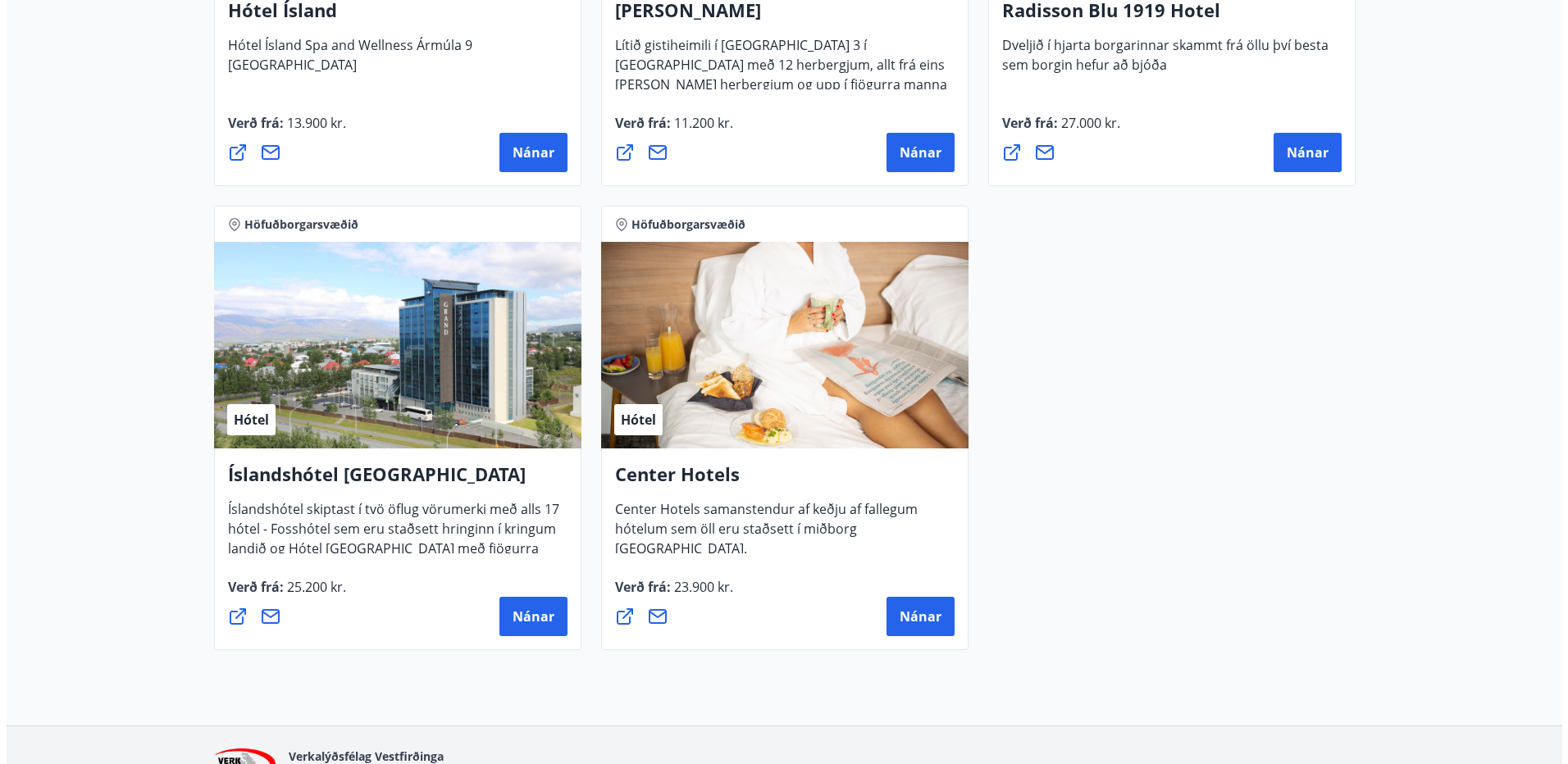
scroll to position [1315, 0]
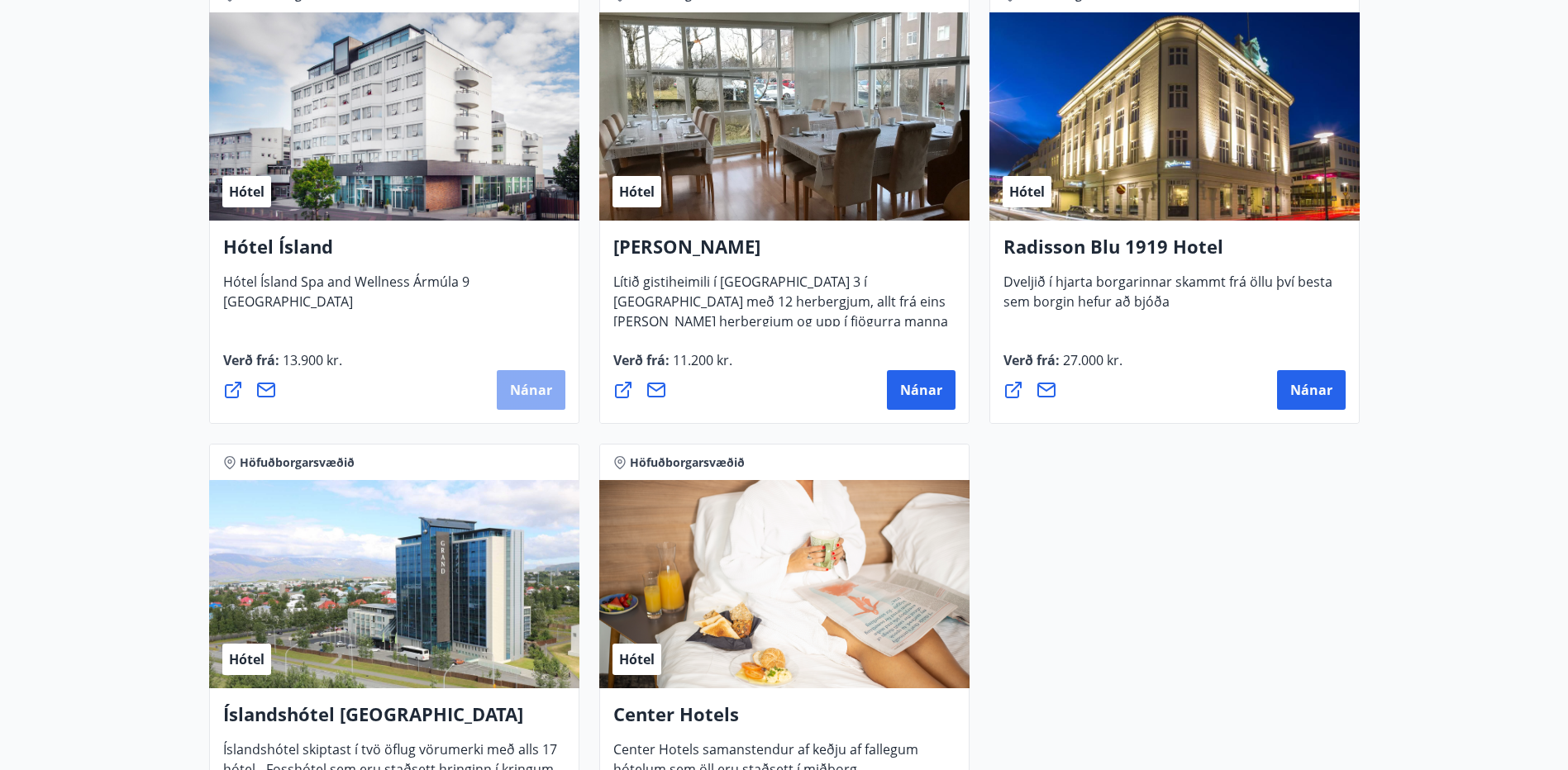
click at [516, 395] on span "Nánar" at bounding box center [531, 390] width 42 height 18
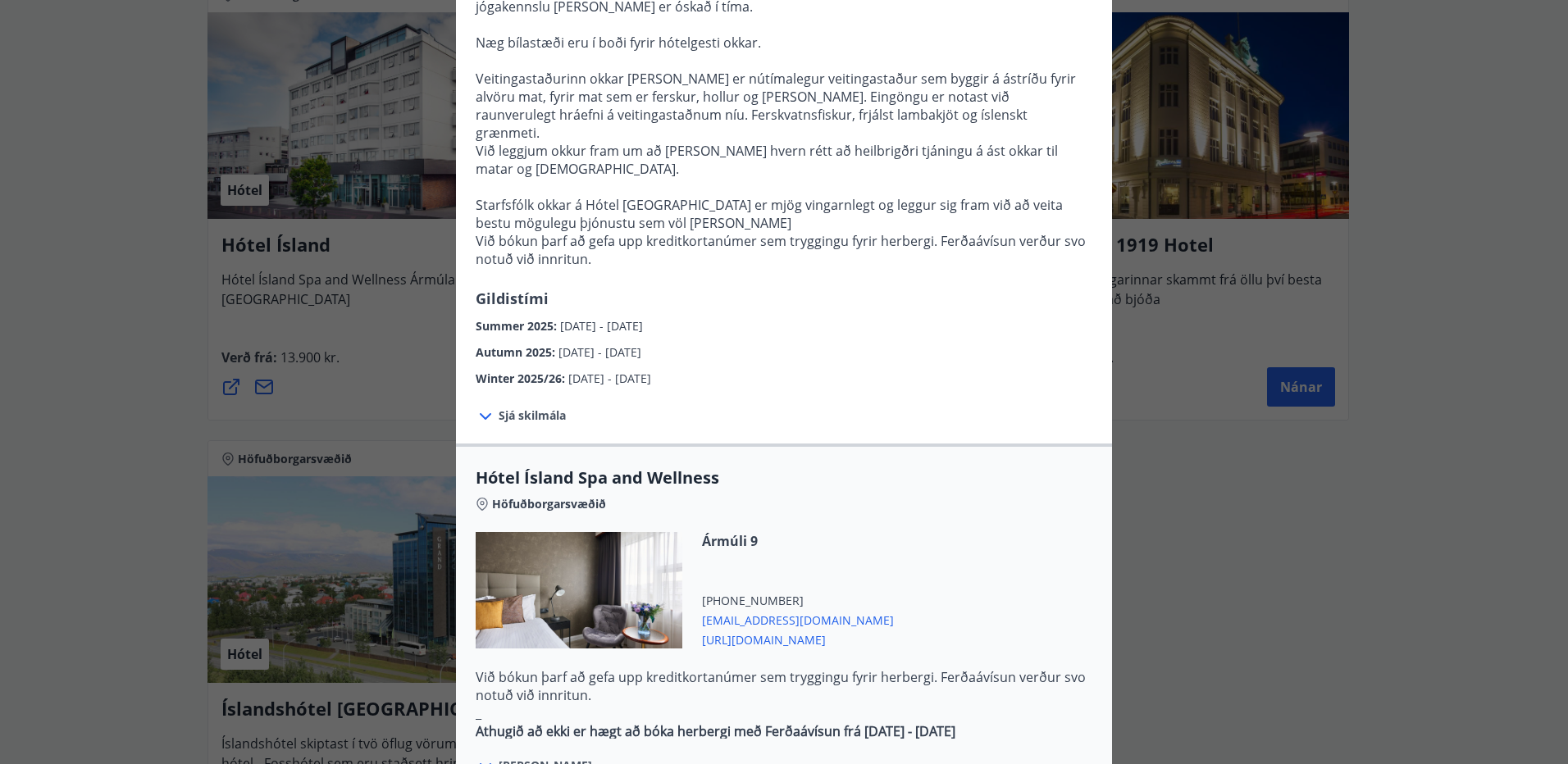
scroll to position [492, 0]
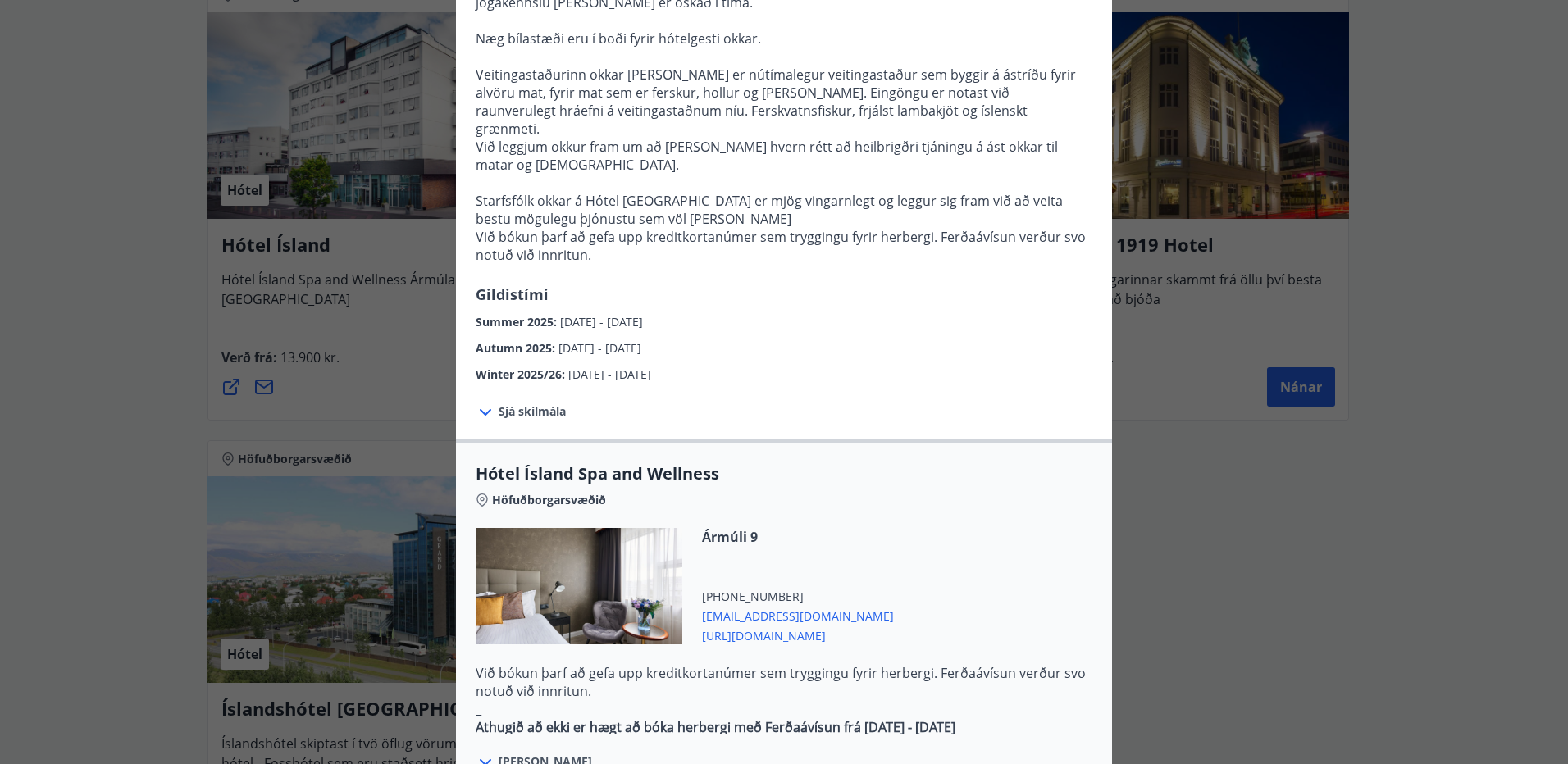
click at [476, 402] on icon at bounding box center [485, 412] width 20 height 20
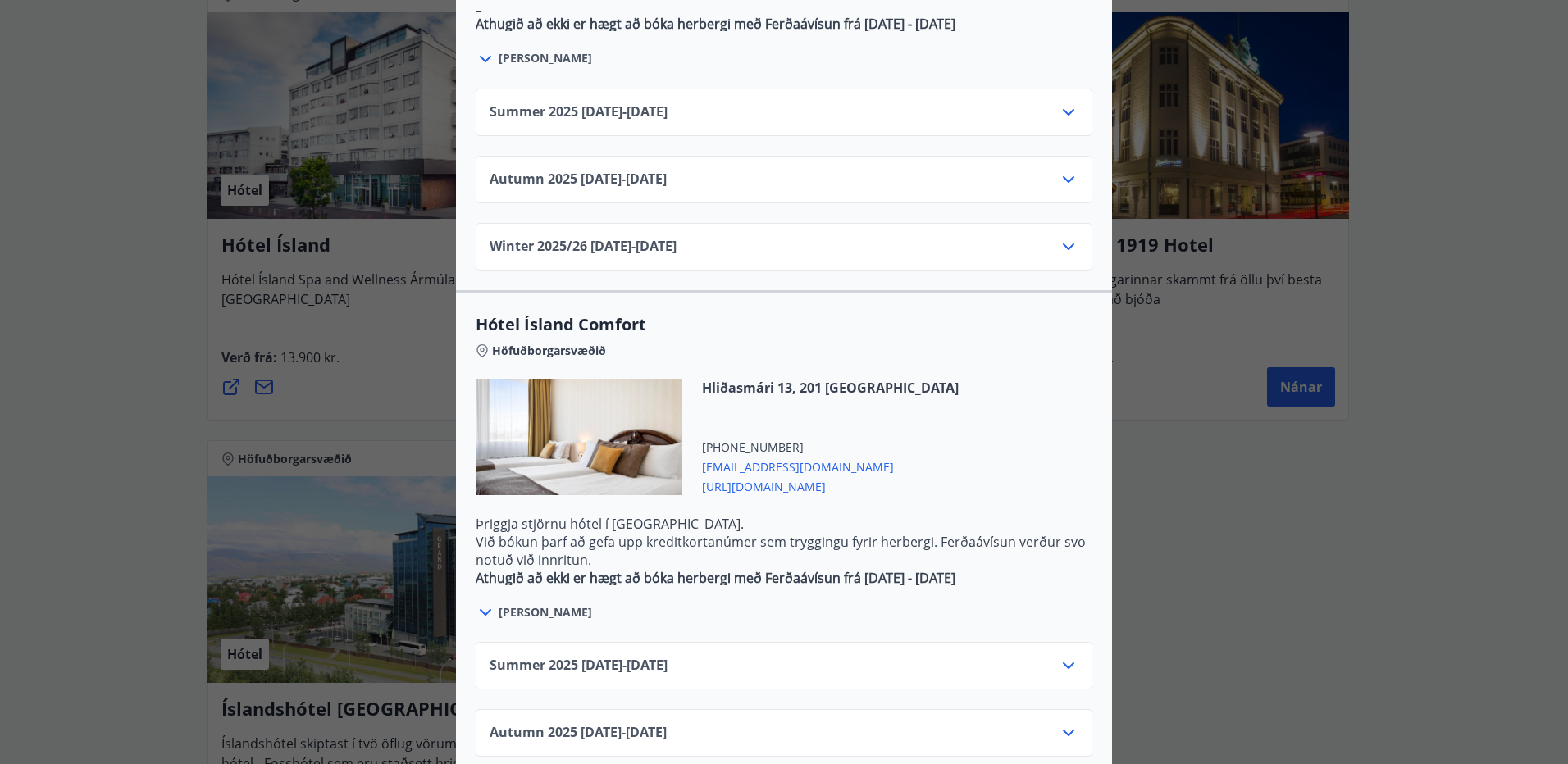
scroll to position [1312, 0]
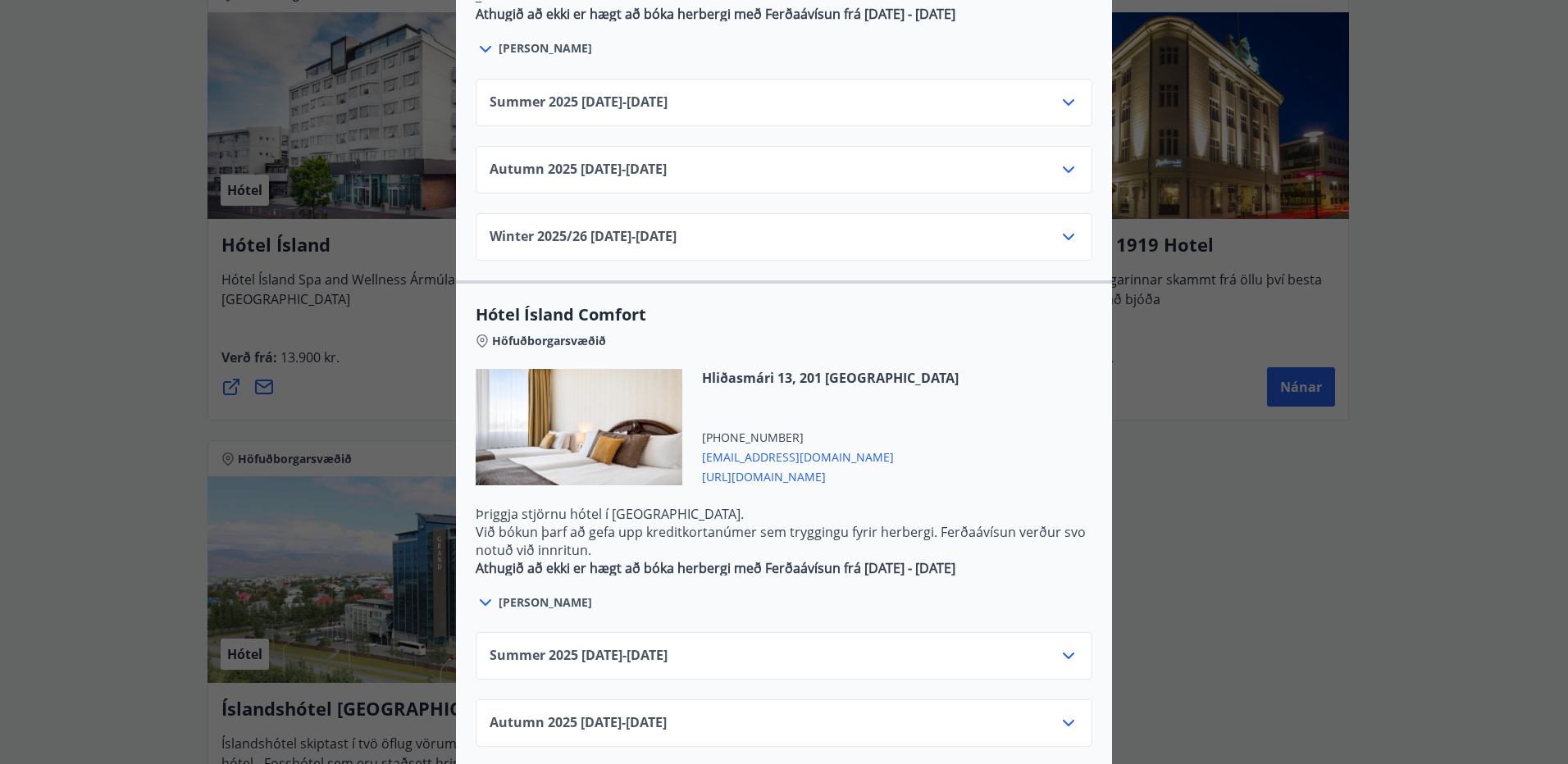
click at [476, 593] on icon at bounding box center [485, 603] width 20 height 20
